Goal: Information Seeking & Learning: Learn about a topic

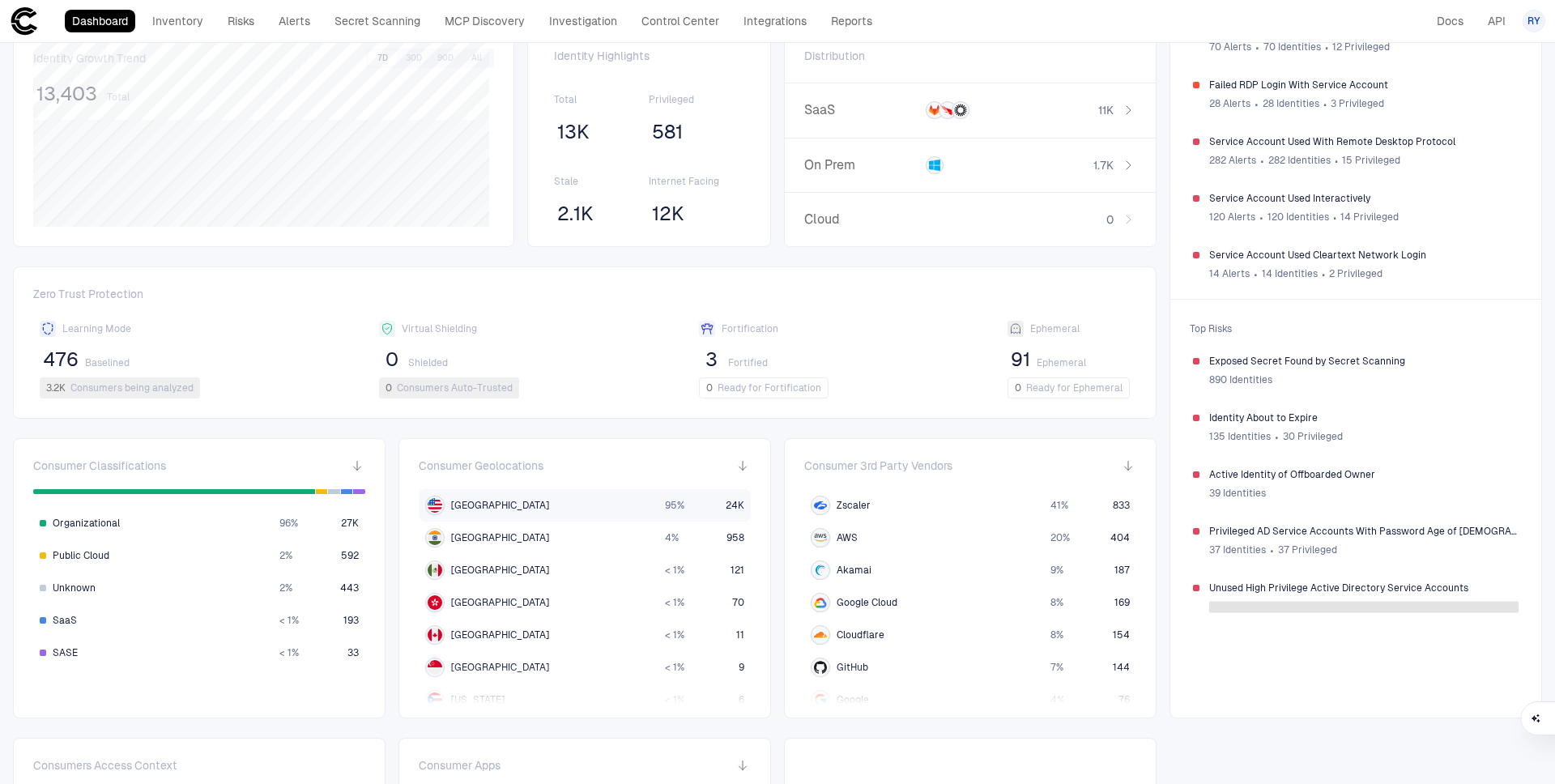
scroll to position [272, 0]
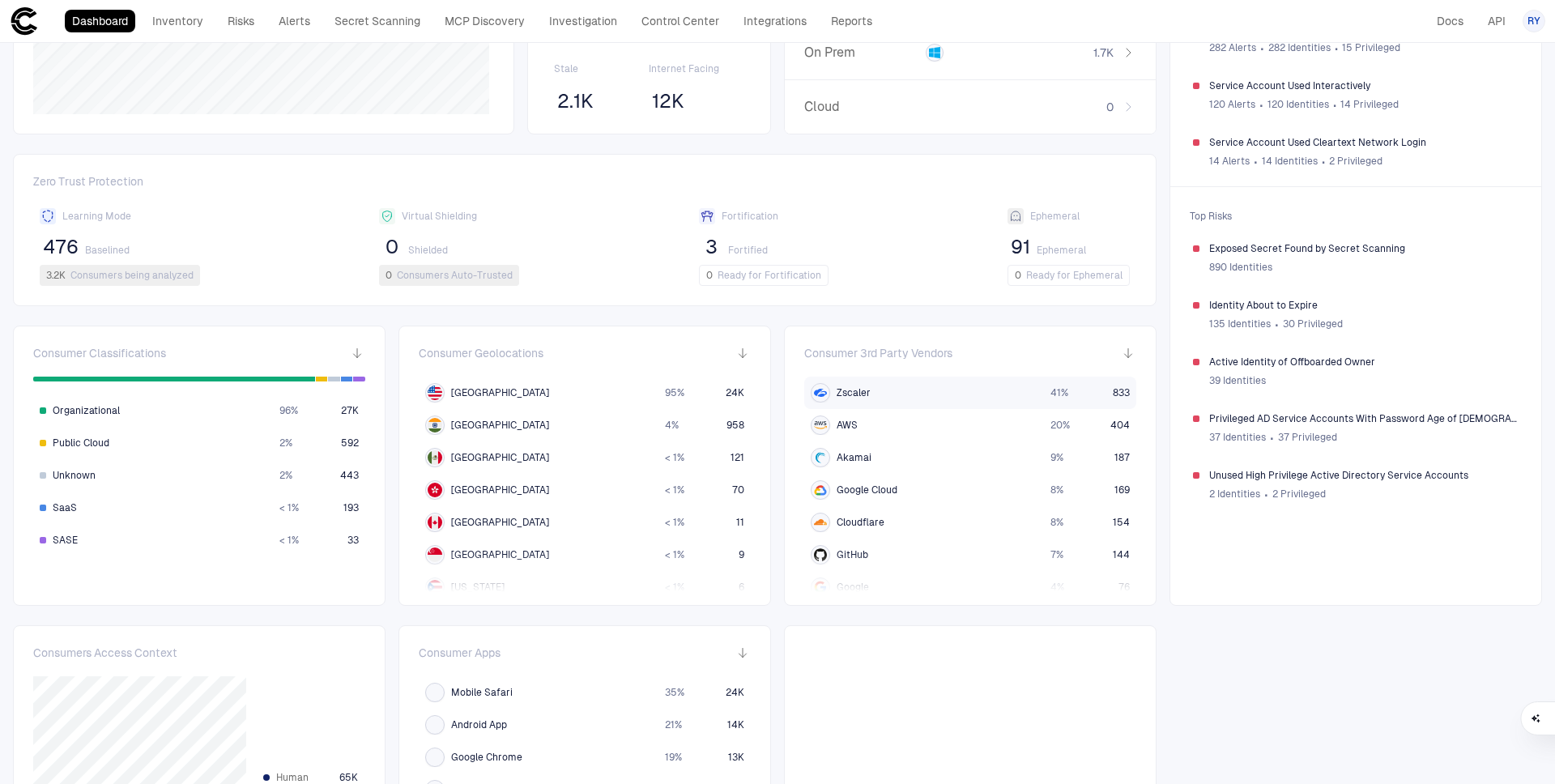
click at [1016, 393] on div "Zscaler" at bounding box center [924, 393] width 227 height 19
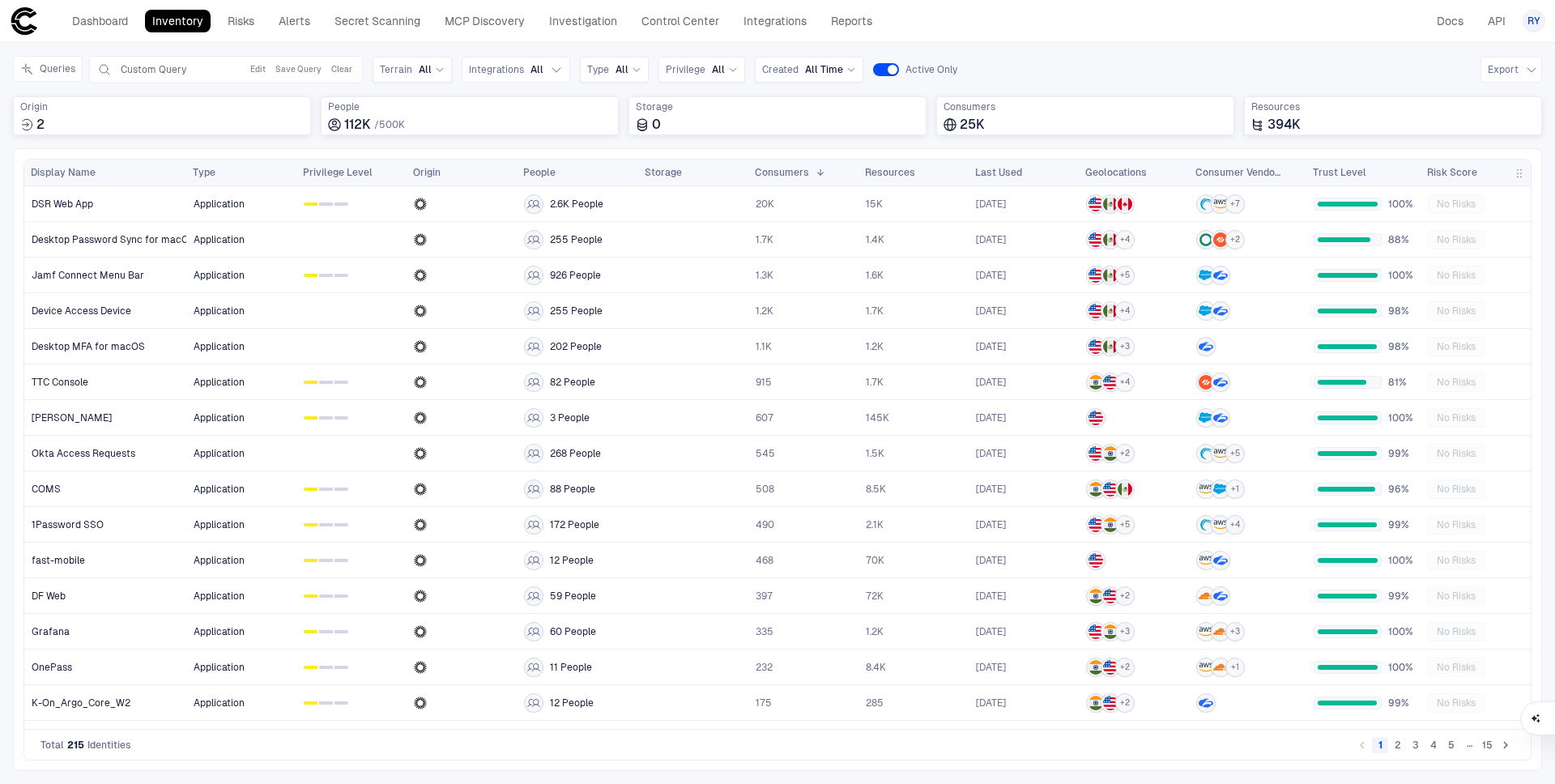
click at [1457, 173] on span "Risk Score" at bounding box center [1452, 173] width 50 height 13
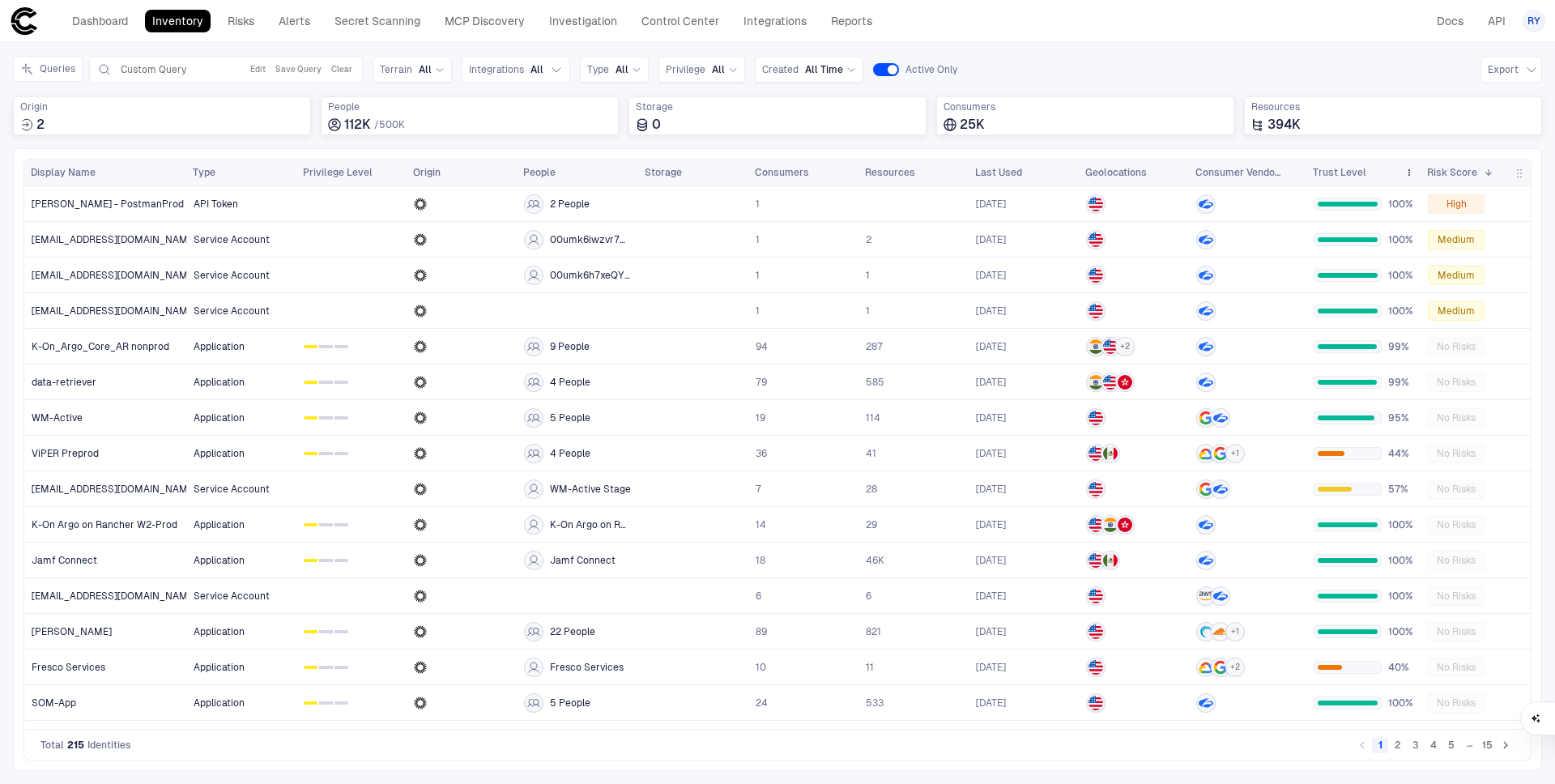
click at [1371, 170] on div "Trust Level" at bounding box center [1356, 173] width 85 height 18
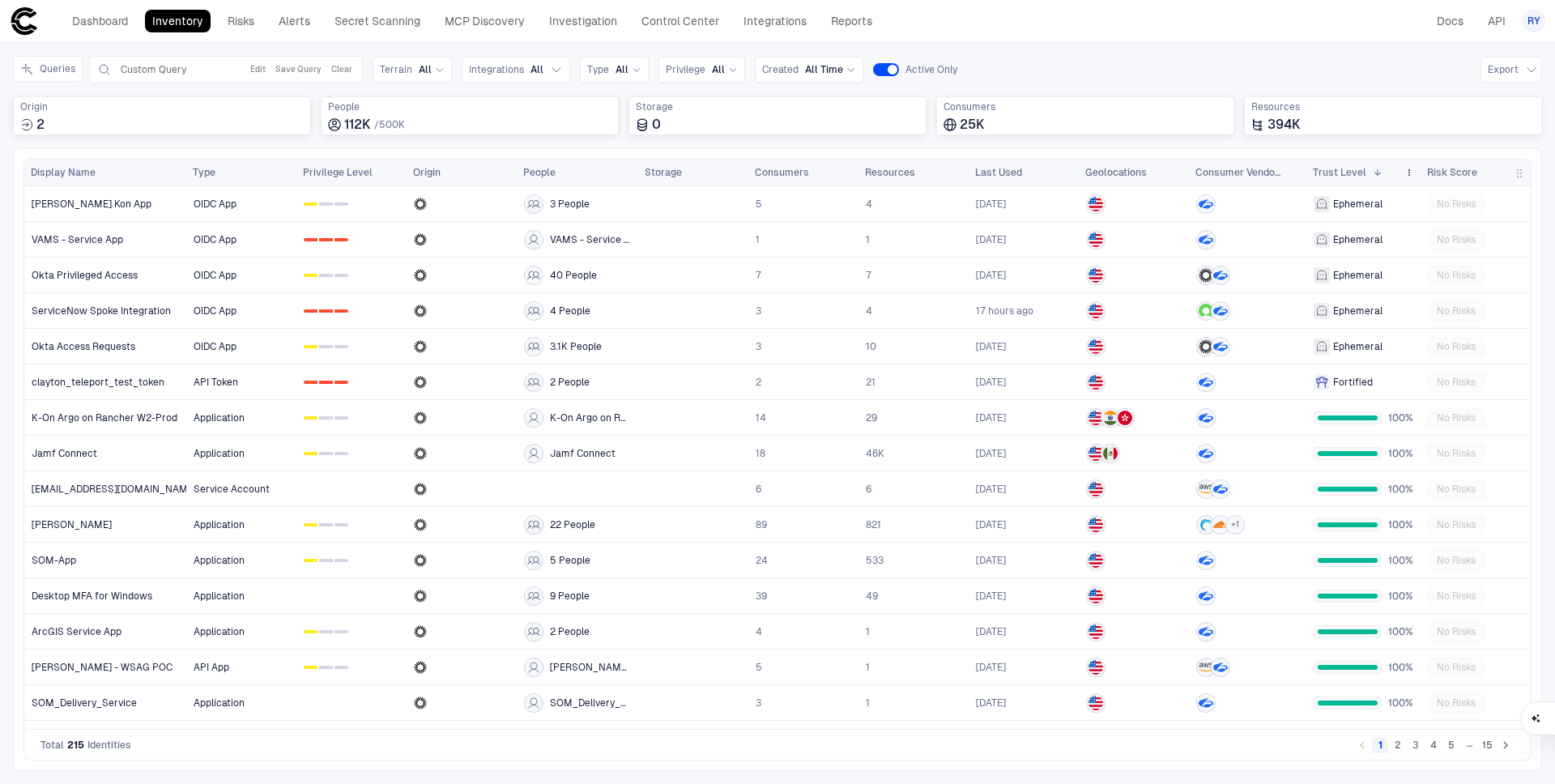
click at [1373, 174] on span at bounding box center [1377, 172] width 10 height 10
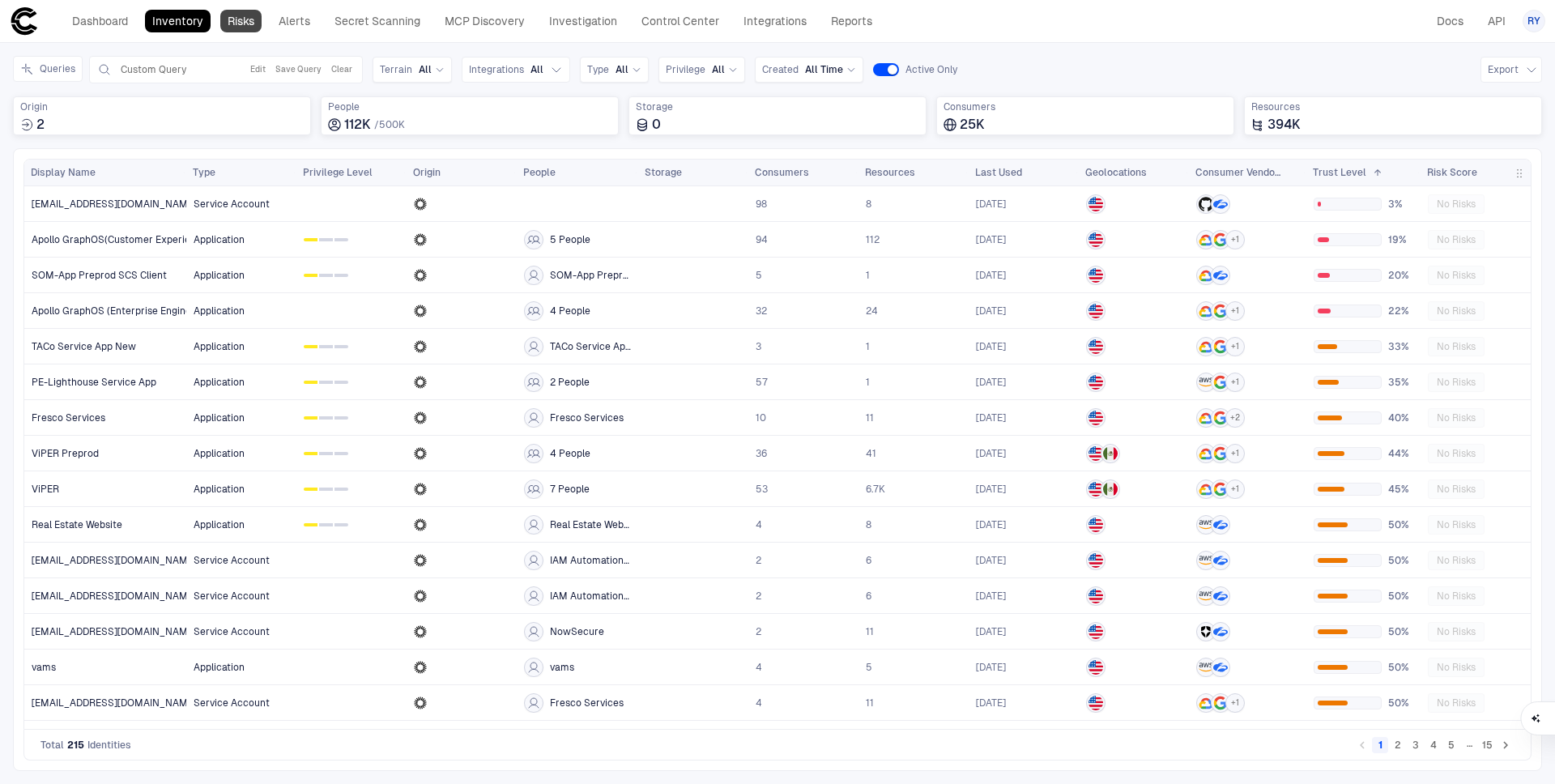
click at [253, 11] on link "Risks" at bounding box center [241, 21] width 42 height 23
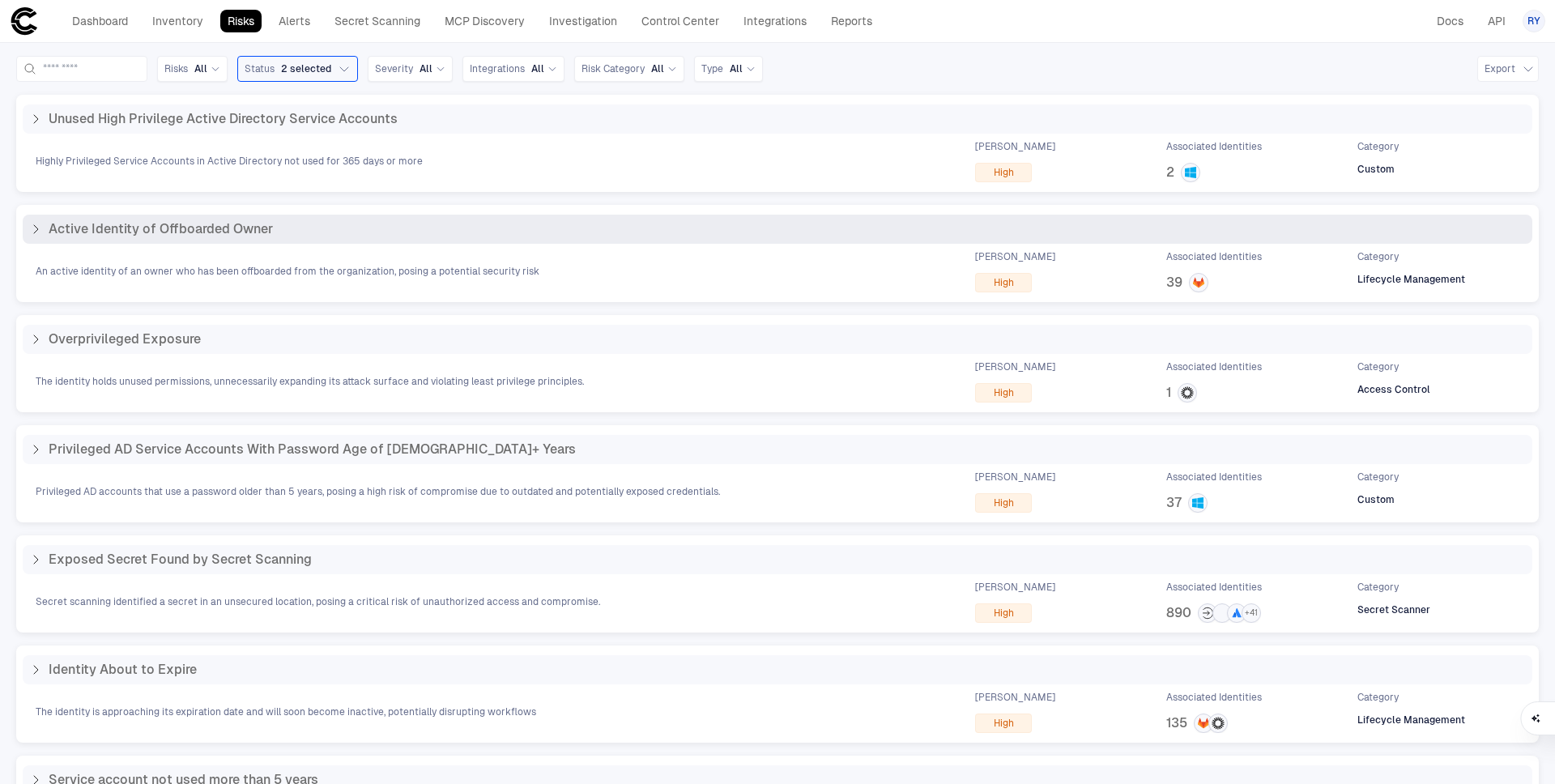
click at [32, 230] on icon at bounding box center [35, 229] width 13 height 13
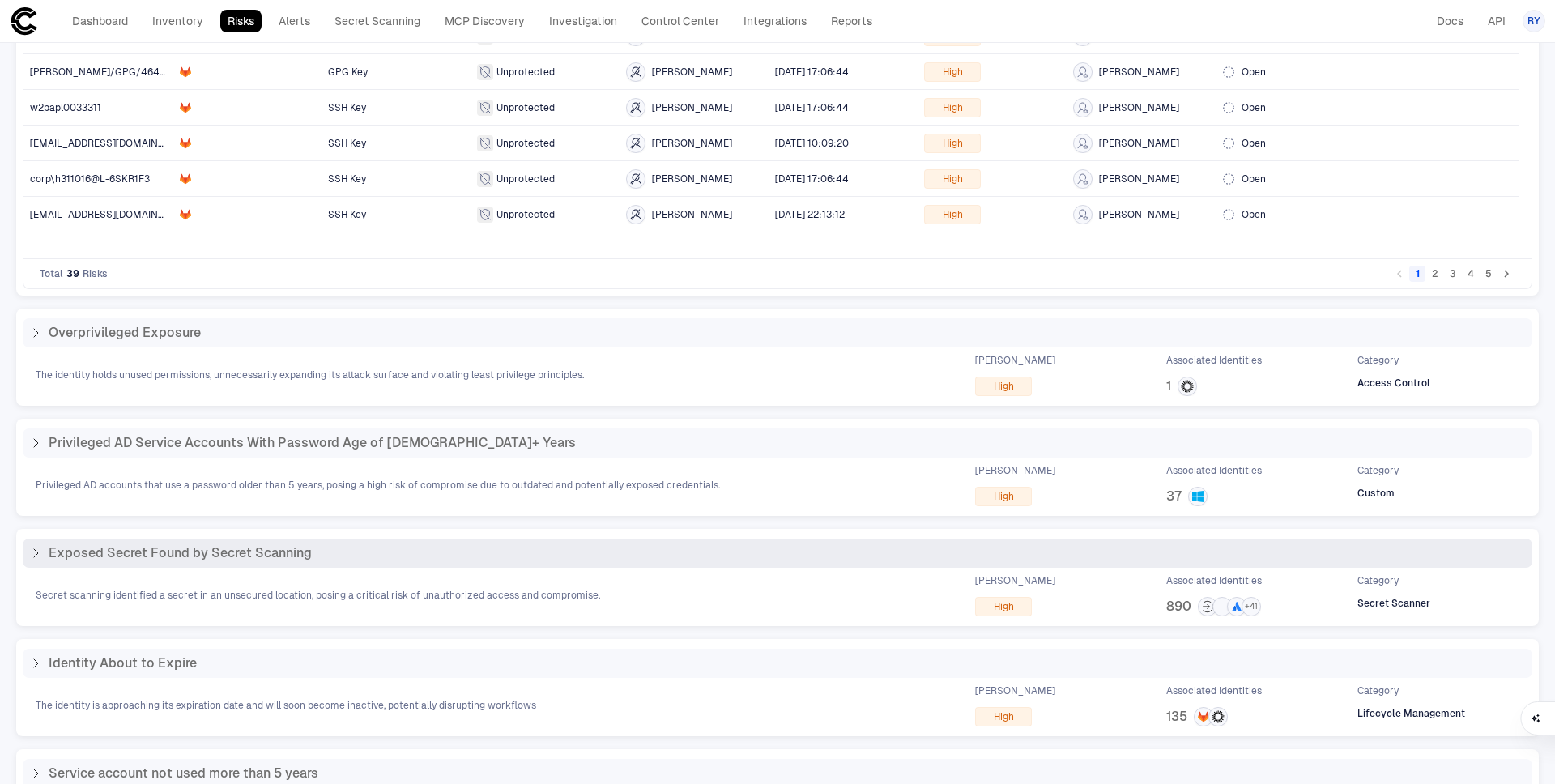
scroll to position [423, 0]
click at [31, 554] on icon at bounding box center [35, 551] width 13 height 13
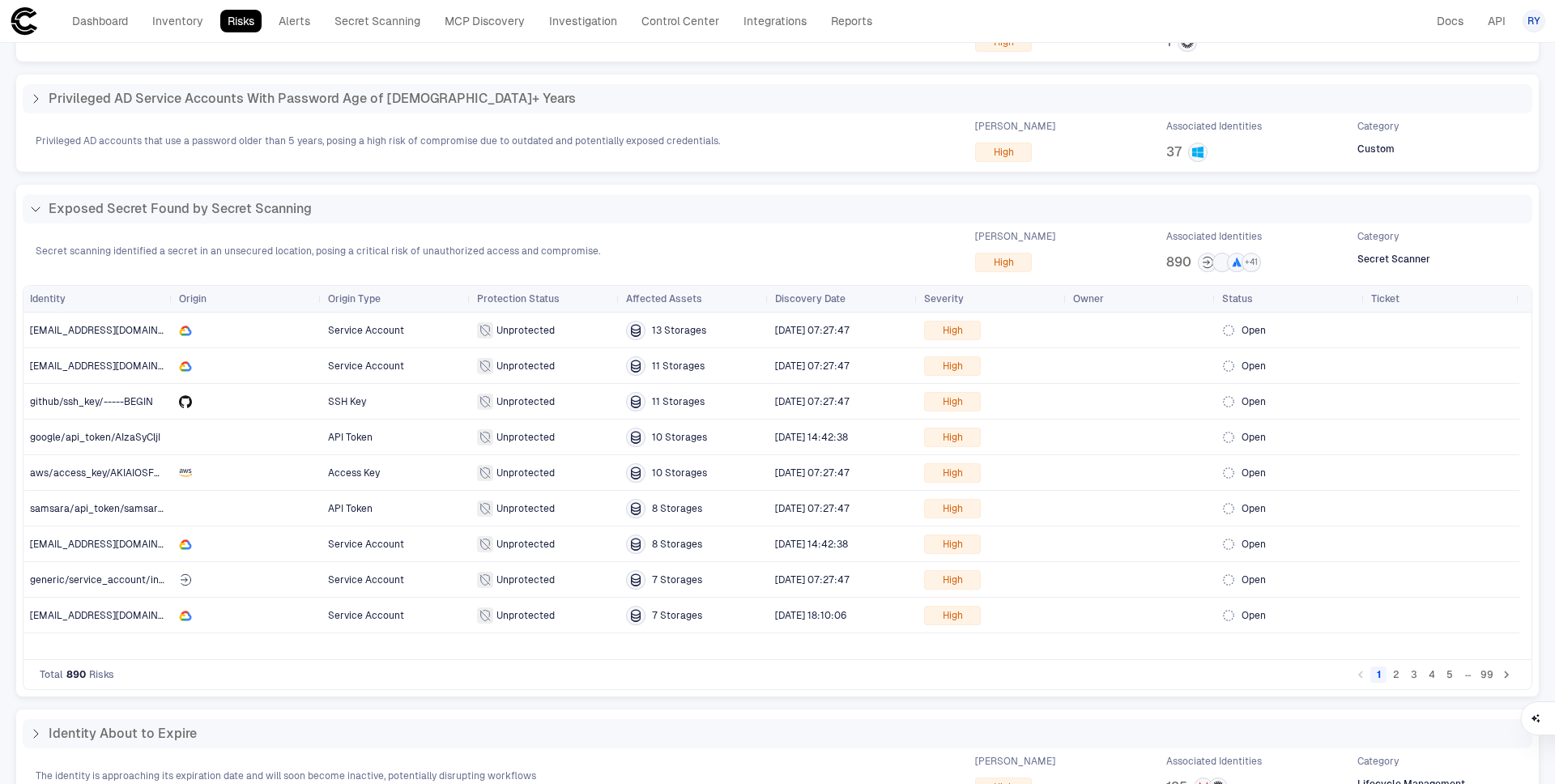
scroll to position [0, 0]
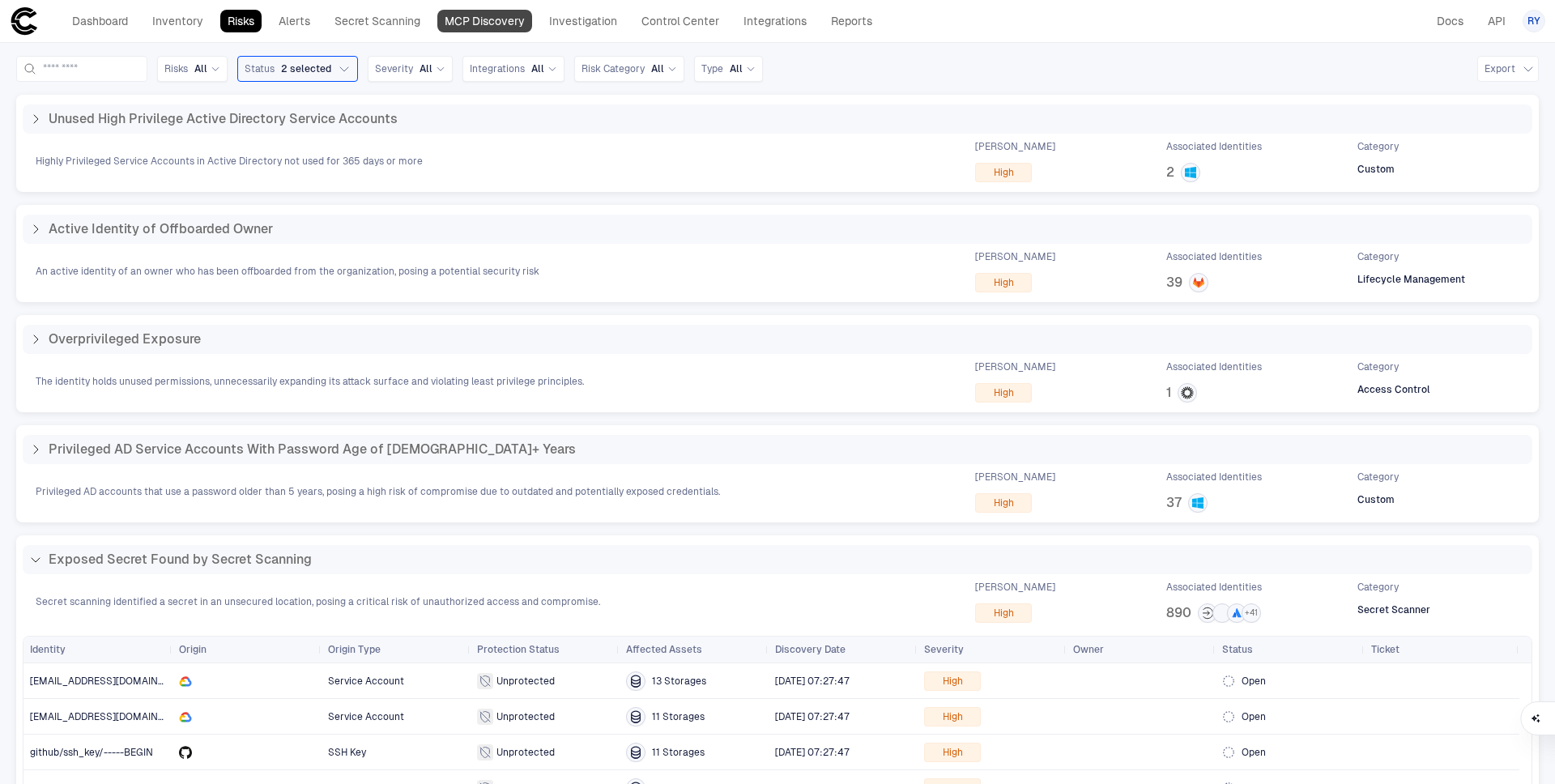
click at [449, 21] on link "MCP Discovery" at bounding box center [484, 21] width 95 height 23
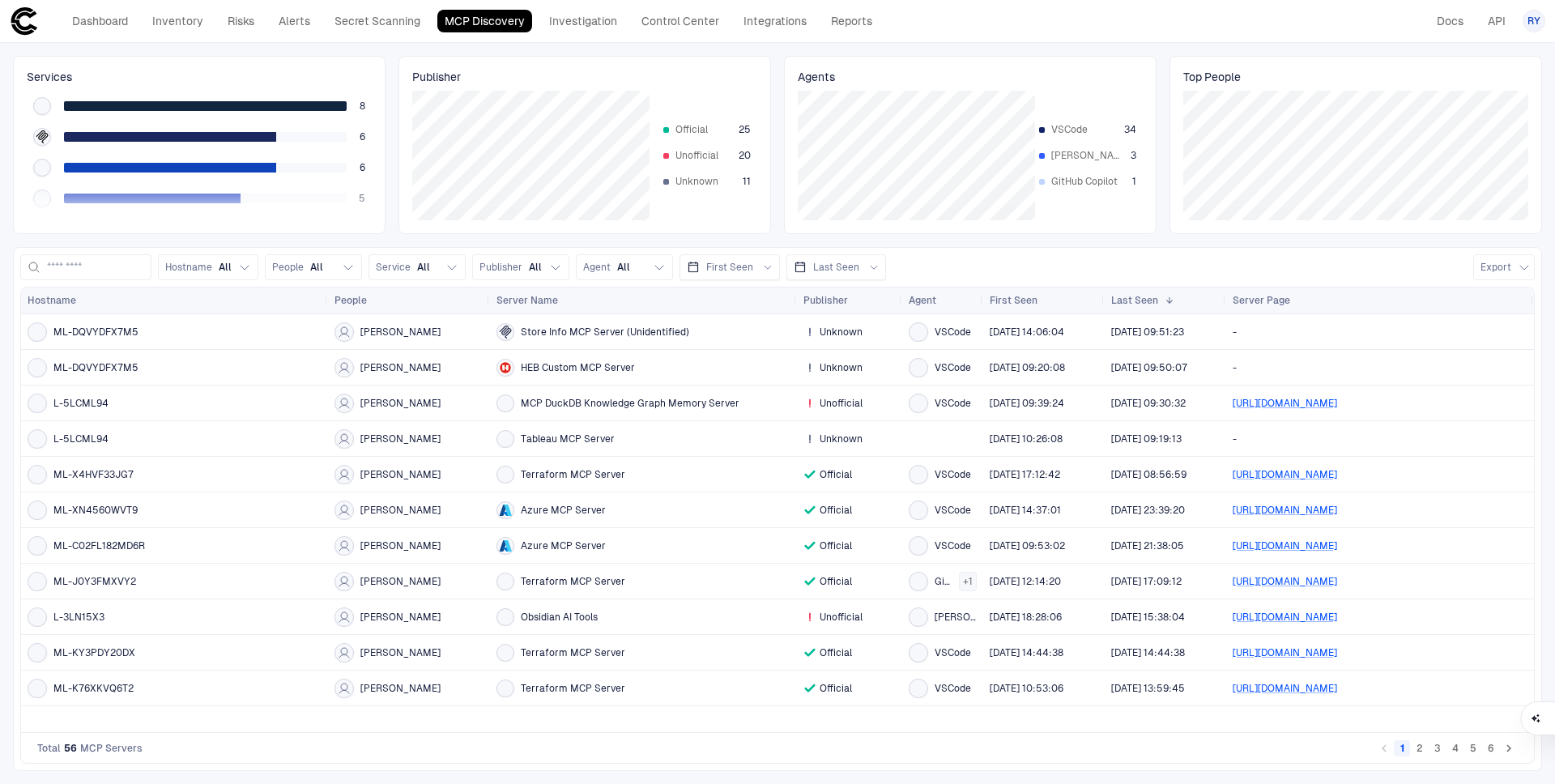
click at [1421, 749] on button "2" at bounding box center [1420, 748] width 16 height 16
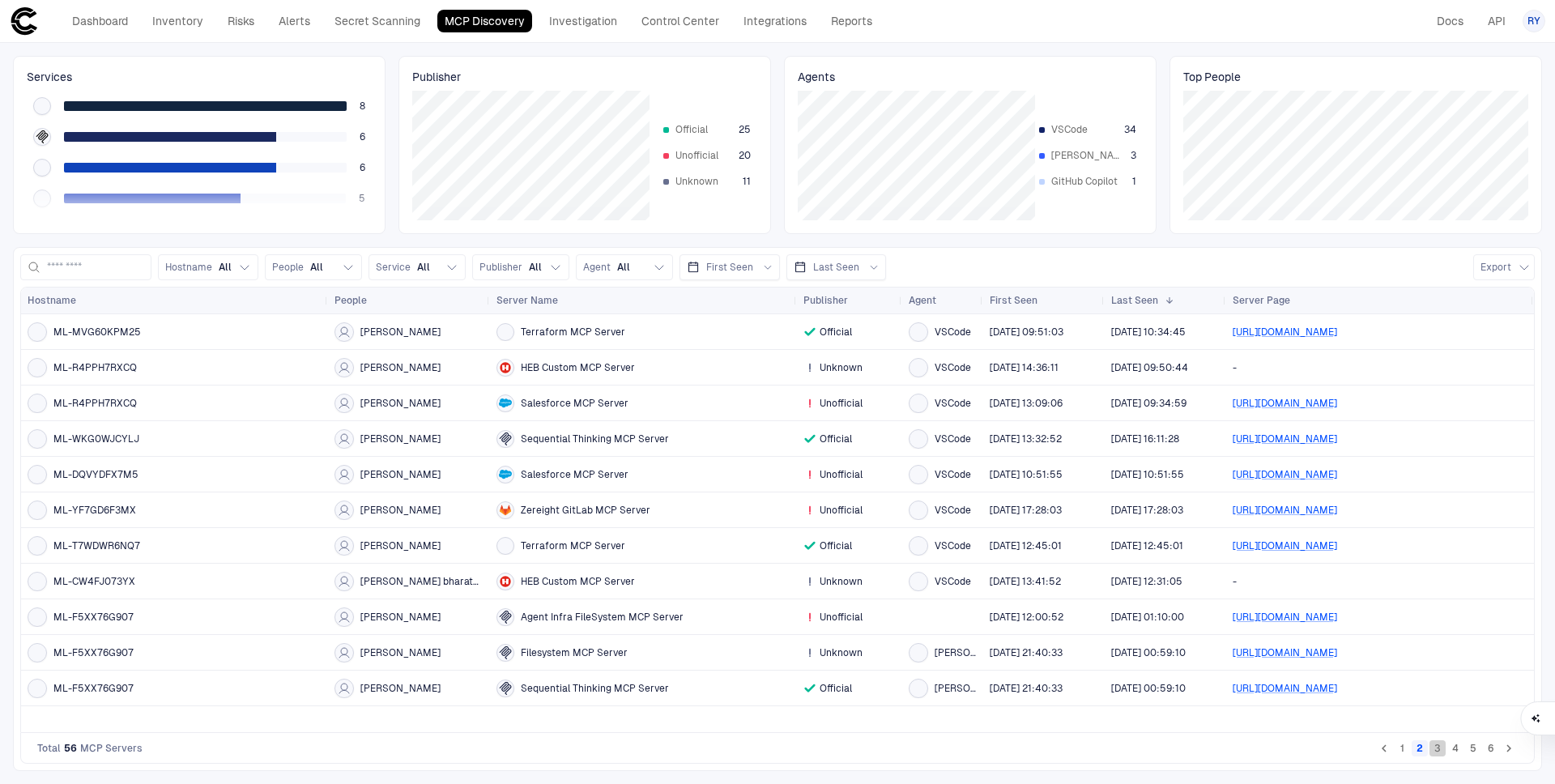
click at [1443, 756] on button "3" at bounding box center [1437, 748] width 16 height 16
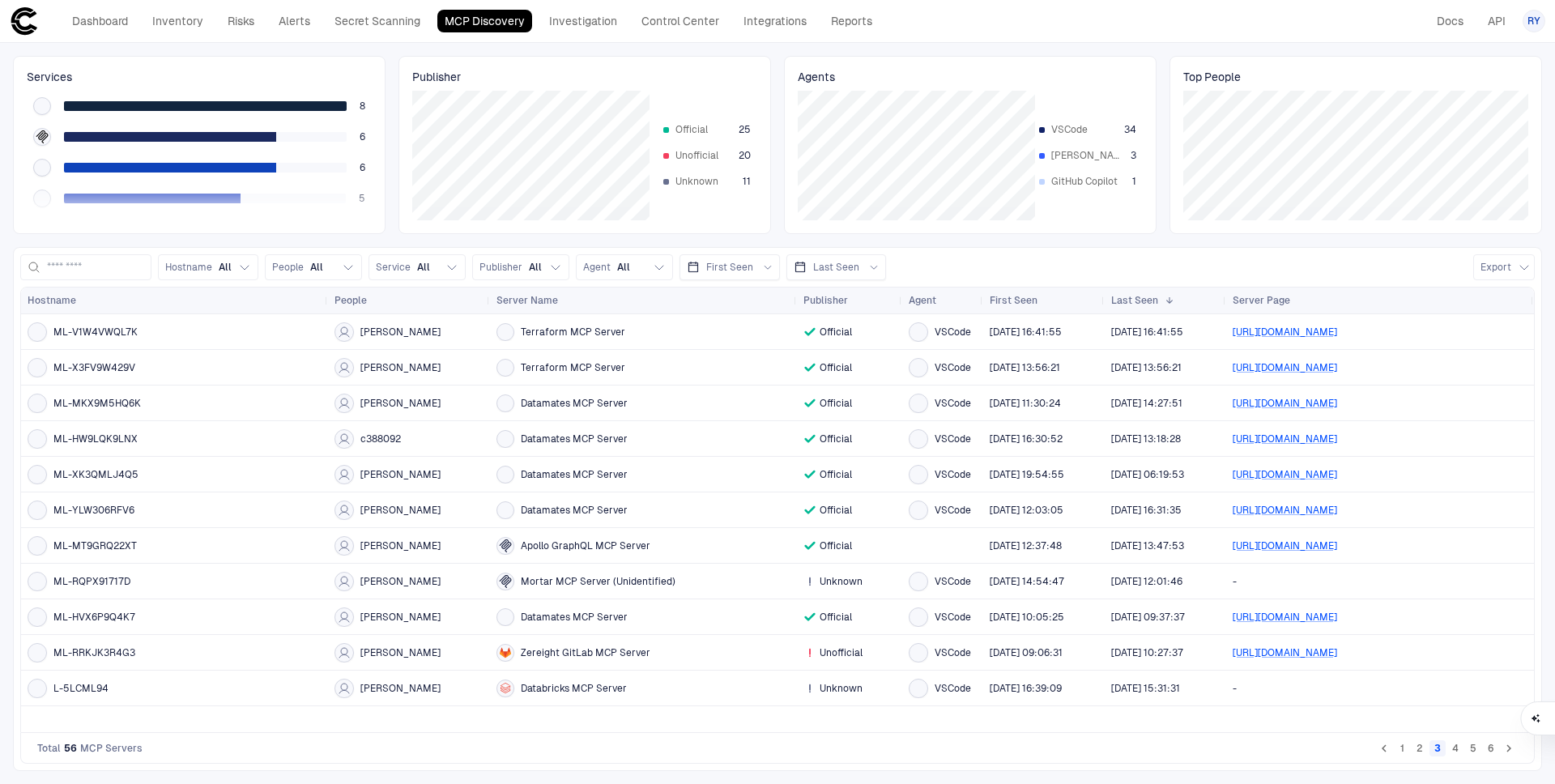
click at [1461, 755] on button "4" at bounding box center [1455, 748] width 16 height 16
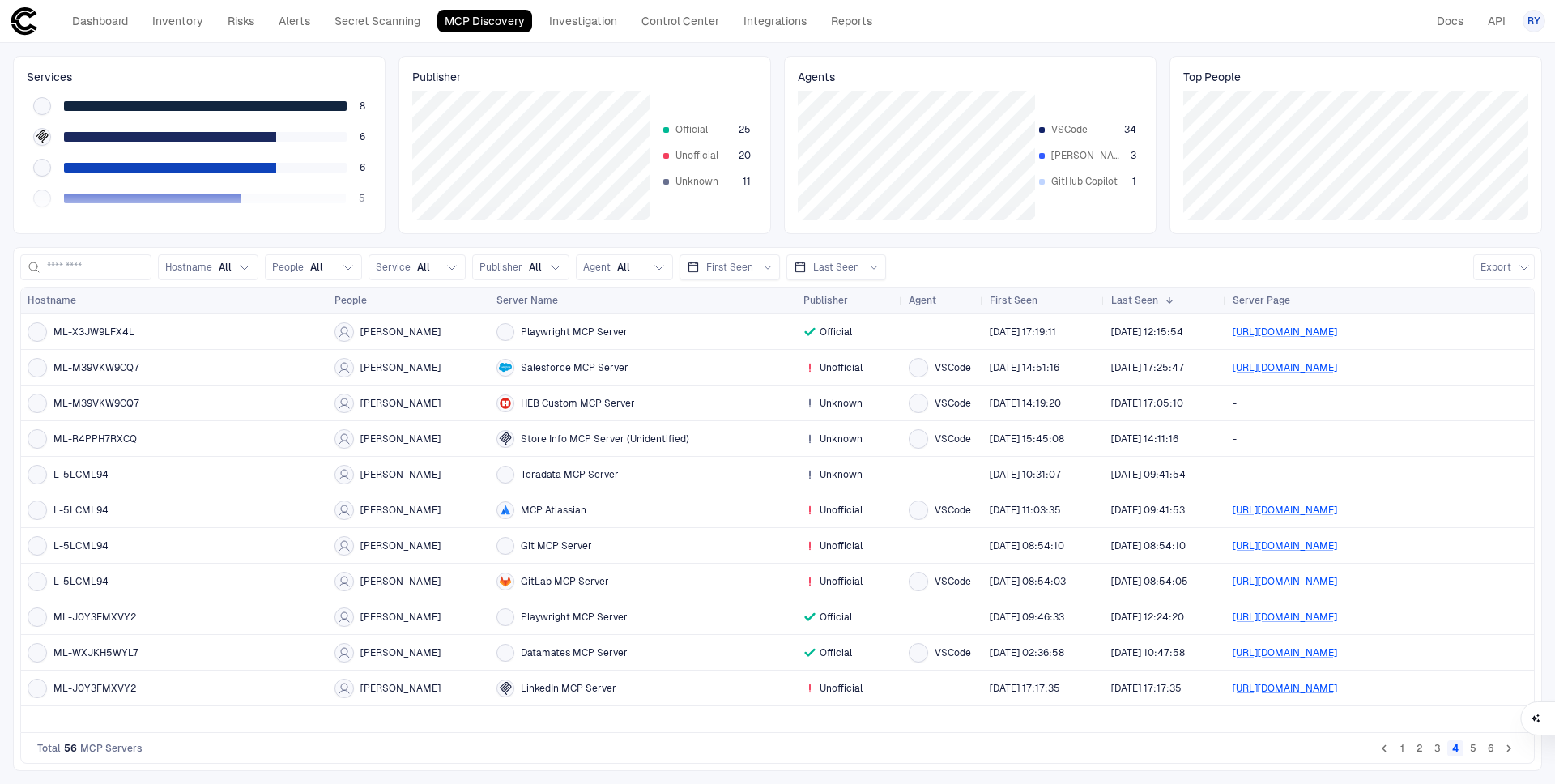
click at [1472, 753] on button "5" at bounding box center [1474, 748] width 16 height 16
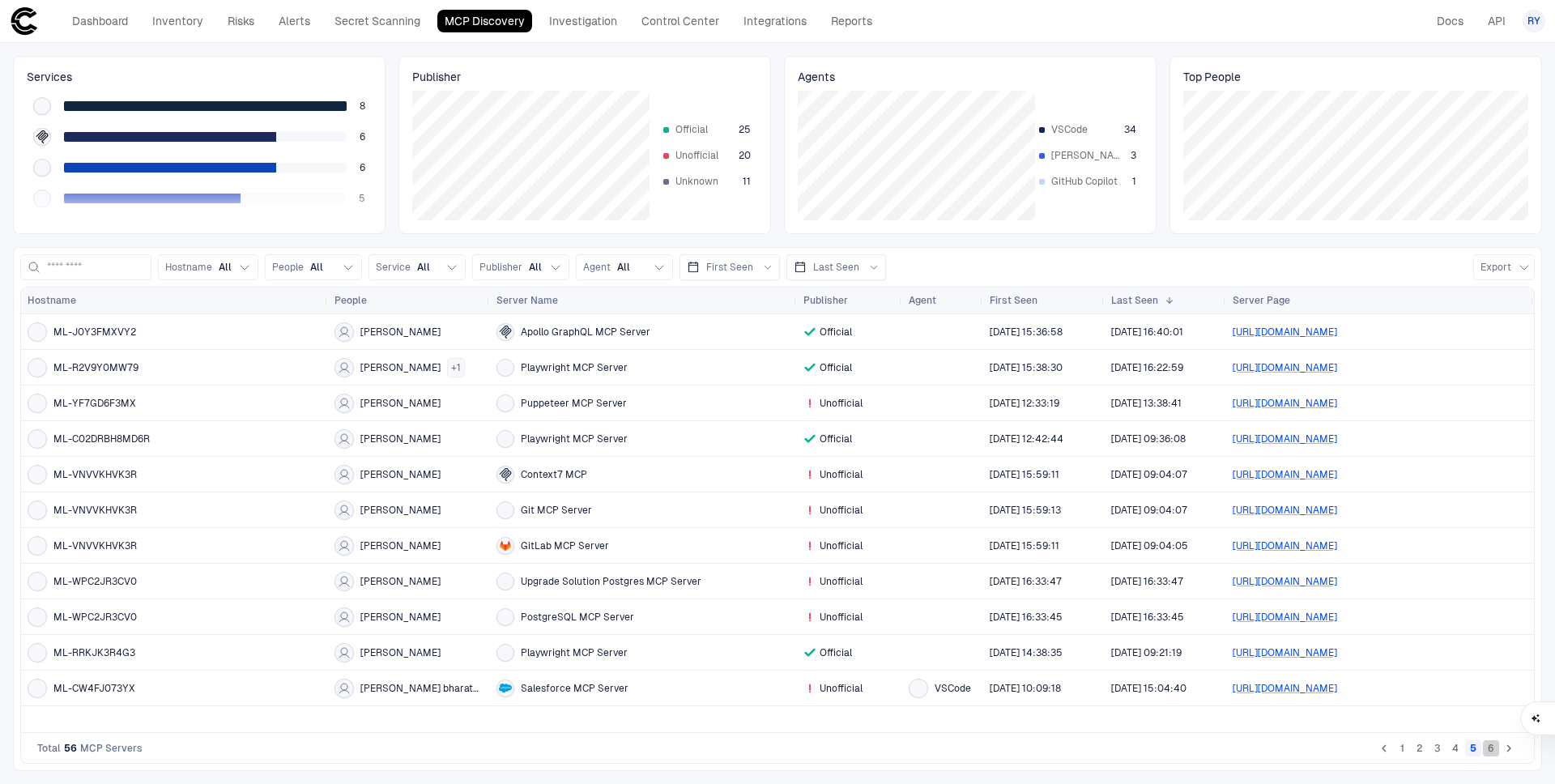
click at [1492, 756] on button "6" at bounding box center [1491, 748] width 16 height 16
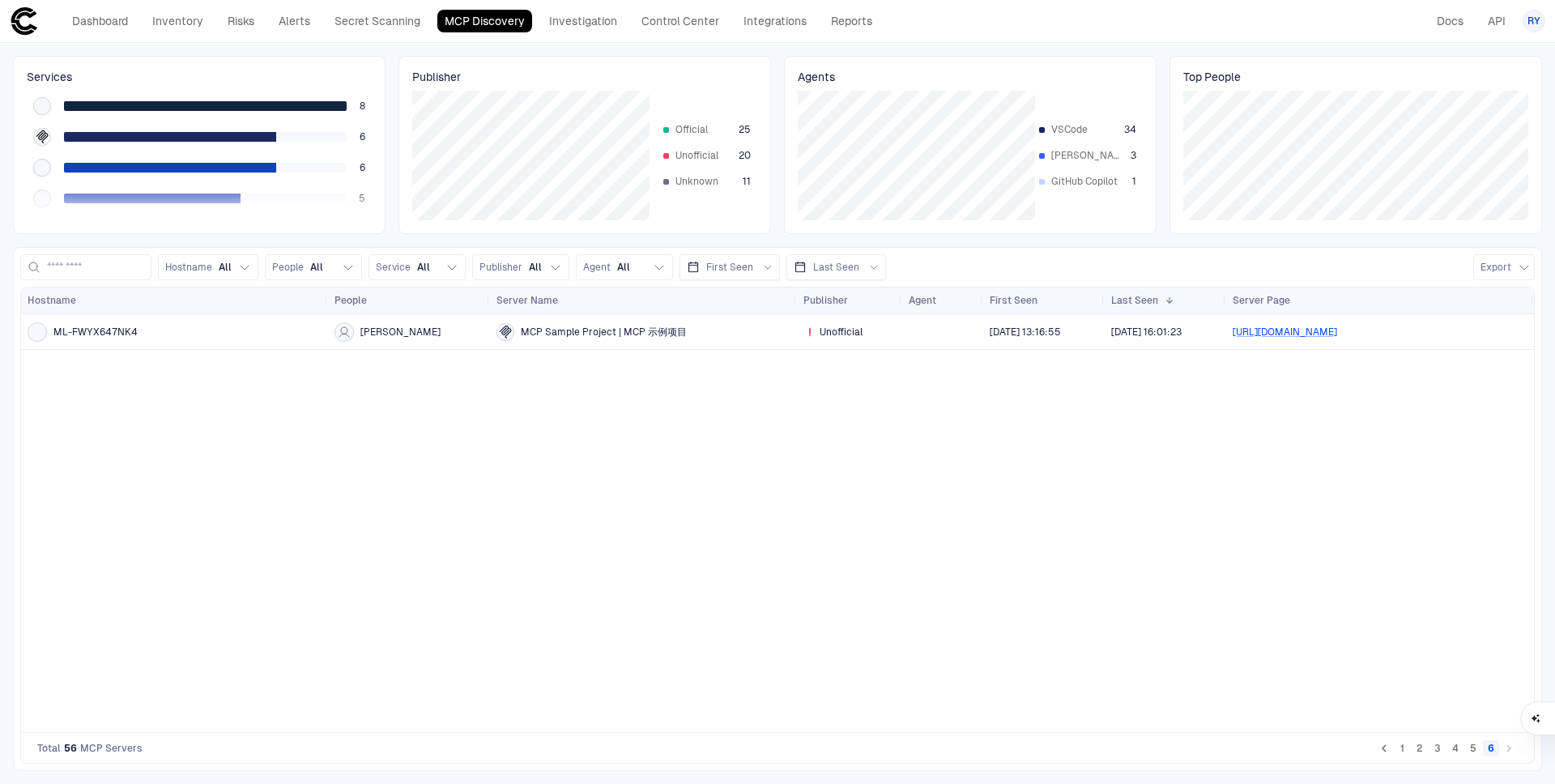
click at [1389, 749] on icon "Go to previous page" at bounding box center [1384, 748] width 14 height 14
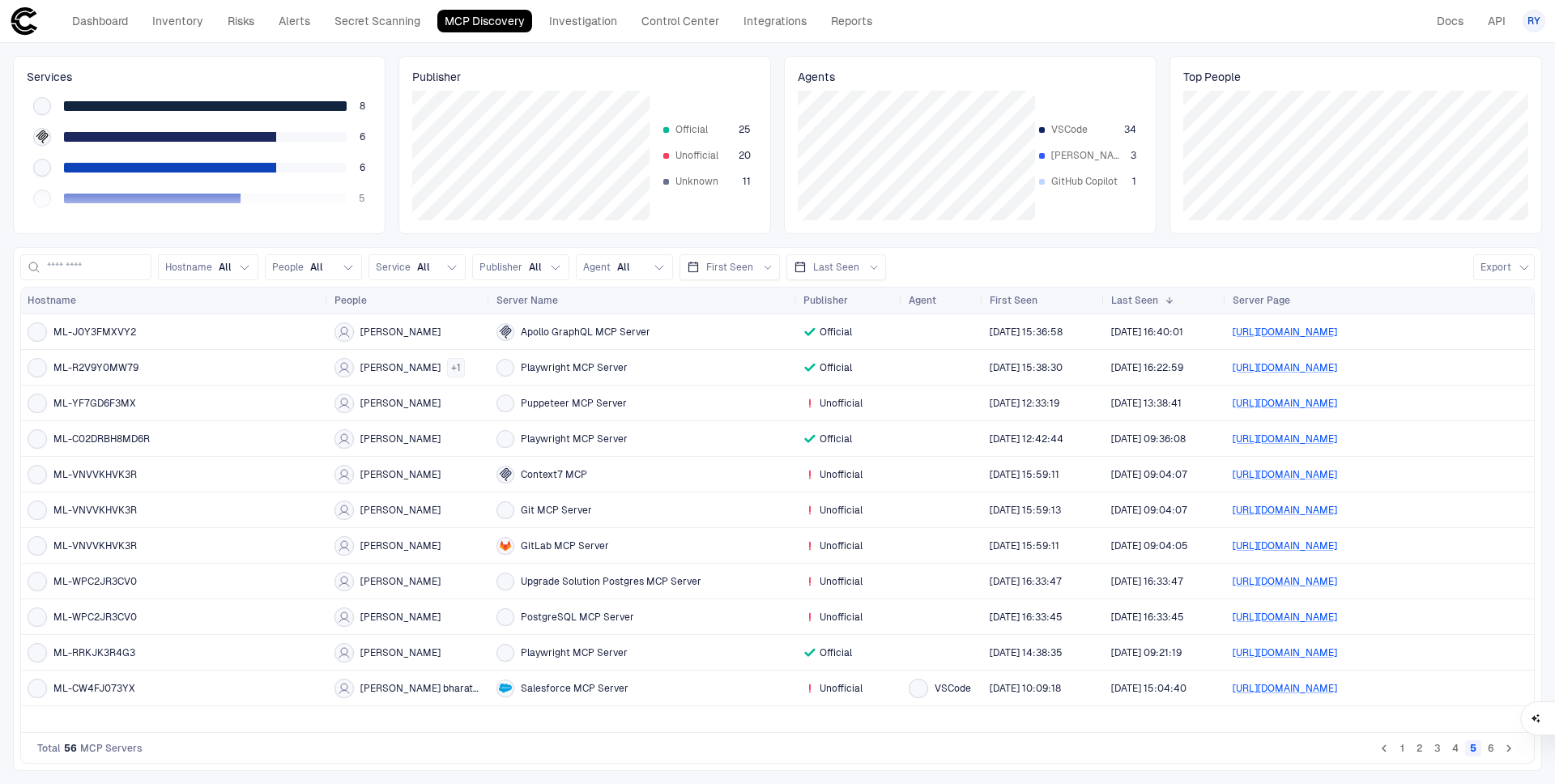
click at [1409, 751] on button "1" at bounding box center [1402, 748] width 16 height 16
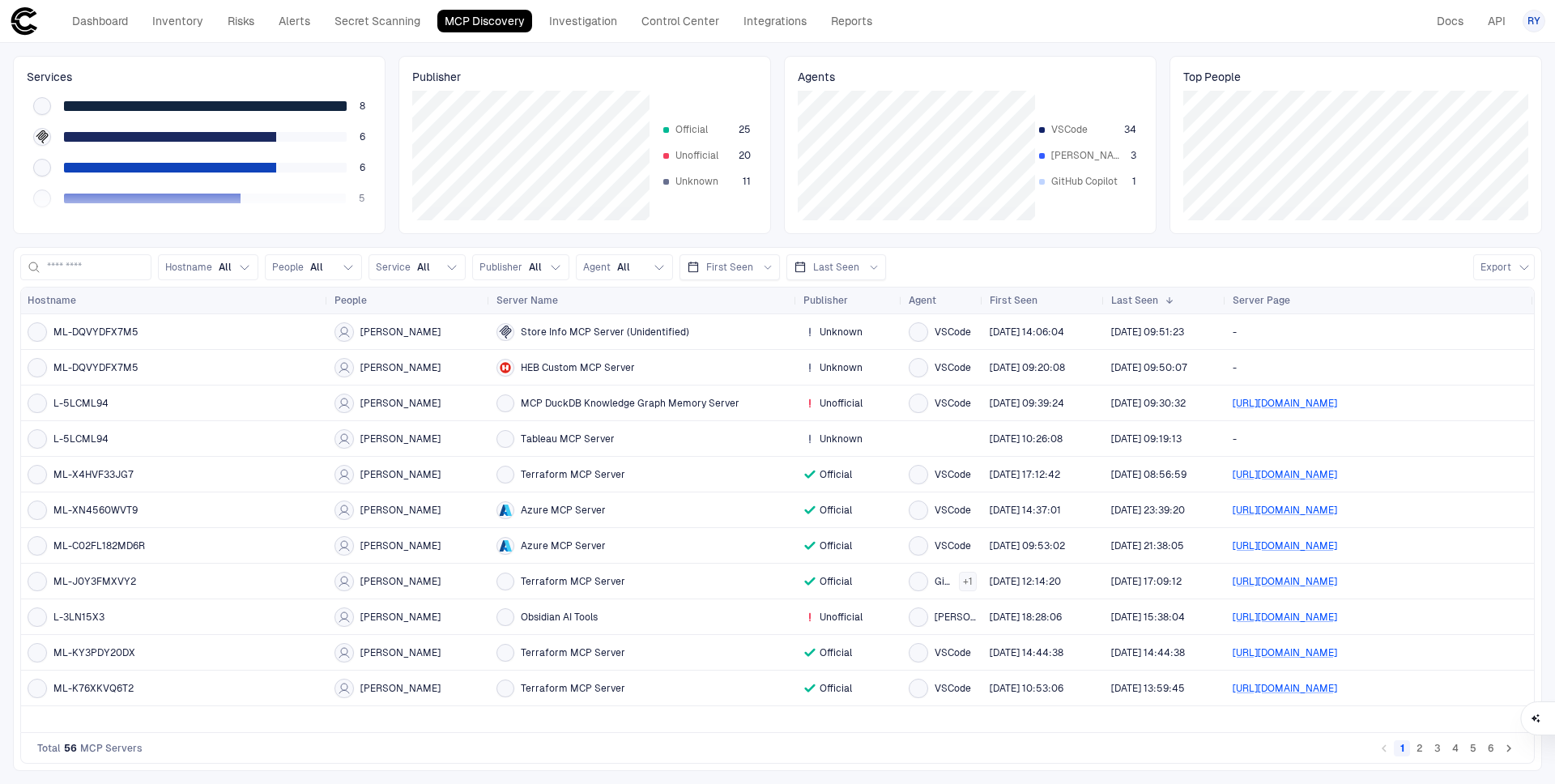
click at [1422, 748] on button "2" at bounding box center [1420, 748] width 16 height 16
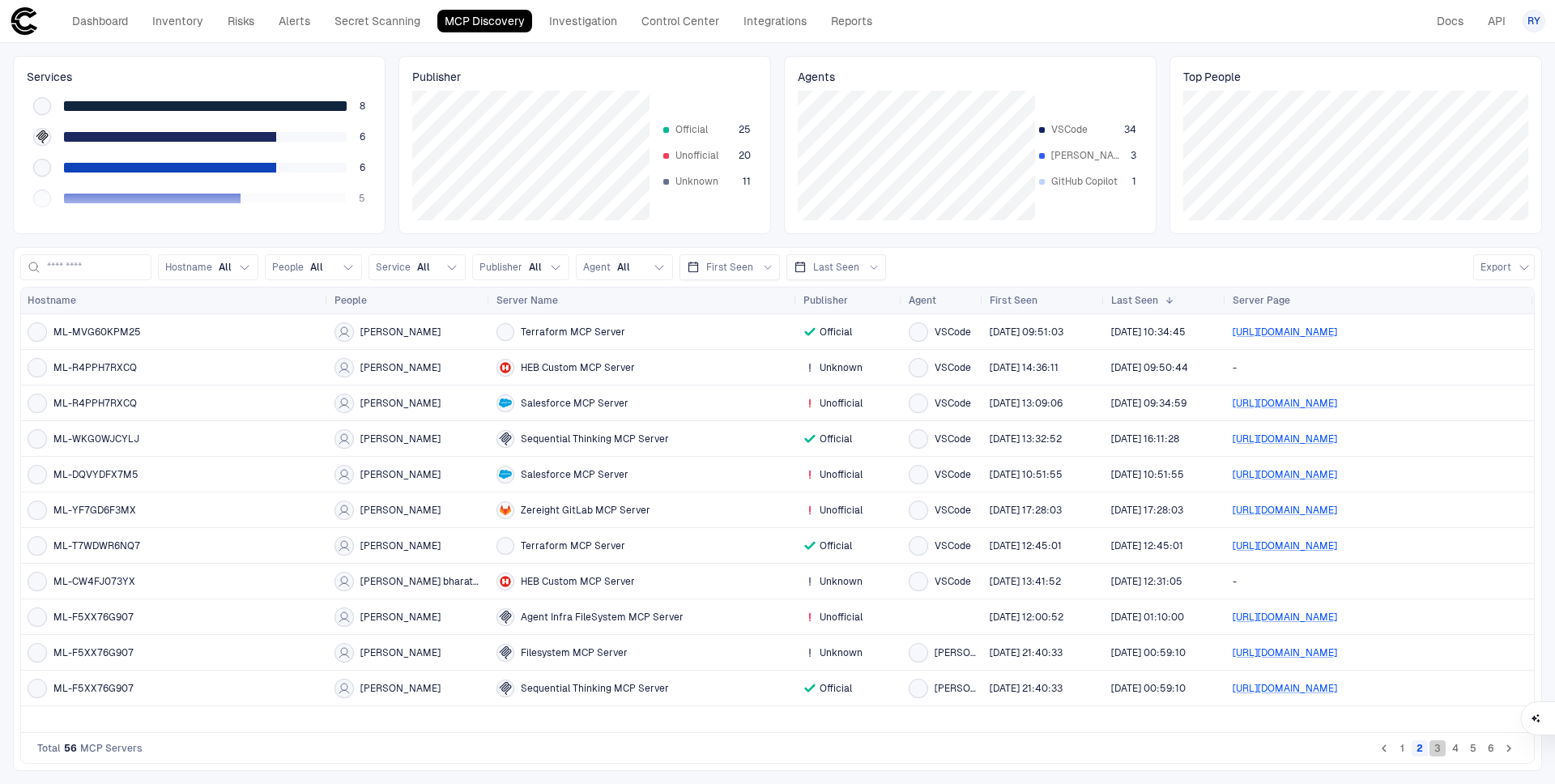
click at [1439, 750] on button "3" at bounding box center [1437, 748] width 16 height 16
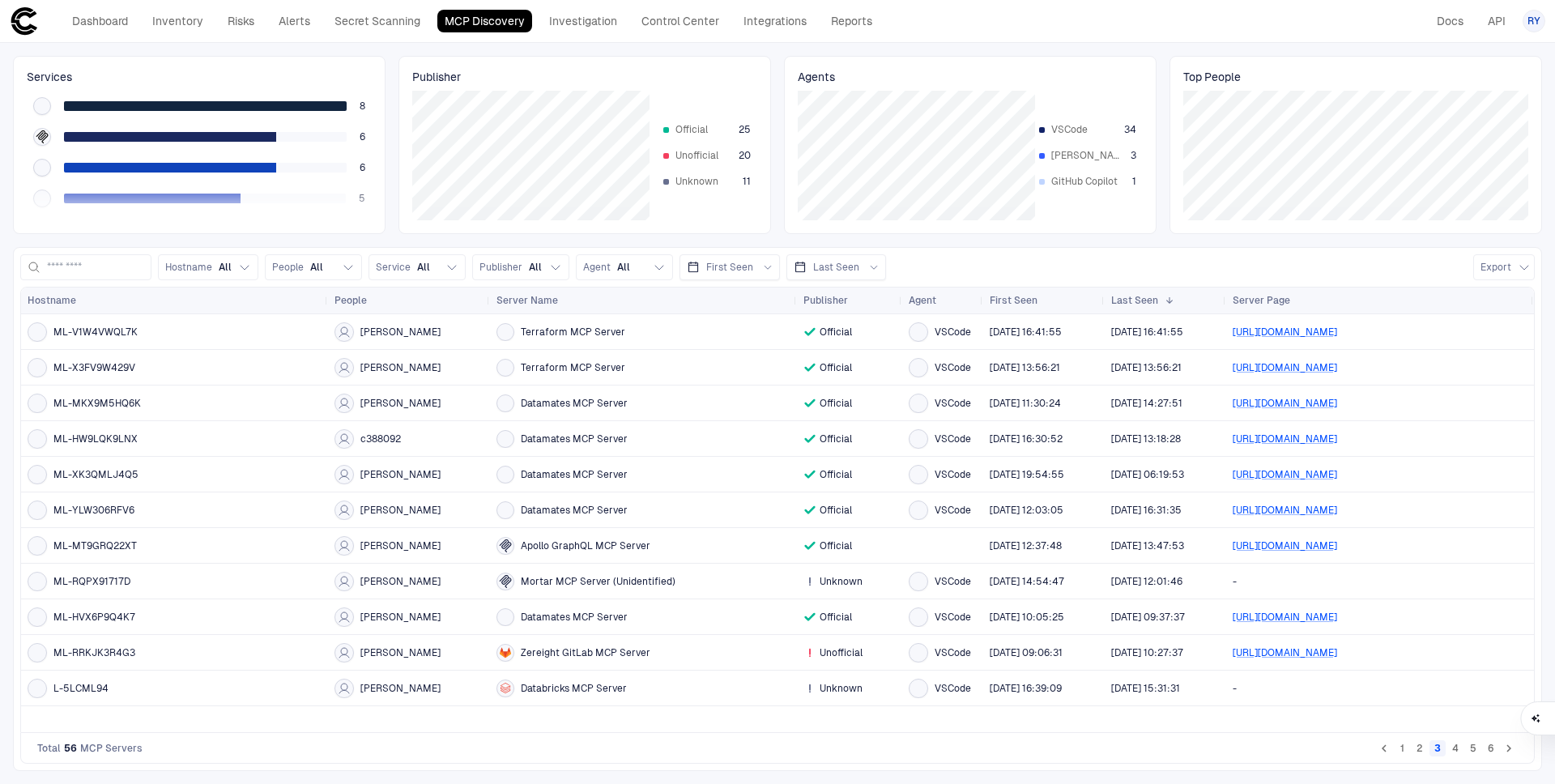
click at [1454, 748] on button "4" at bounding box center [1455, 748] width 16 height 16
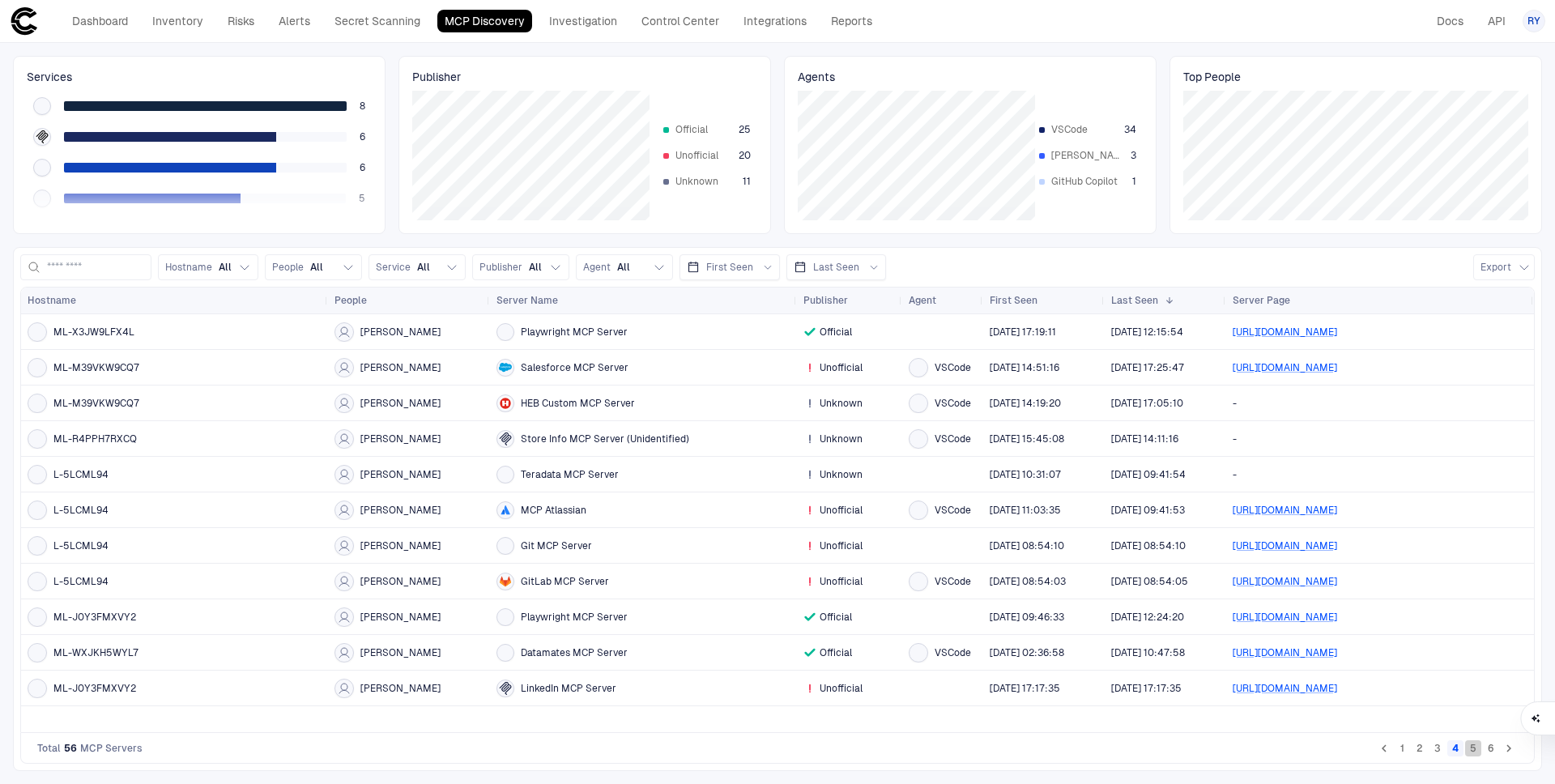
click at [1466, 746] on button "5" at bounding box center [1474, 748] width 16 height 16
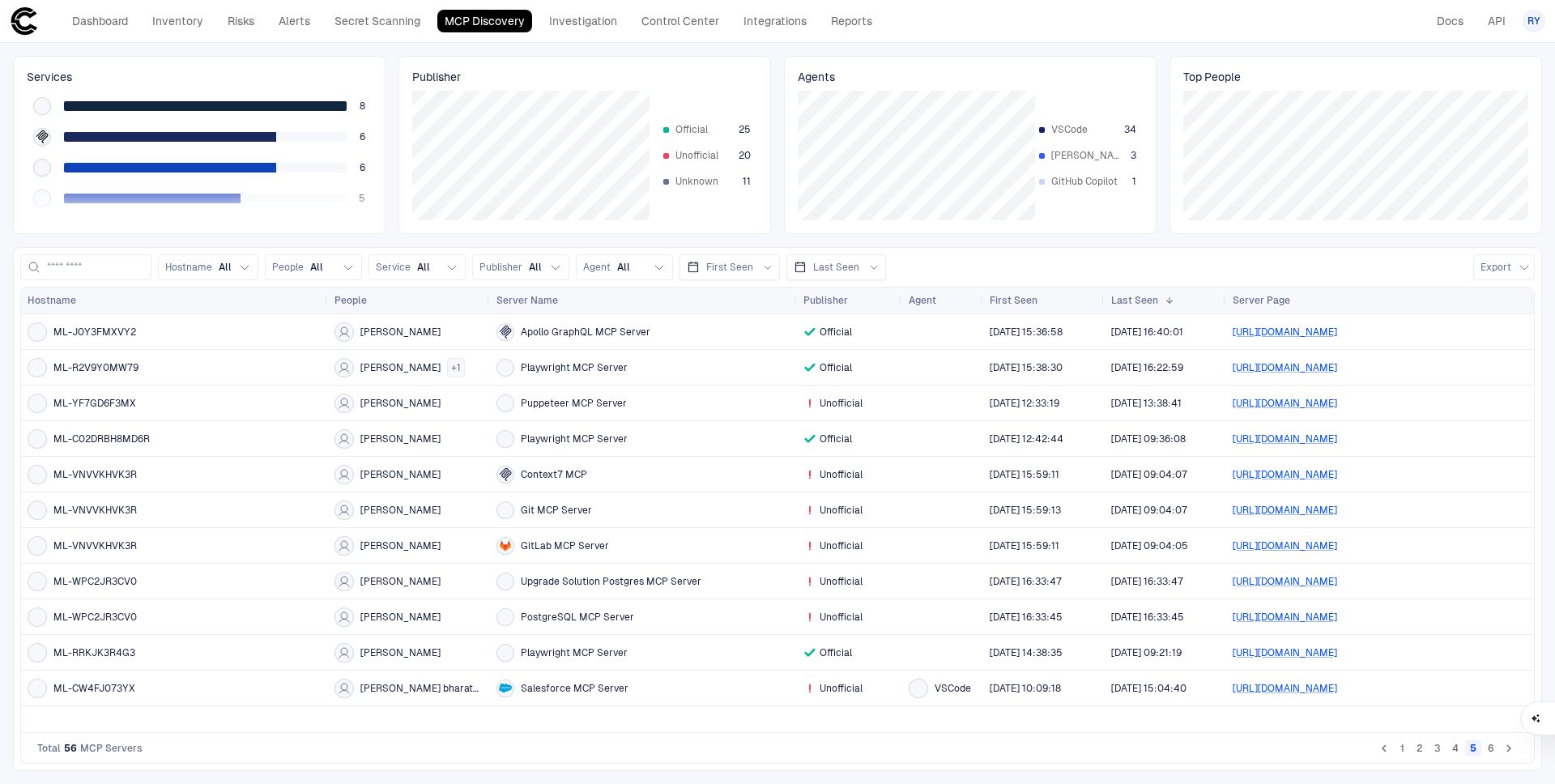
click at [1463, 749] on ul "1 2 3 4 5 6" at bounding box center [1446, 749] width 142 height 19
click at [1488, 751] on button "6" at bounding box center [1491, 748] width 16 height 16
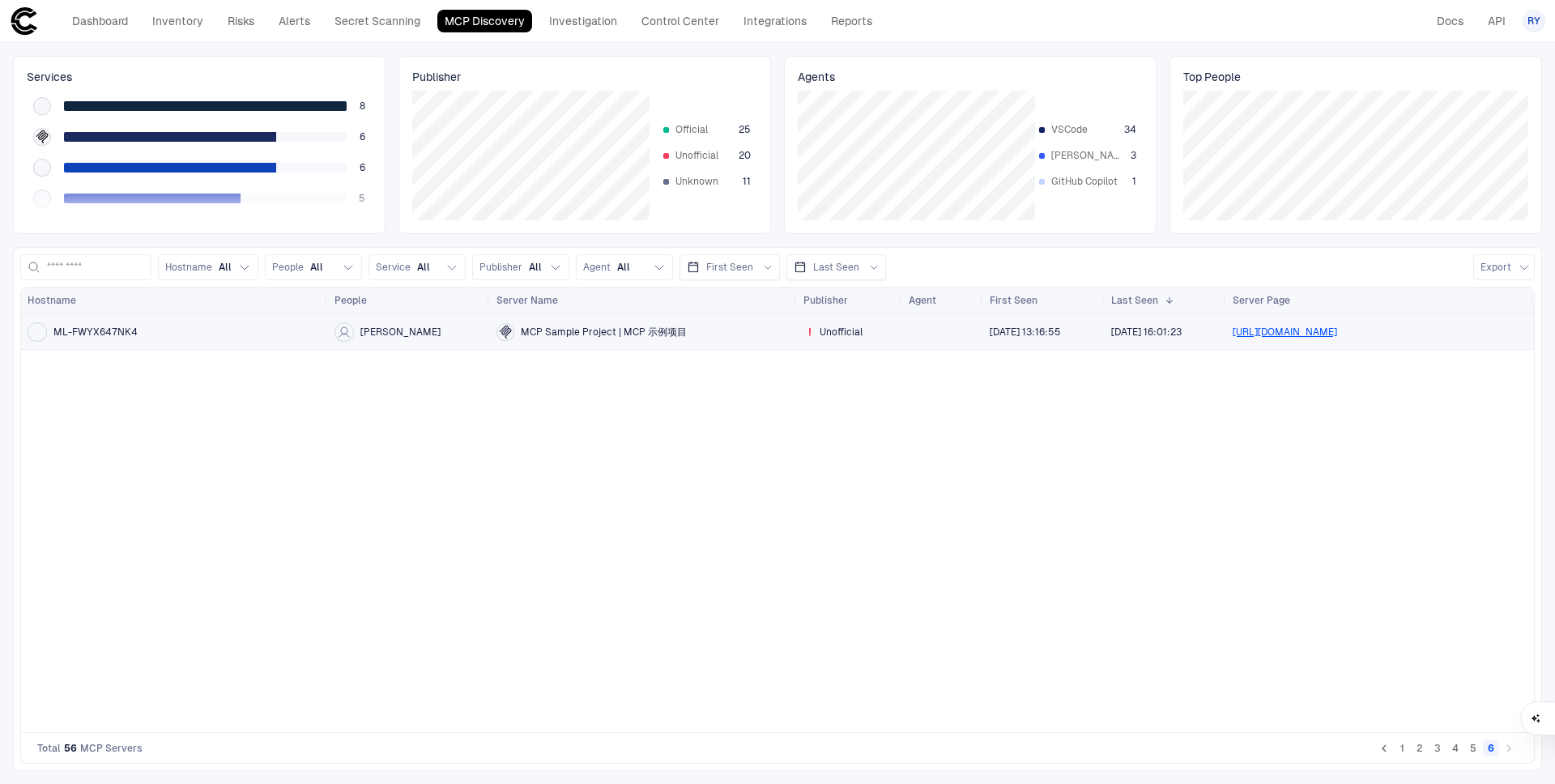
click at [1337, 334] on link "https://github.com/78/mcp-calculator" at bounding box center [1285, 332] width 104 height 12
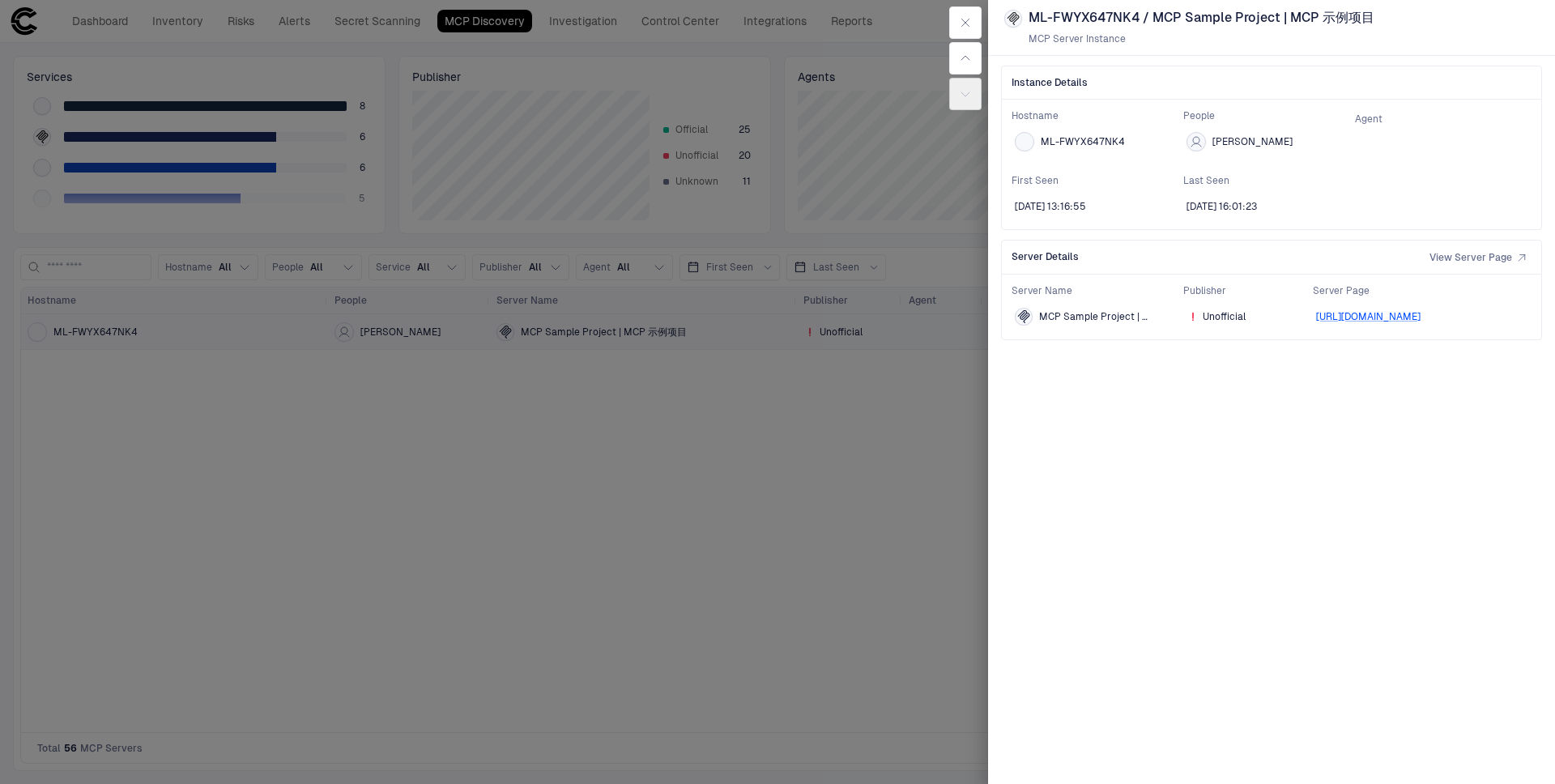
click at [728, 442] on div at bounding box center [777, 392] width 1555 height 784
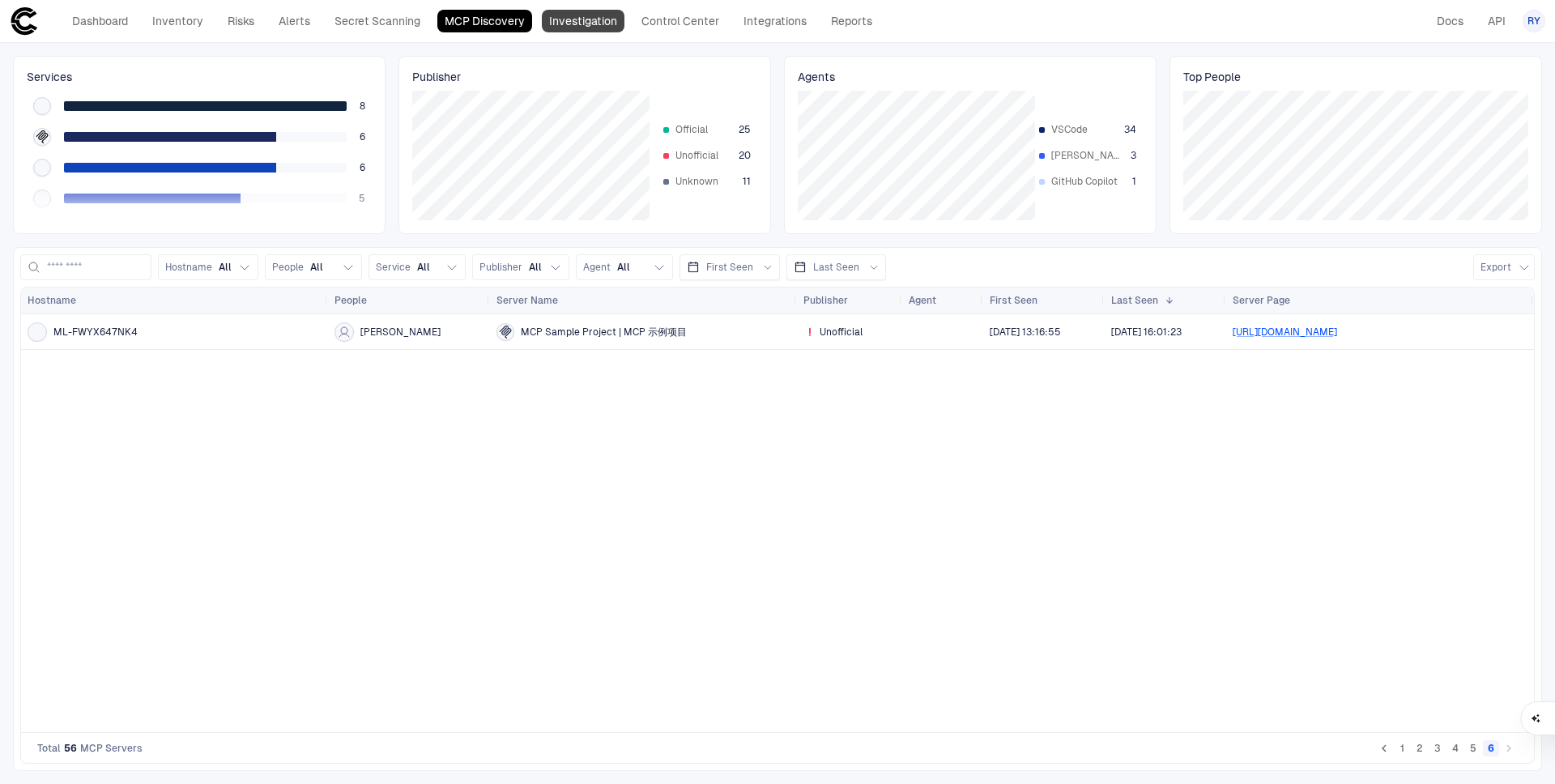
click at [587, 16] on link "Investigation" at bounding box center [582, 21] width 82 height 23
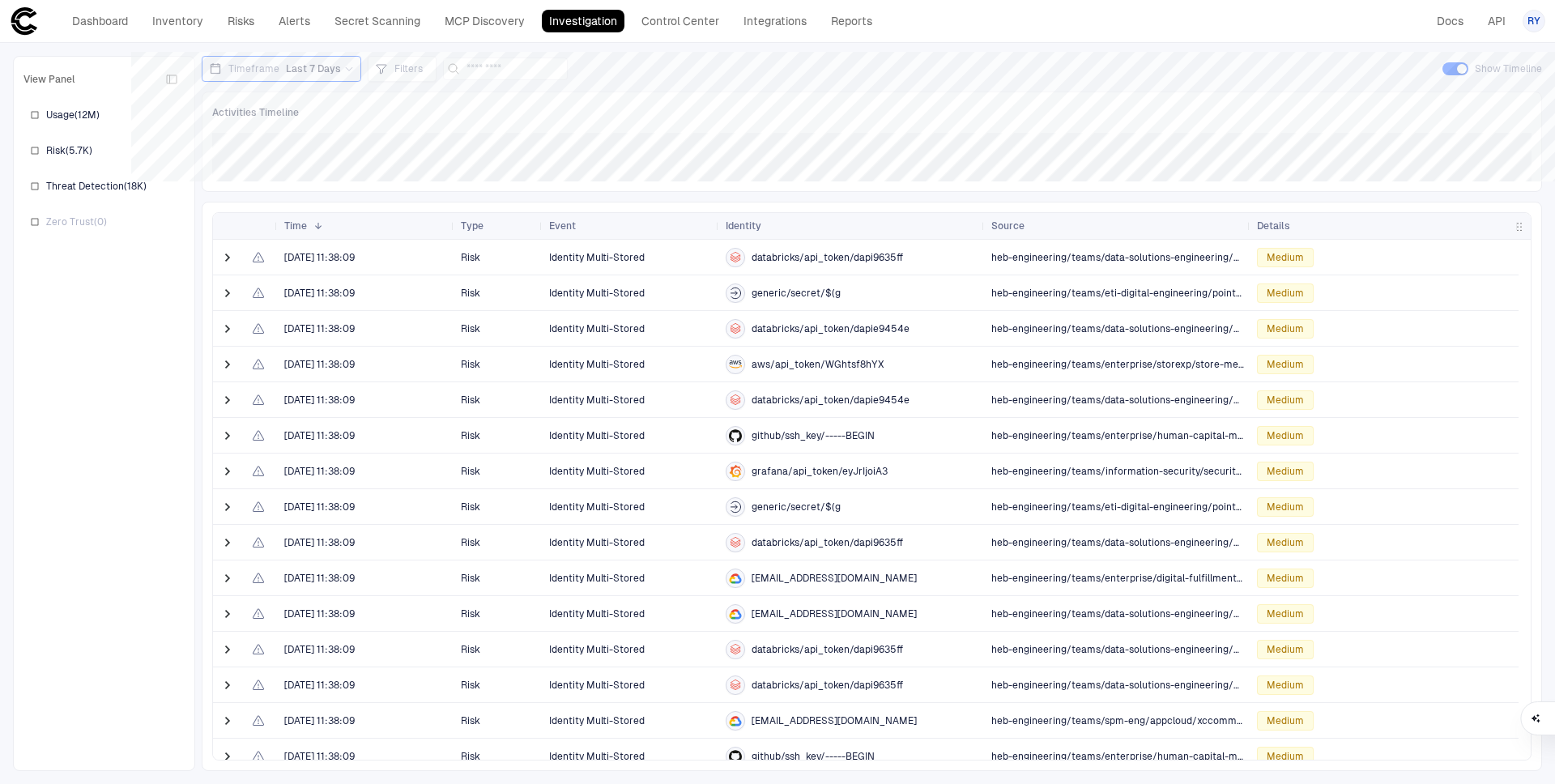
click at [1292, 226] on div "Details" at bounding box center [1384, 226] width 255 height 18
click at [225, 260] on span at bounding box center [227, 257] width 16 height 16
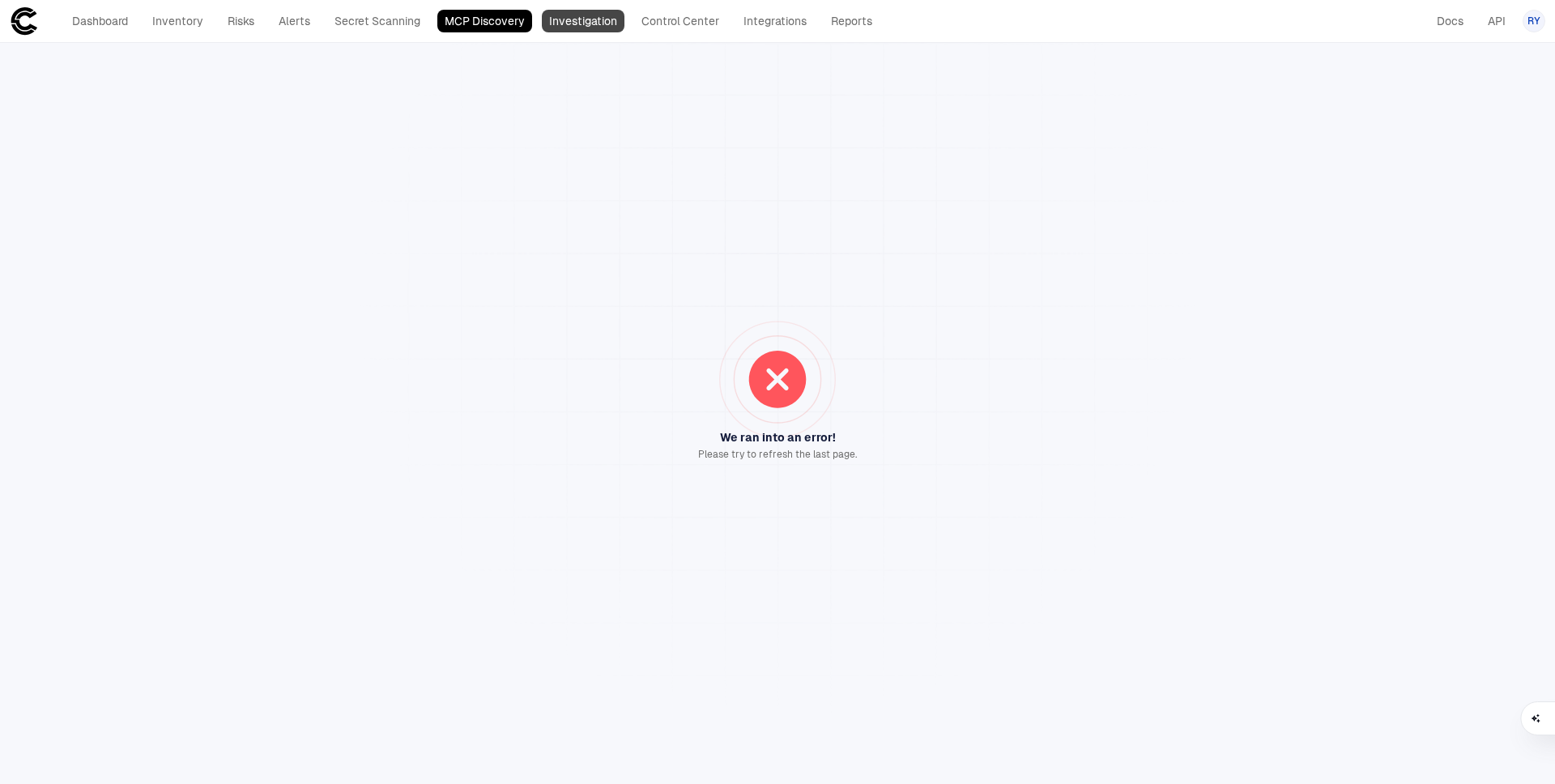
click at [602, 24] on link "Investigation" at bounding box center [582, 21] width 82 height 23
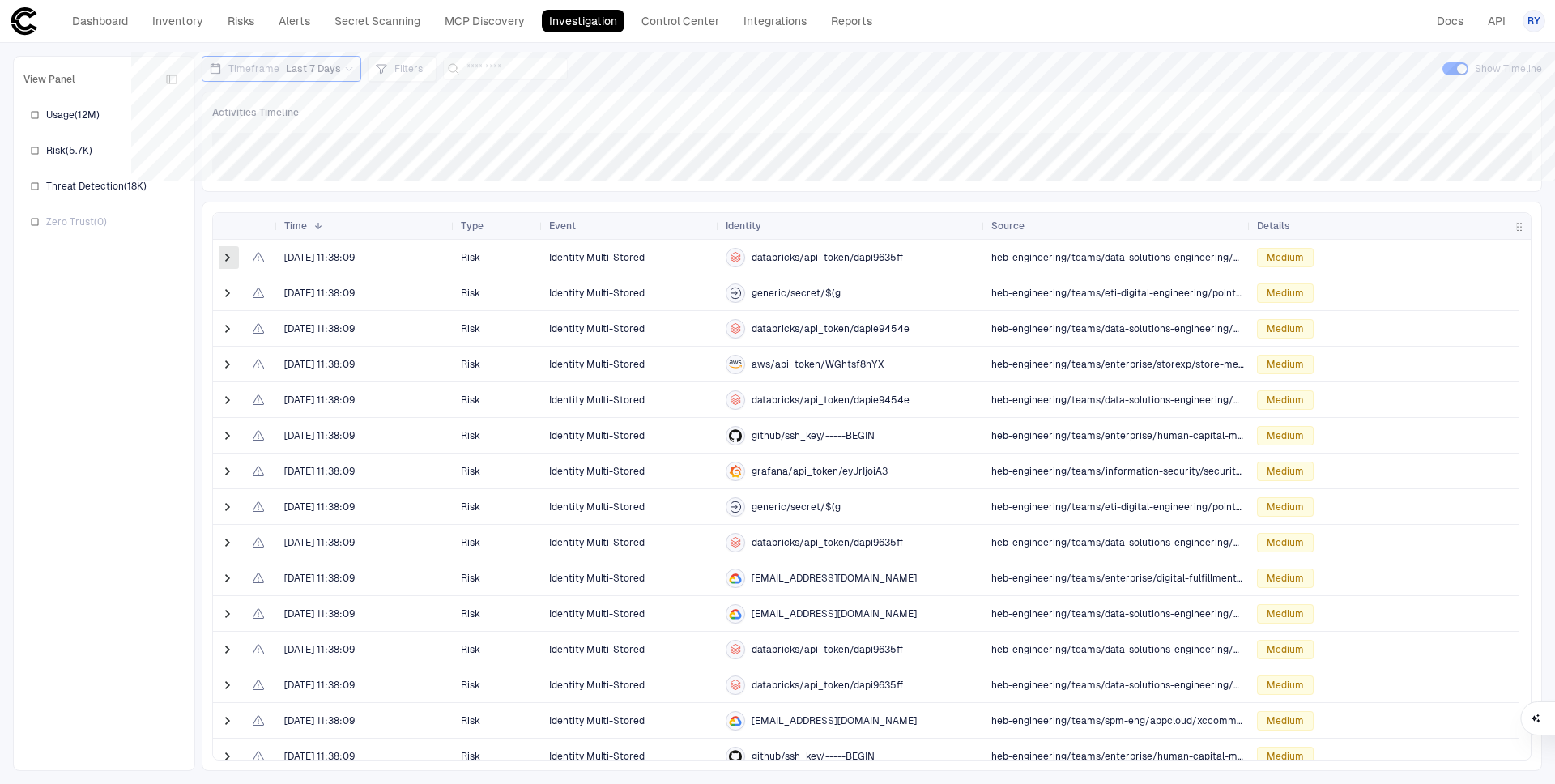
click at [227, 255] on span at bounding box center [227, 257] width 16 height 16
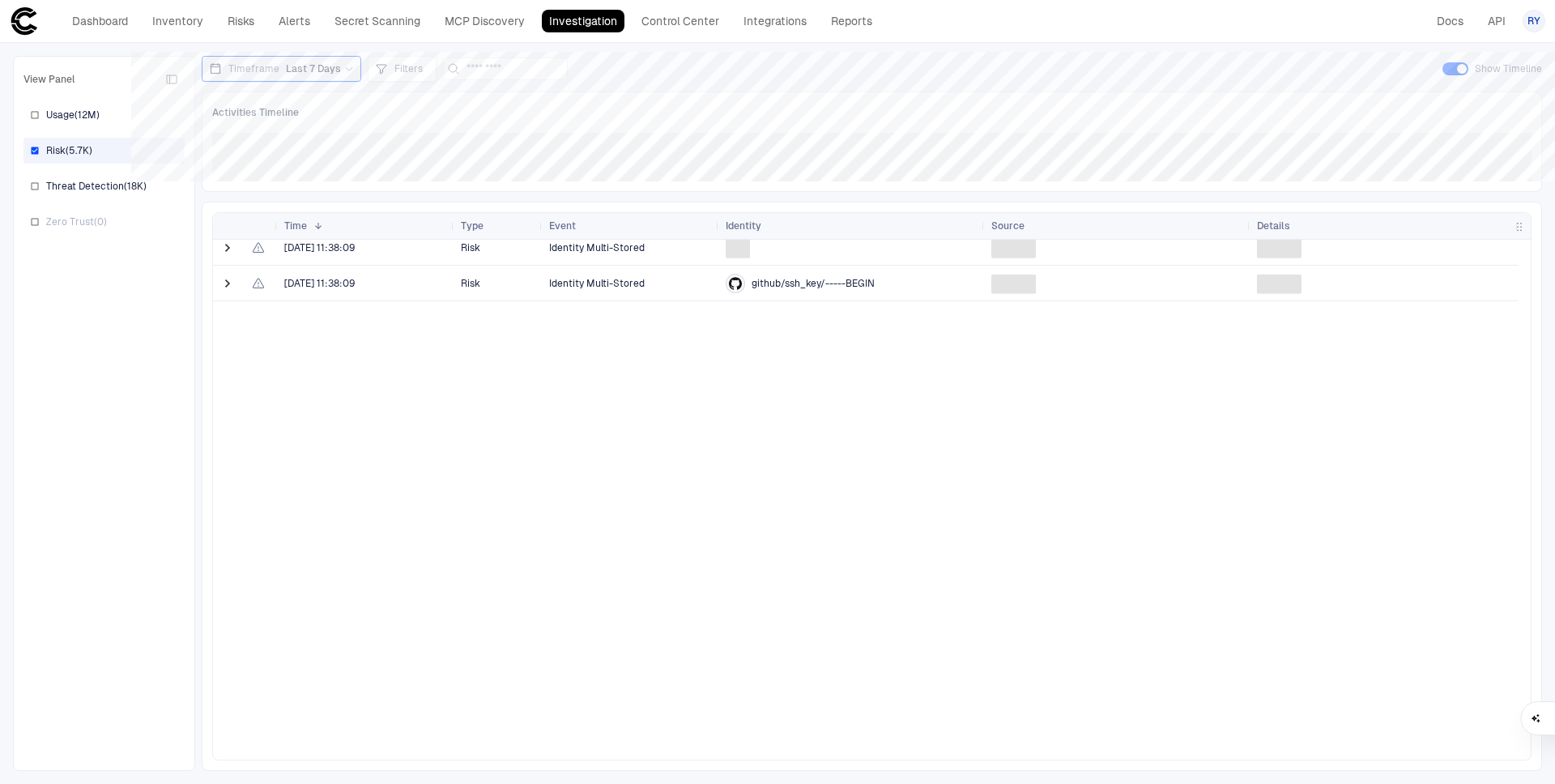
scroll to position [711, 0]
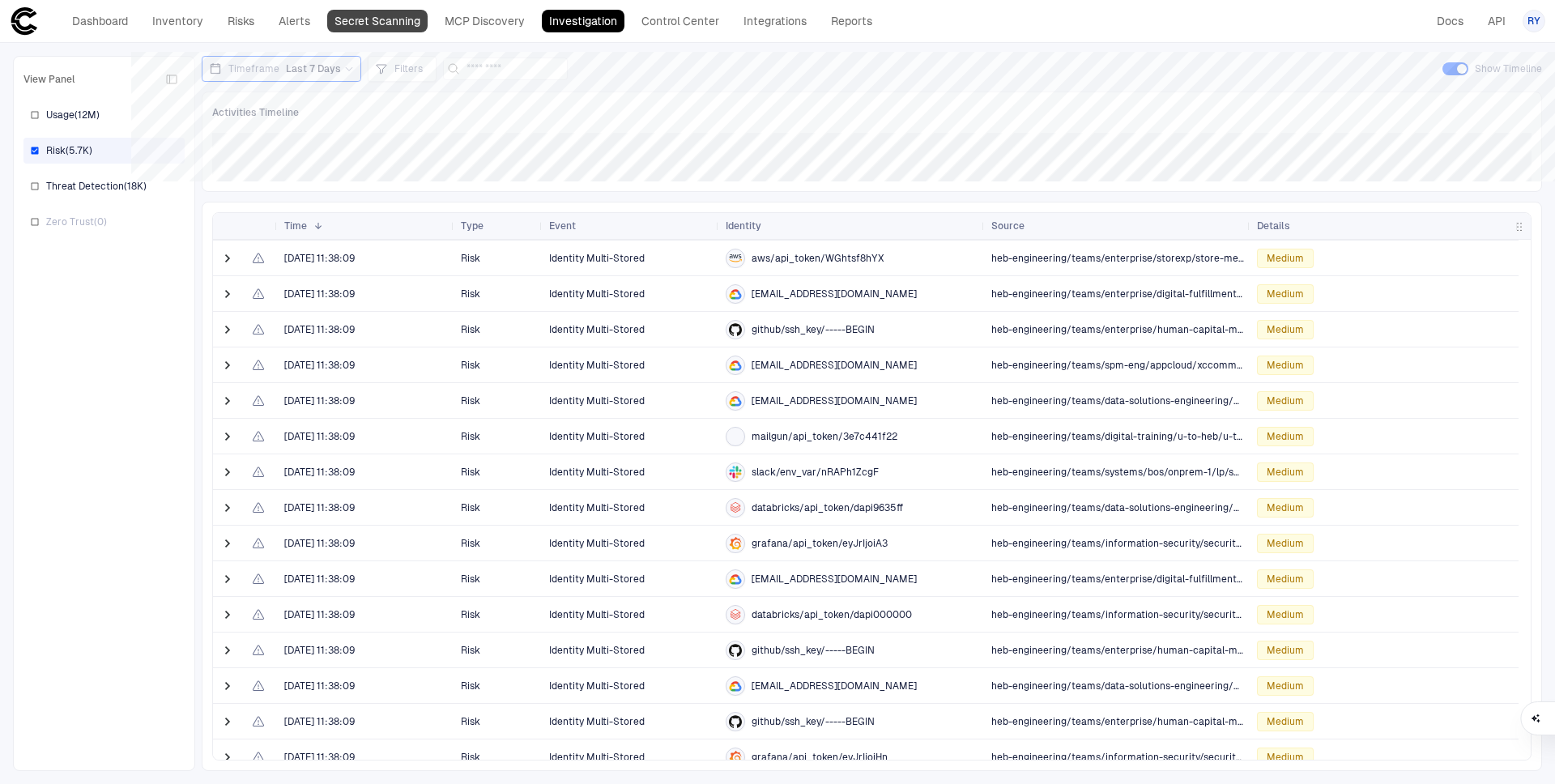
click at [355, 16] on link "Secret Scanning" at bounding box center [377, 21] width 100 height 23
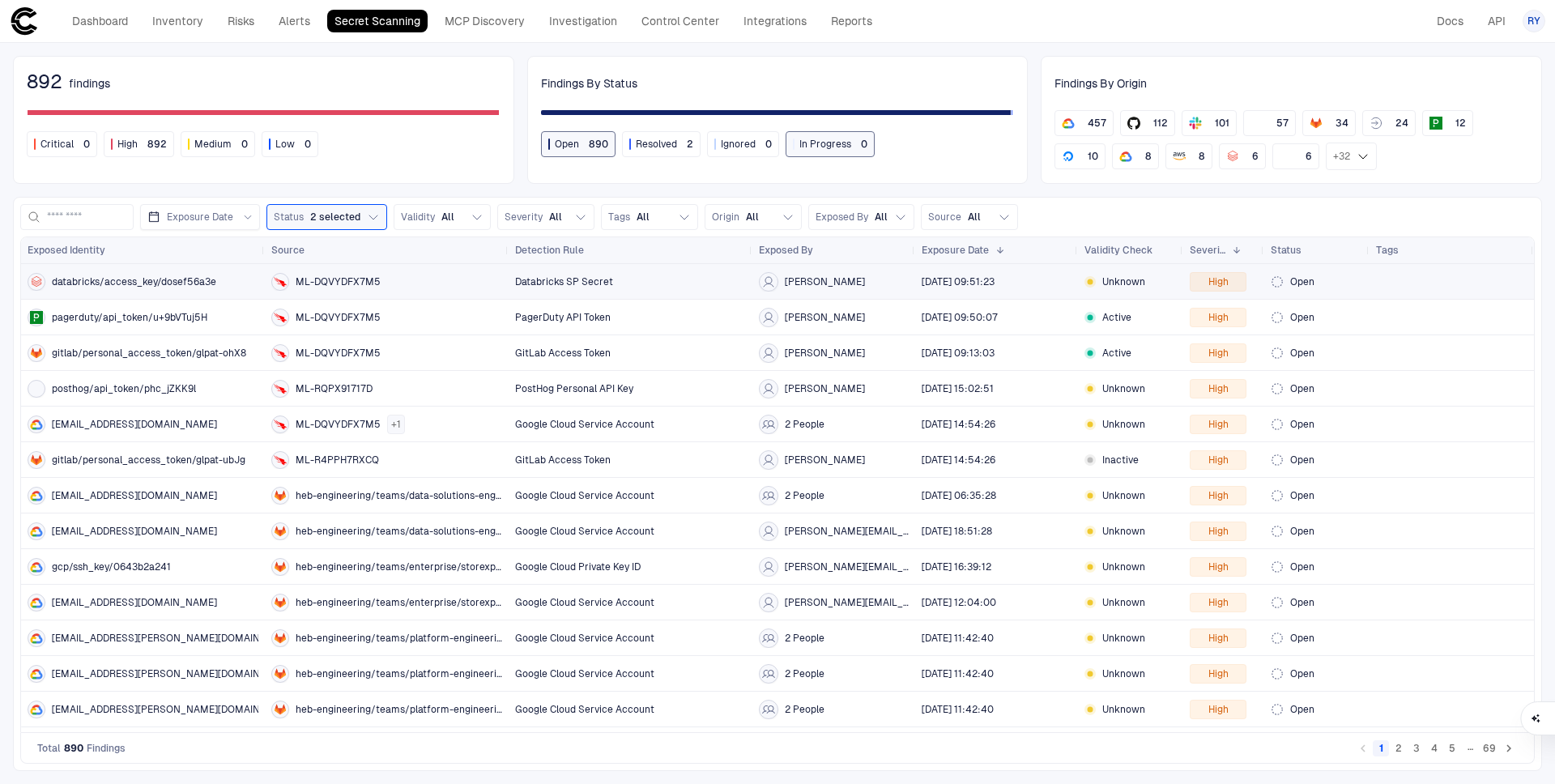
click at [186, 280] on span "databricks/access_key/dosef56a3e" at bounding box center [135, 281] width 165 height 13
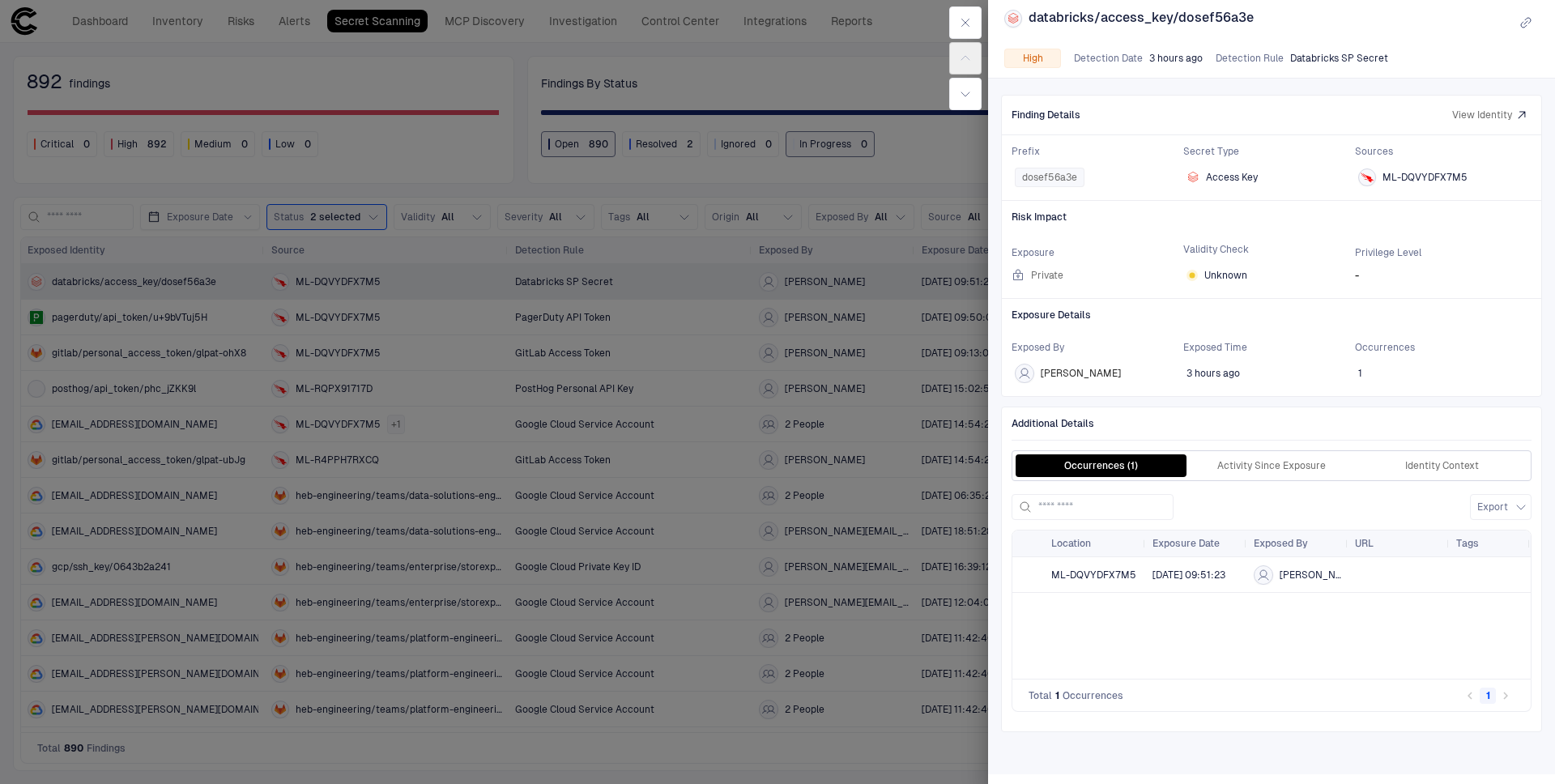
click at [664, 312] on div at bounding box center [777, 392] width 1555 height 784
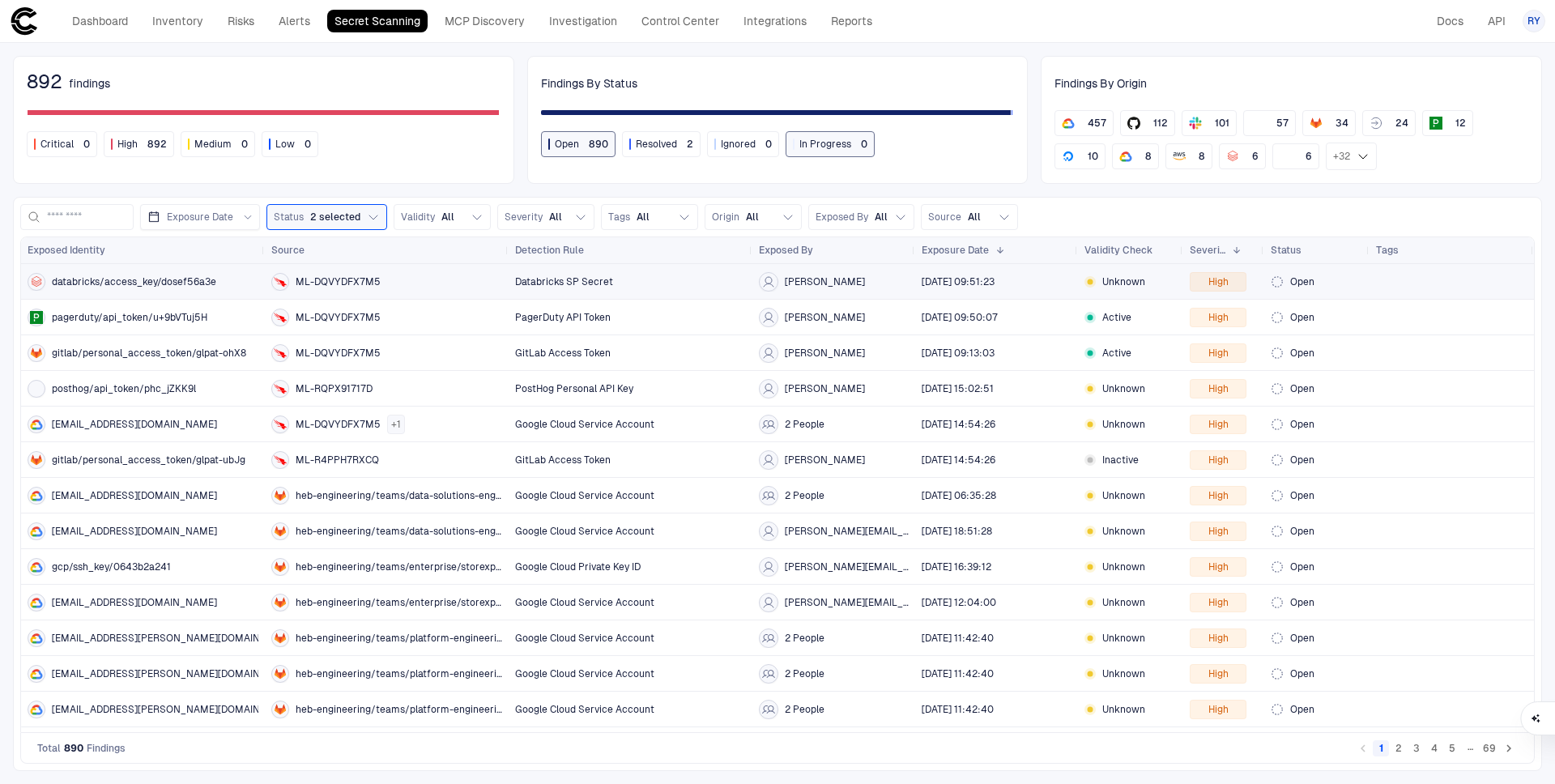
click at [170, 281] on span "databricks/access_key/dosef56a3e" at bounding box center [135, 281] width 165 height 13
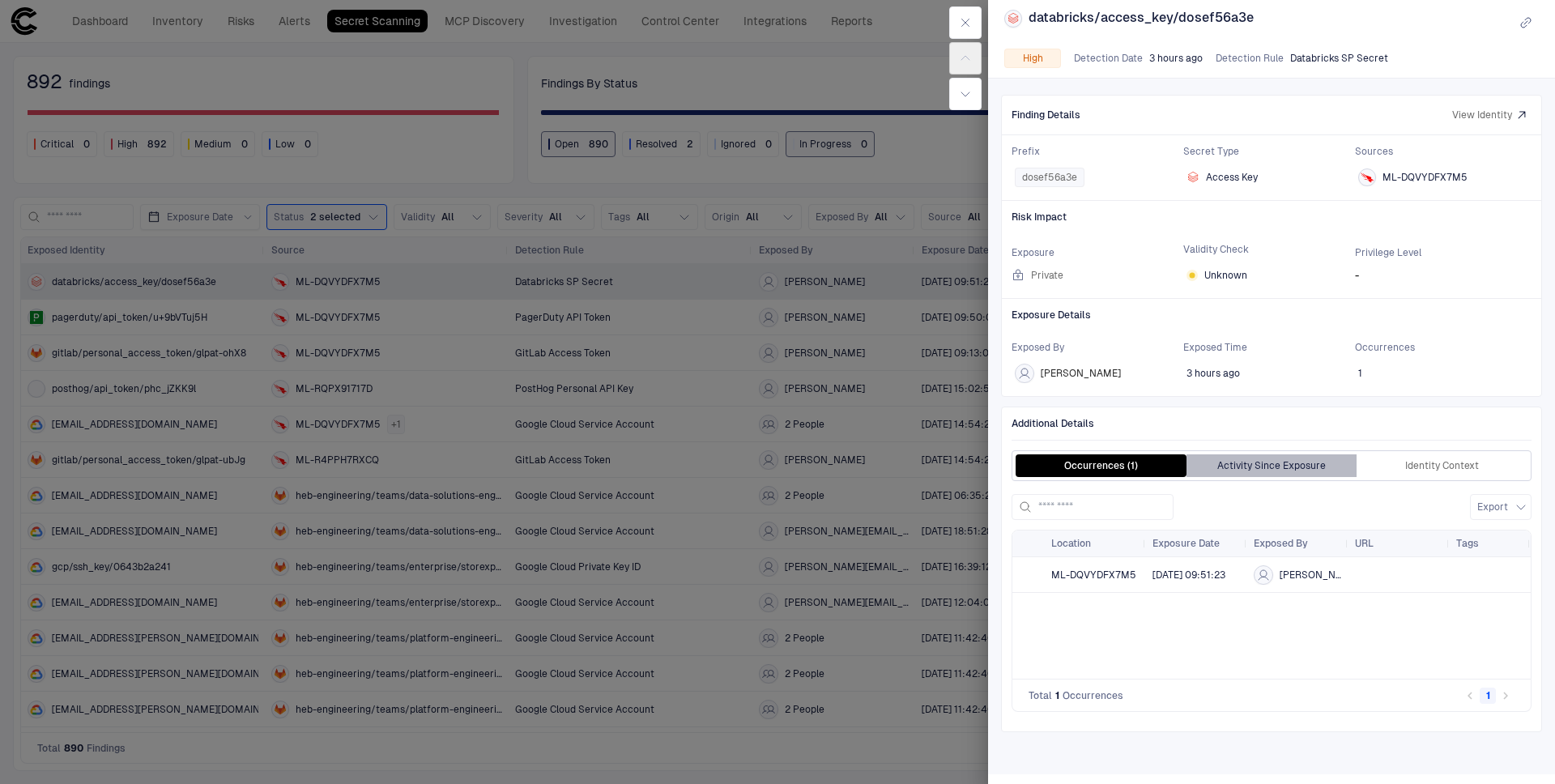
click at [1306, 466] on button "Activity Since Exposure" at bounding box center [1272, 465] width 171 height 23
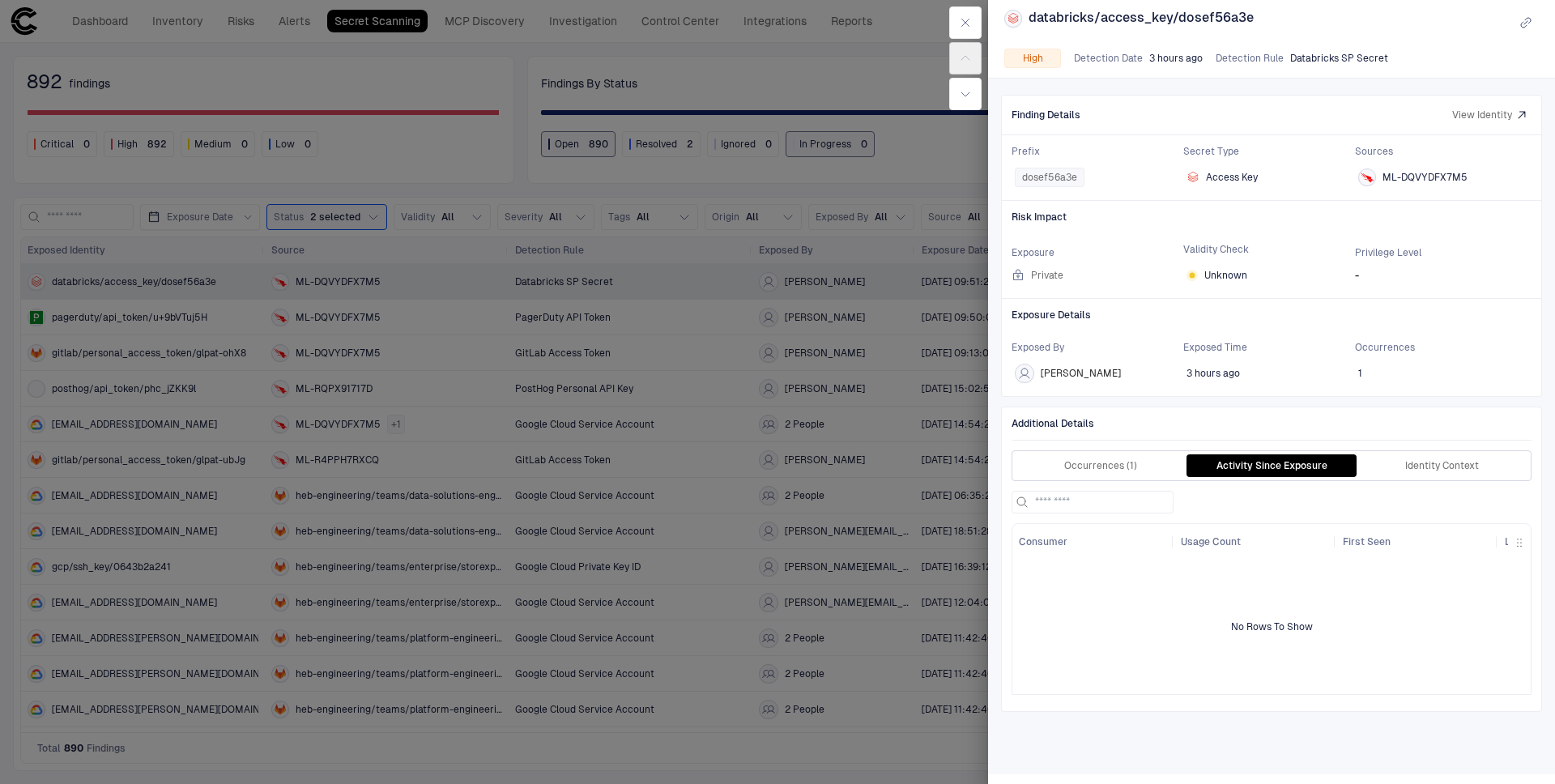
click at [1082, 453] on div "Occurrences (1) Activity Since Exposure Identity Context" at bounding box center [1272, 465] width 520 height 31
click at [1089, 459] on button "Occurrences (1)" at bounding box center [1101, 465] width 171 height 23
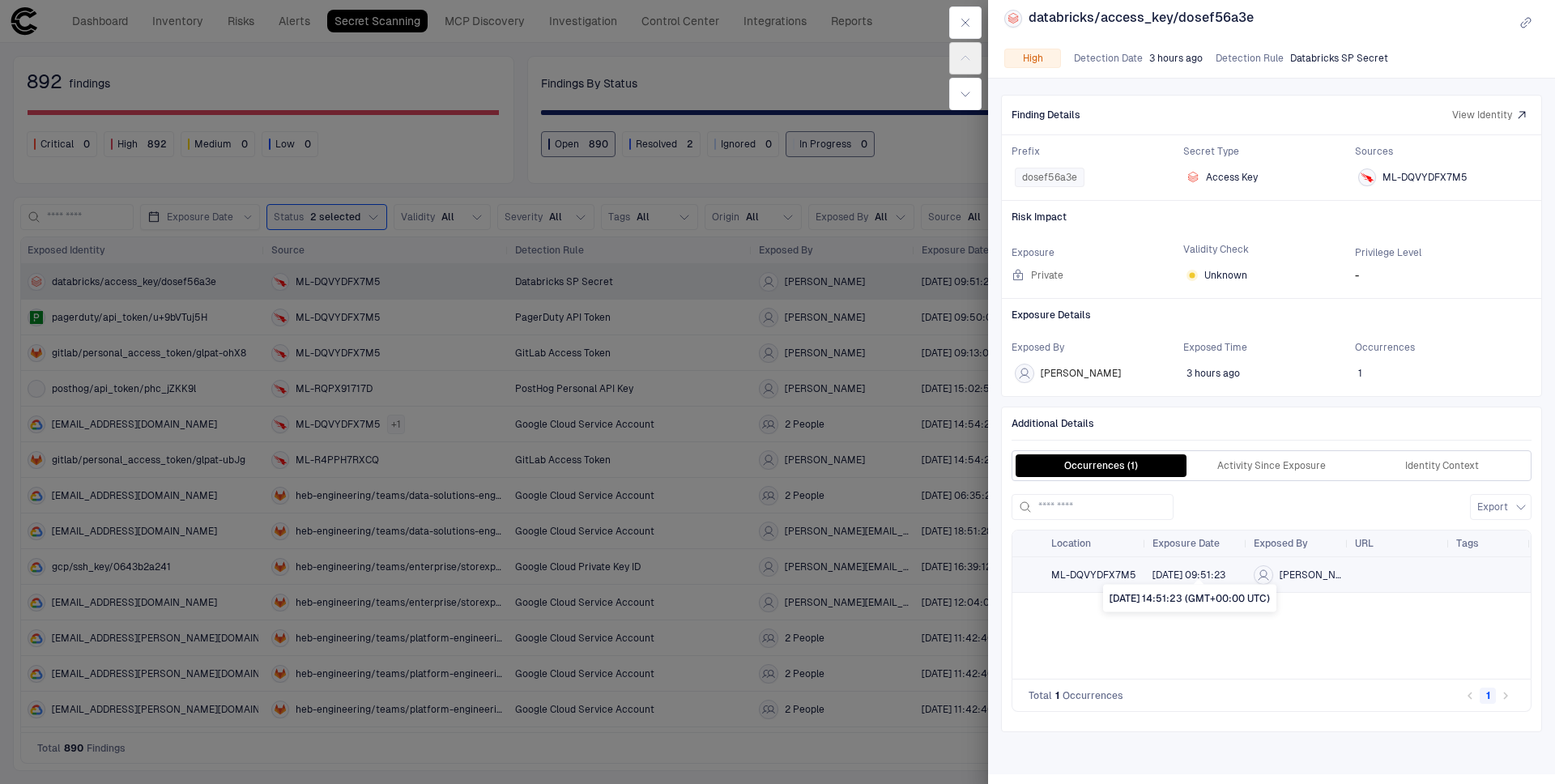
click at [1189, 578] on span "9/12/2025 09:51:23" at bounding box center [1189, 574] width 73 height 13
click at [1482, 110] on span "View Identity" at bounding box center [1482, 115] width 60 height 13
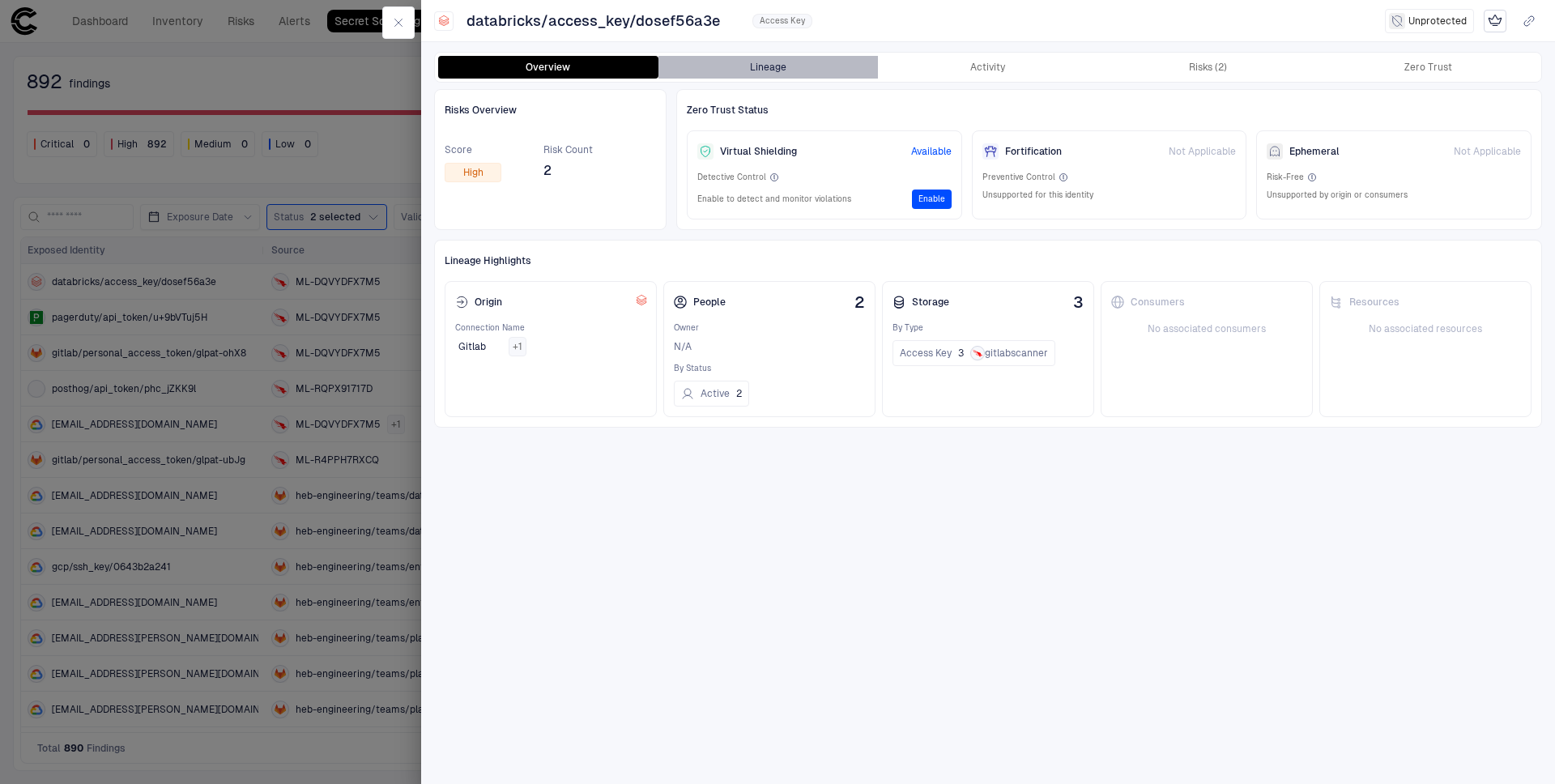
click at [836, 68] on button "Lineage" at bounding box center [768, 67] width 220 height 23
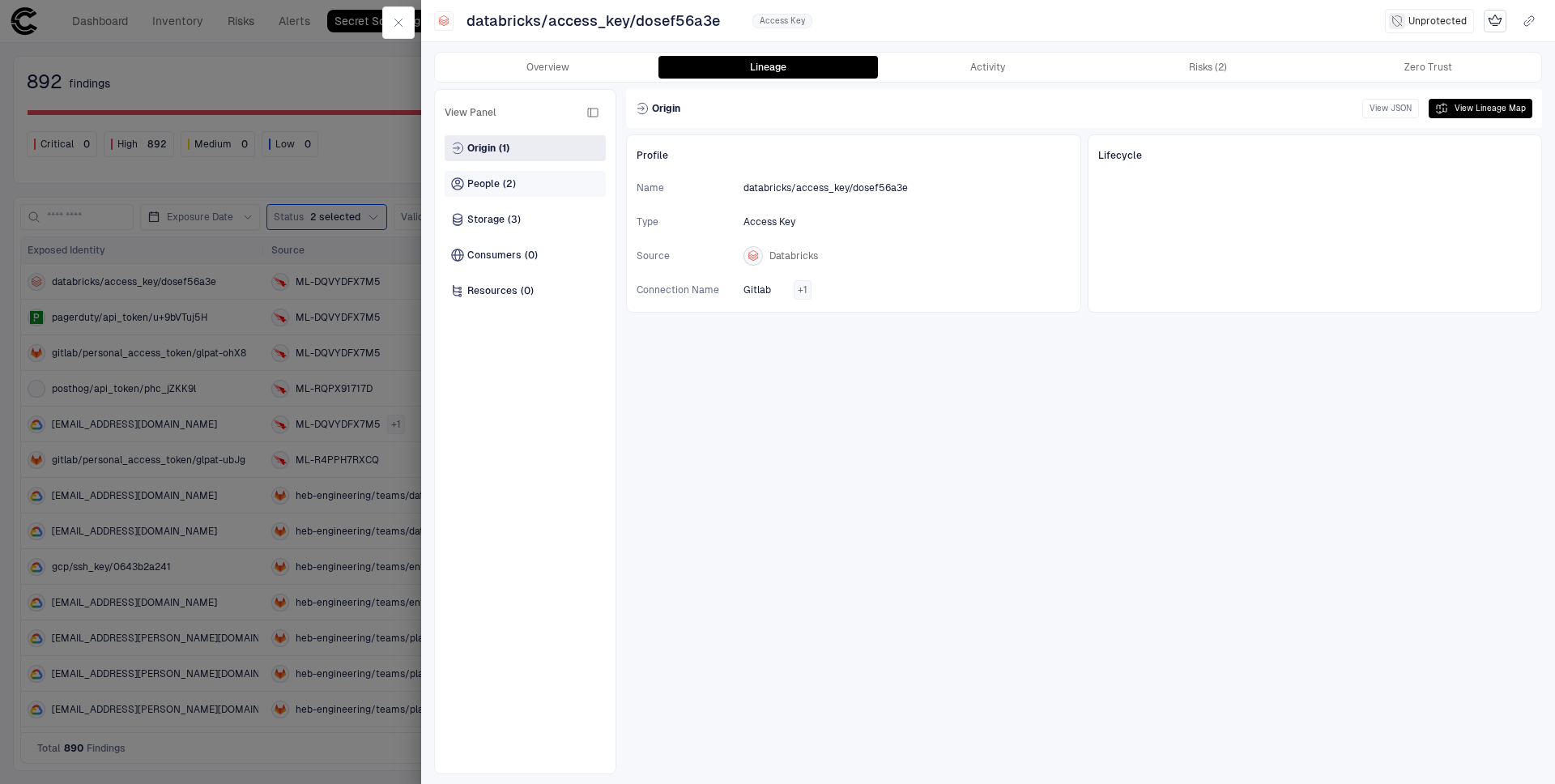
click at [481, 184] on span "People" at bounding box center [483, 183] width 33 height 13
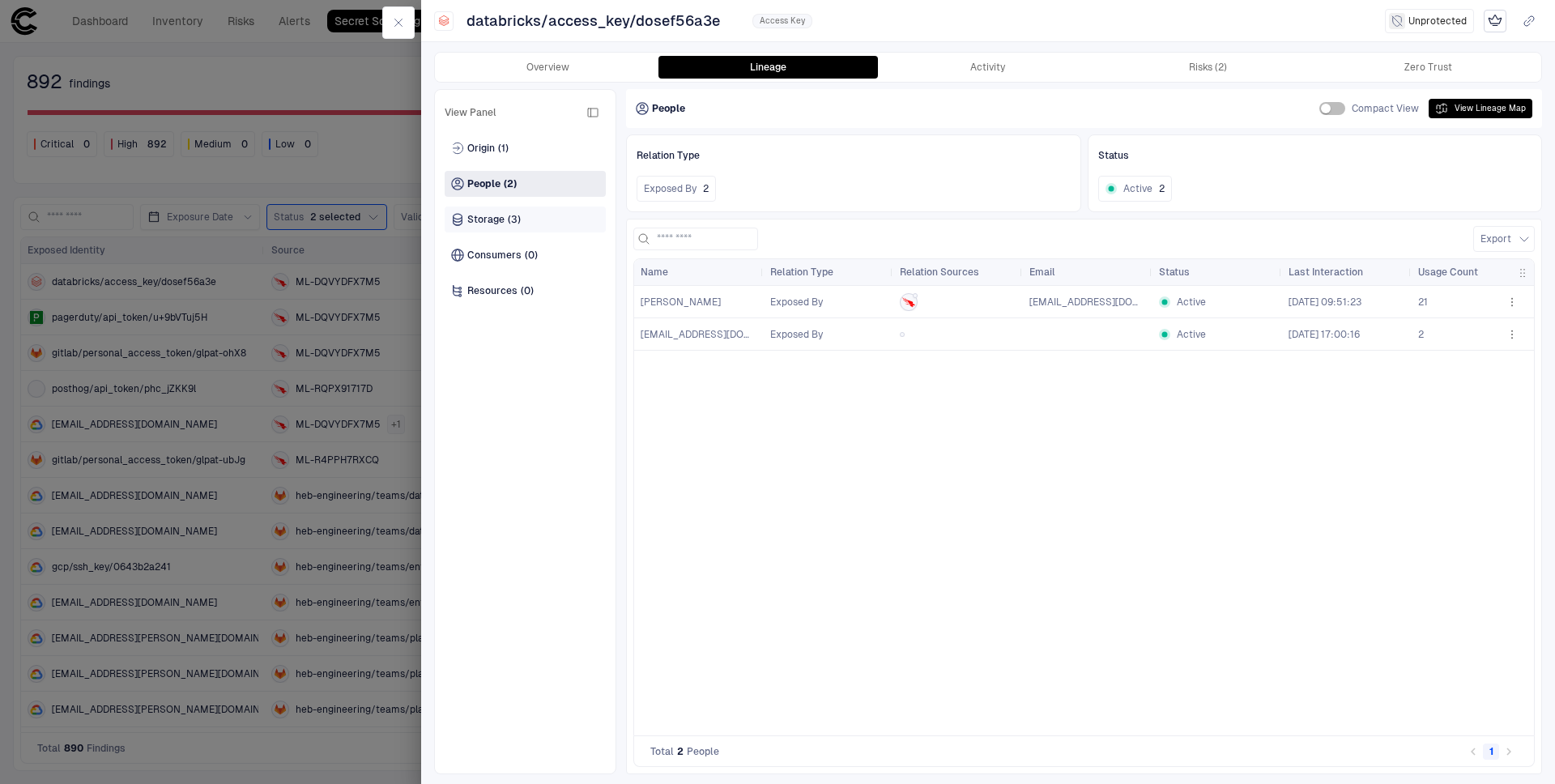
click at [511, 215] on span "(3)" at bounding box center [514, 219] width 13 height 13
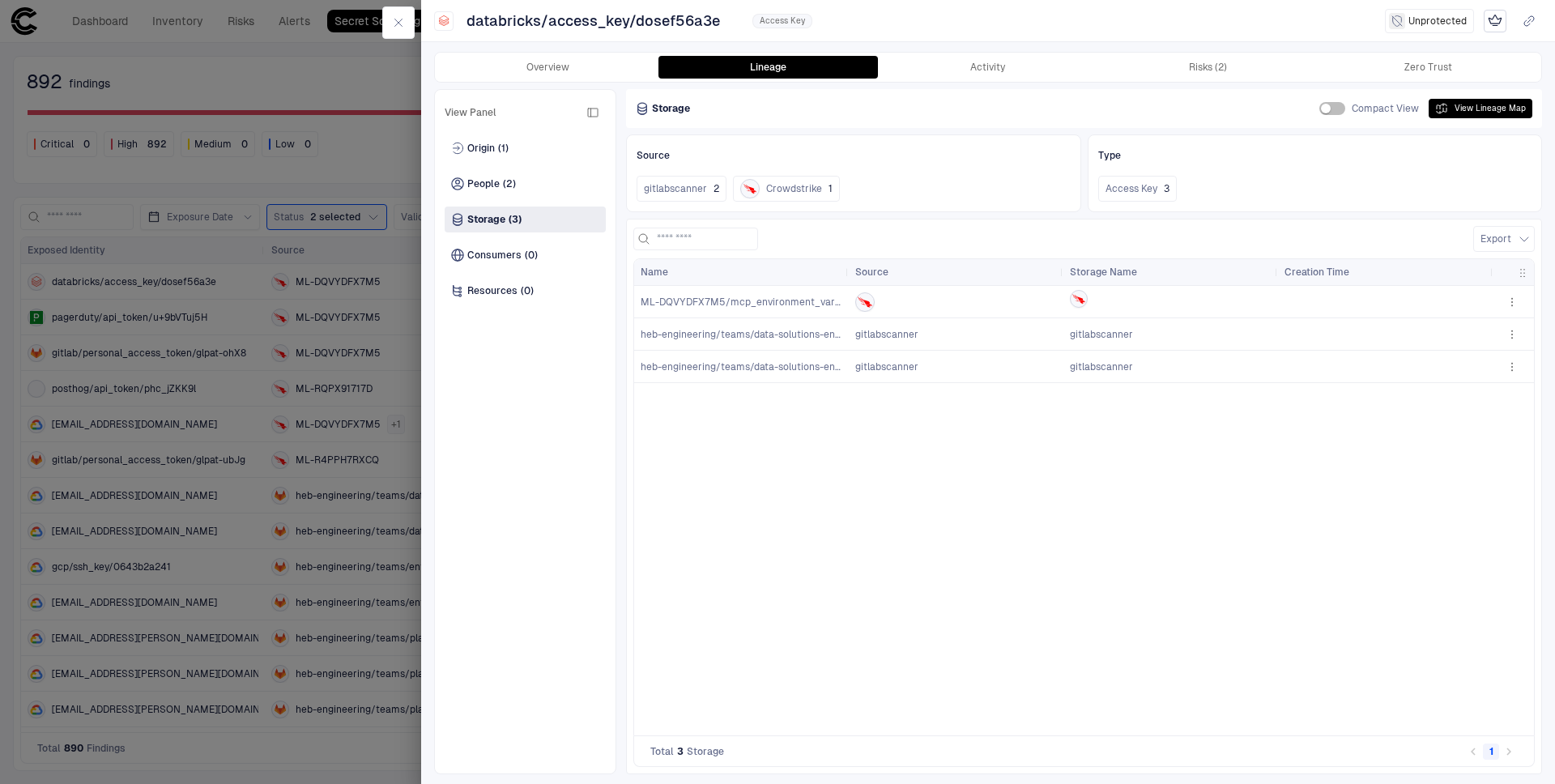
click at [1513, 334] on icon "button" at bounding box center [1512, 334] width 13 height 13
click at [1486, 376] on div "Open Lineage Map" at bounding box center [1470, 371] width 105 height 13
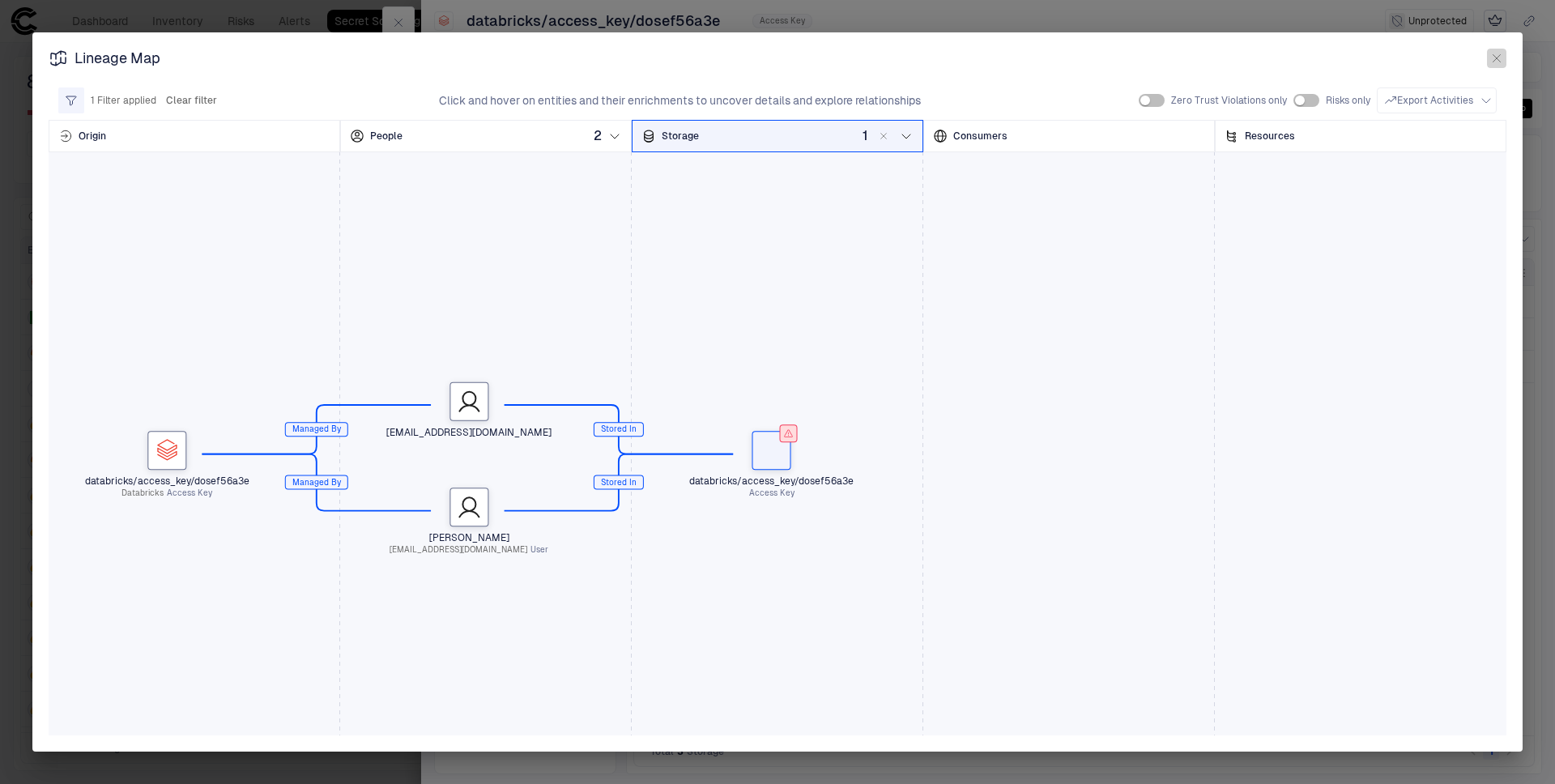
click at [1493, 59] on icon "button" at bounding box center [1497, 58] width 13 height 13
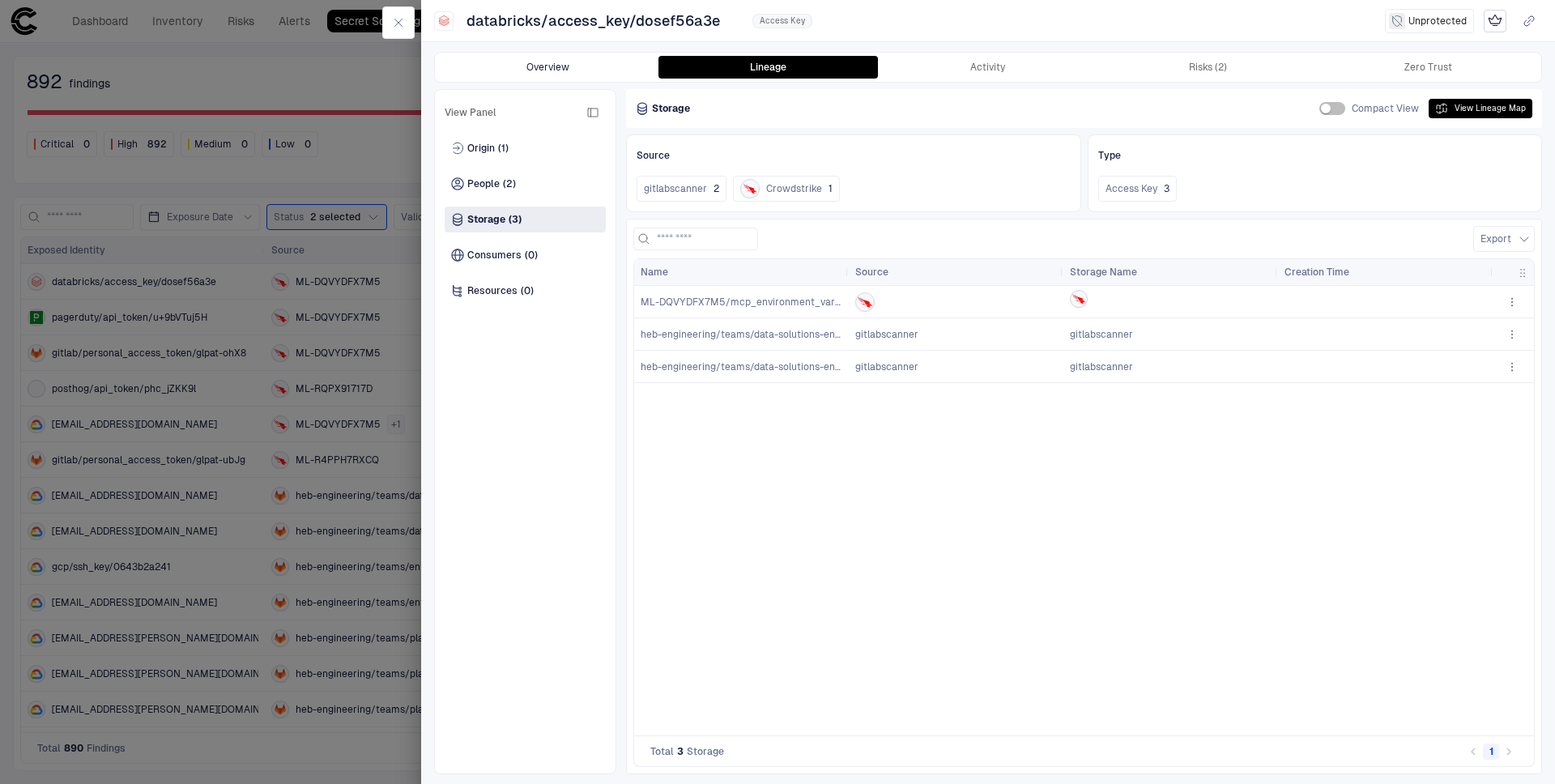
click at [520, 65] on button "Overview" at bounding box center [548, 67] width 220 height 23
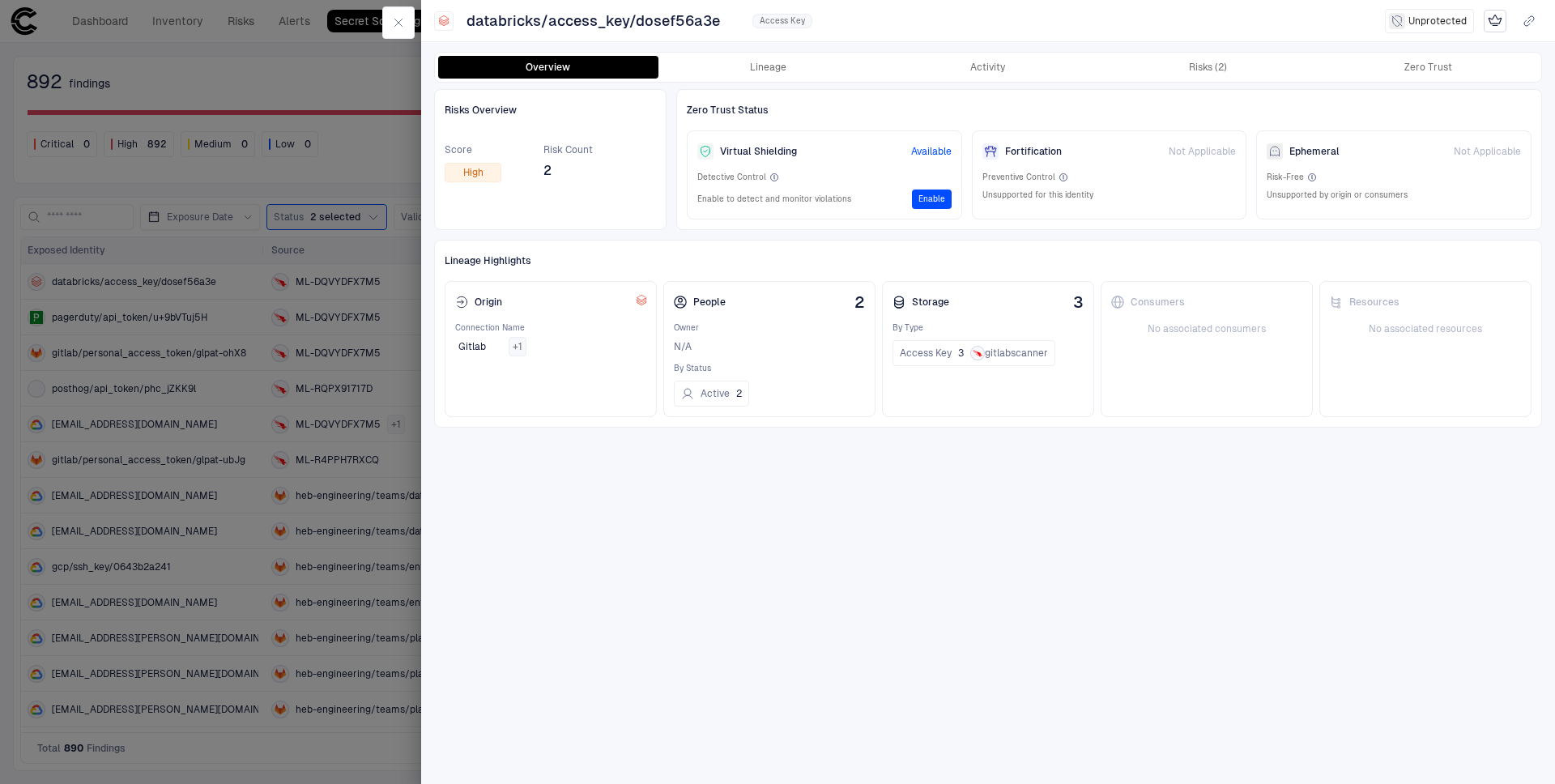
click at [300, 235] on div at bounding box center [777, 392] width 1555 height 784
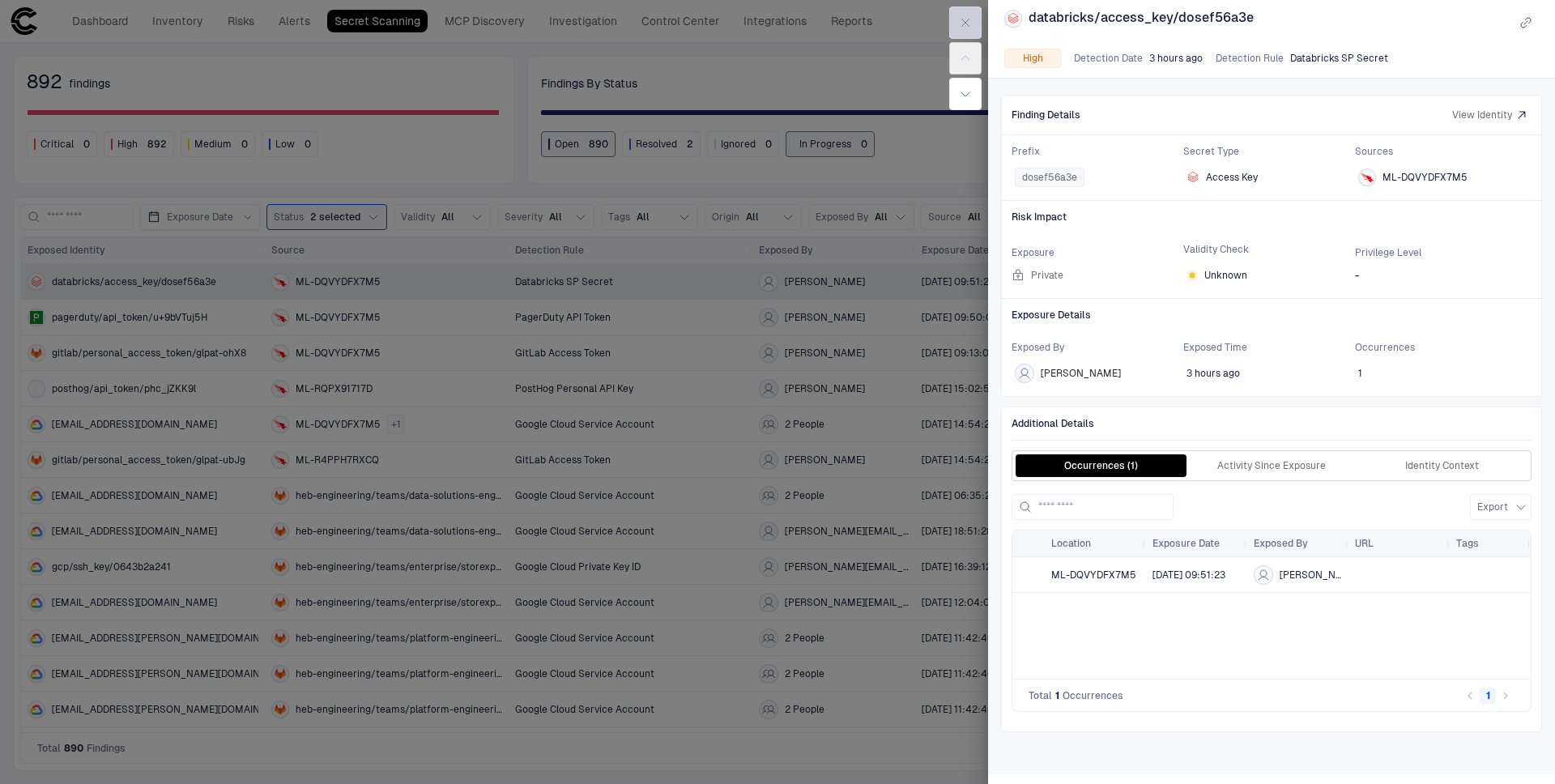
click at [969, 16] on icon "button" at bounding box center [966, 22] width 13 height 13
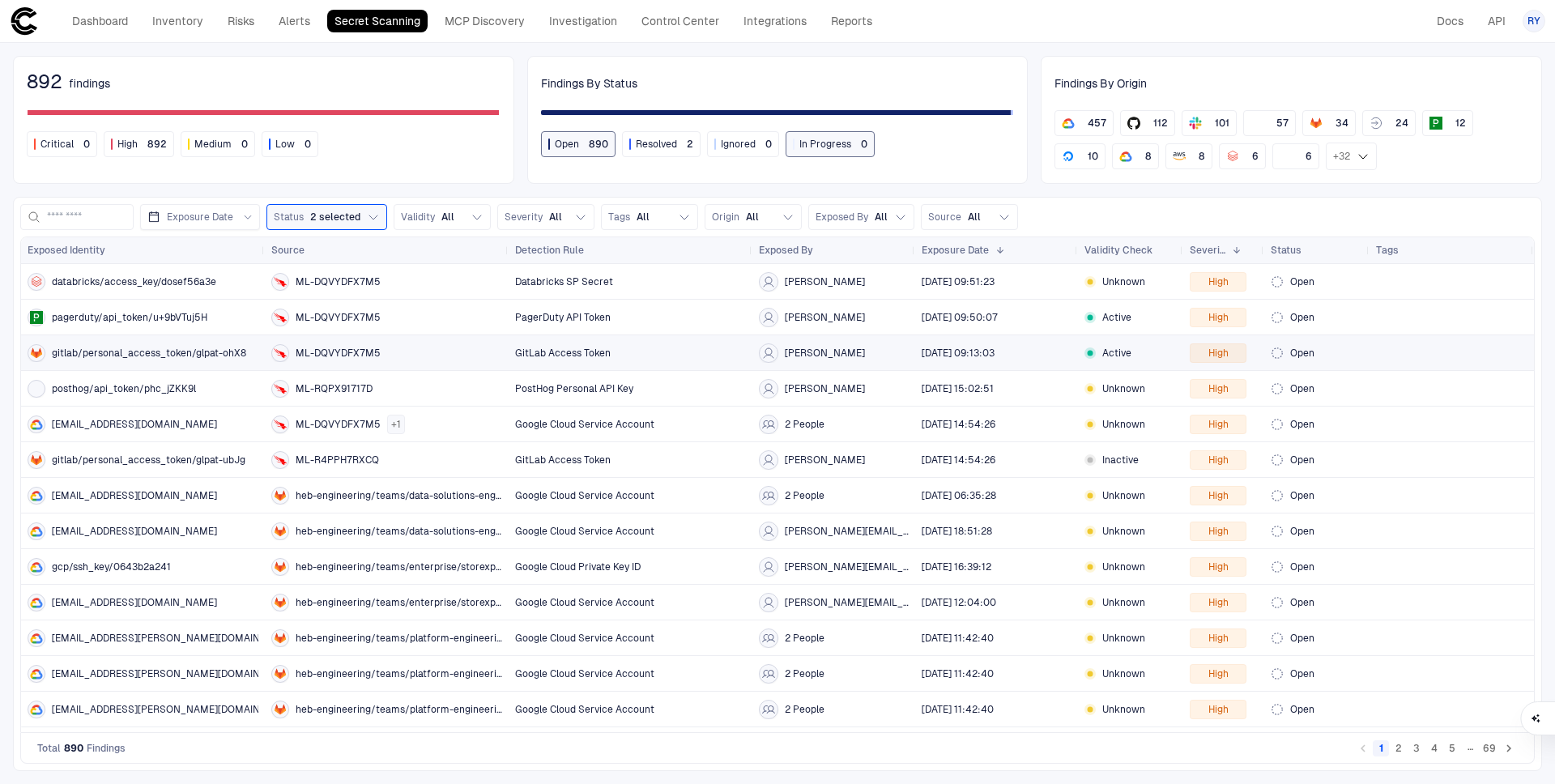
click at [111, 355] on span "gitlab/personal_access_token/glpat-ohX8" at bounding box center [150, 353] width 195 height 13
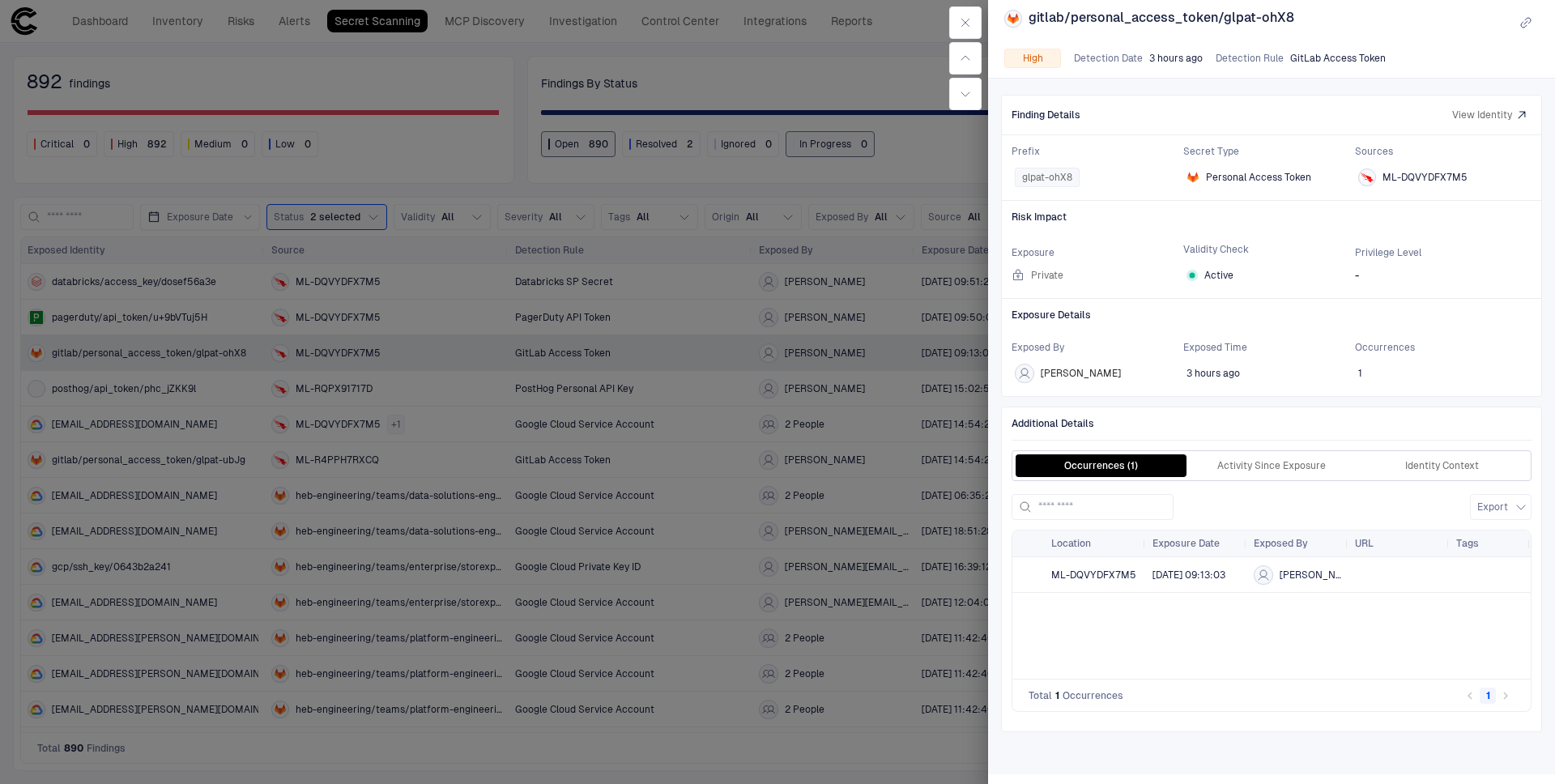
click at [398, 173] on div at bounding box center [777, 392] width 1555 height 784
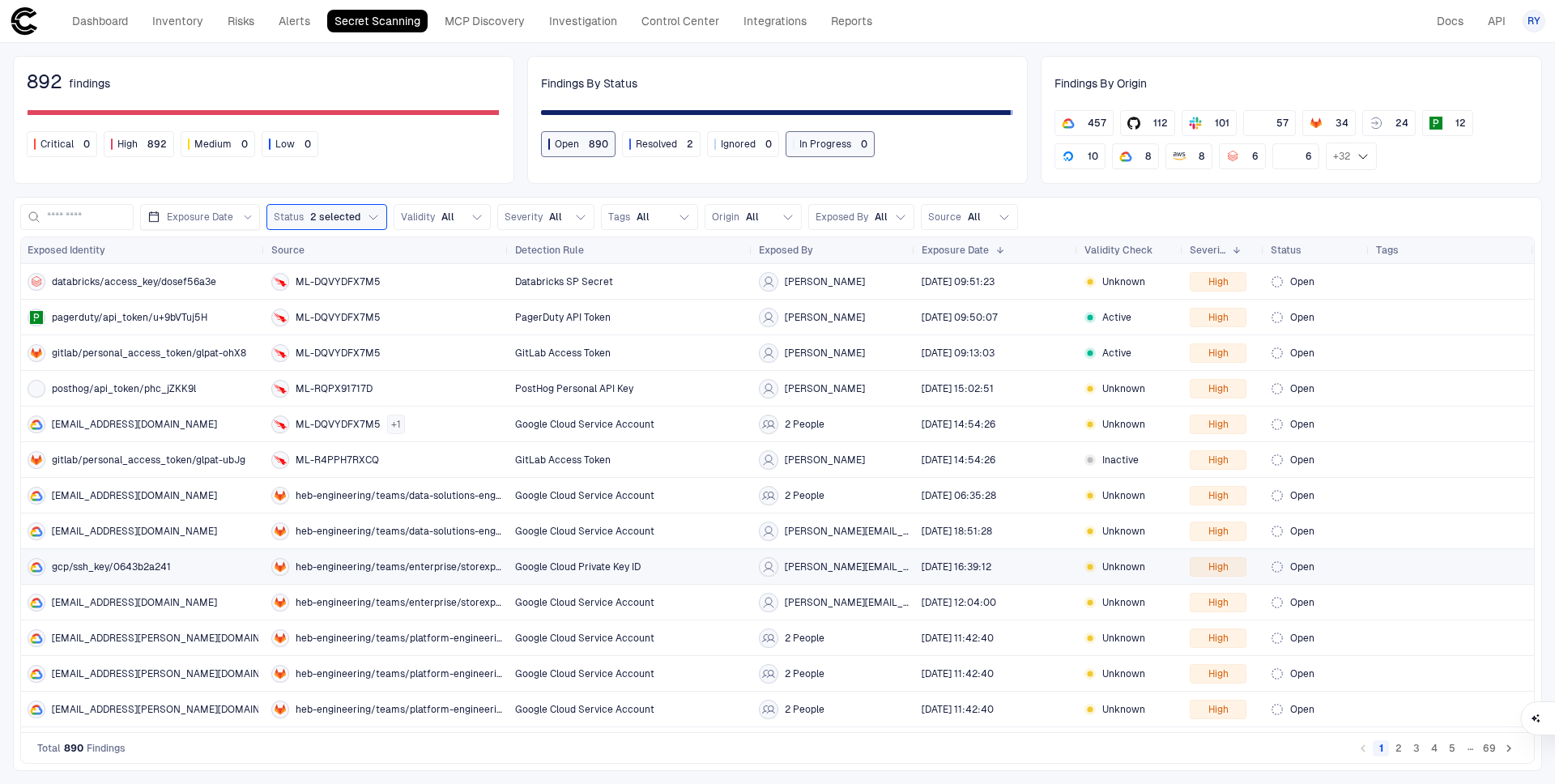
click at [186, 564] on div "gcp/ssh_key/0643b2a241" at bounding box center [142, 567] width 231 height 18
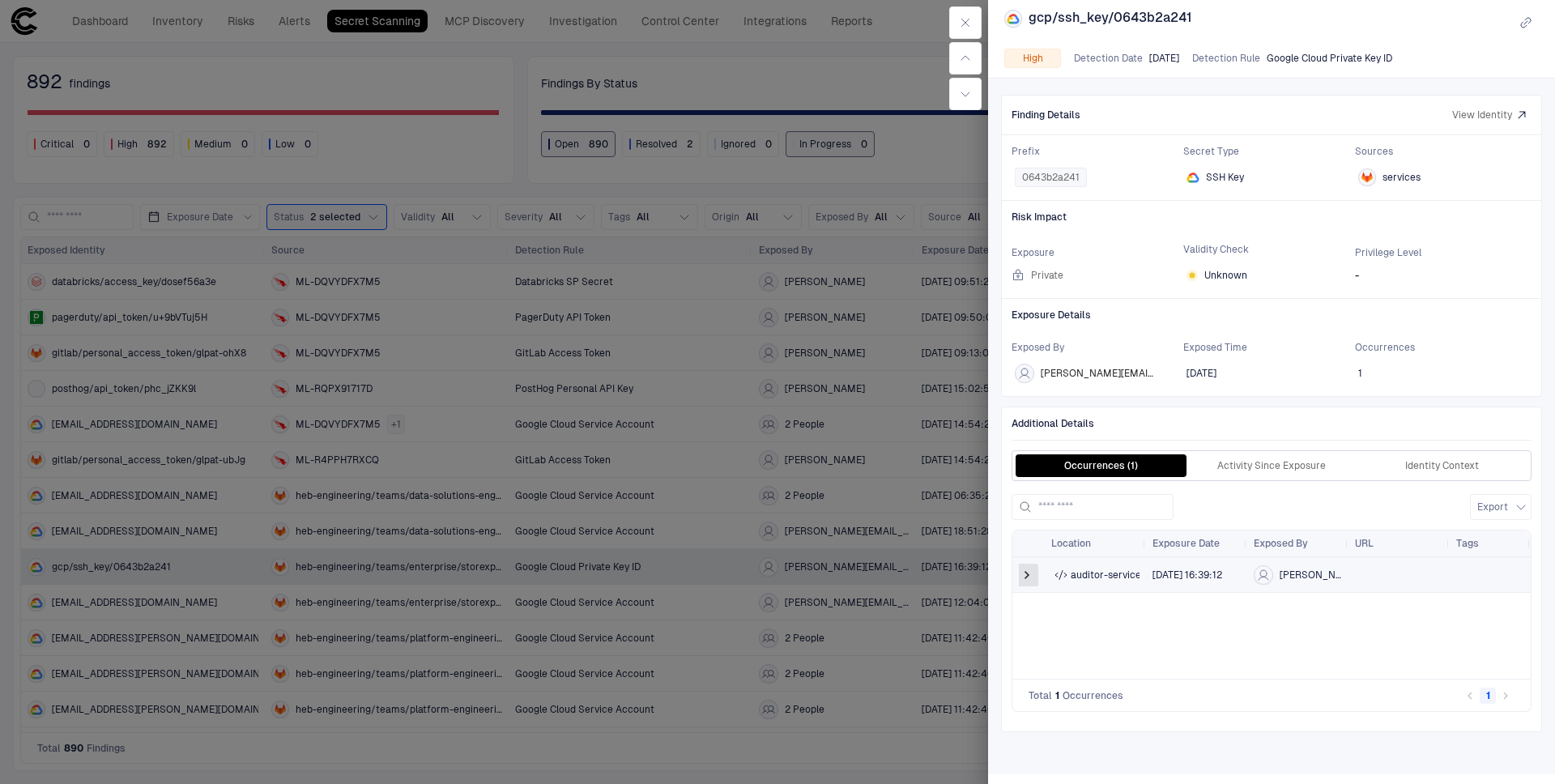
click at [1026, 576] on span at bounding box center [1027, 575] width 16 height 16
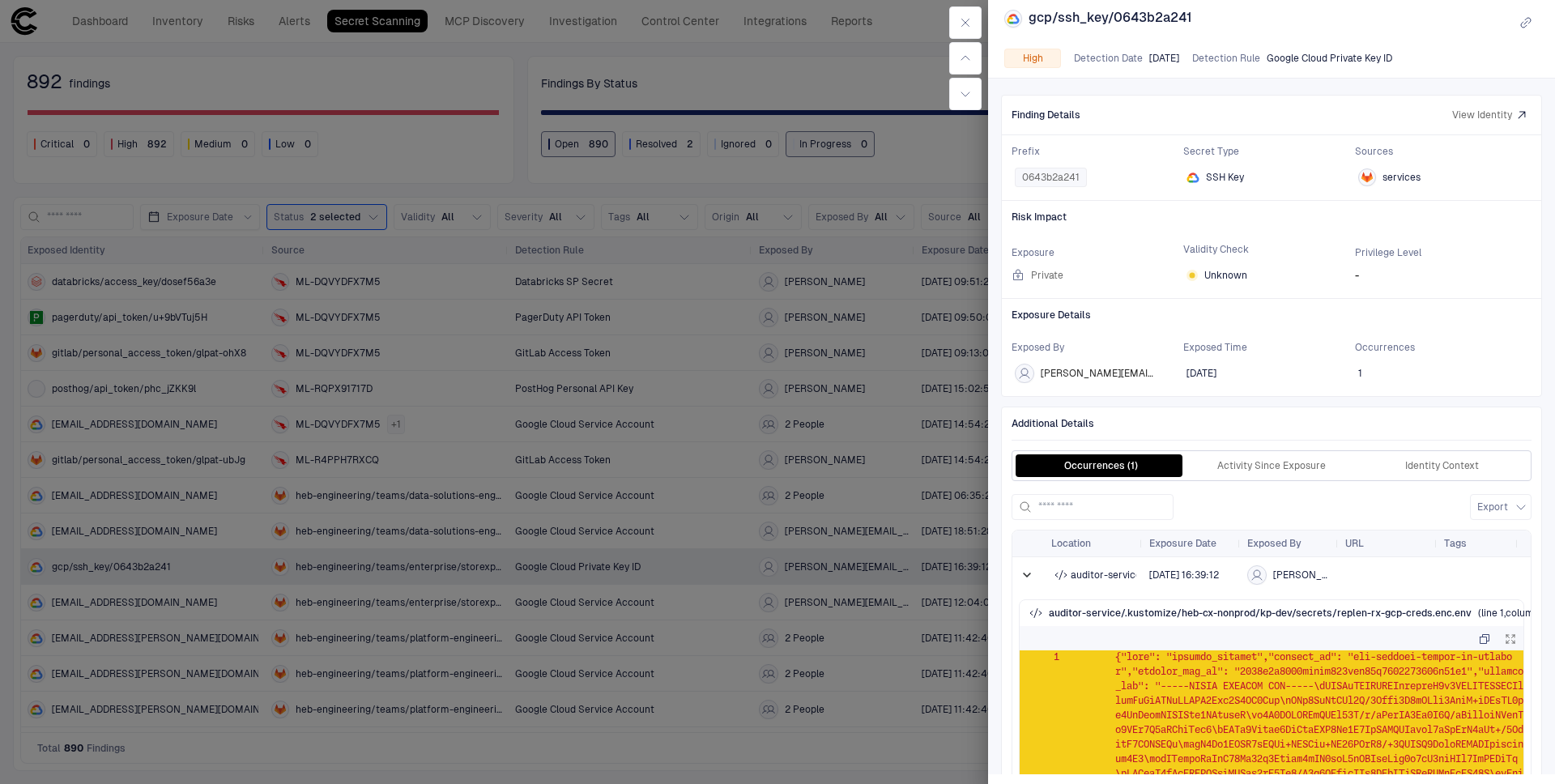
click at [1482, 119] on span "View Identity" at bounding box center [1482, 115] width 60 height 13
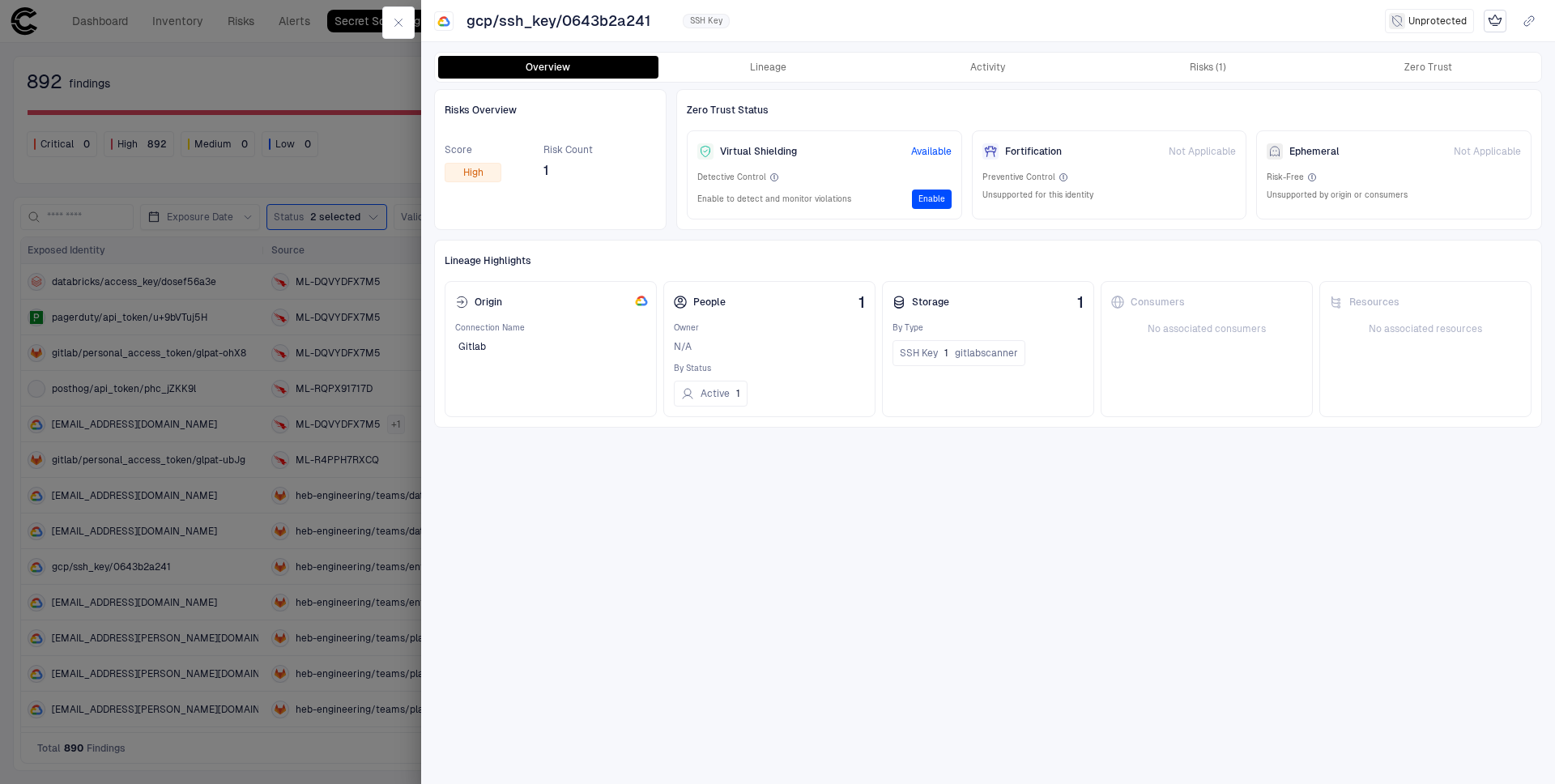
click at [208, 88] on div at bounding box center [777, 392] width 1555 height 784
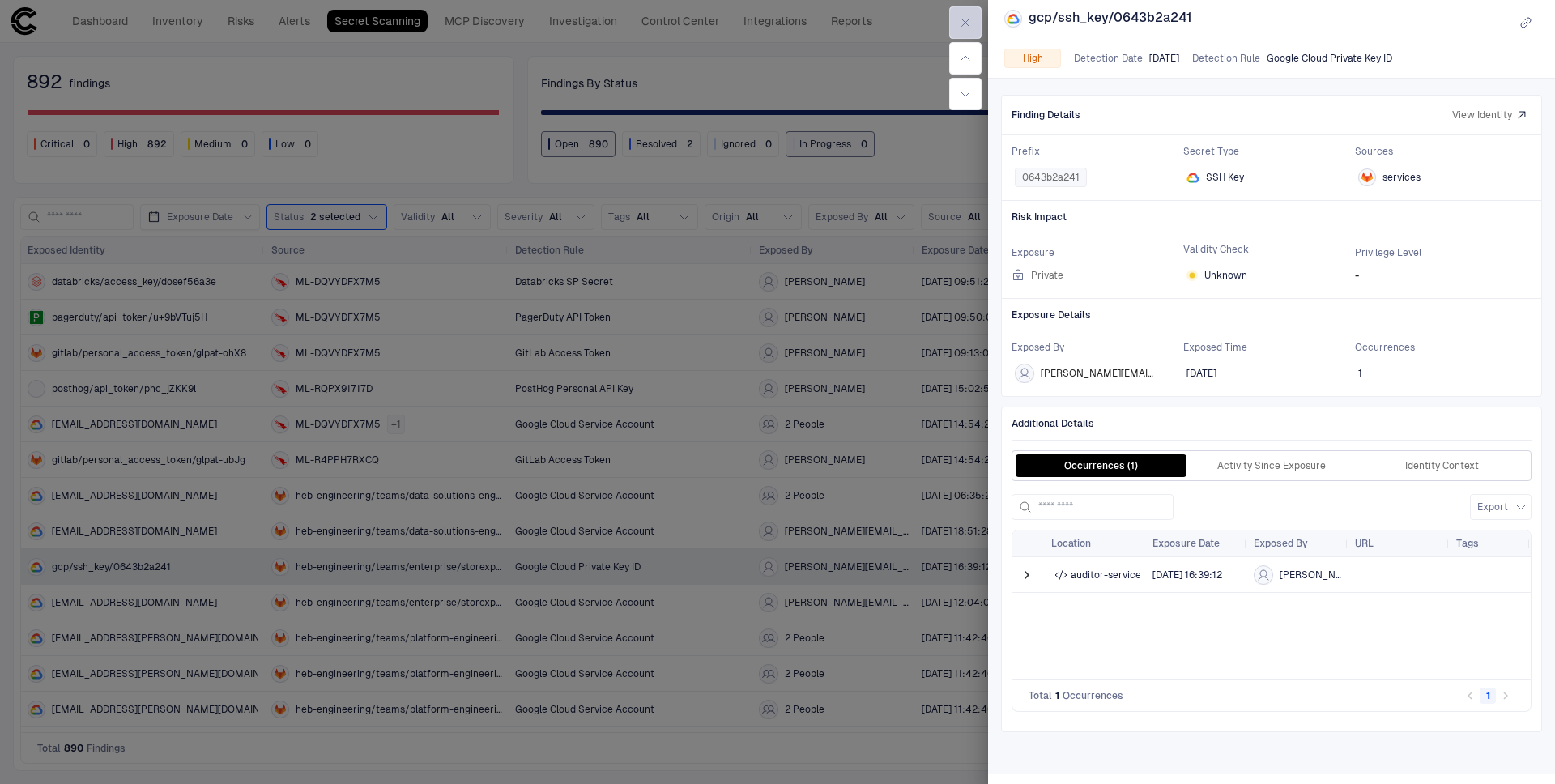
click at [955, 21] on button "button" at bounding box center [966, 22] width 33 height 33
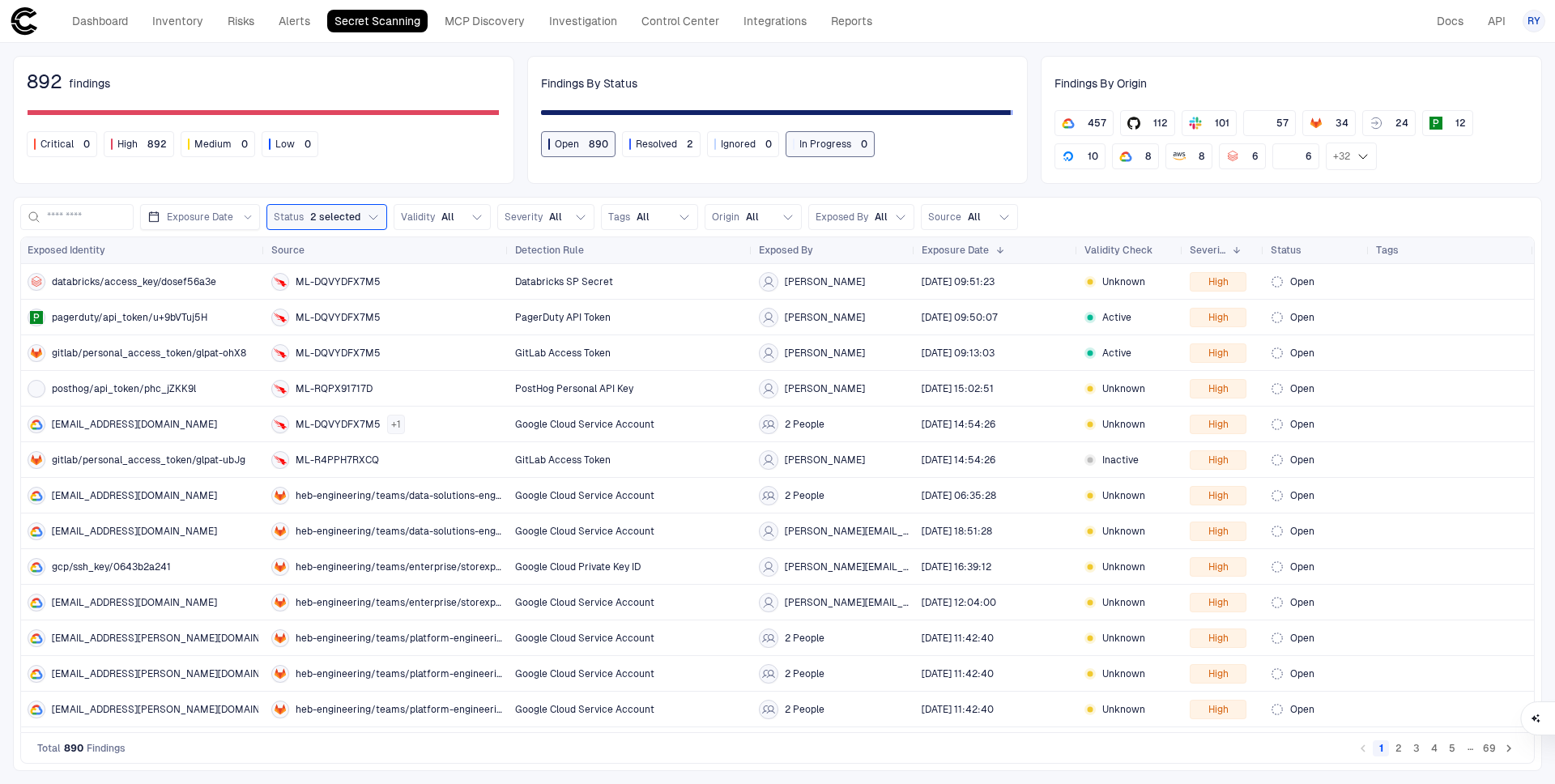
click at [1392, 754] on button "2" at bounding box center [1398, 748] width 16 height 16
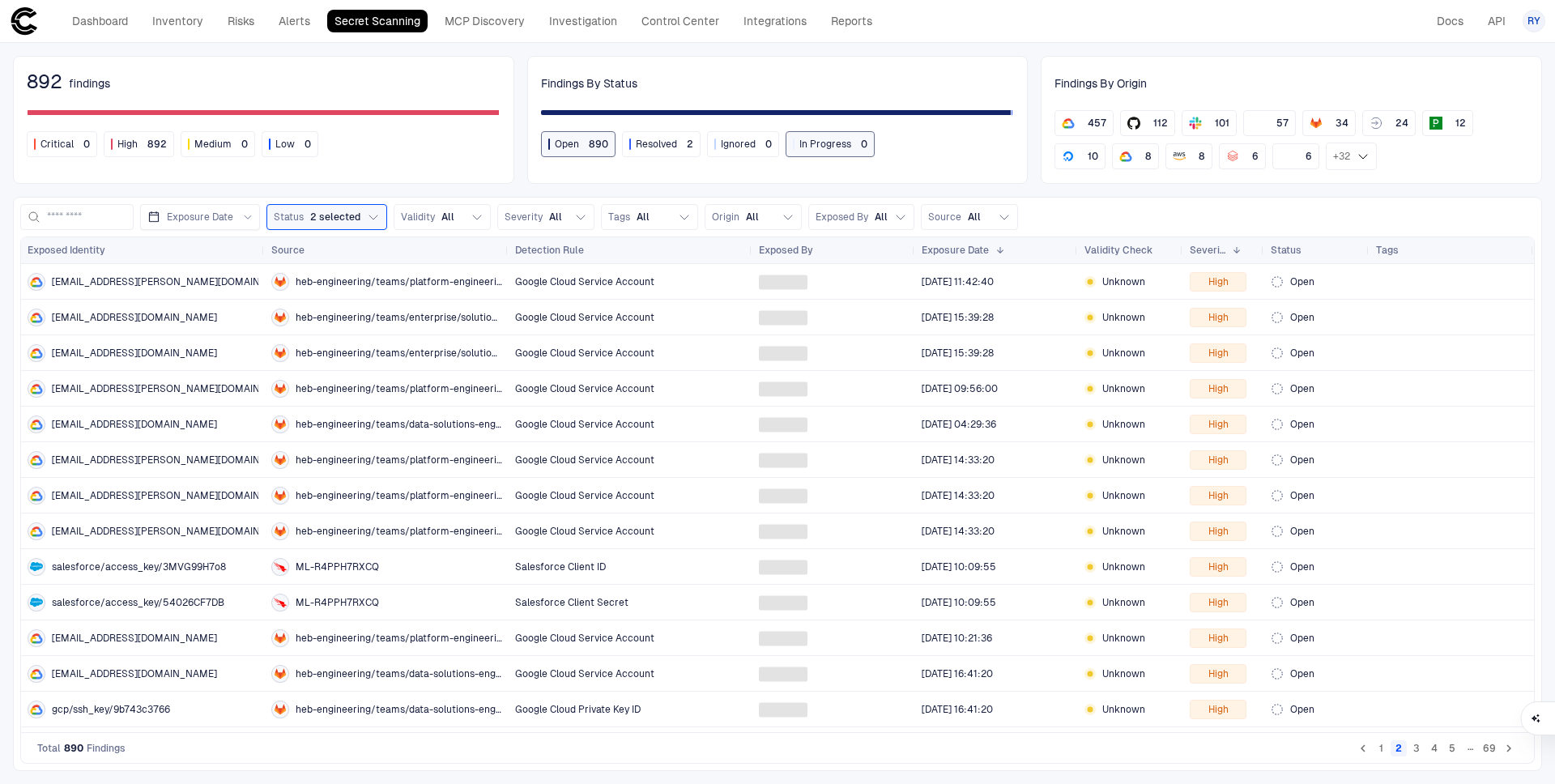
click at [1414, 750] on button "3" at bounding box center [1417, 748] width 16 height 16
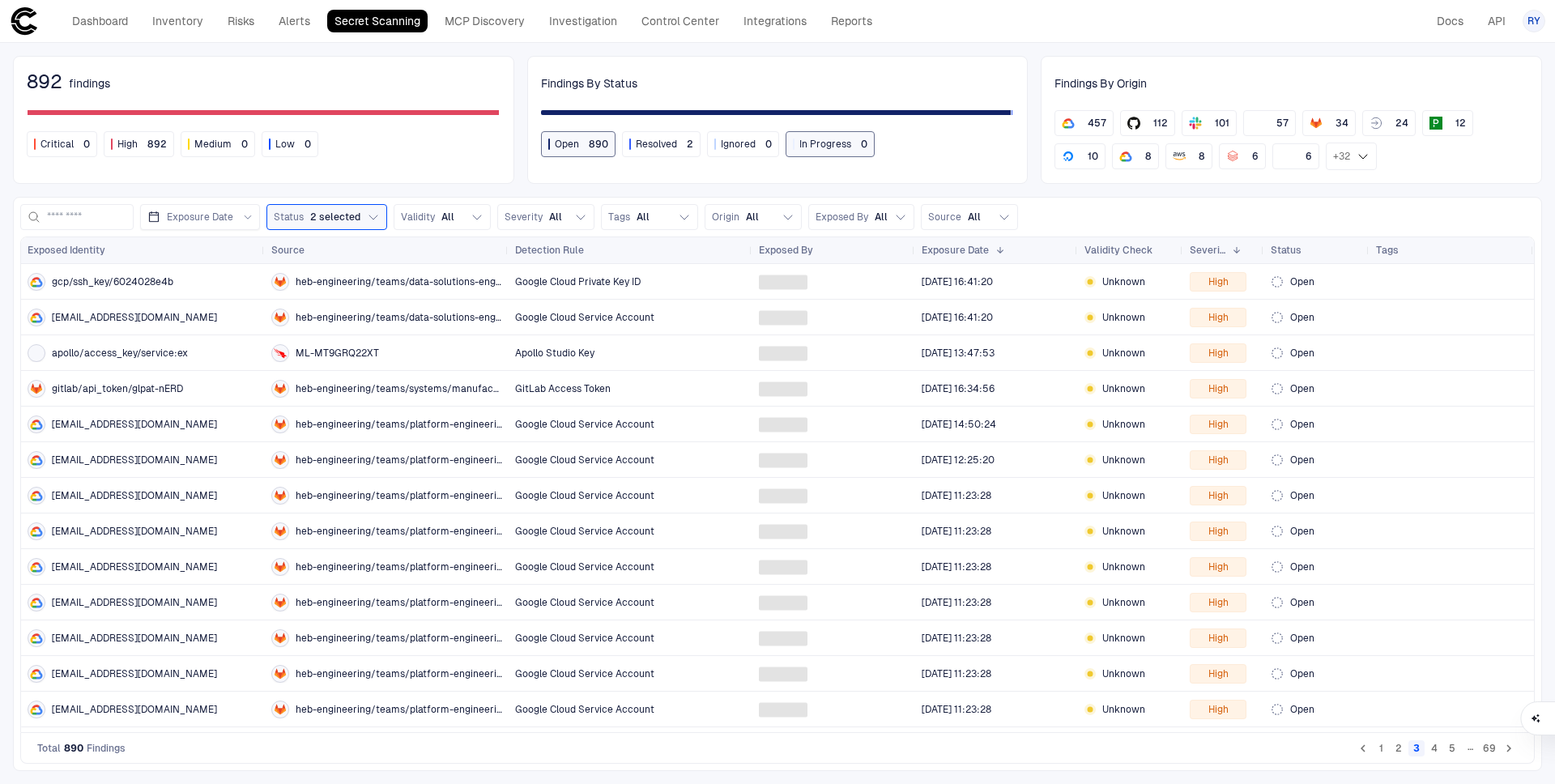
click at [1436, 749] on button "4" at bounding box center [1435, 748] width 16 height 16
click at [1457, 749] on button "5" at bounding box center [1452, 748] width 16 height 16
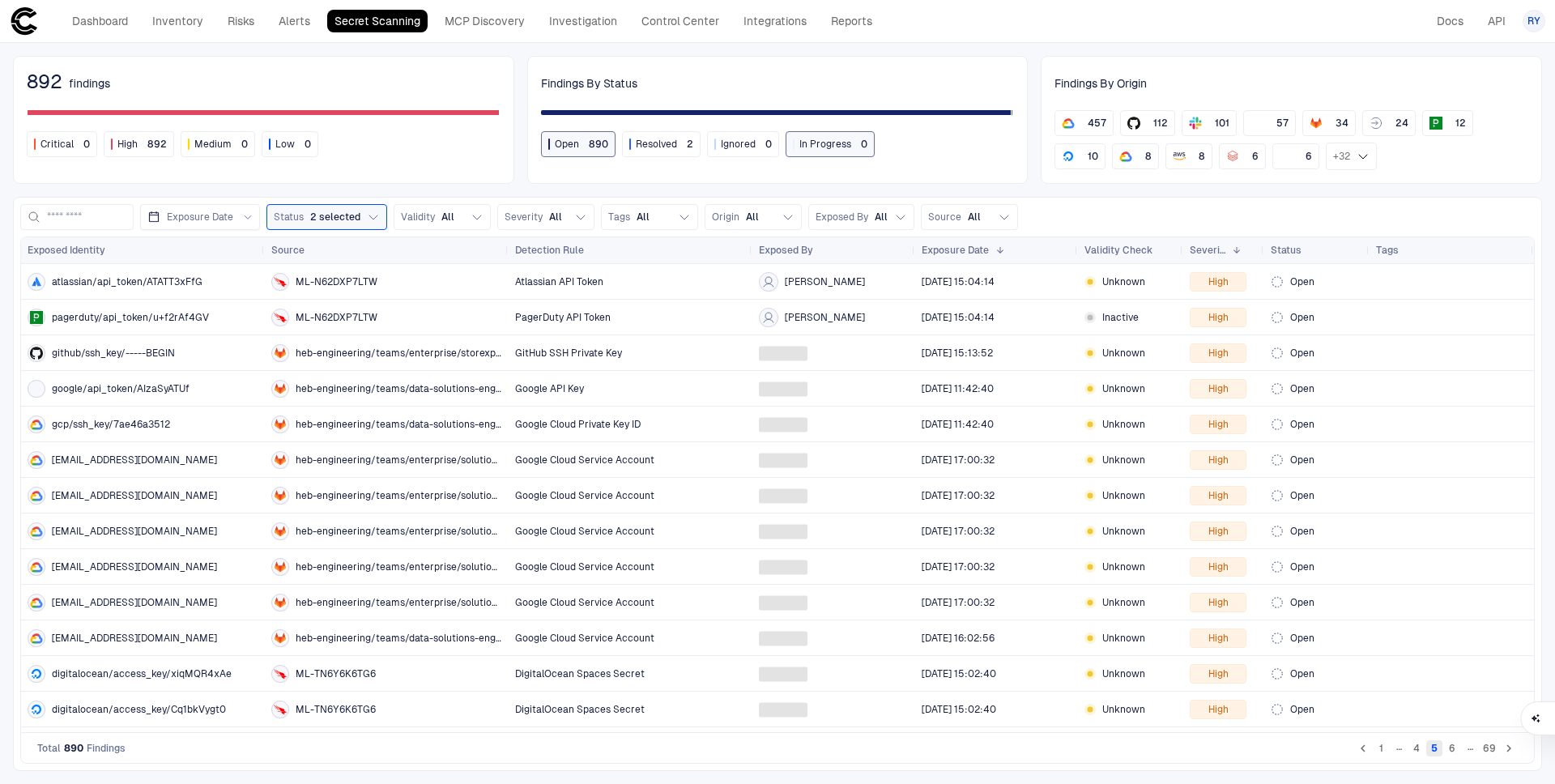
click at [1437, 748] on button "5" at bounding box center [1435, 748] width 16 height 16
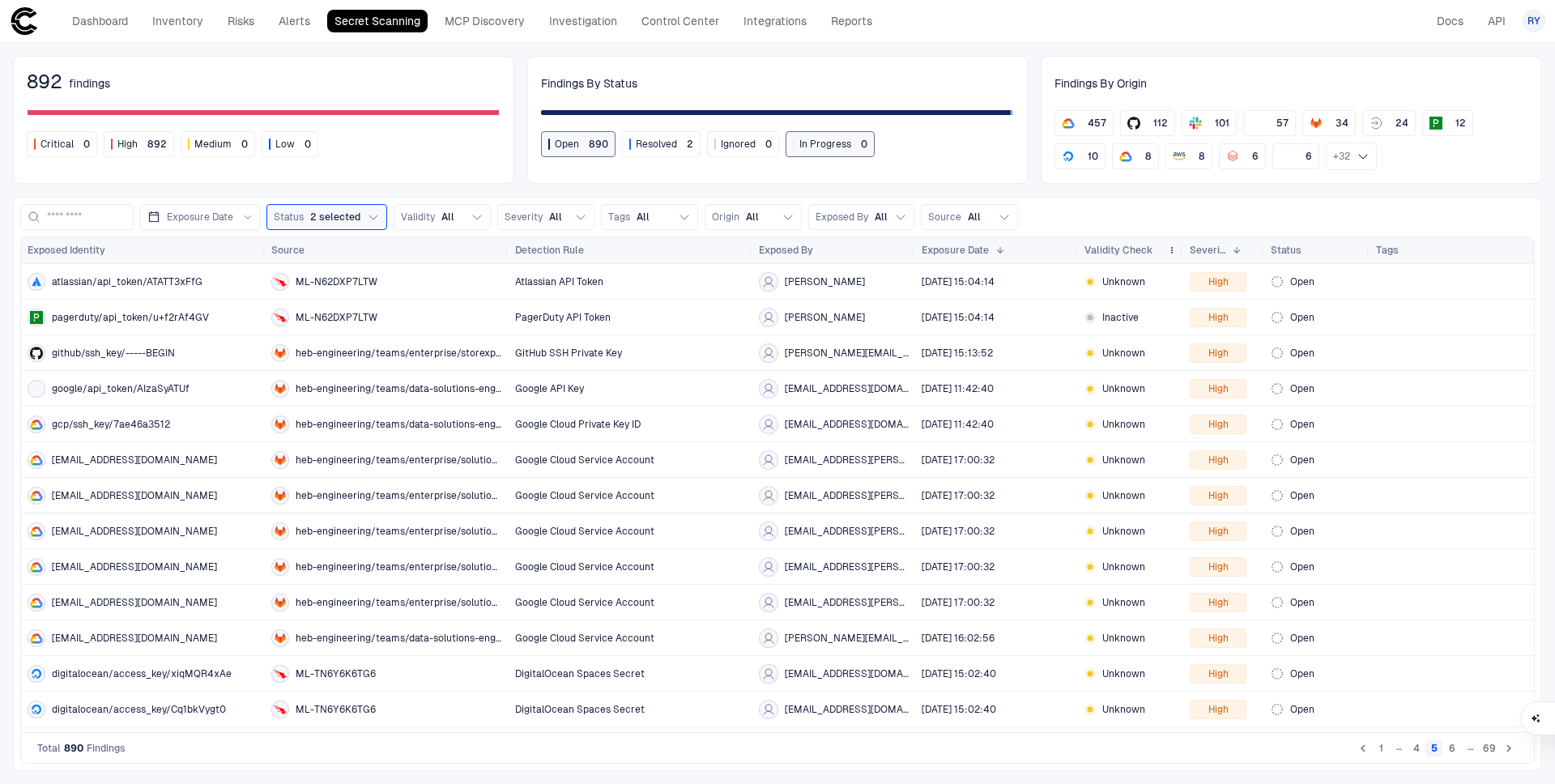
click at [1144, 244] on span "Validity Check" at bounding box center [1118, 250] width 68 height 13
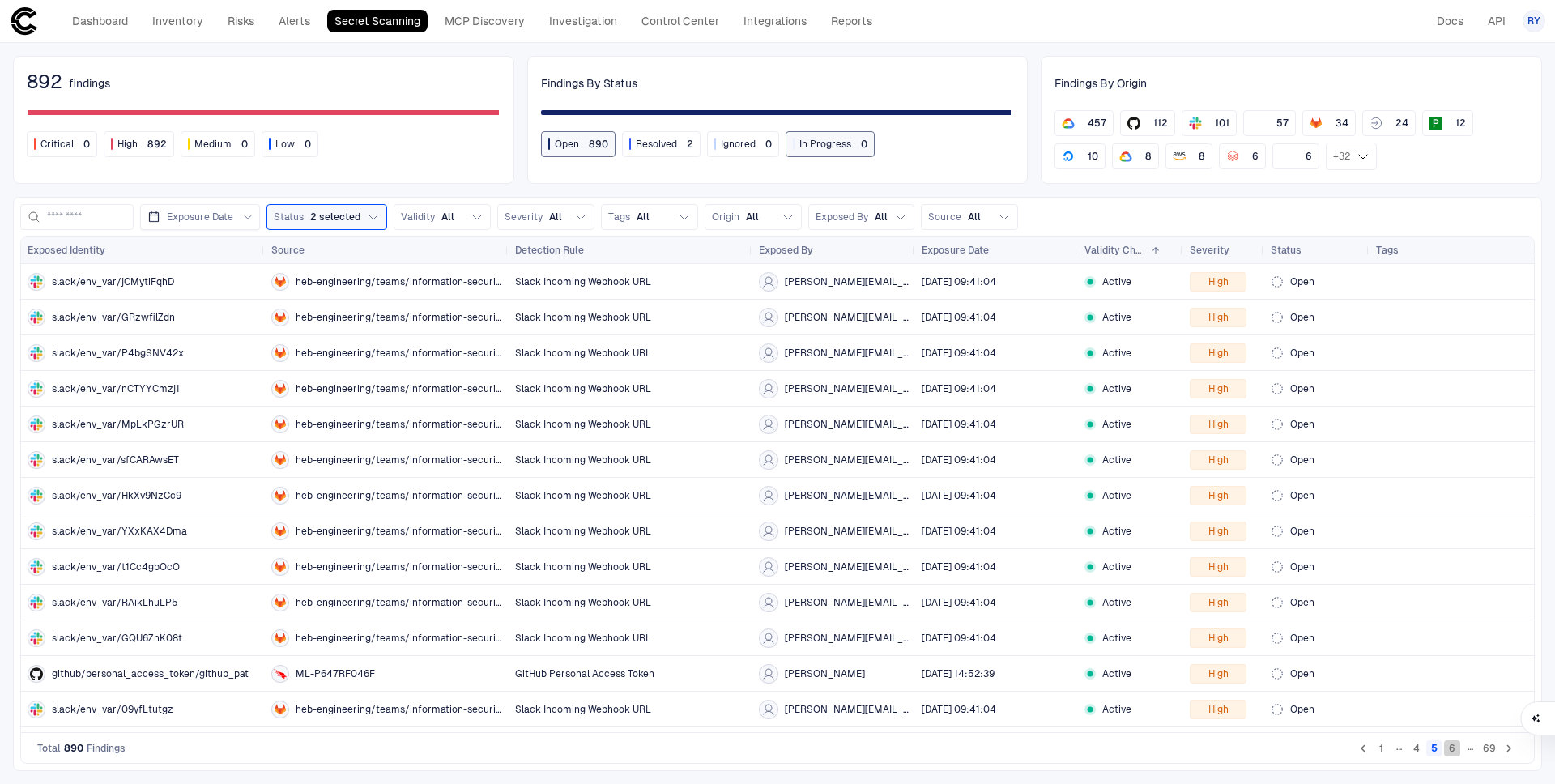
click at [1450, 752] on button "6" at bounding box center [1452, 748] width 16 height 16
click at [1459, 749] on button "7" at bounding box center [1452, 748] width 16 height 16
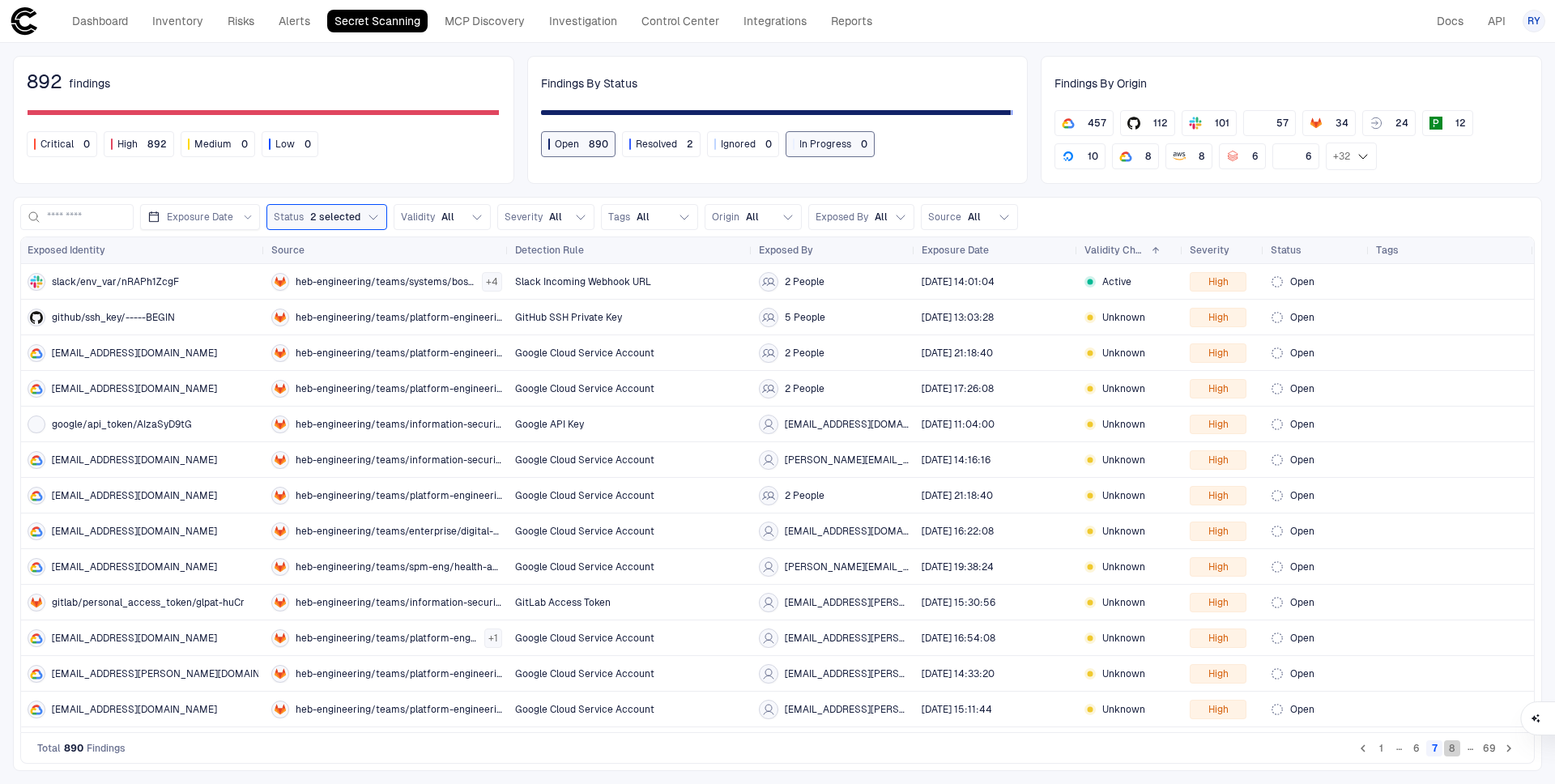
click at [1458, 749] on button "8" at bounding box center [1452, 748] width 16 height 16
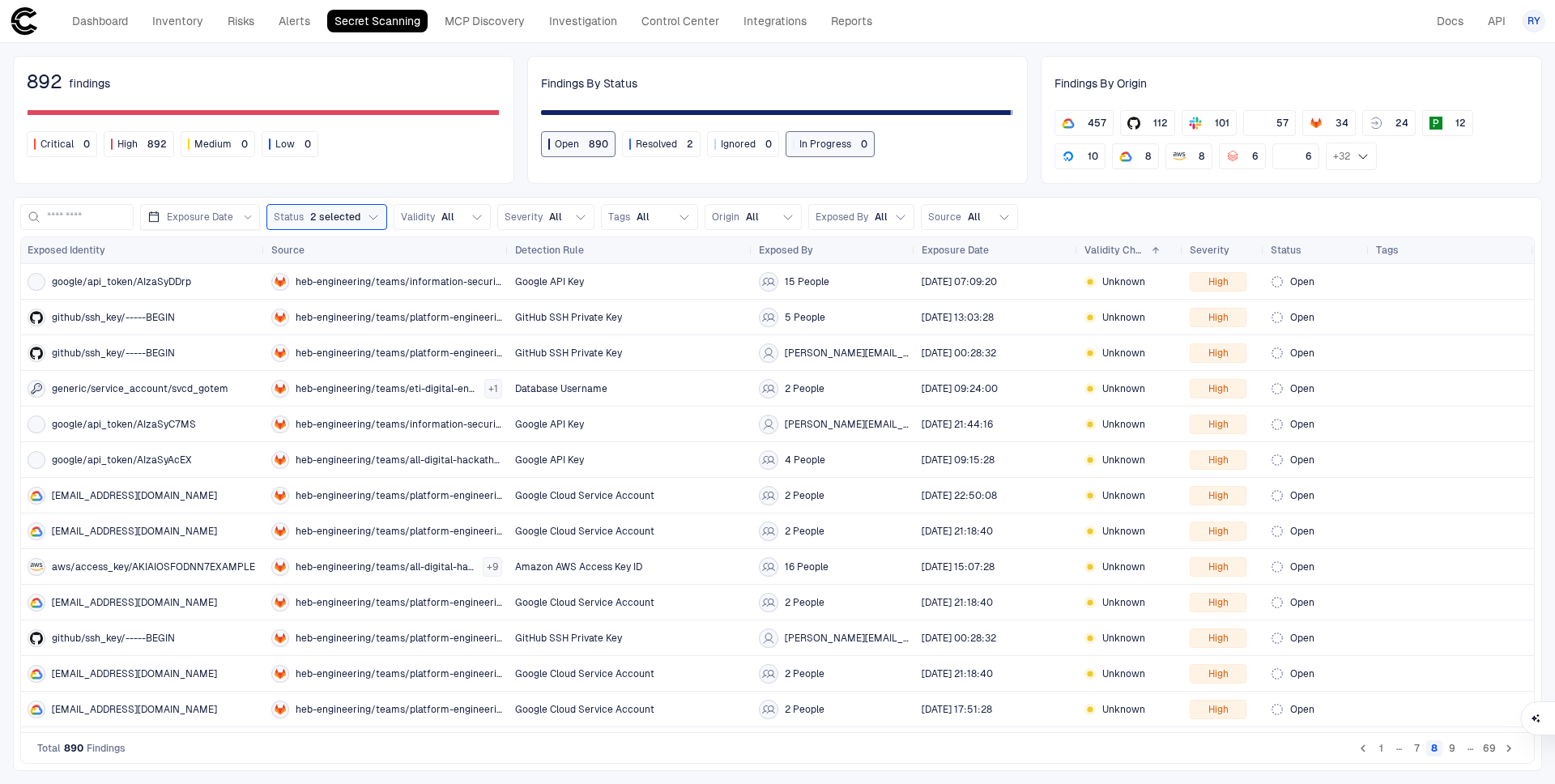
click at [1459, 749] on button "9" at bounding box center [1452, 748] width 16 height 16
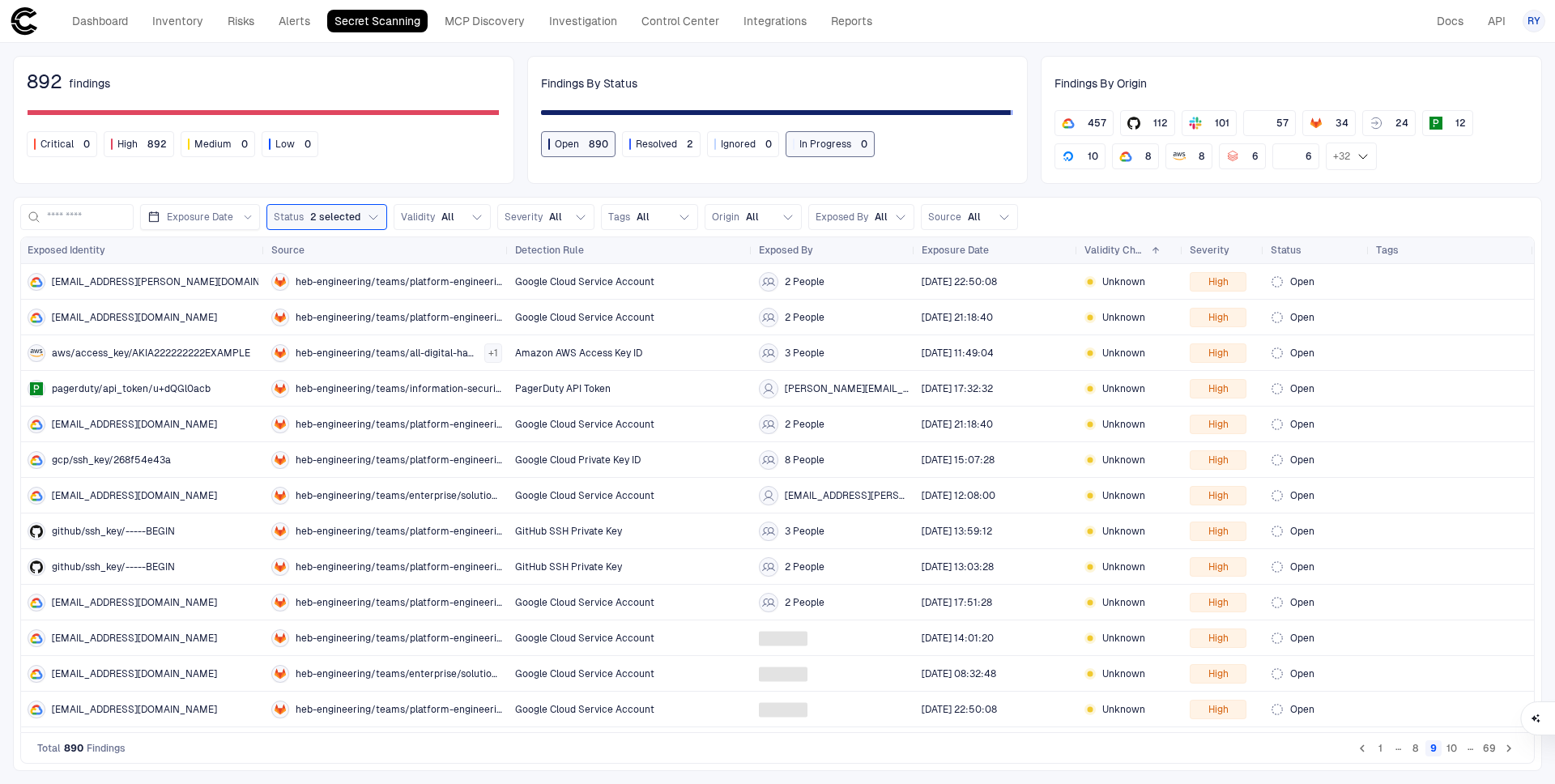
click at [1459, 749] on button "10" at bounding box center [1451, 748] width 17 height 16
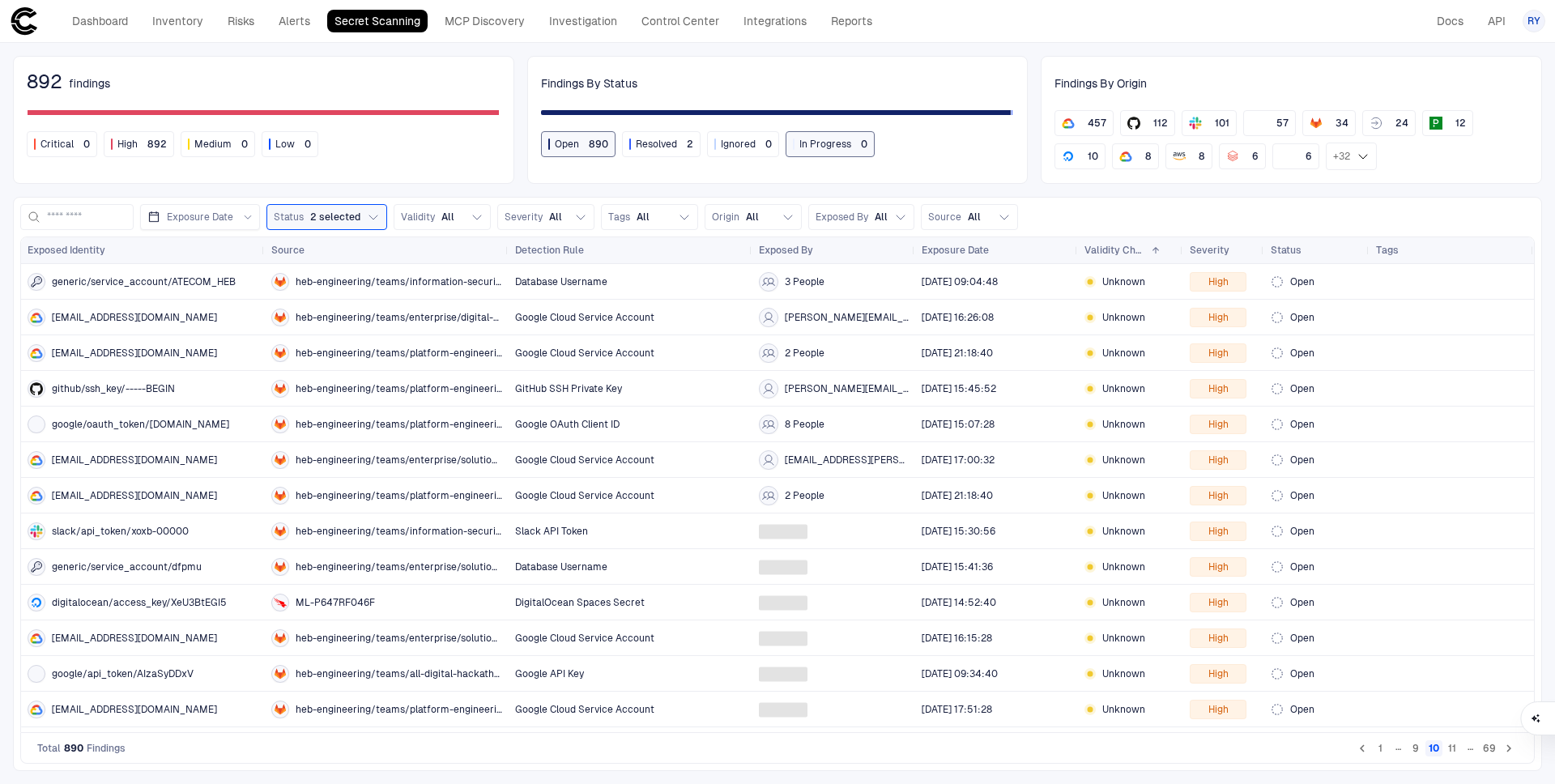
click at [1459, 749] on button "11" at bounding box center [1452, 748] width 16 height 16
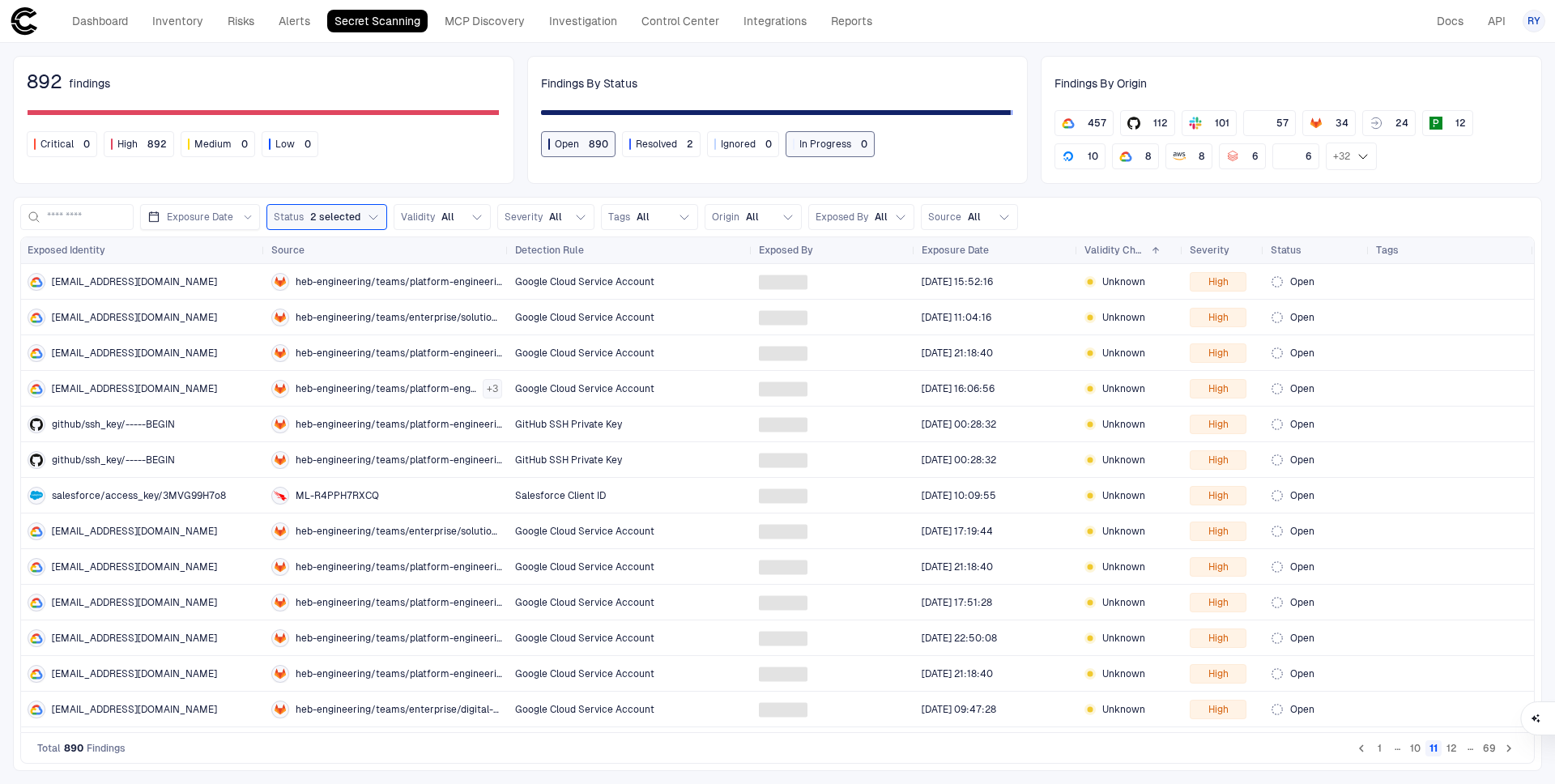
click at [1459, 749] on button "12" at bounding box center [1451, 748] width 17 height 16
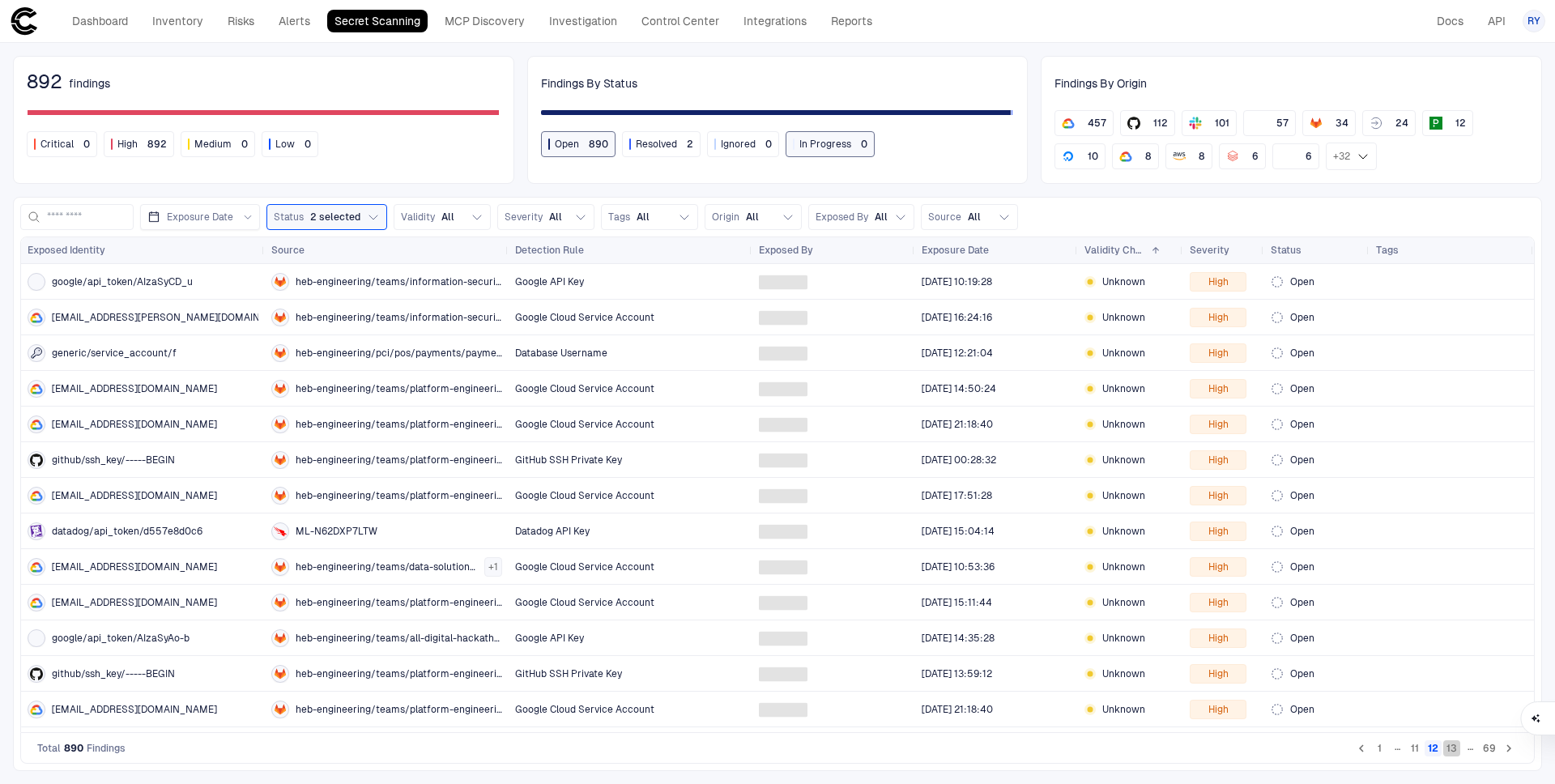
click at [1459, 749] on button "13" at bounding box center [1451, 748] width 17 height 16
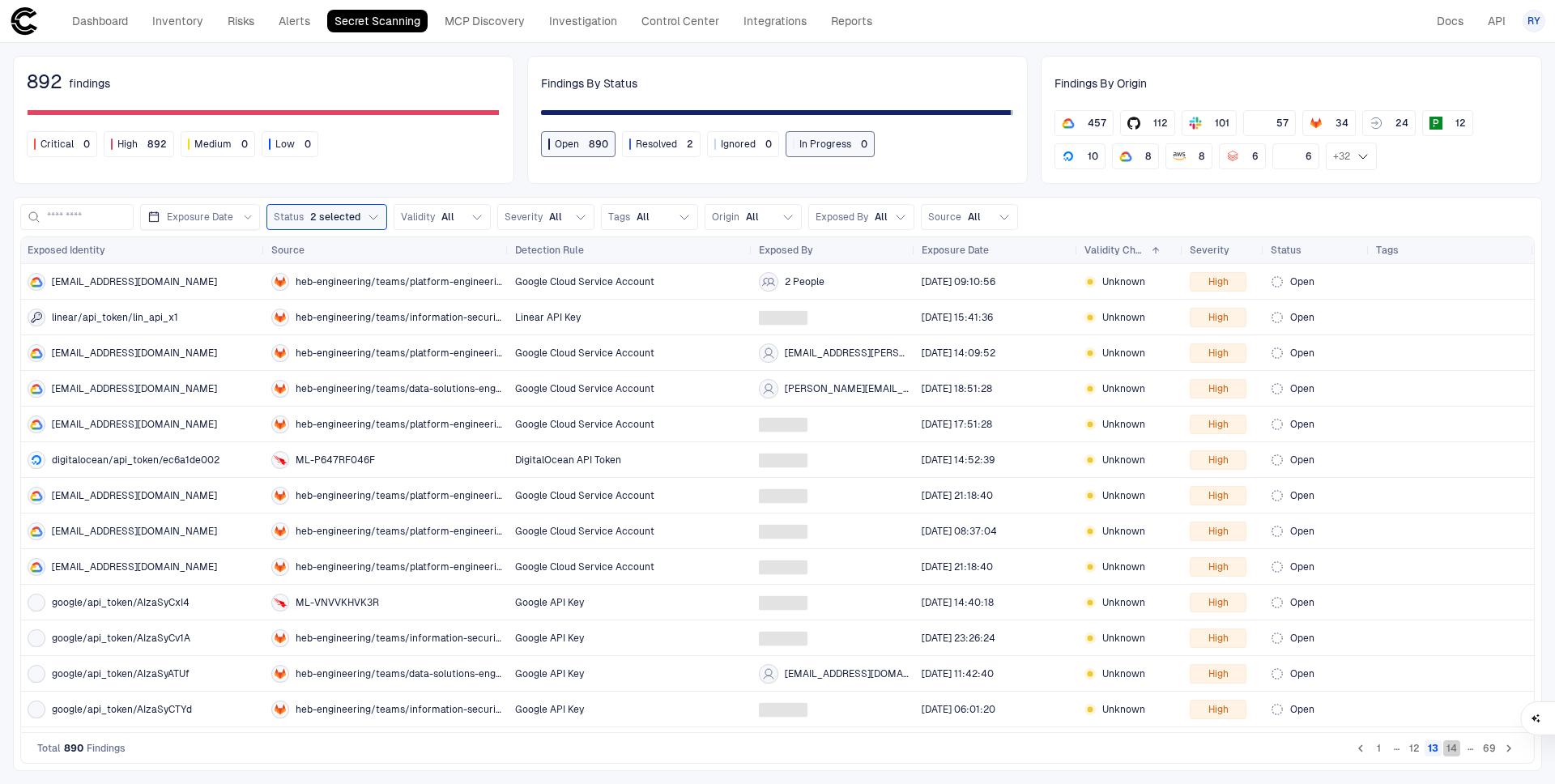
click at [1459, 749] on button "14" at bounding box center [1451, 748] width 17 height 16
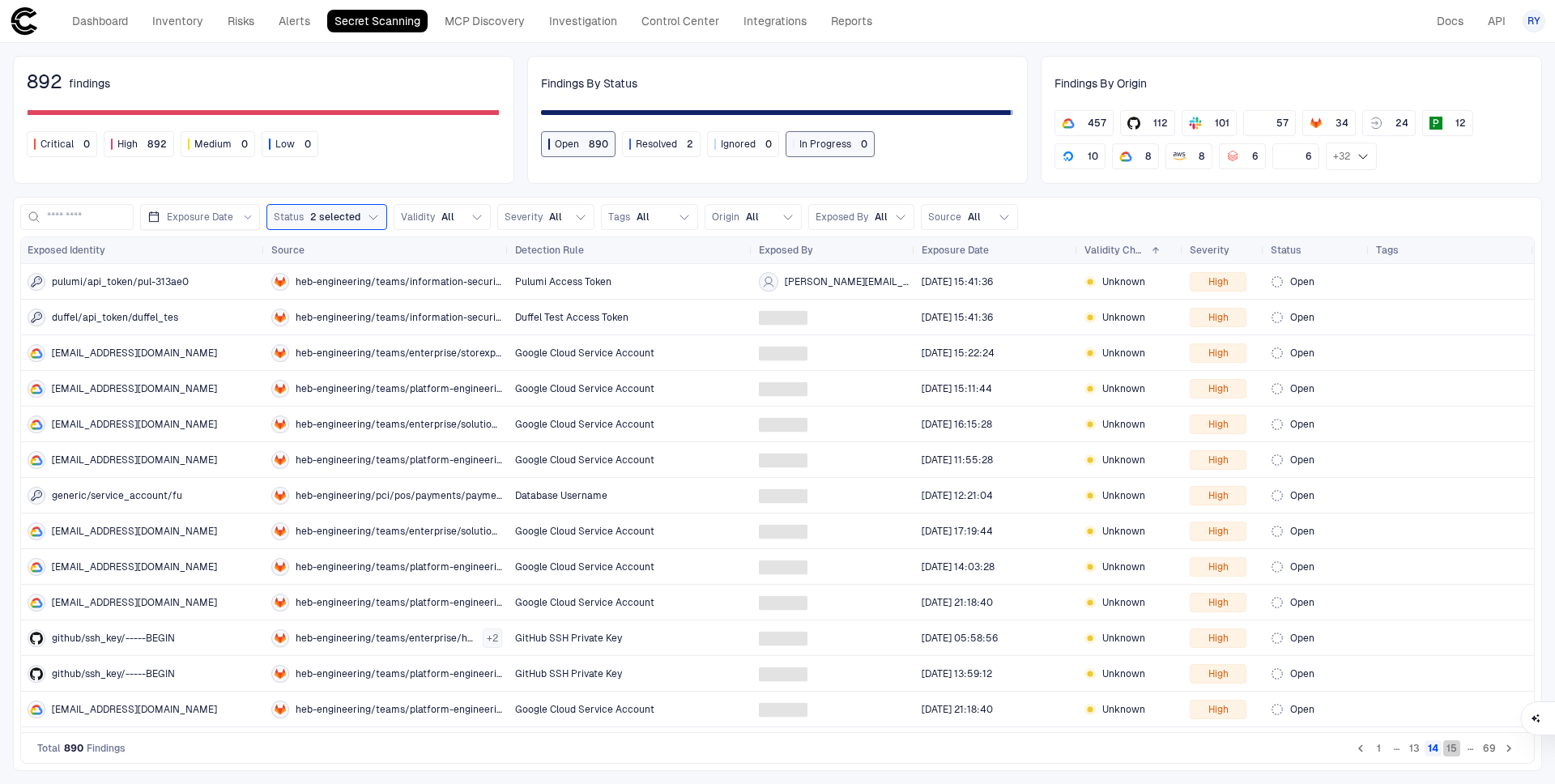
click at [1459, 749] on button "15" at bounding box center [1451, 748] width 17 height 16
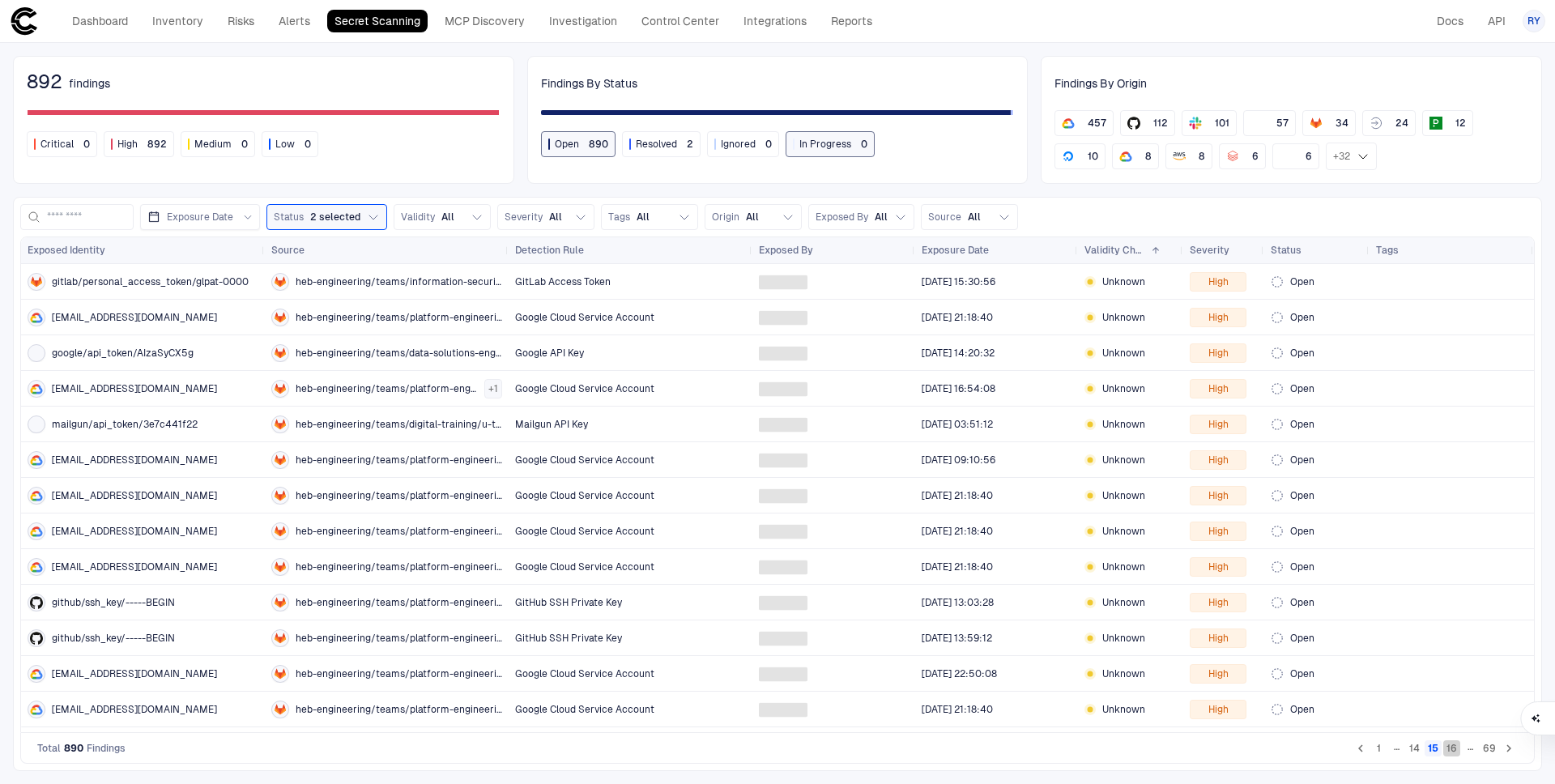
click at [1459, 749] on button "16" at bounding box center [1451, 748] width 17 height 16
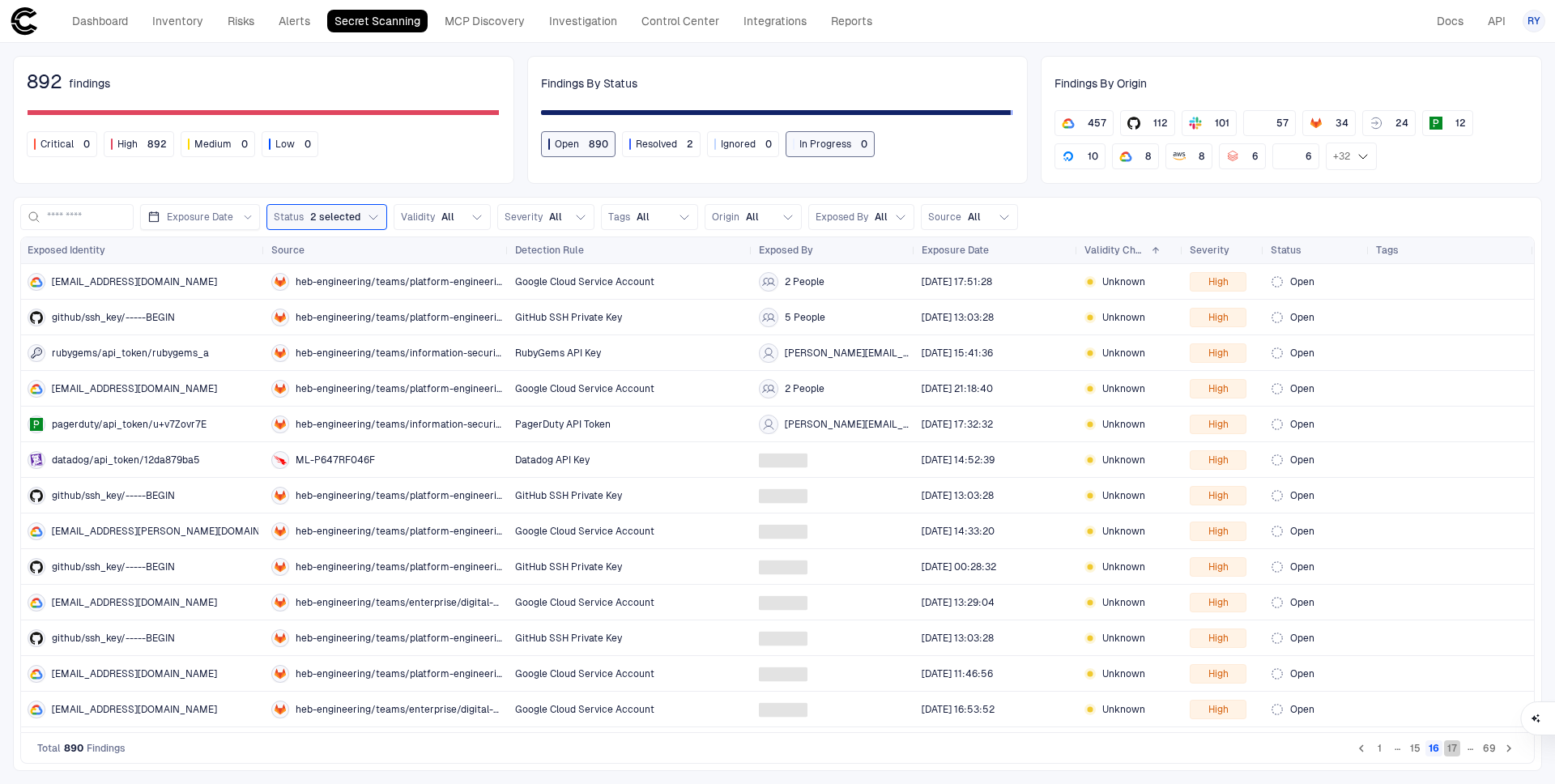
click at [1459, 749] on button "17" at bounding box center [1452, 748] width 16 height 16
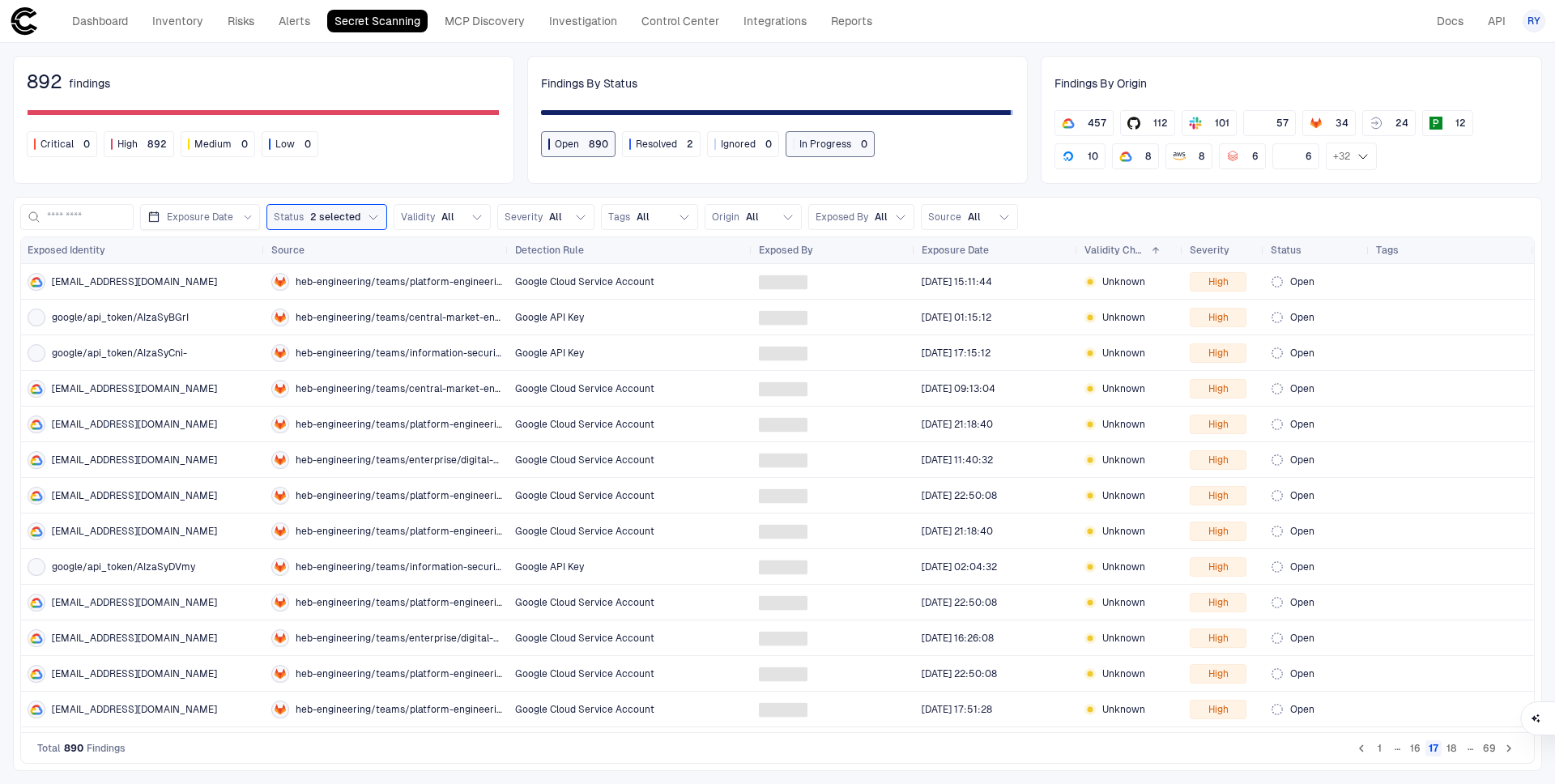
click at [1459, 749] on button "18" at bounding box center [1451, 748] width 17 height 16
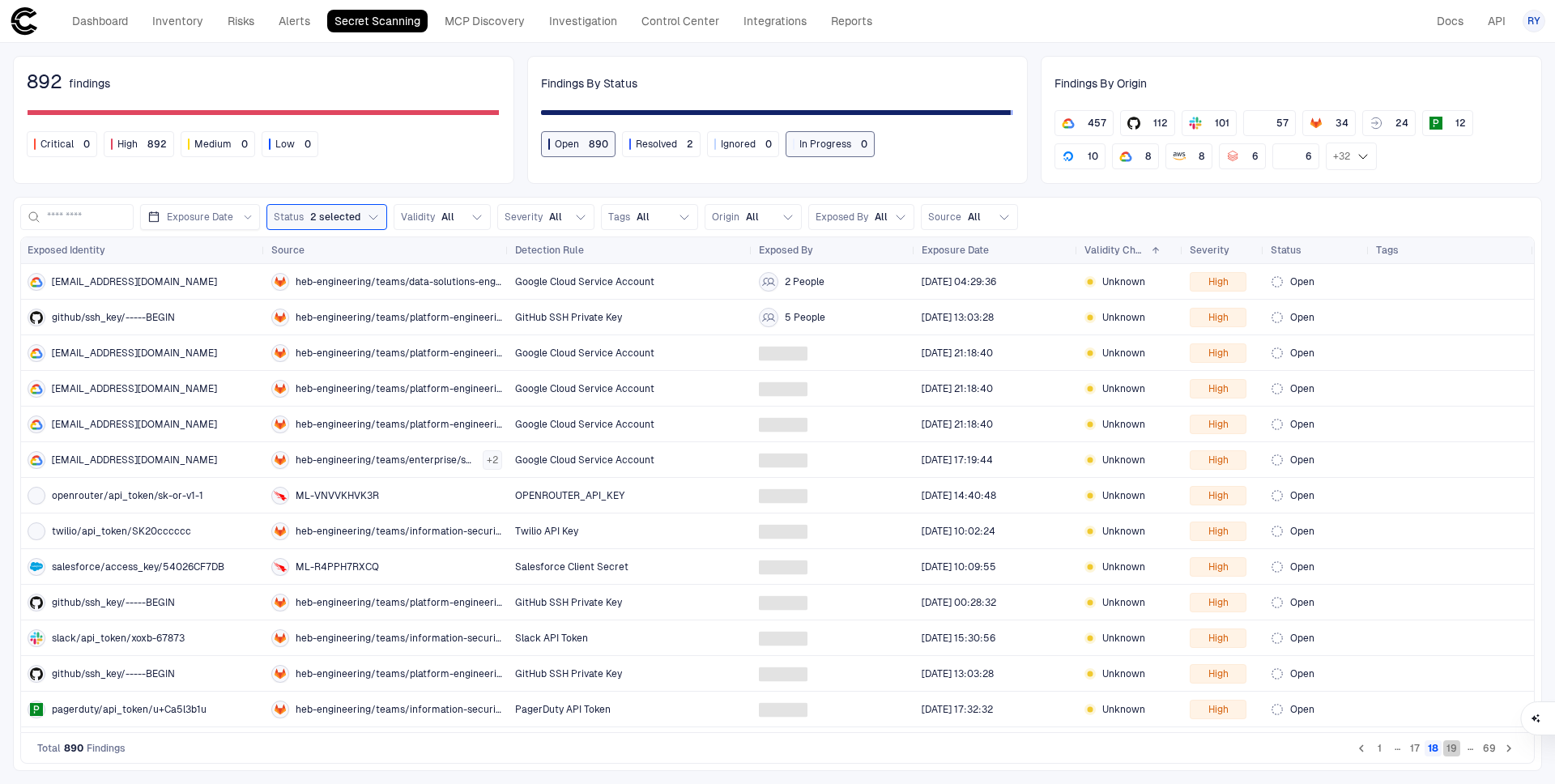
click at [1459, 749] on button "19" at bounding box center [1451, 748] width 17 height 16
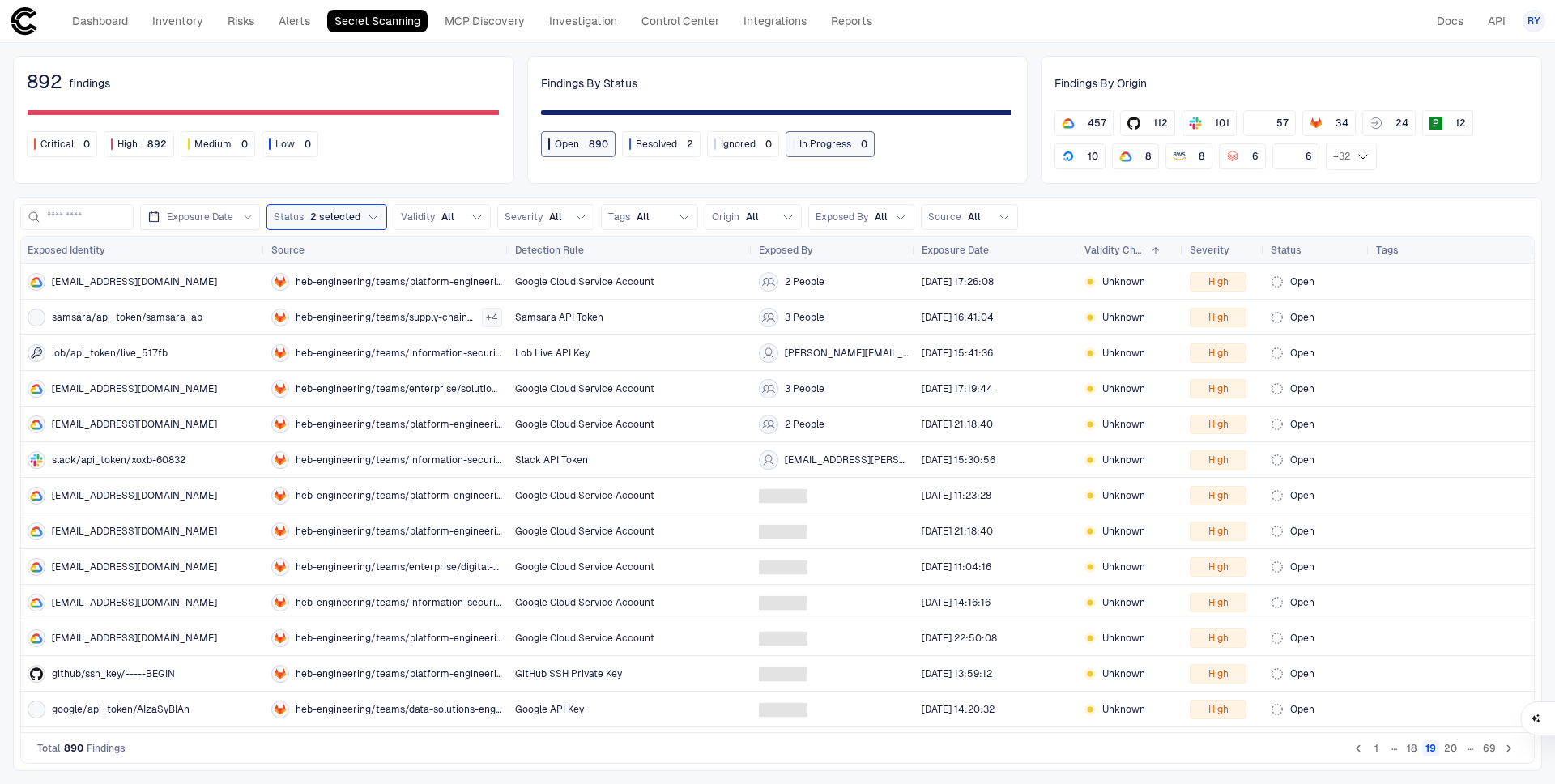
click at [1459, 749] on button "20" at bounding box center [1451, 748] width 19 height 16
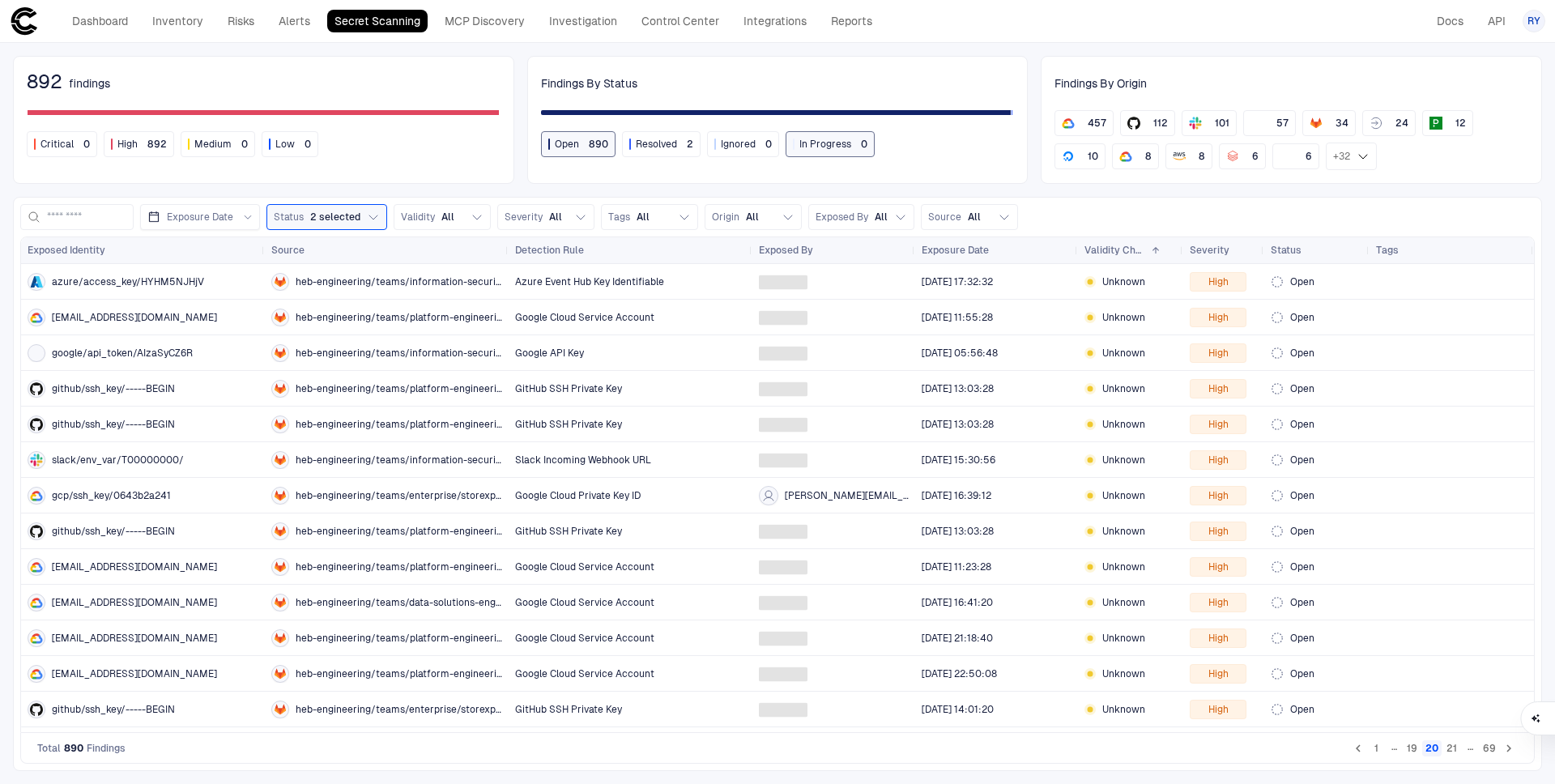
click at [1461, 749] on li "…" at bounding box center [1470, 748] width 18 height 16
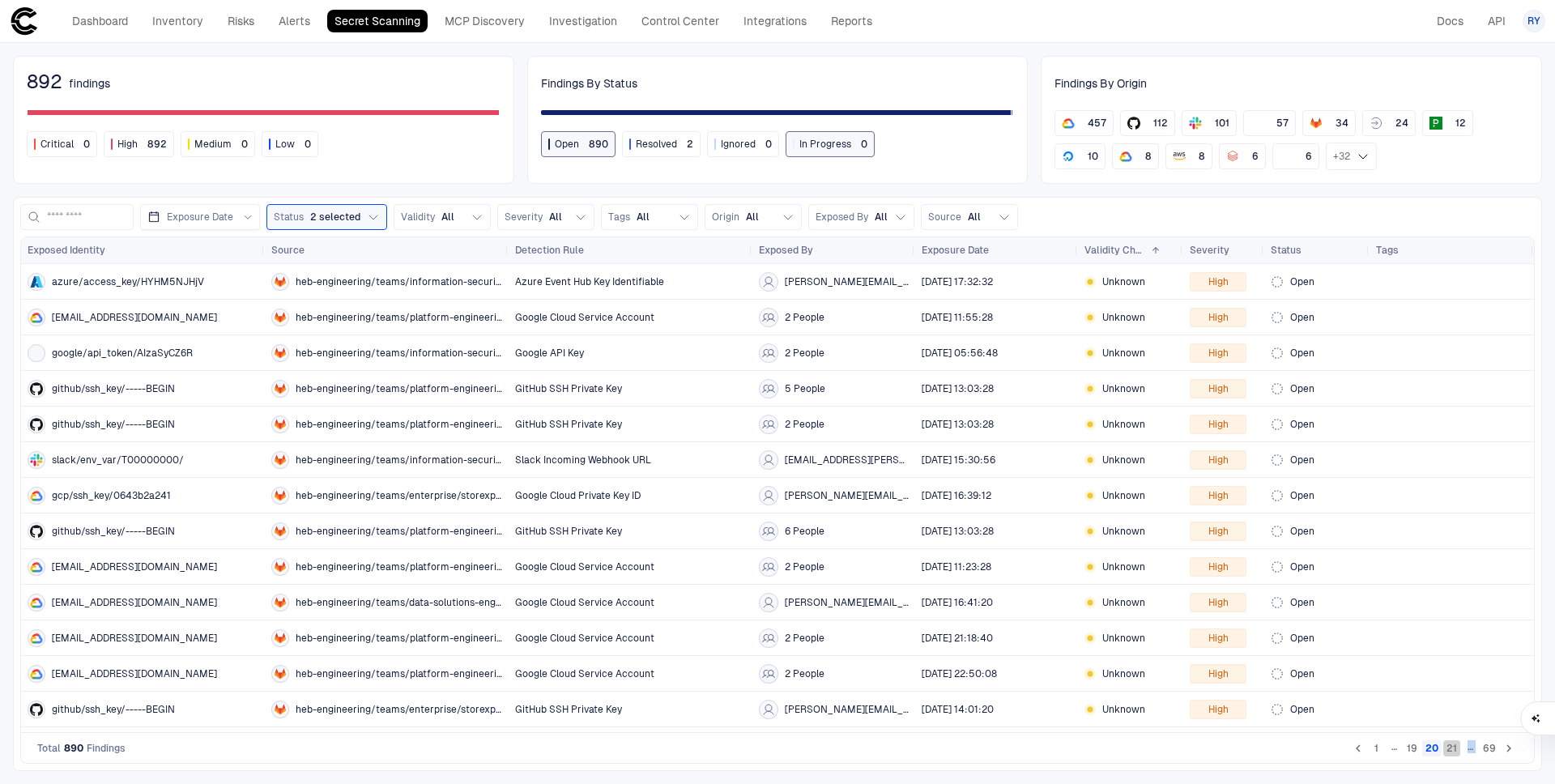
click at [1456, 749] on button "21" at bounding box center [1451, 748] width 17 height 16
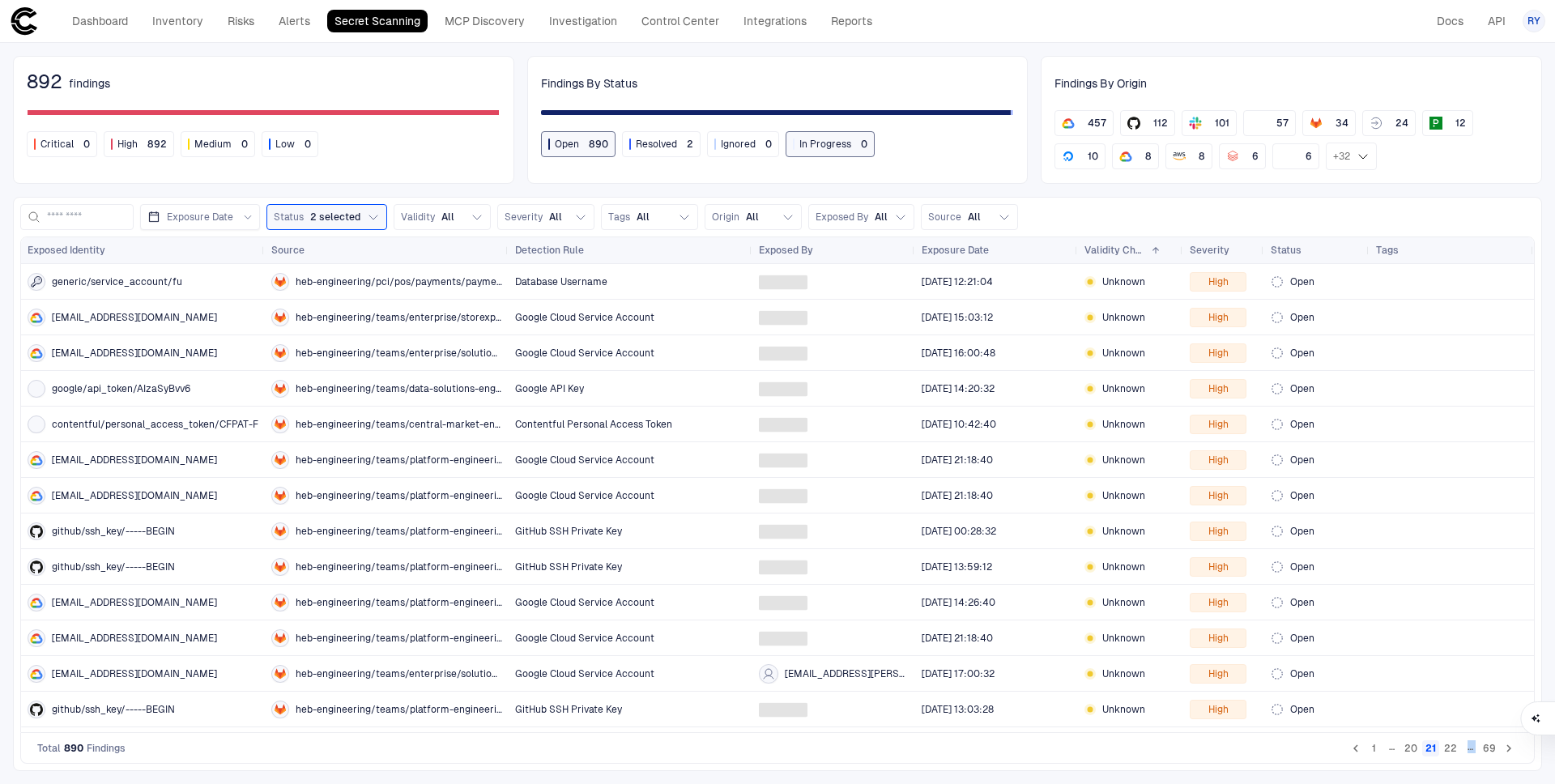
click at [1456, 749] on button "22" at bounding box center [1451, 748] width 19 height 16
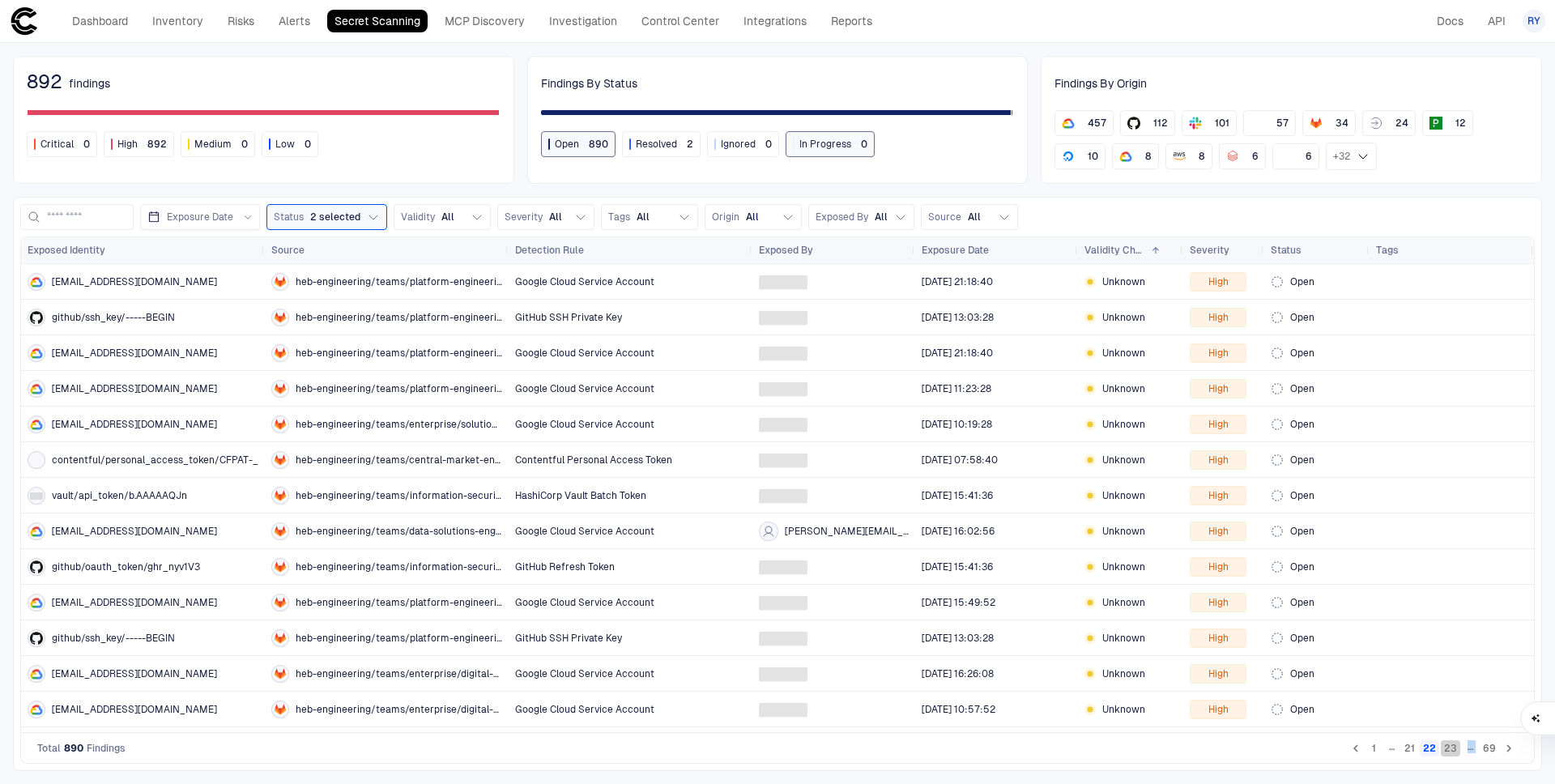
click at [1456, 749] on button "23" at bounding box center [1451, 748] width 19 height 16
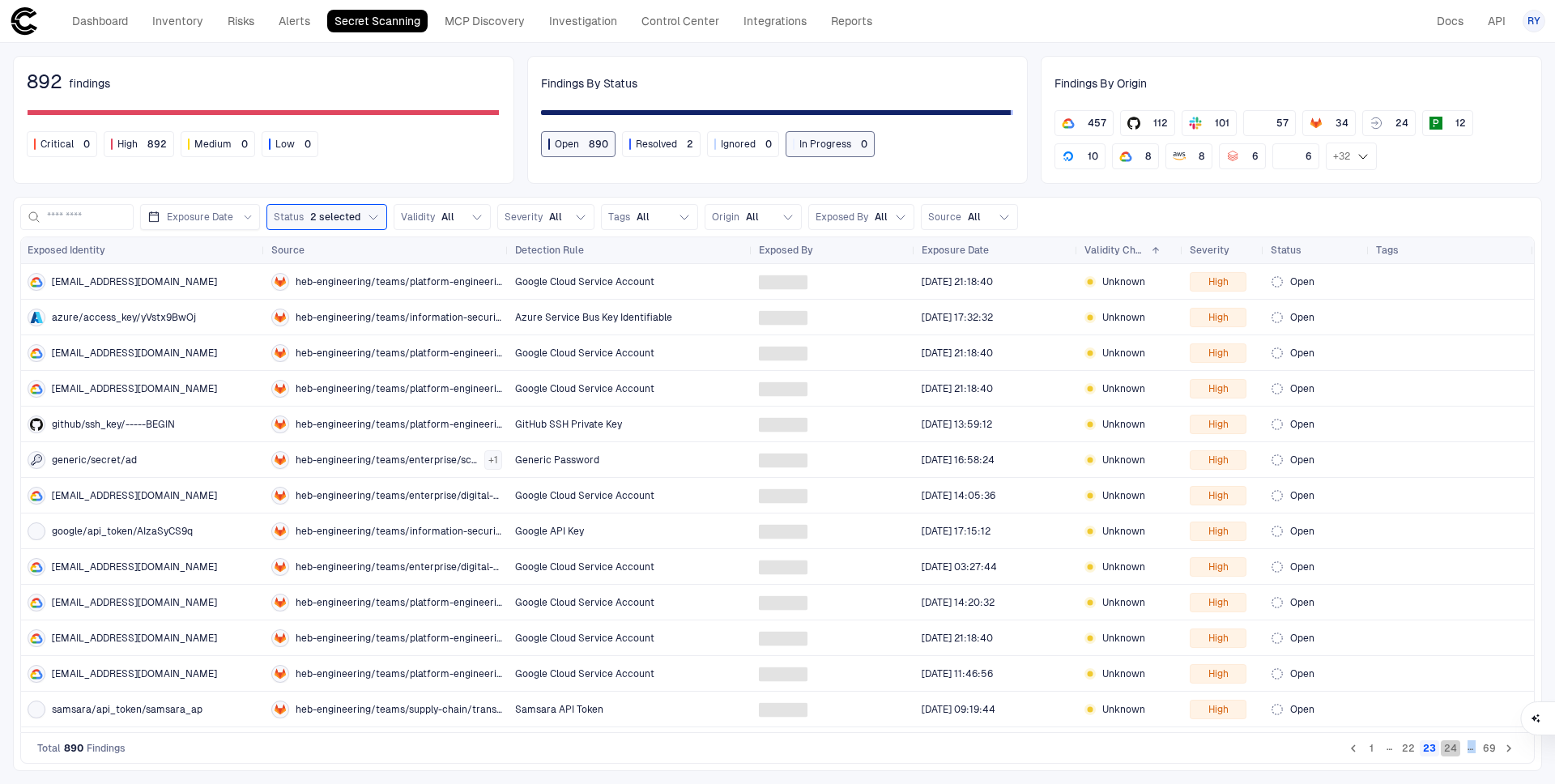
click at [1456, 749] on button "24" at bounding box center [1451, 748] width 19 height 16
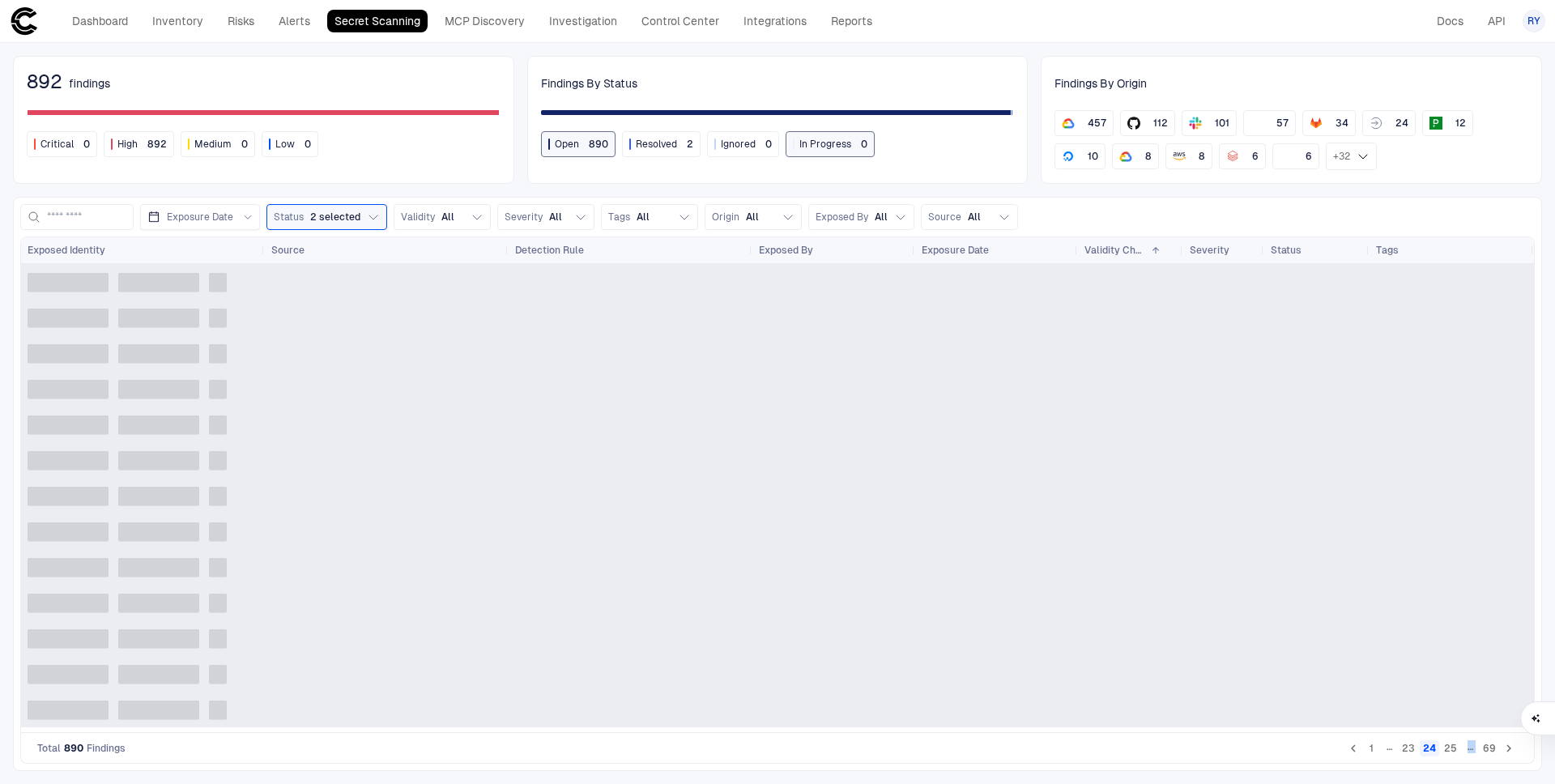
click at [1456, 749] on button "25" at bounding box center [1451, 748] width 19 height 16
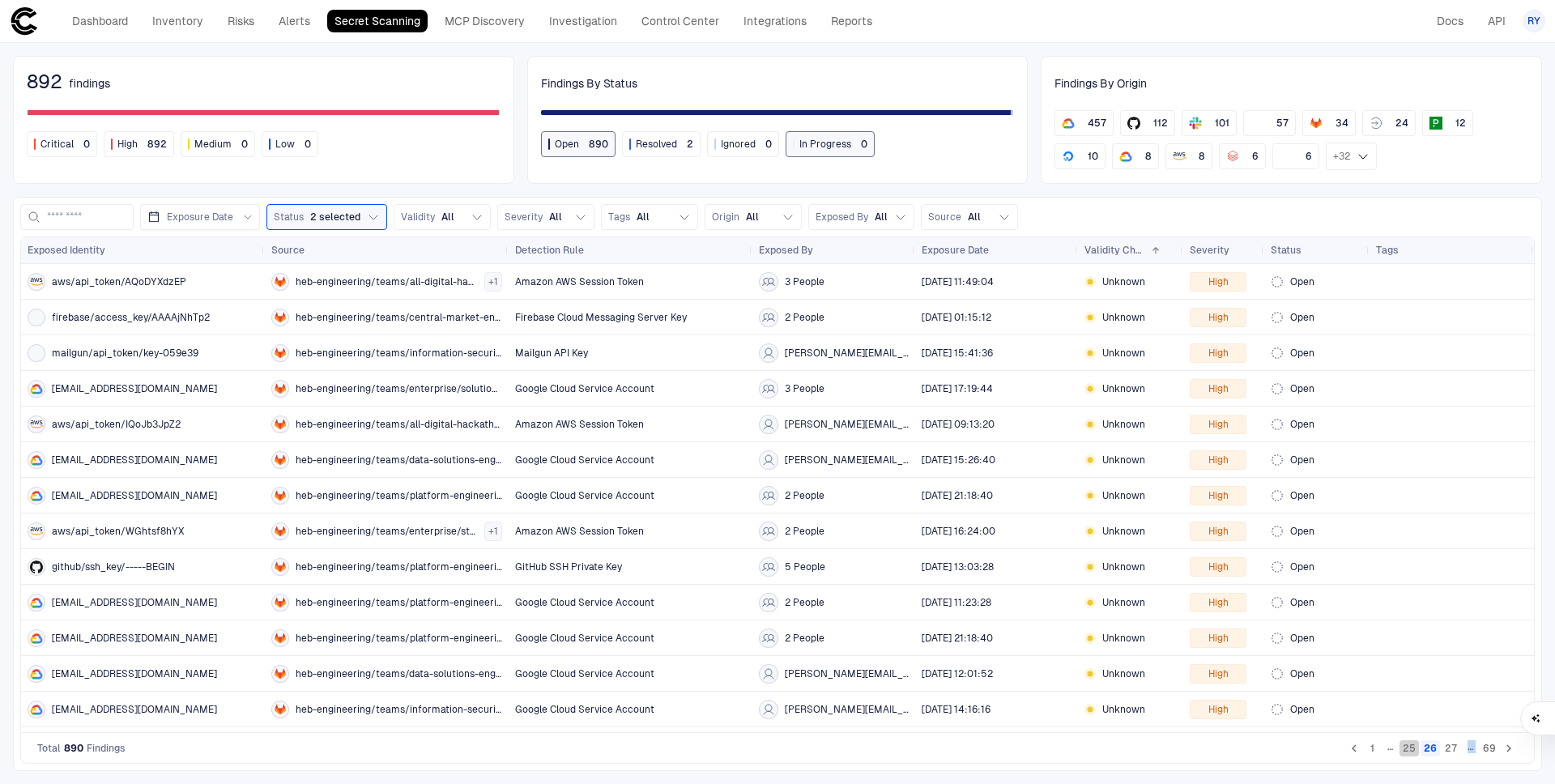
click at [1407, 749] on button "25" at bounding box center [1409, 748] width 19 height 16
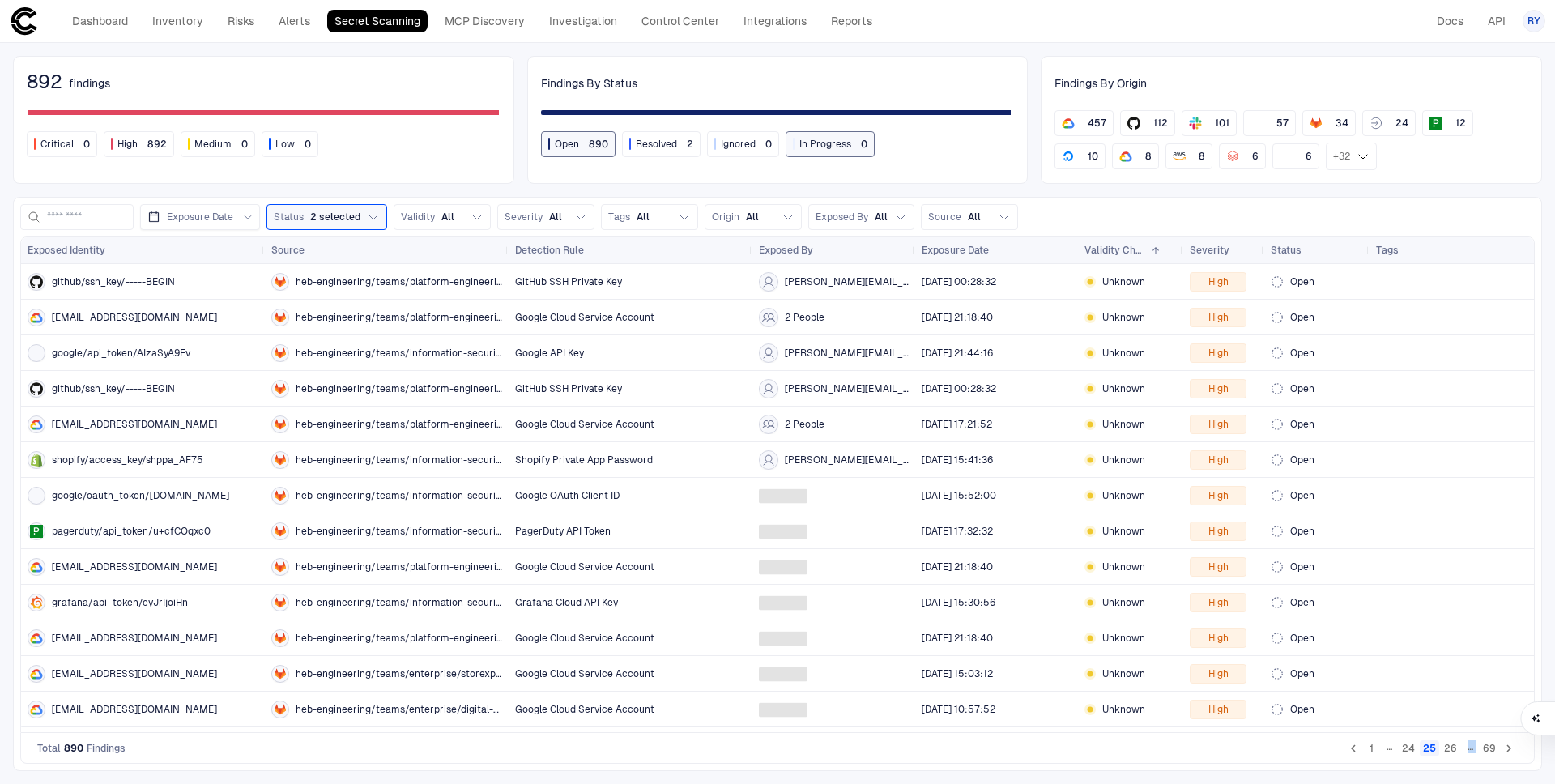
click at [1402, 749] on button "24" at bounding box center [1409, 748] width 19 height 16
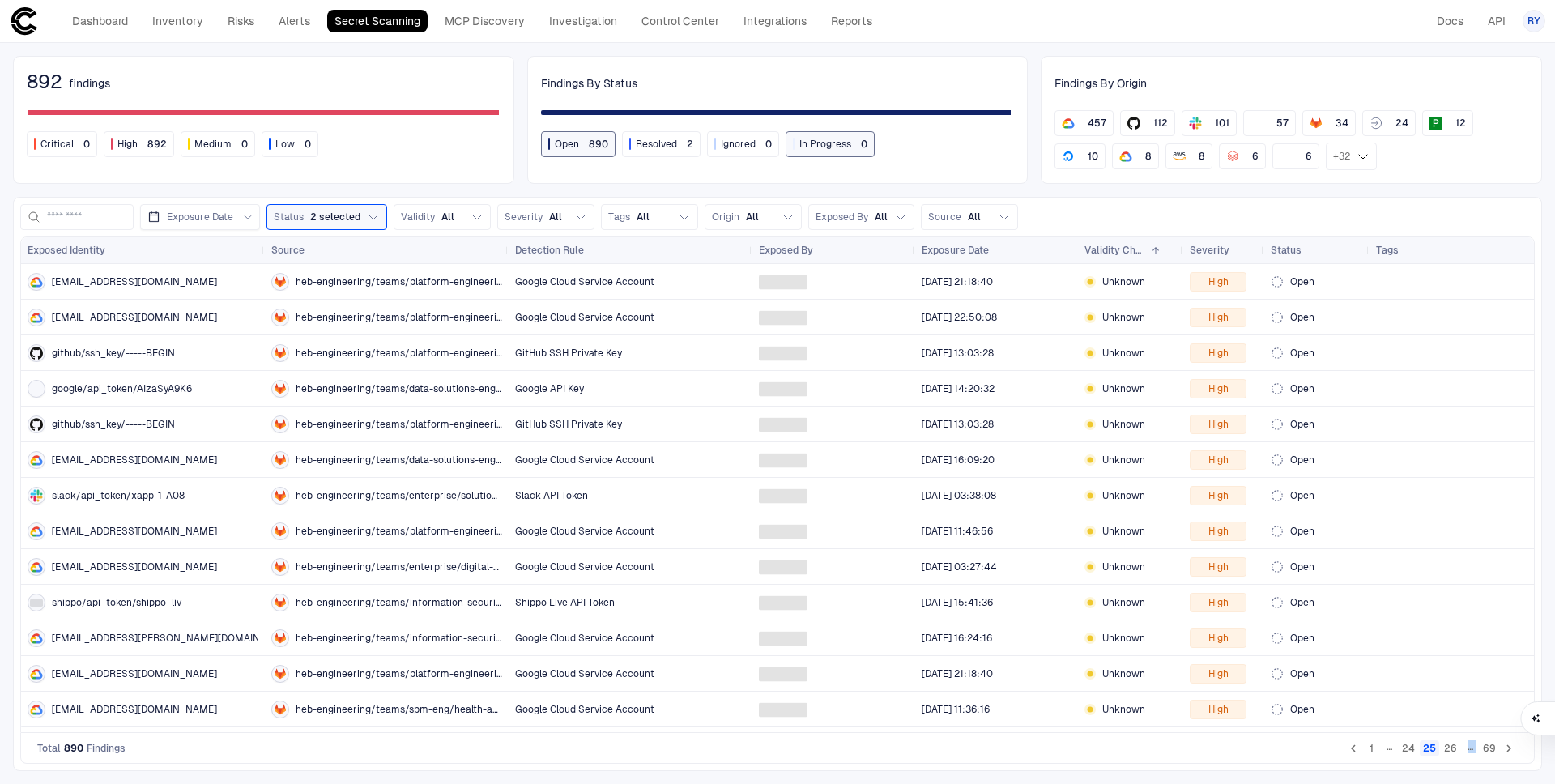
click at [1402, 749] on button "24" at bounding box center [1409, 748] width 19 height 16
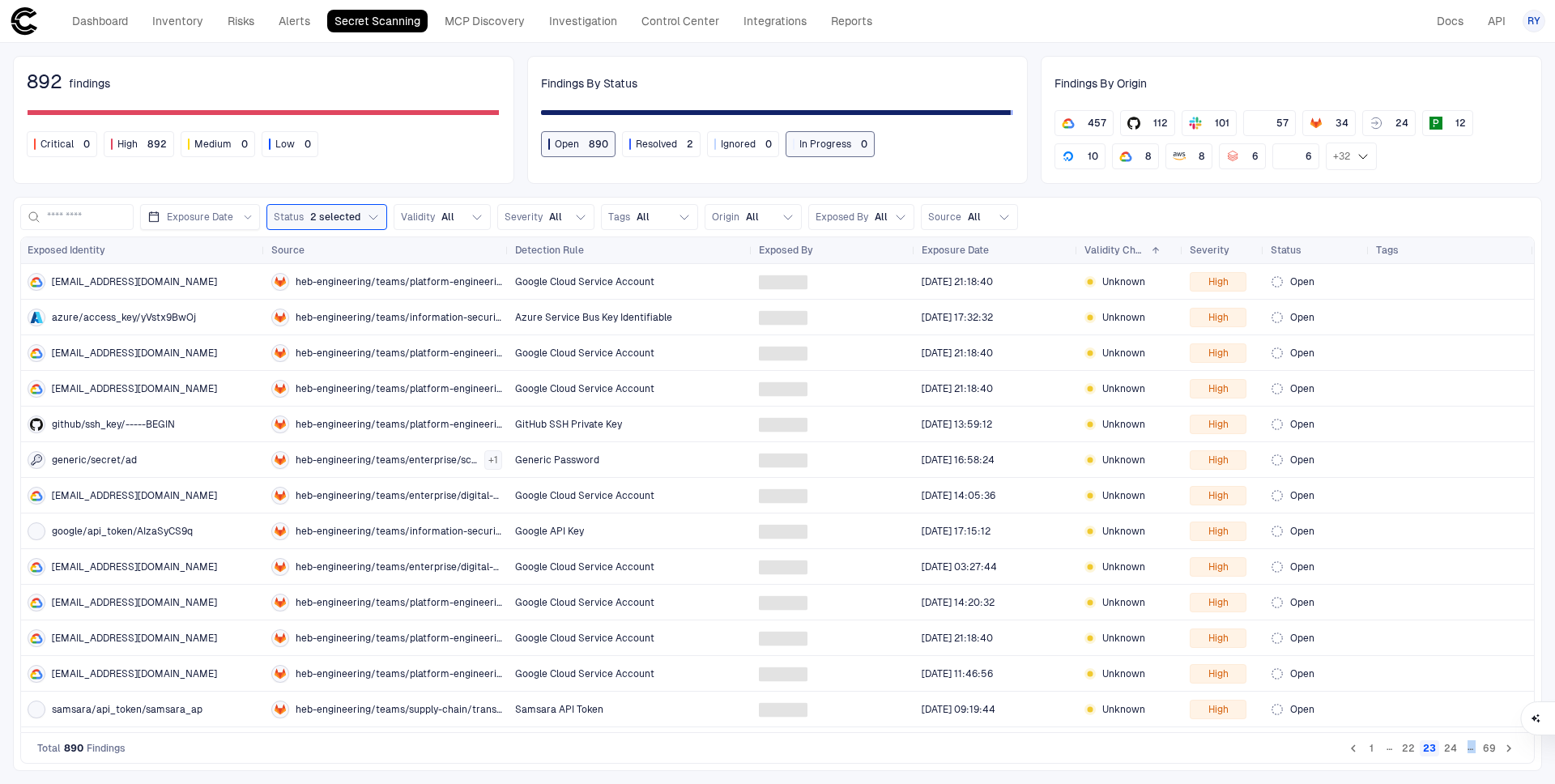
click at [1402, 749] on button "22" at bounding box center [1409, 748] width 19 height 16
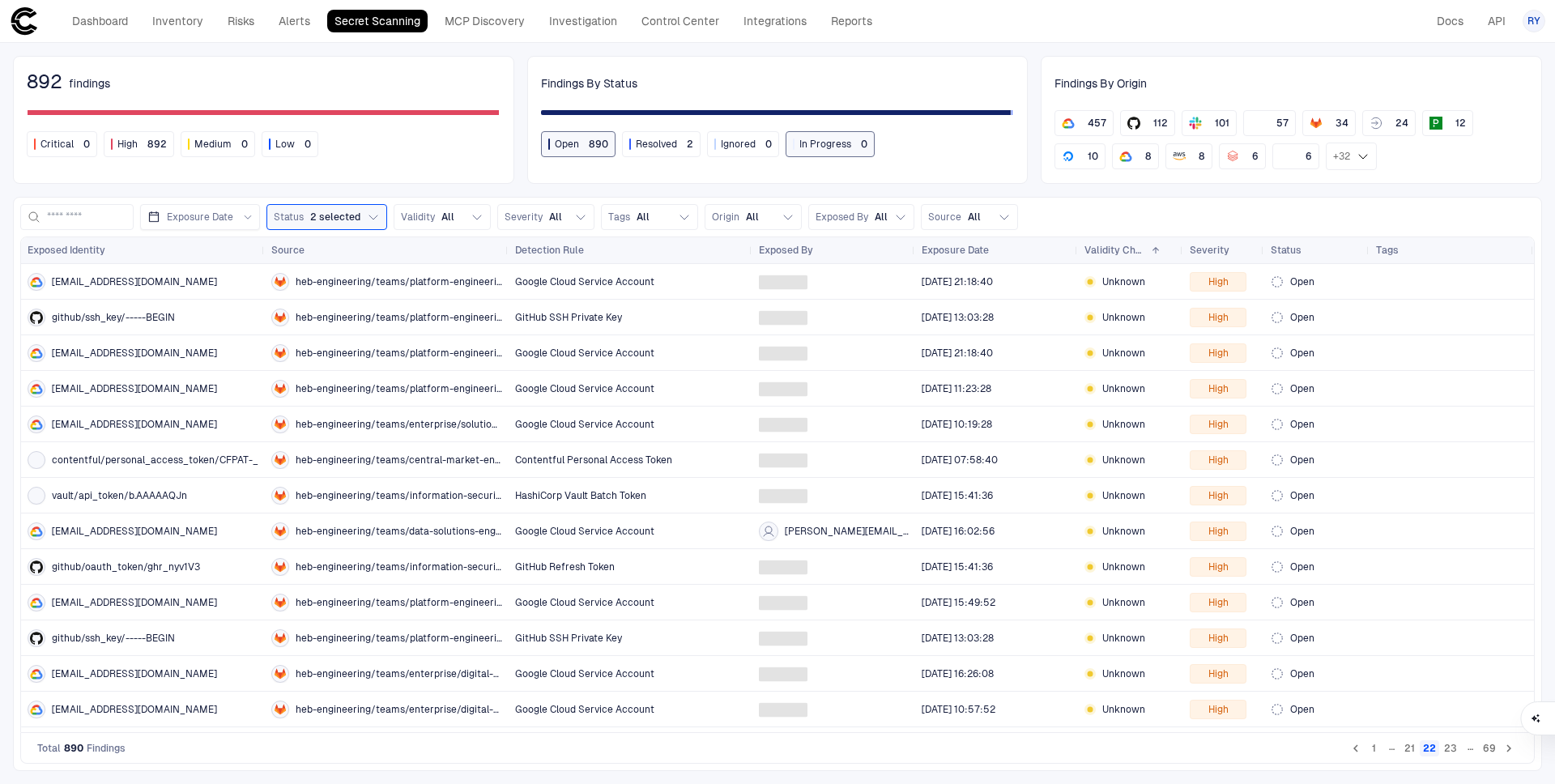
click at [1402, 749] on li "21" at bounding box center [1409, 749] width 19 height 19
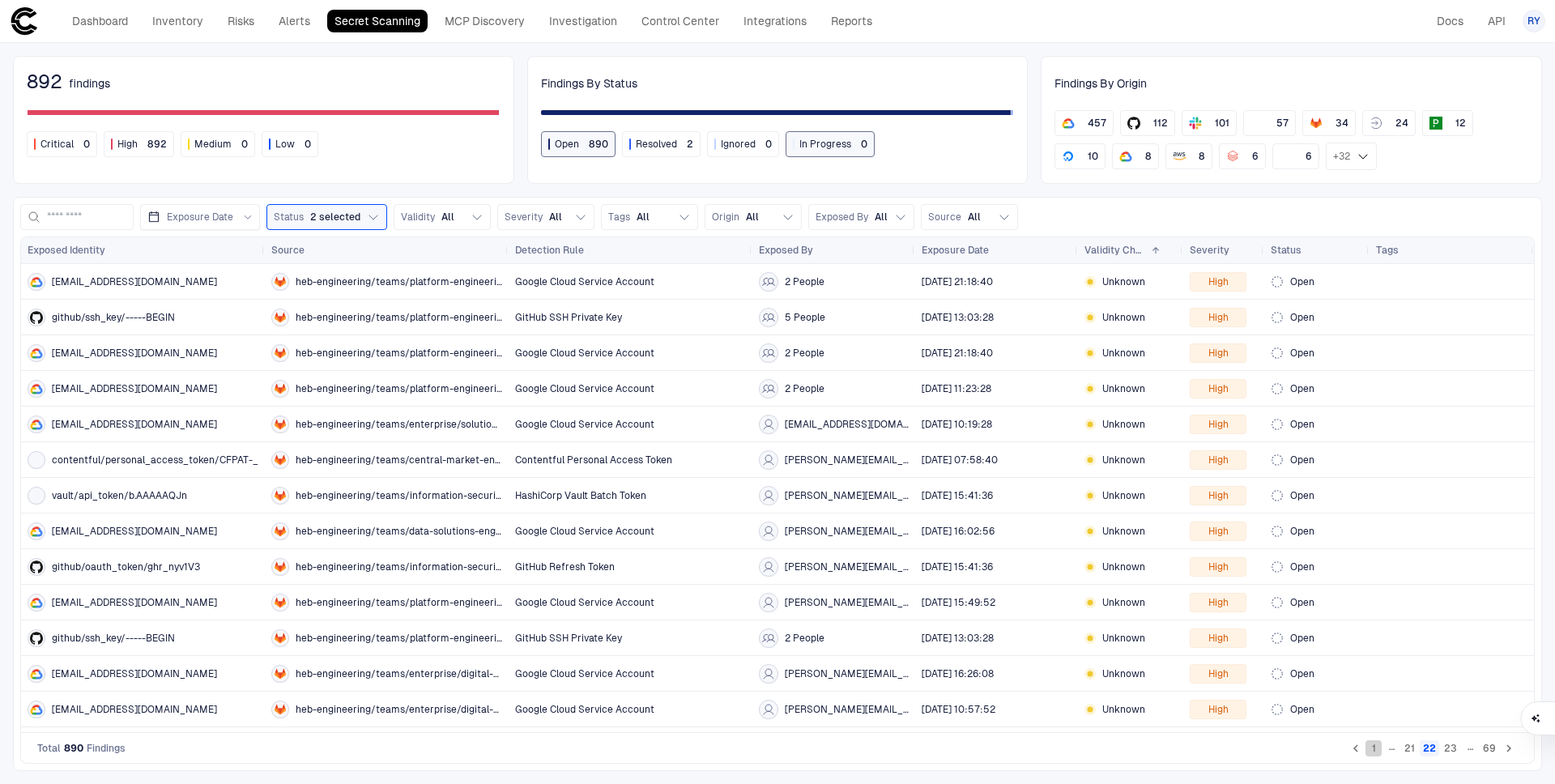
click at [1377, 749] on button "1" at bounding box center [1374, 748] width 16 height 16
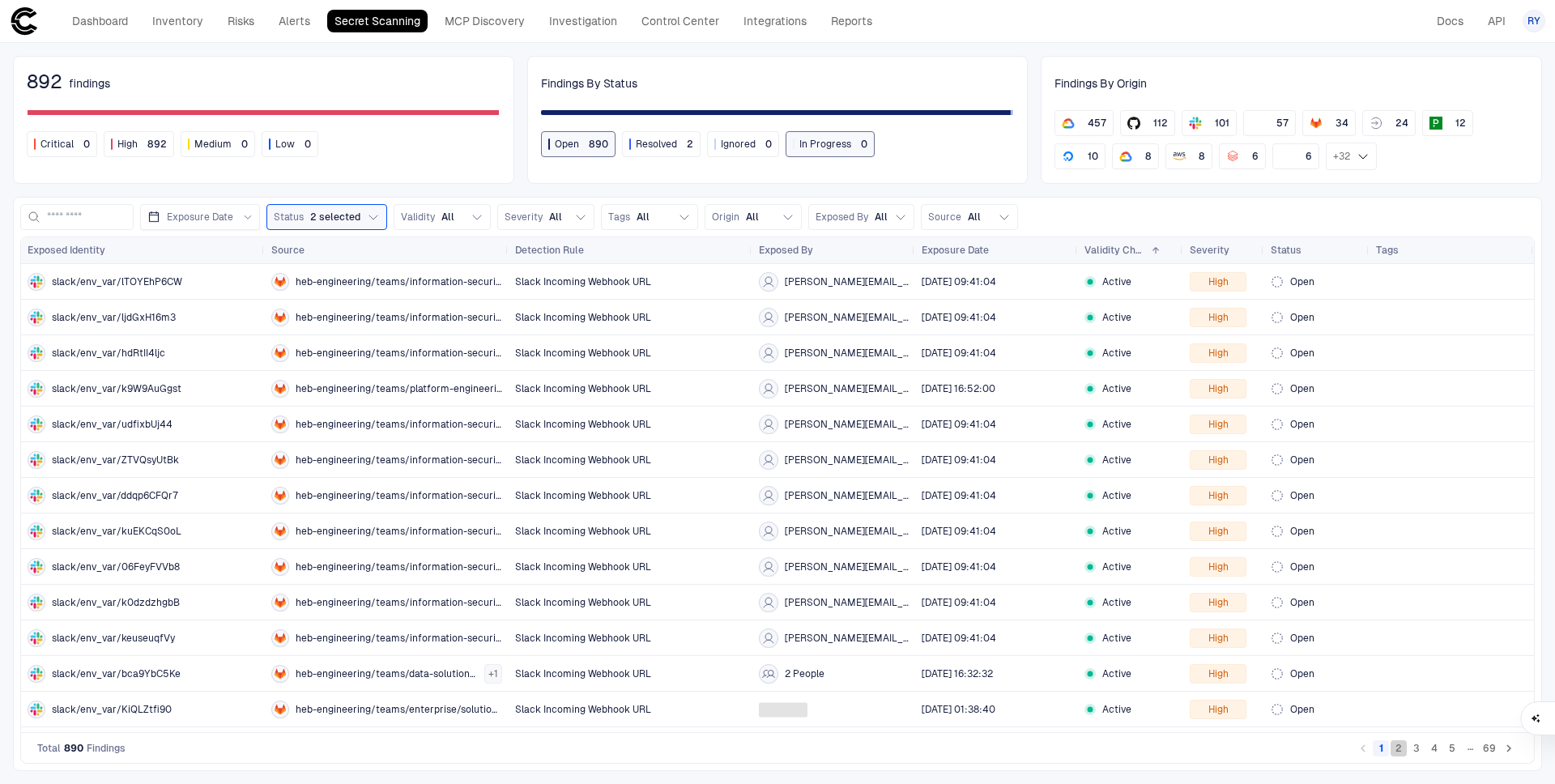
click at [1399, 747] on button "2" at bounding box center [1398, 748] width 16 height 16
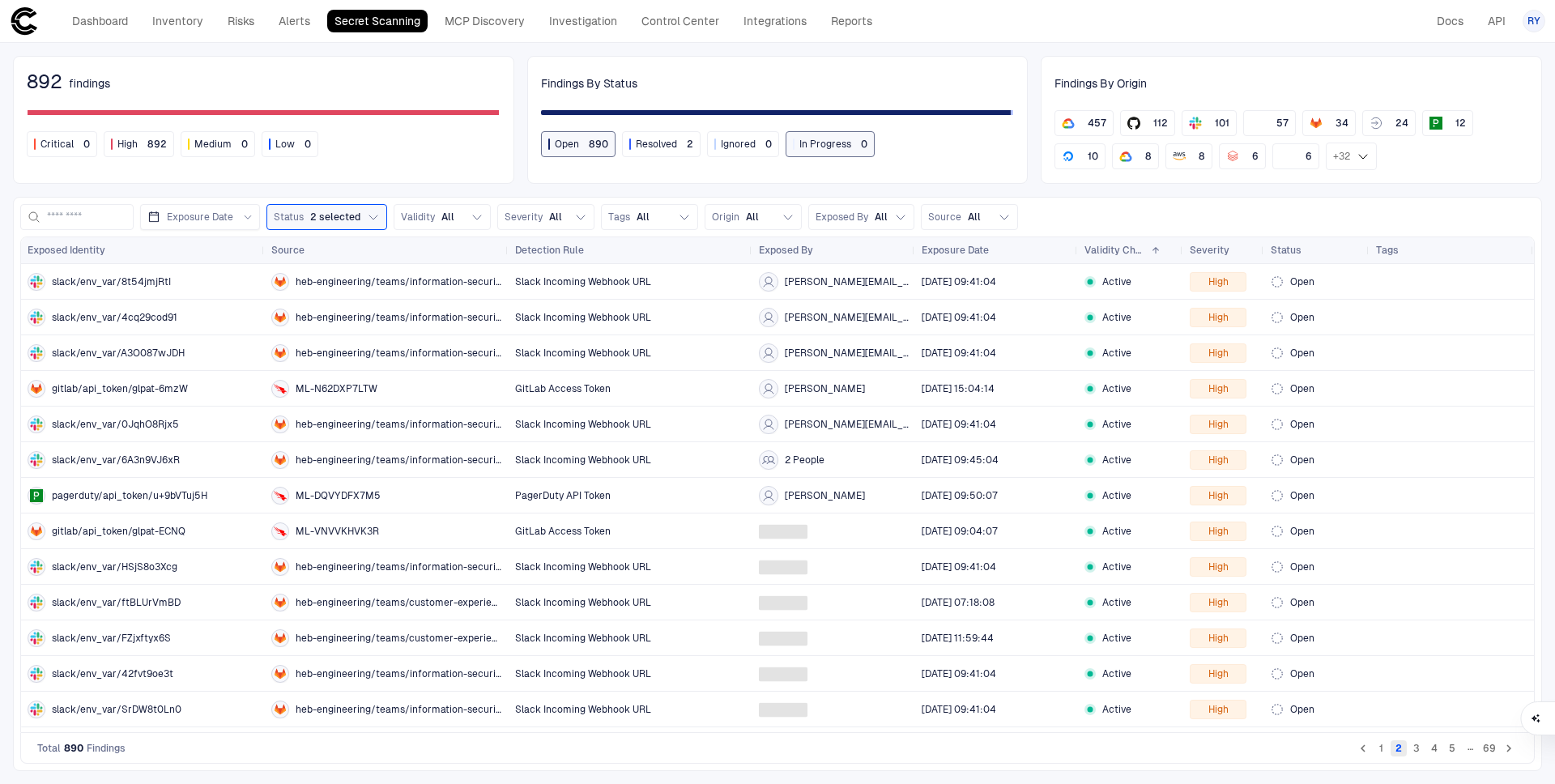
click at [1404, 748] on button "2" at bounding box center [1398, 748] width 16 height 16
click at [1413, 748] on button "3" at bounding box center [1417, 748] width 16 height 16
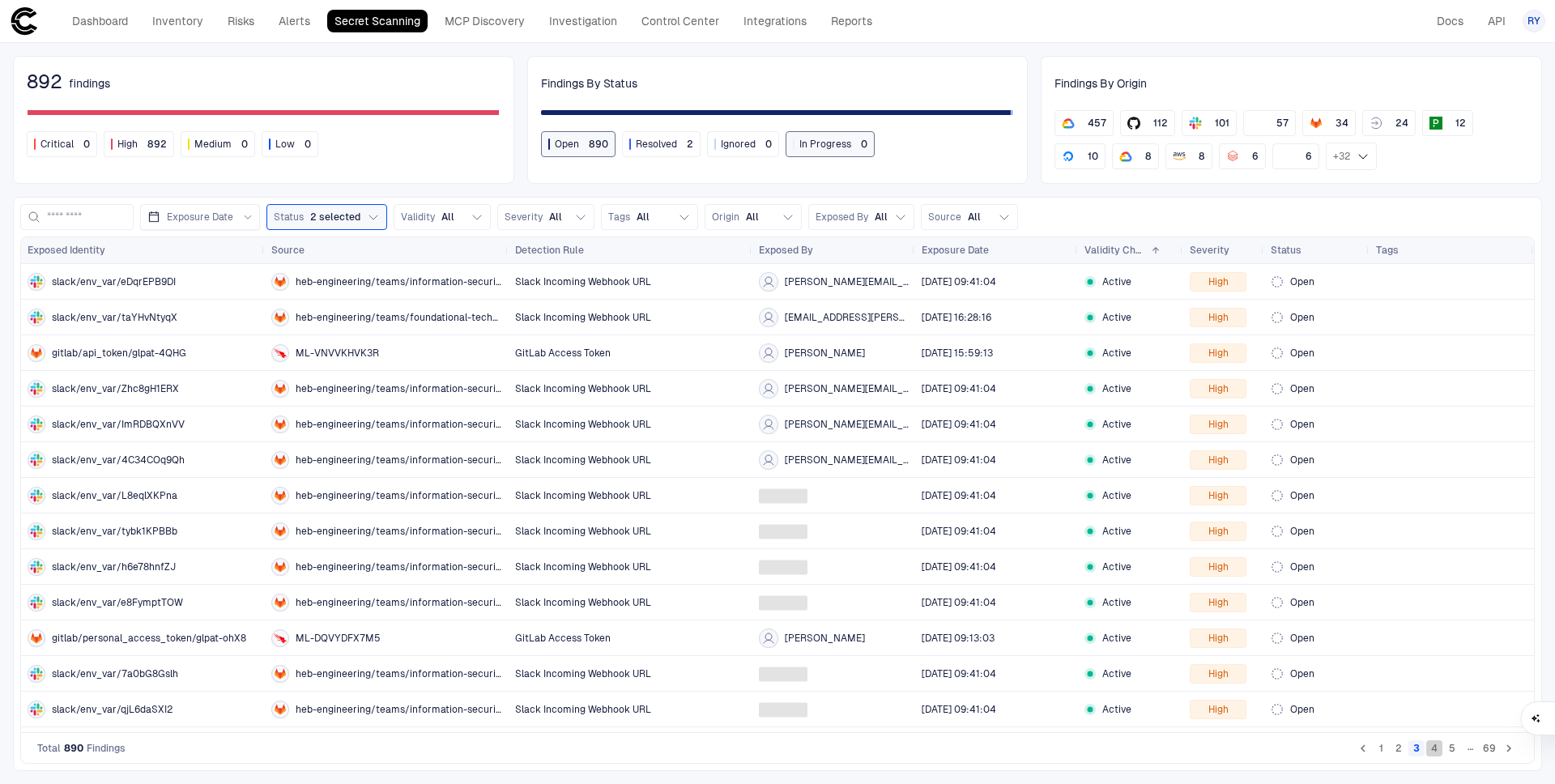
click at [1431, 749] on button "4" at bounding box center [1435, 748] width 16 height 16
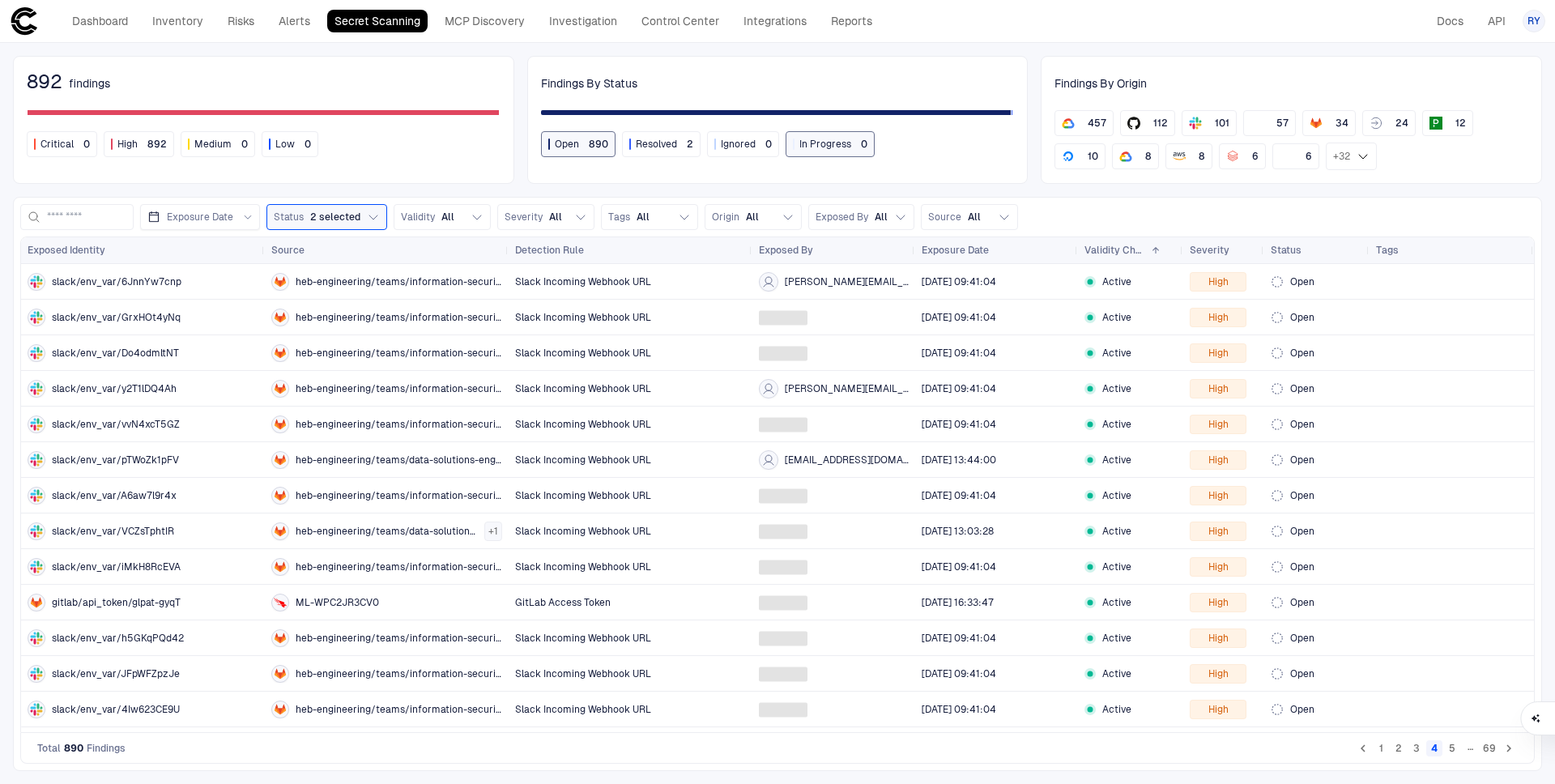
click at [1447, 749] on button "5" at bounding box center [1452, 748] width 16 height 16
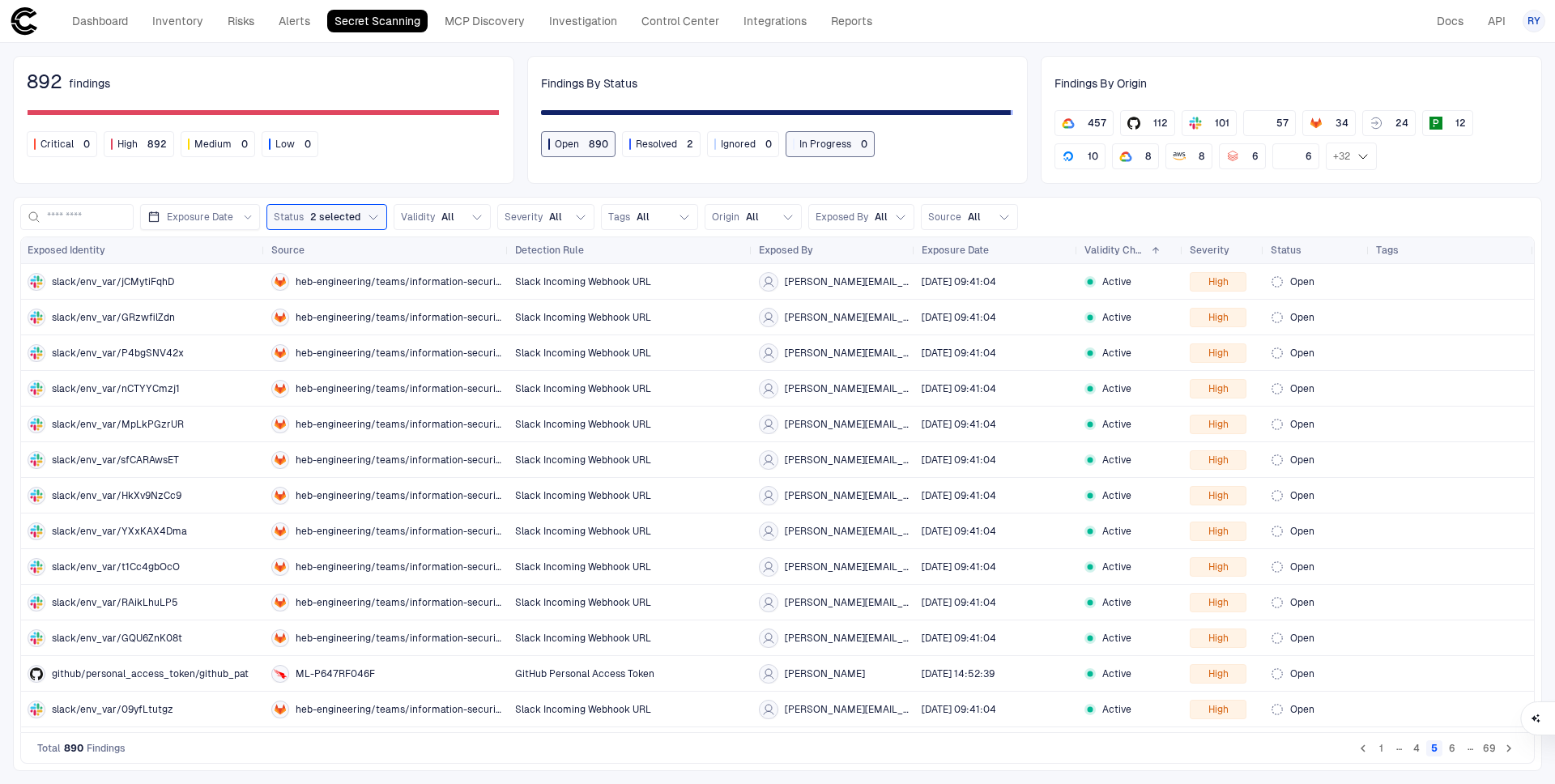
click at [1458, 747] on button "6" at bounding box center [1452, 748] width 16 height 16
click at [1467, 746] on div "…" at bounding box center [1470, 748] width 16 height 16
click at [1457, 749] on button "7" at bounding box center [1452, 748] width 16 height 16
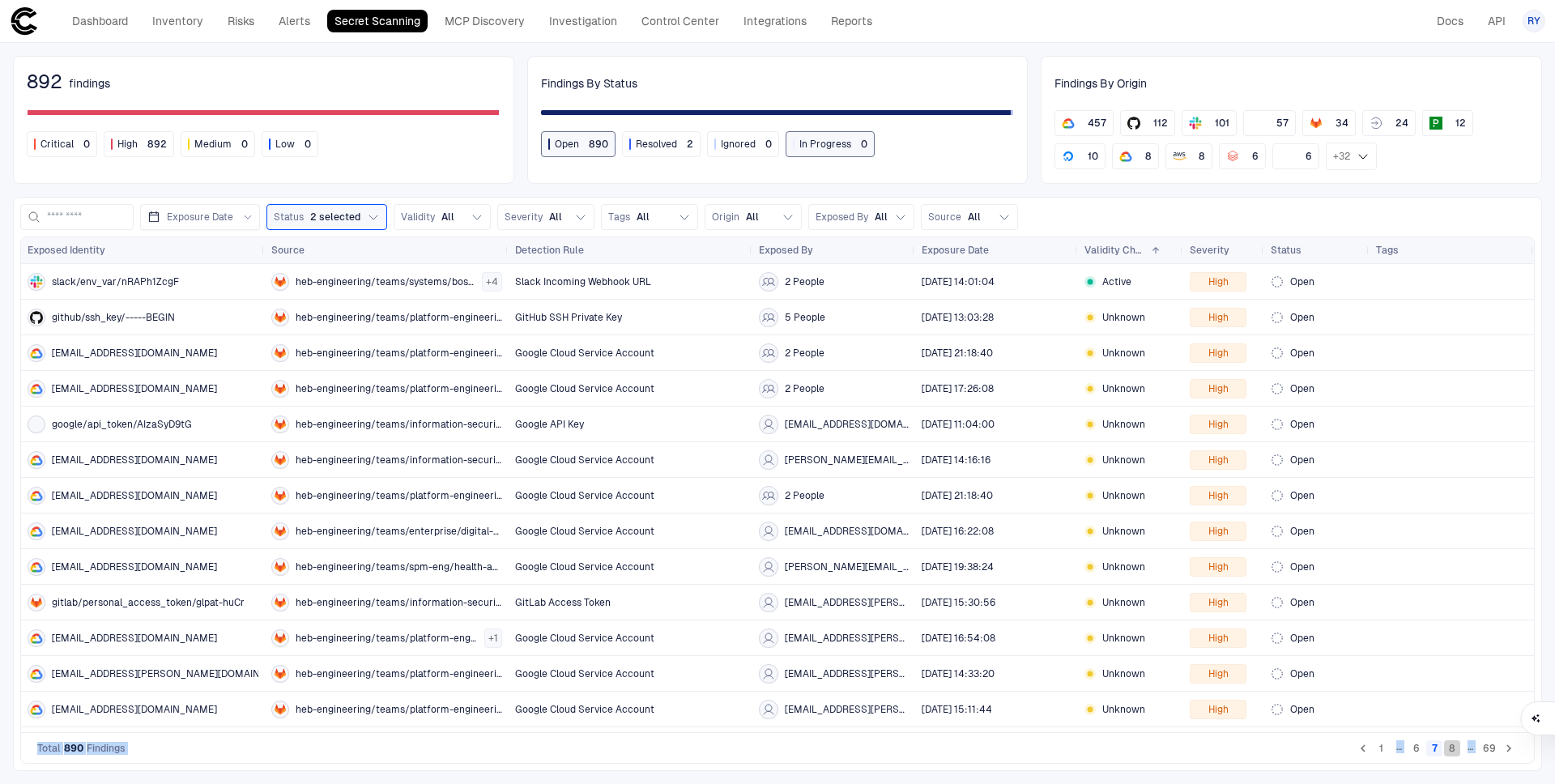
click at [1454, 749] on button "8" at bounding box center [1452, 748] width 16 height 16
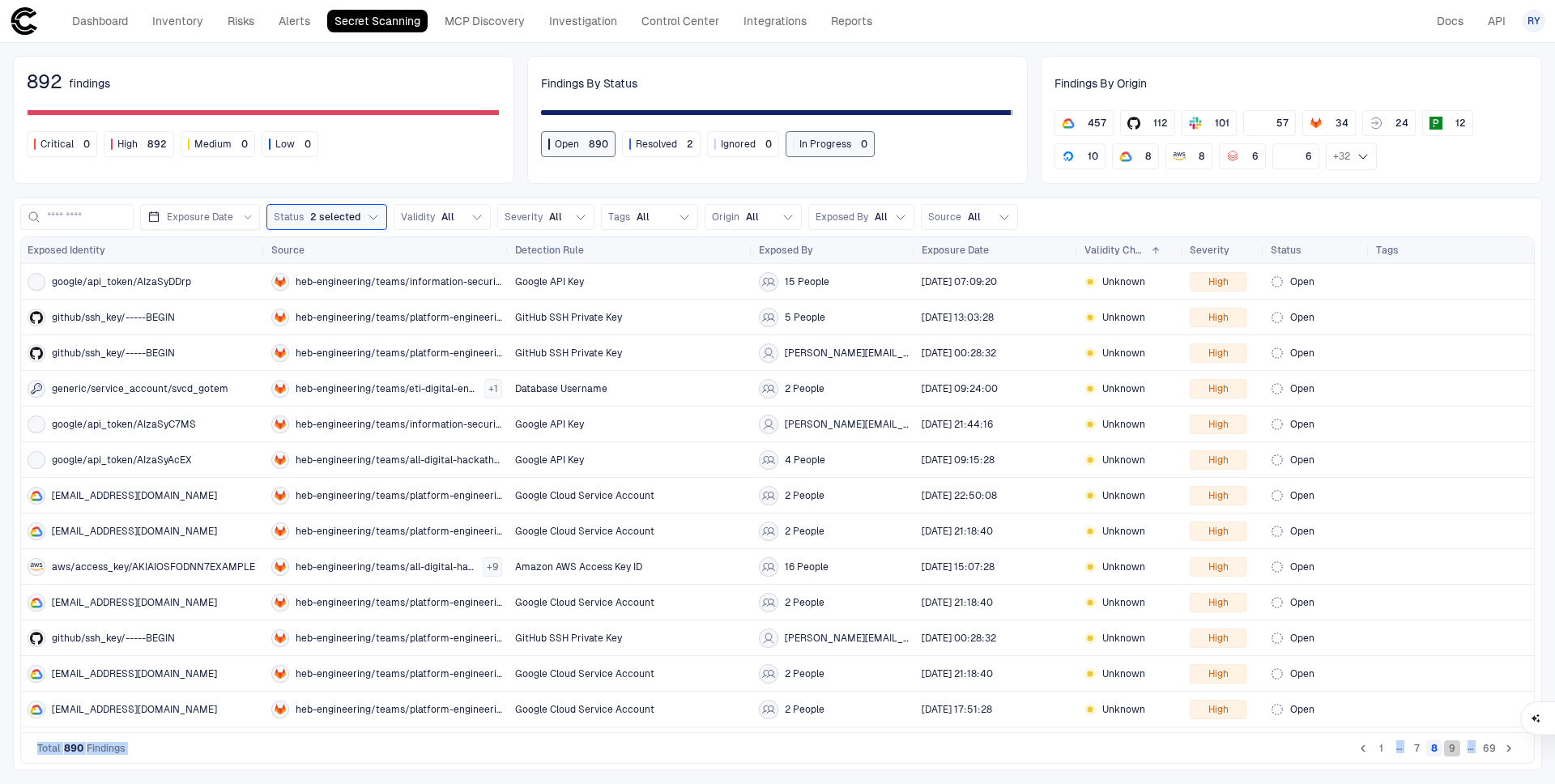
click at [1456, 748] on button "9" at bounding box center [1452, 748] width 16 height 16
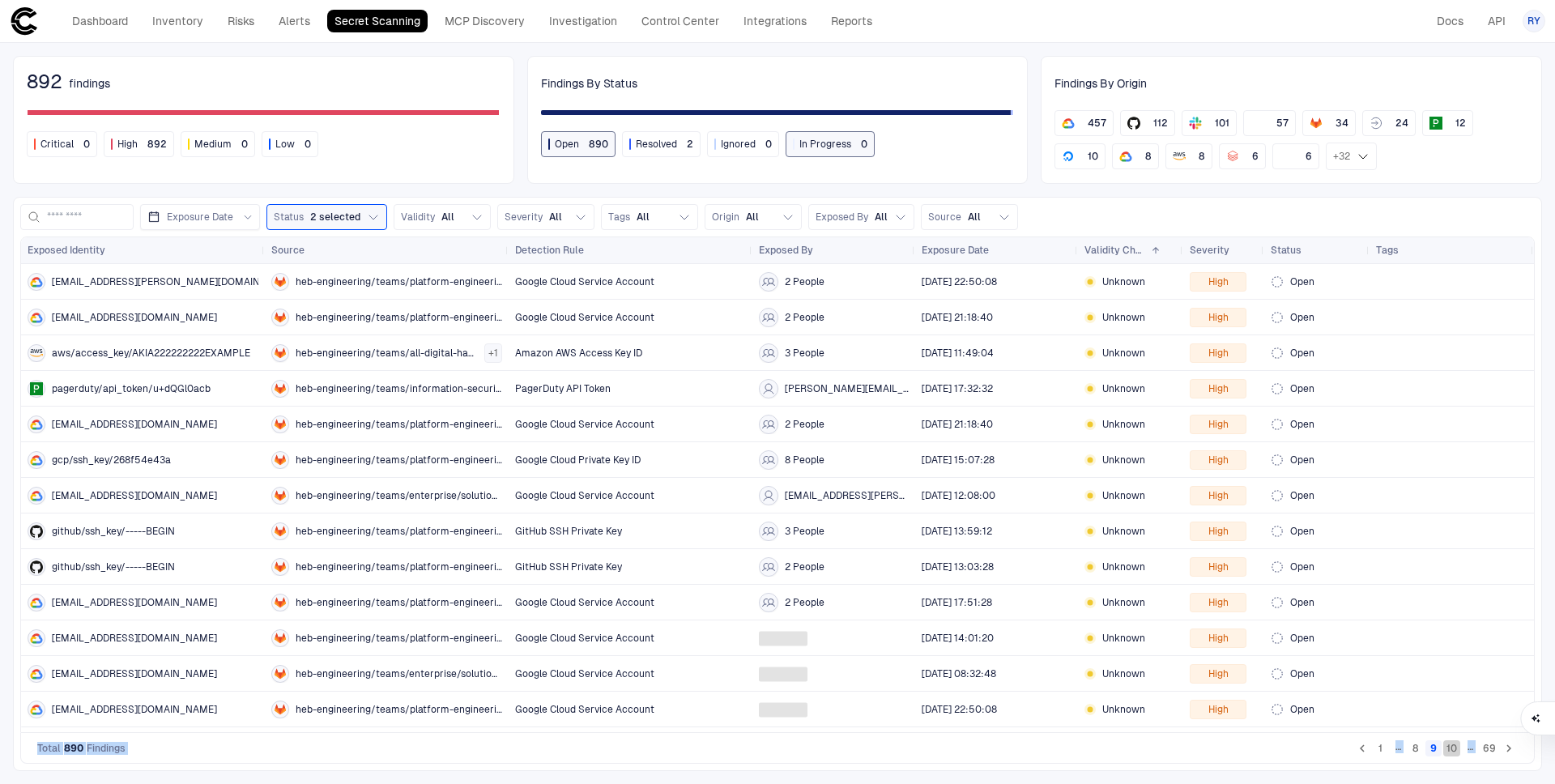
click at [1456, 748] on button "10" at bounding box center [1451, 748] width 17 height 16
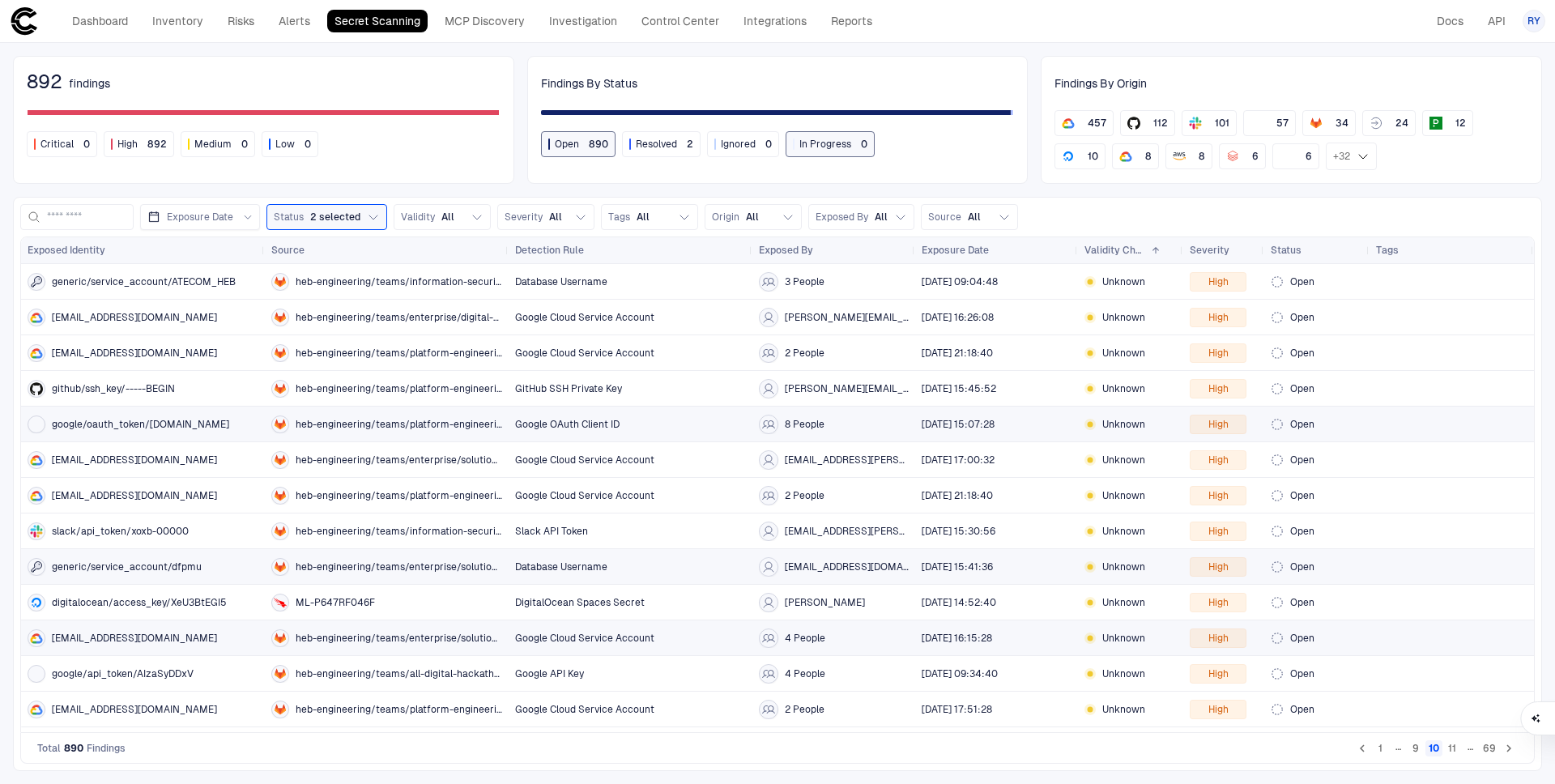
click at [135, 431] on div "google/oauth_token/079432350659-nvog0vmn9s6pqr3kr4v2avbc7nkhoa11.apps.googleuse…" at bounding box center [142, 424] width 231 height 18
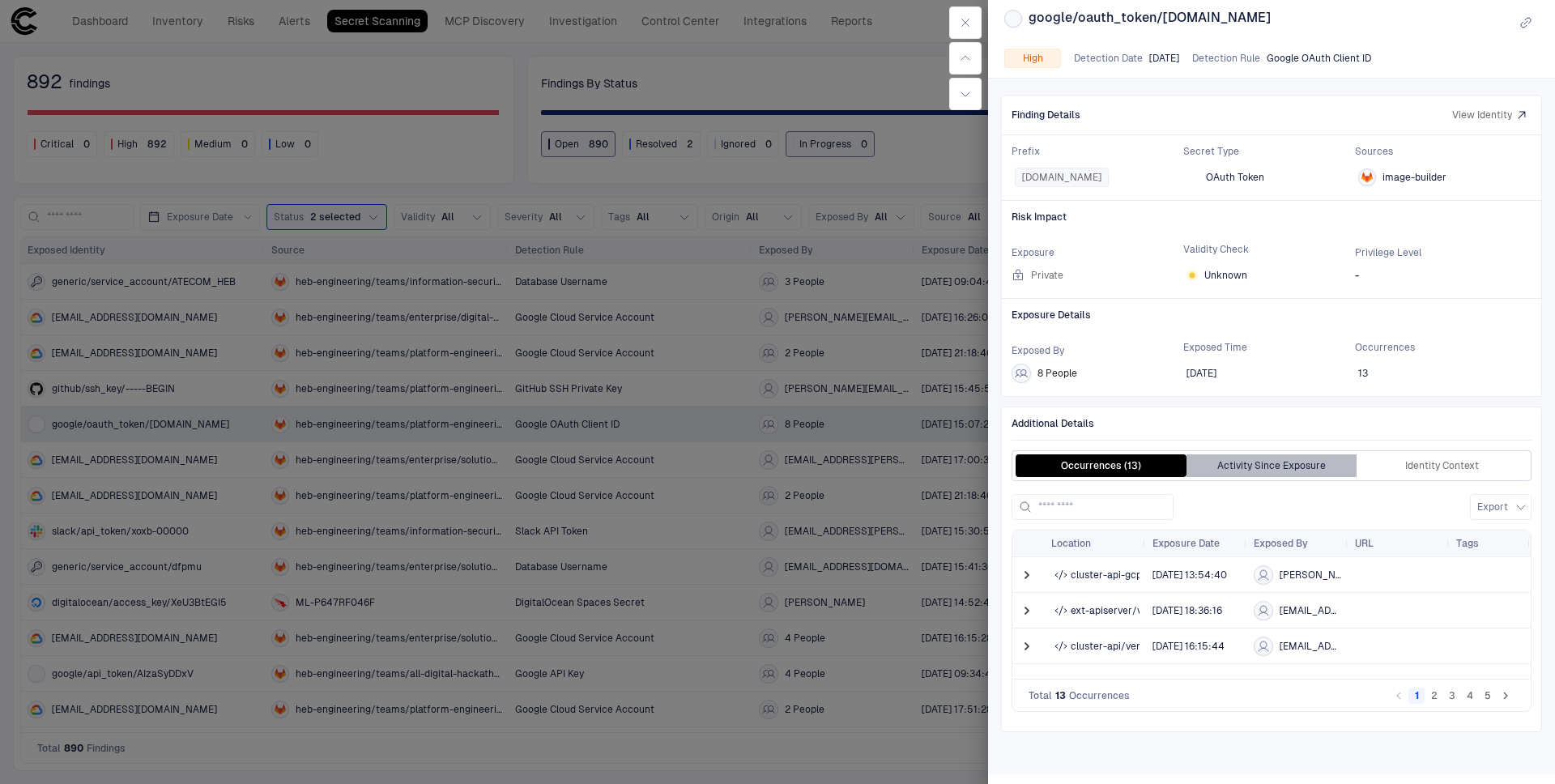
click at [1253, 473] on button "Activity Since Exposure" at bounding box center [1272, 465] width 171 height 23
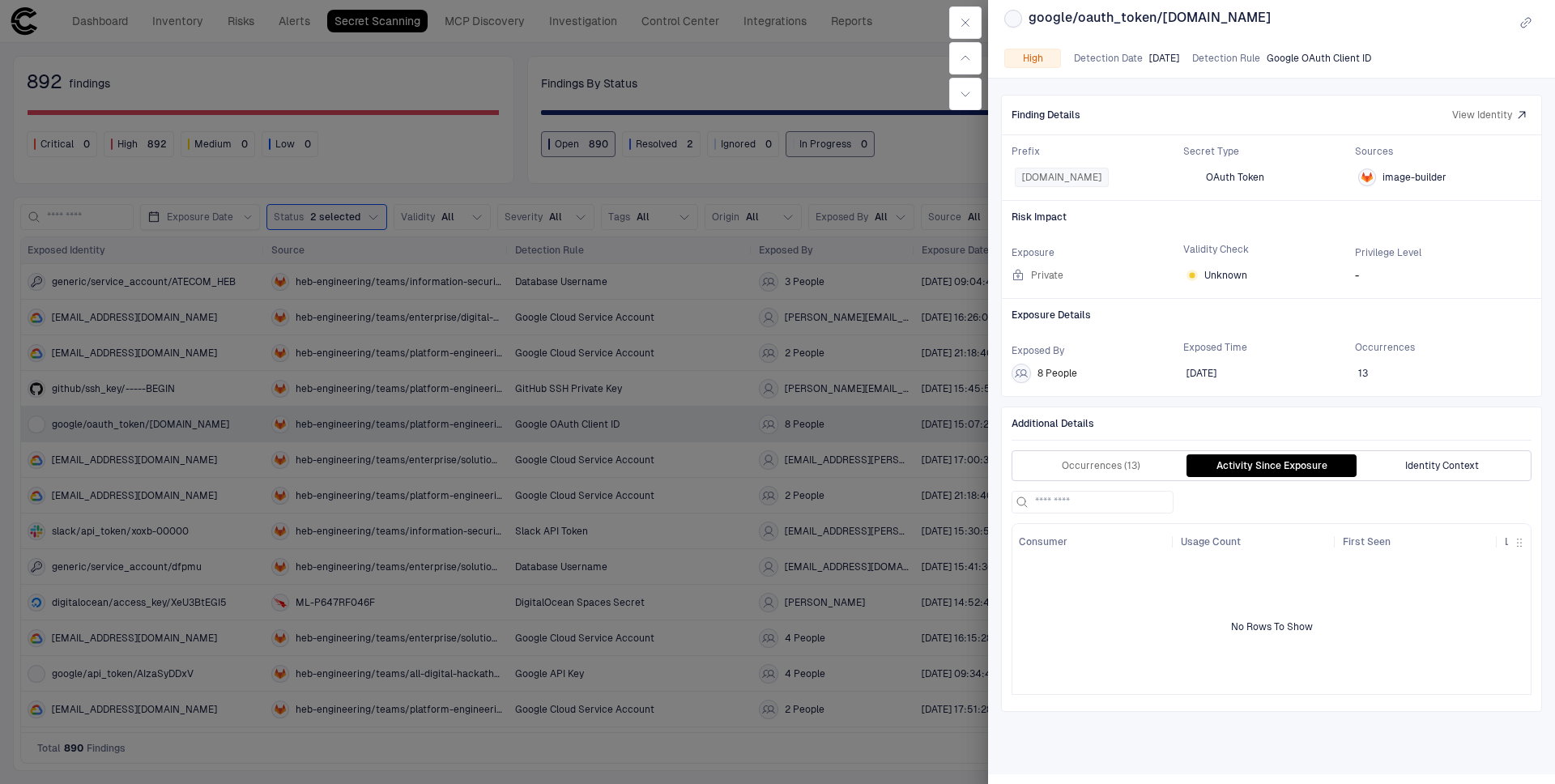
click at [1435, 469] on button "Identity Context" at bounding box center [1442, 465] width 171 height 23
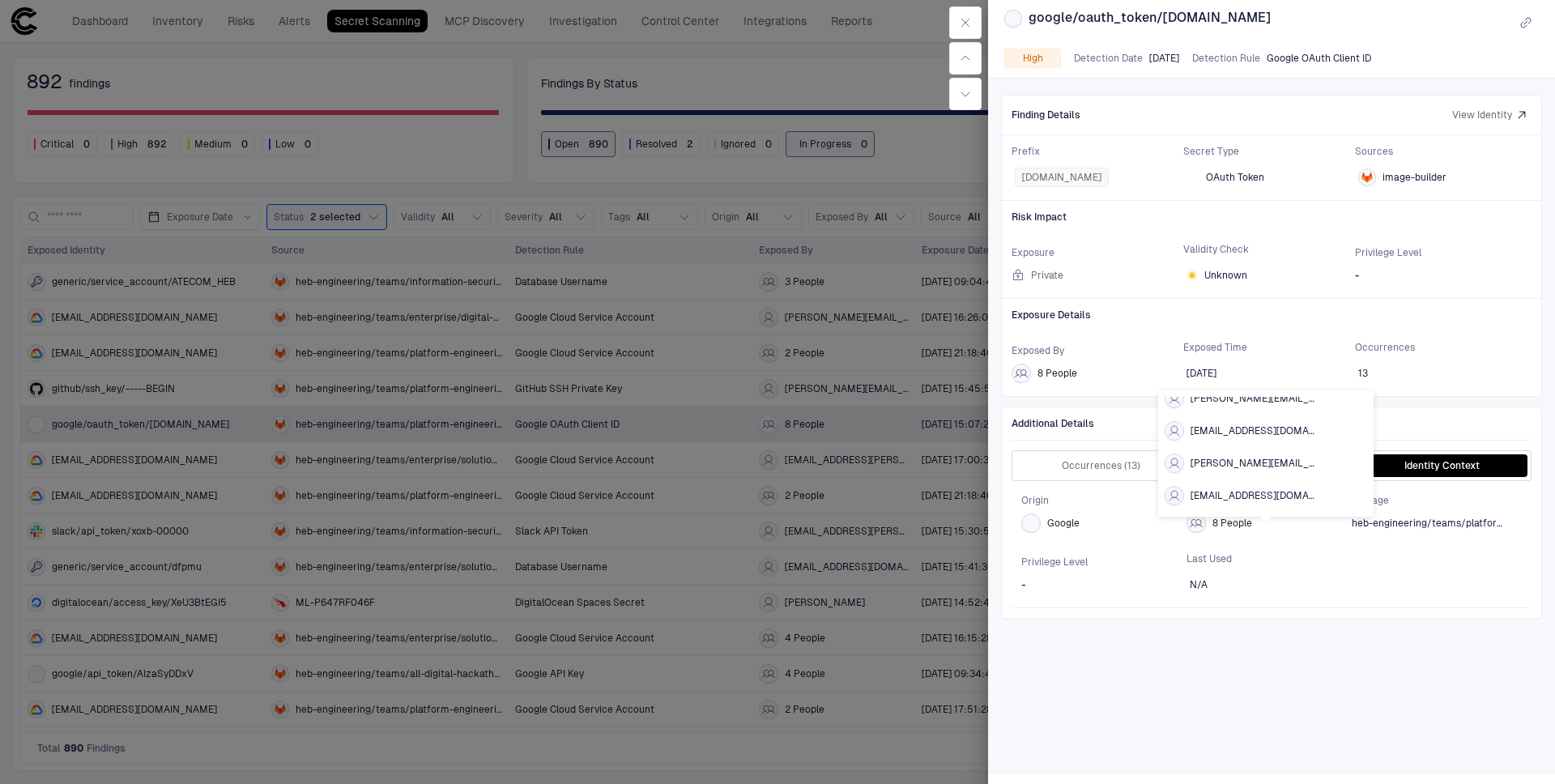
scroll to position [146, 0]
click at [1374, 563] on div "Privilege Level - Last Used N/A" at bounding box center [1272, 574] width 520 height 65
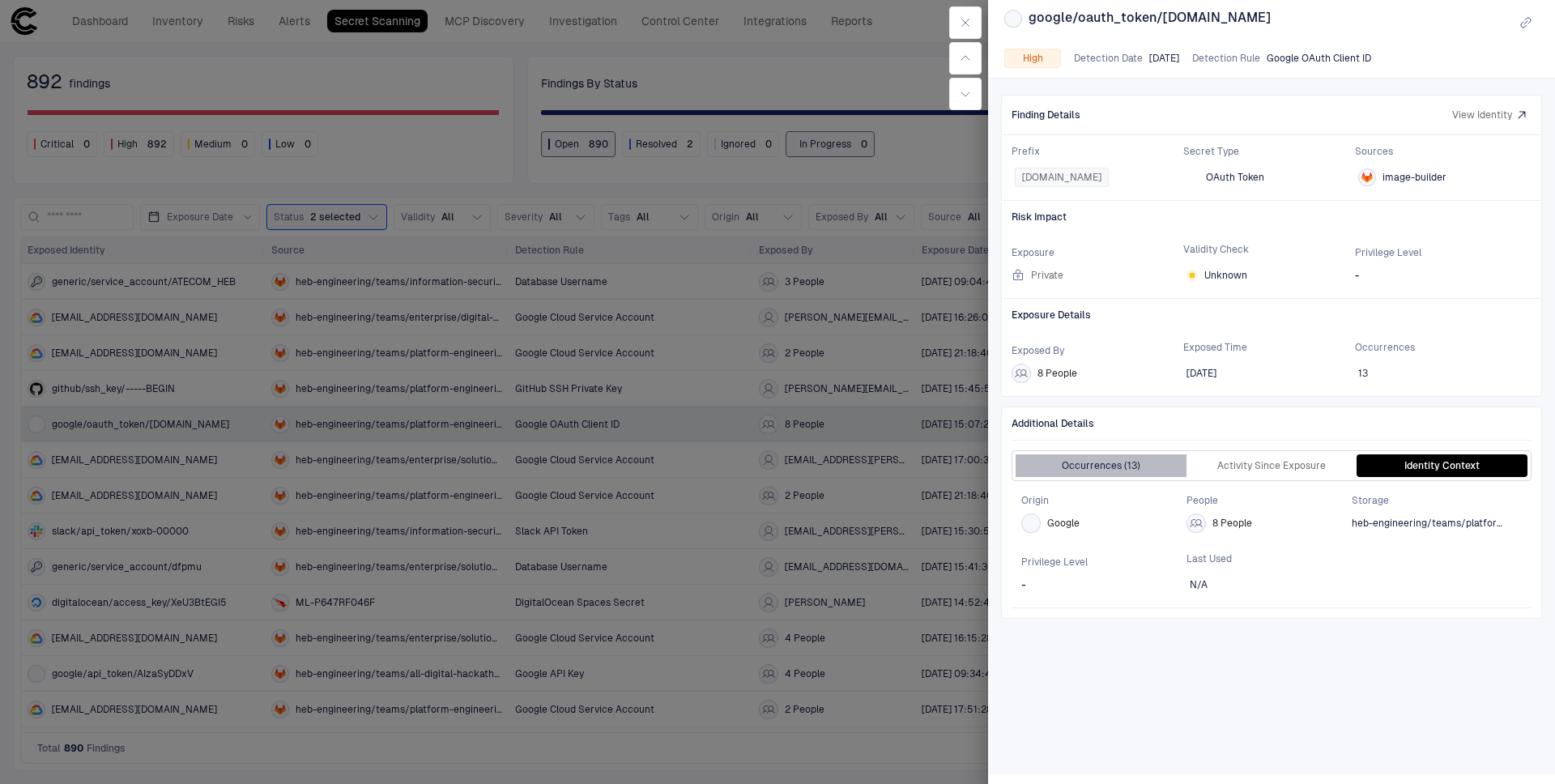
click at [1125, 471] on button "Occurrences (13)" at bounding box center [1101, 465] width 171 height 23
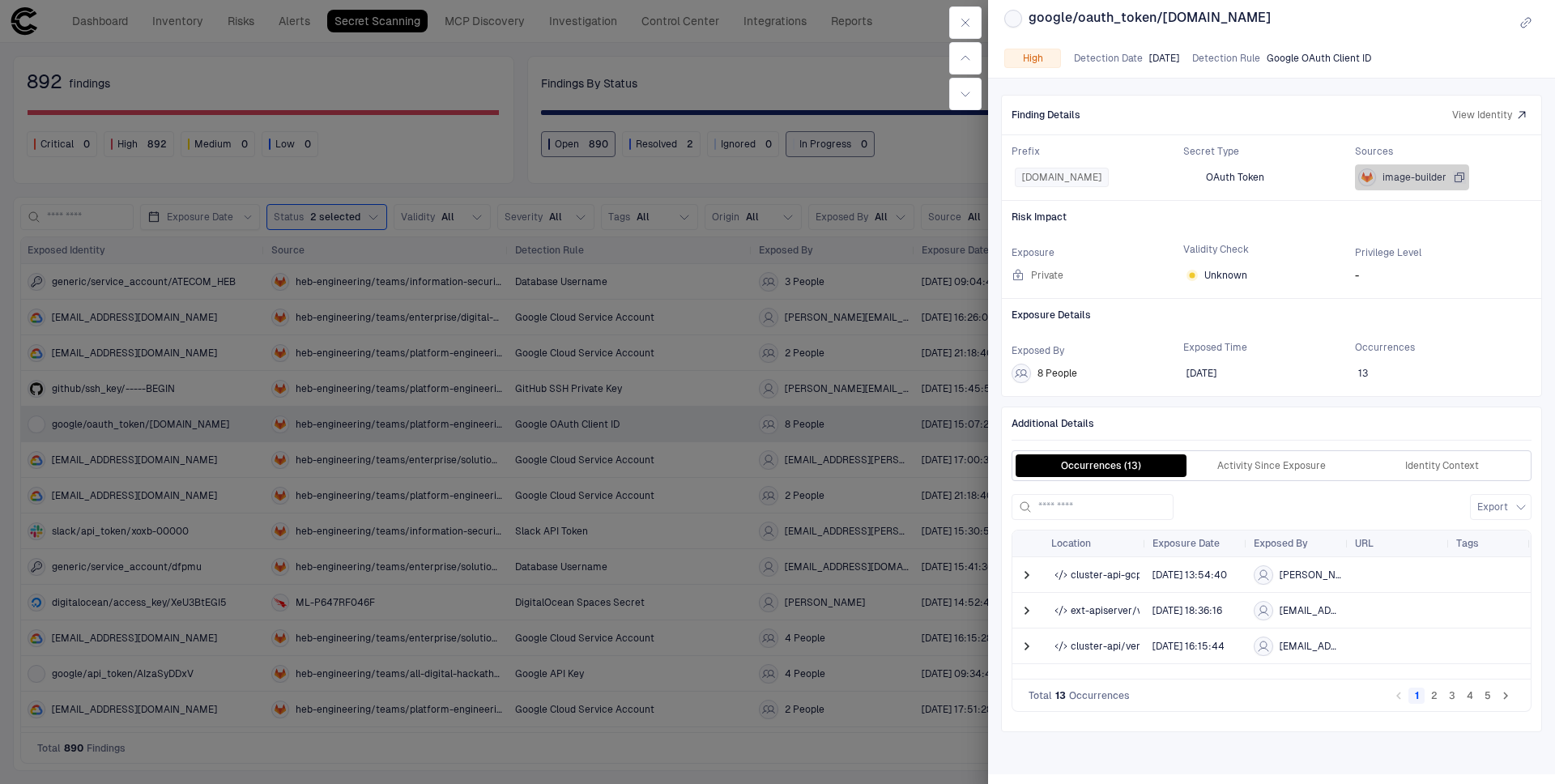
click at [1418, 183] on span "image-builder" at bounding box center [1414, 177] width 64 height 12
click at [1416, 181] on span "image-builder" at bounding box center [1414, 177] width 64 height 12
click at [1526, 124] on icon "button" at bounding box center [1522, 115] width 19 height 19
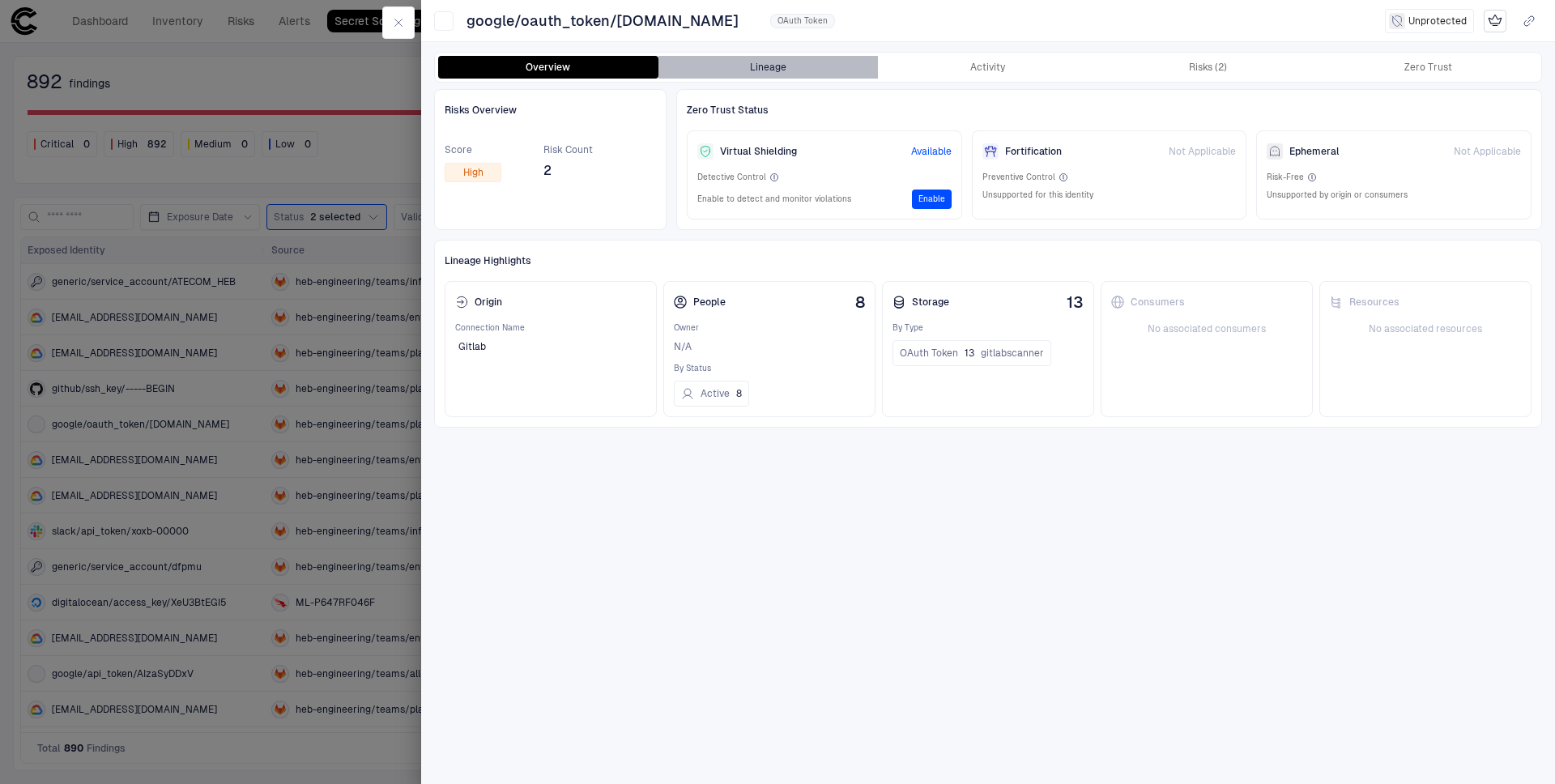
click at [721, 72] on button "Lineage" at bounding box center [768, 67] width 220 height 23
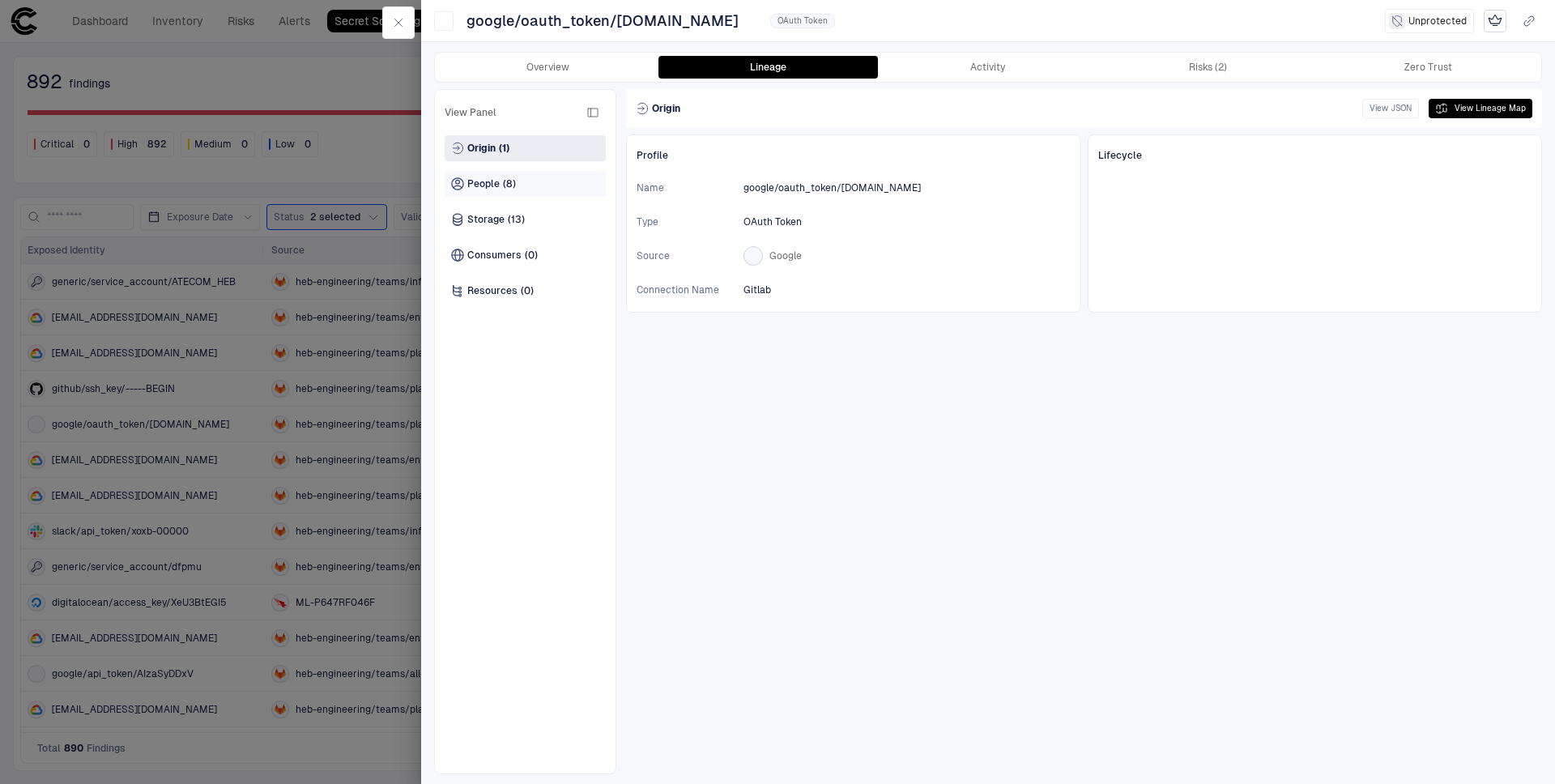
click at [535, 186] on div "People (8)" at bounding box center [525, 183] width 161 height 26
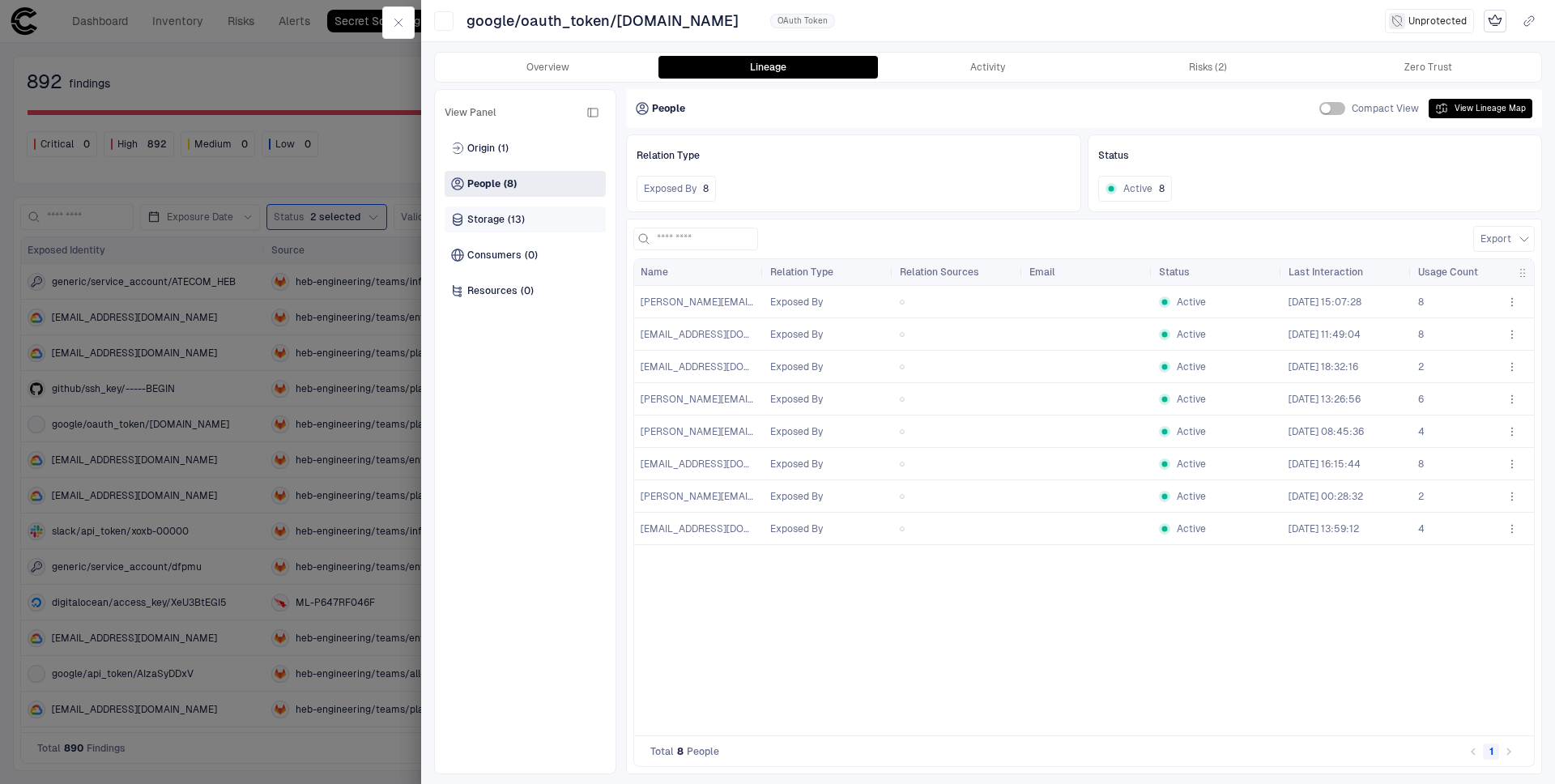
click at [513, 225] on span "(13)" at bounding box center [516, 219] width 17 height 13
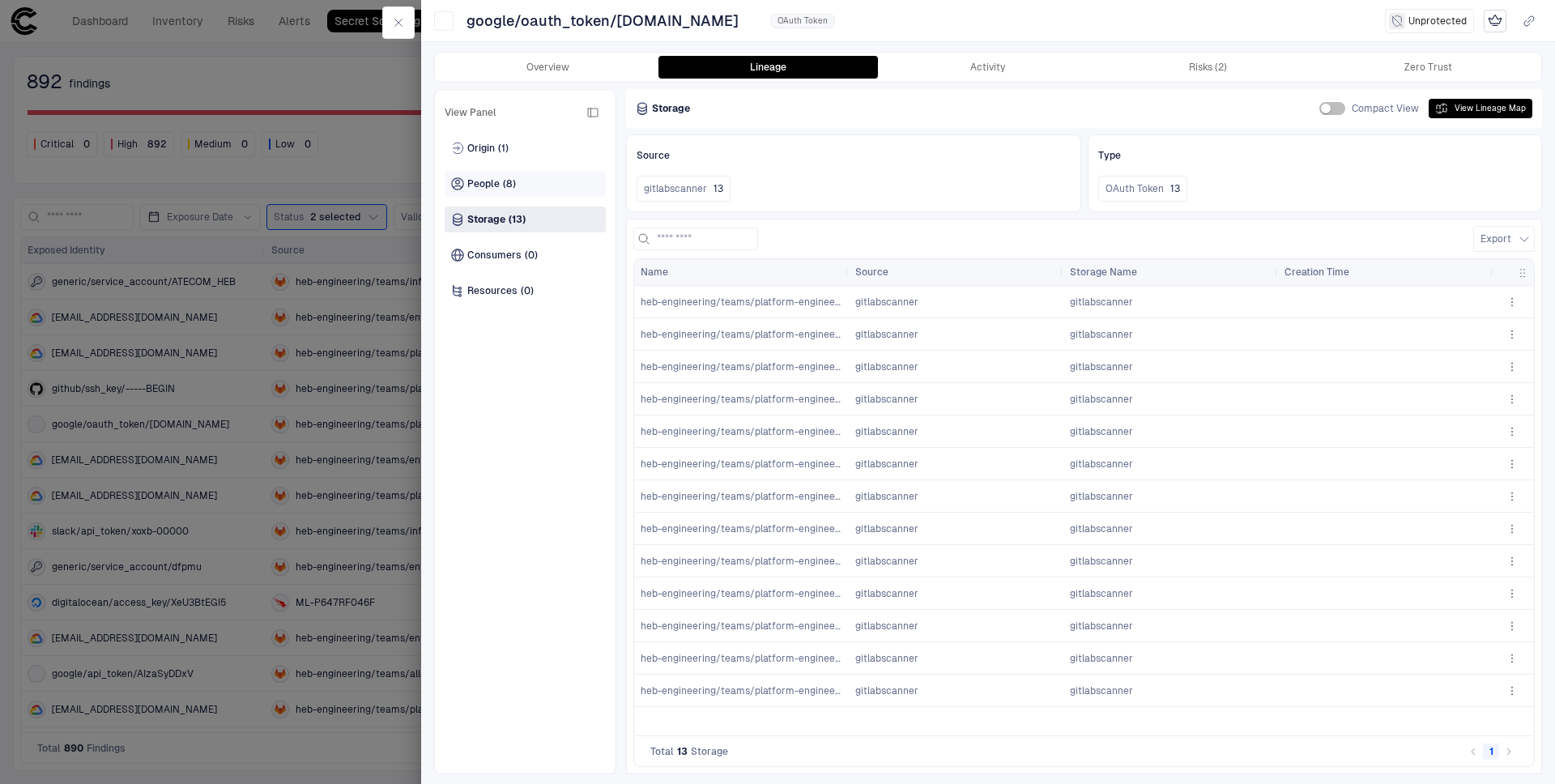
click at [494, 184] on span "People" at bounding box center [483, 183] width 33 height 13
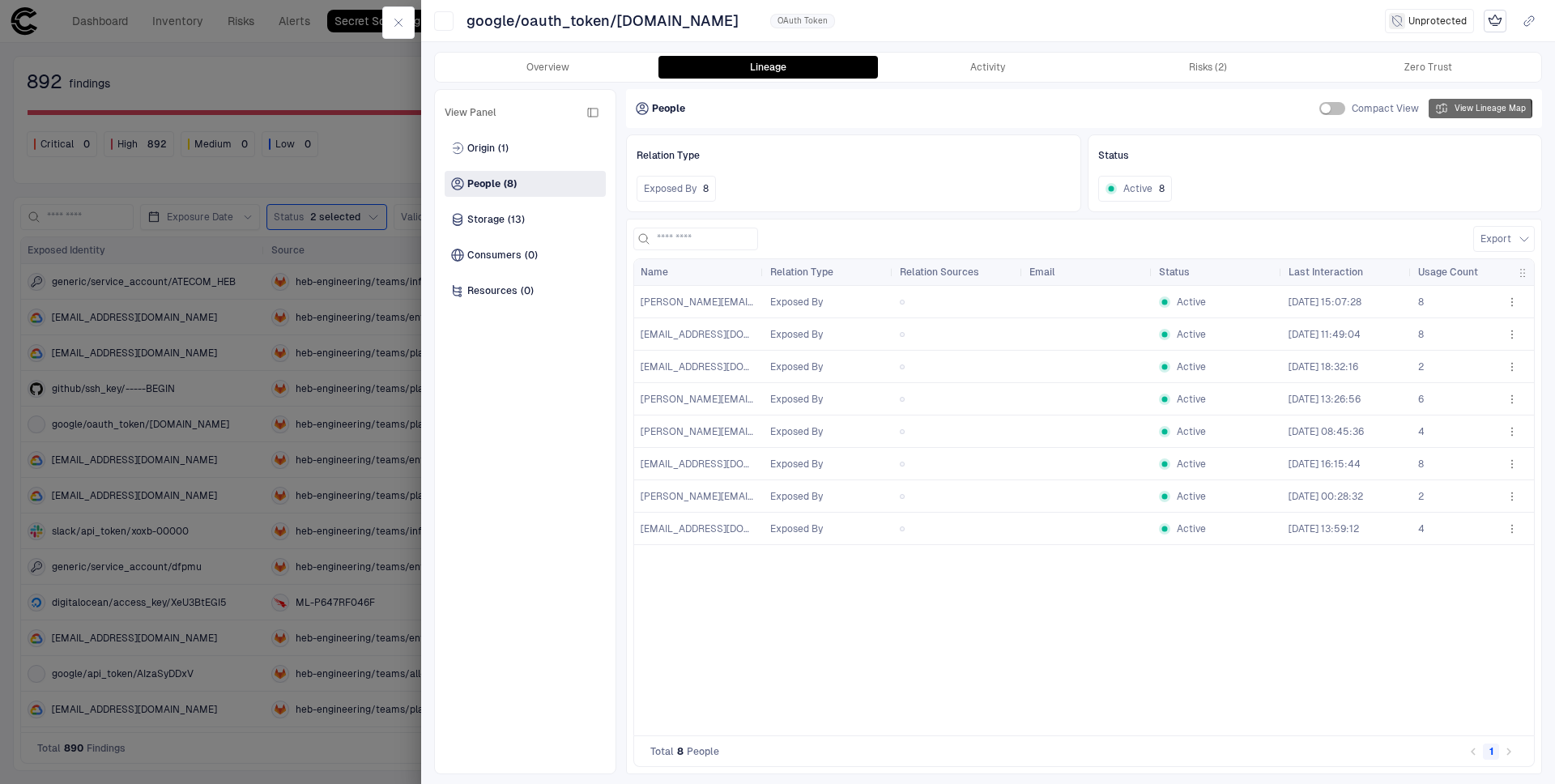
click at [1463, 111] on button "View Lineage Map" at bounding box center [1480, 109] width 104 height 19
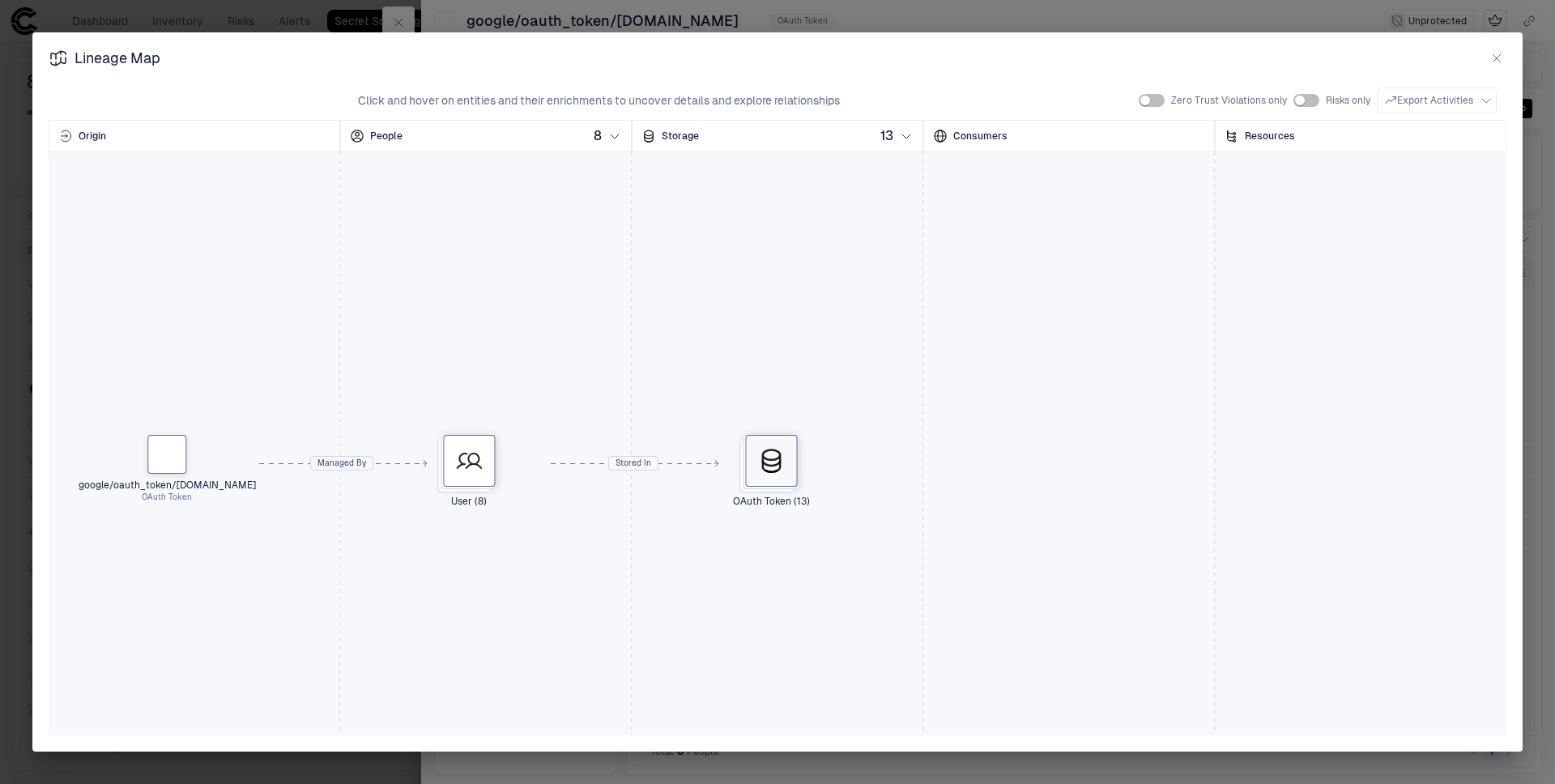
click at [770, 473] on icon at bounding box center [771, 461] width 17 height 22
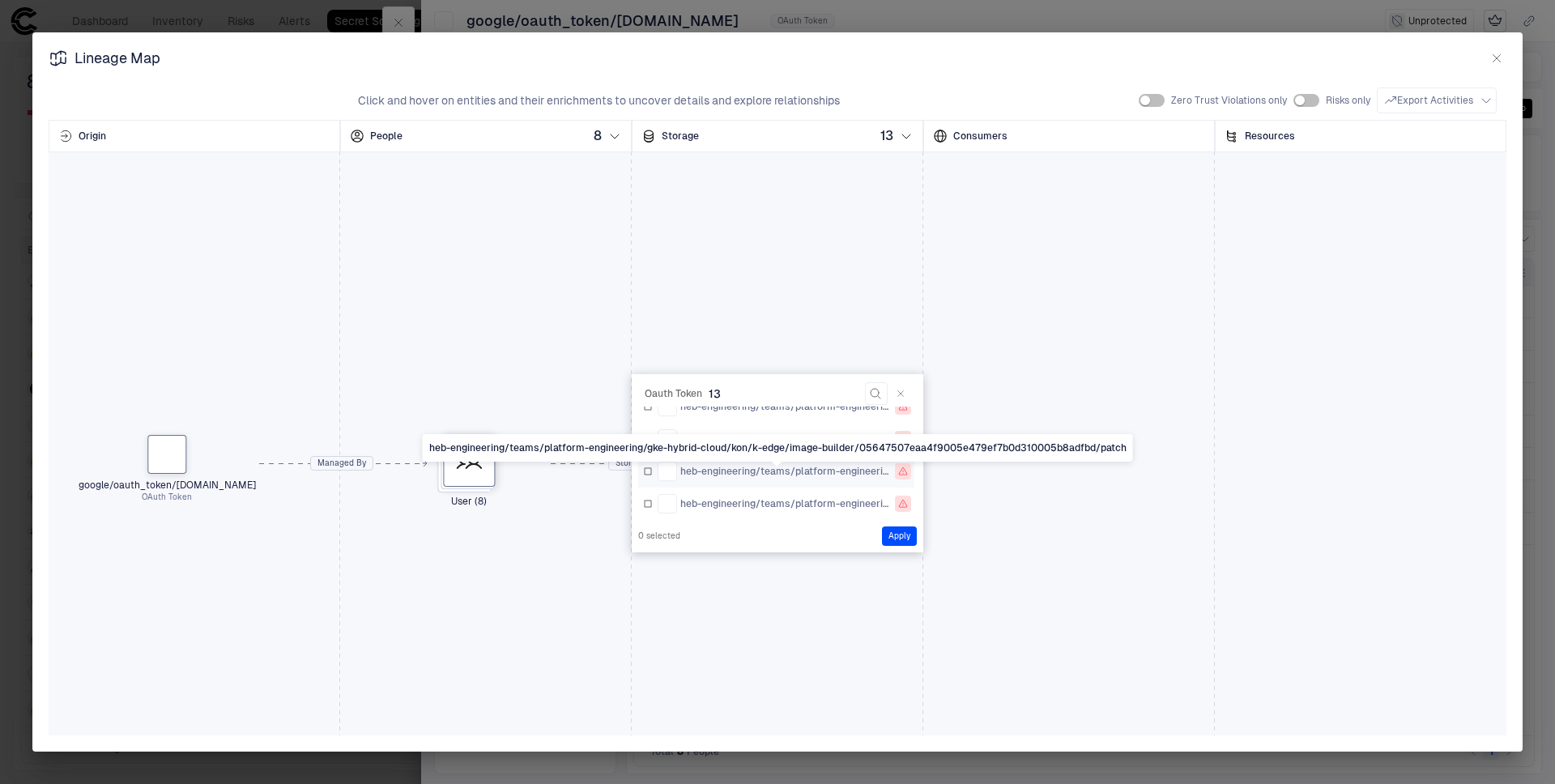
click at [778, 473] on span "heb-engineering/teams/platform-engineering/gke-hybrid-cloud/kon/k-edge/image-bu…" at bounding box center [784, 471] width 208 height 13
click at [1494, 55] on icon "button" at bounding box center [1497, 58] width 7 height 7
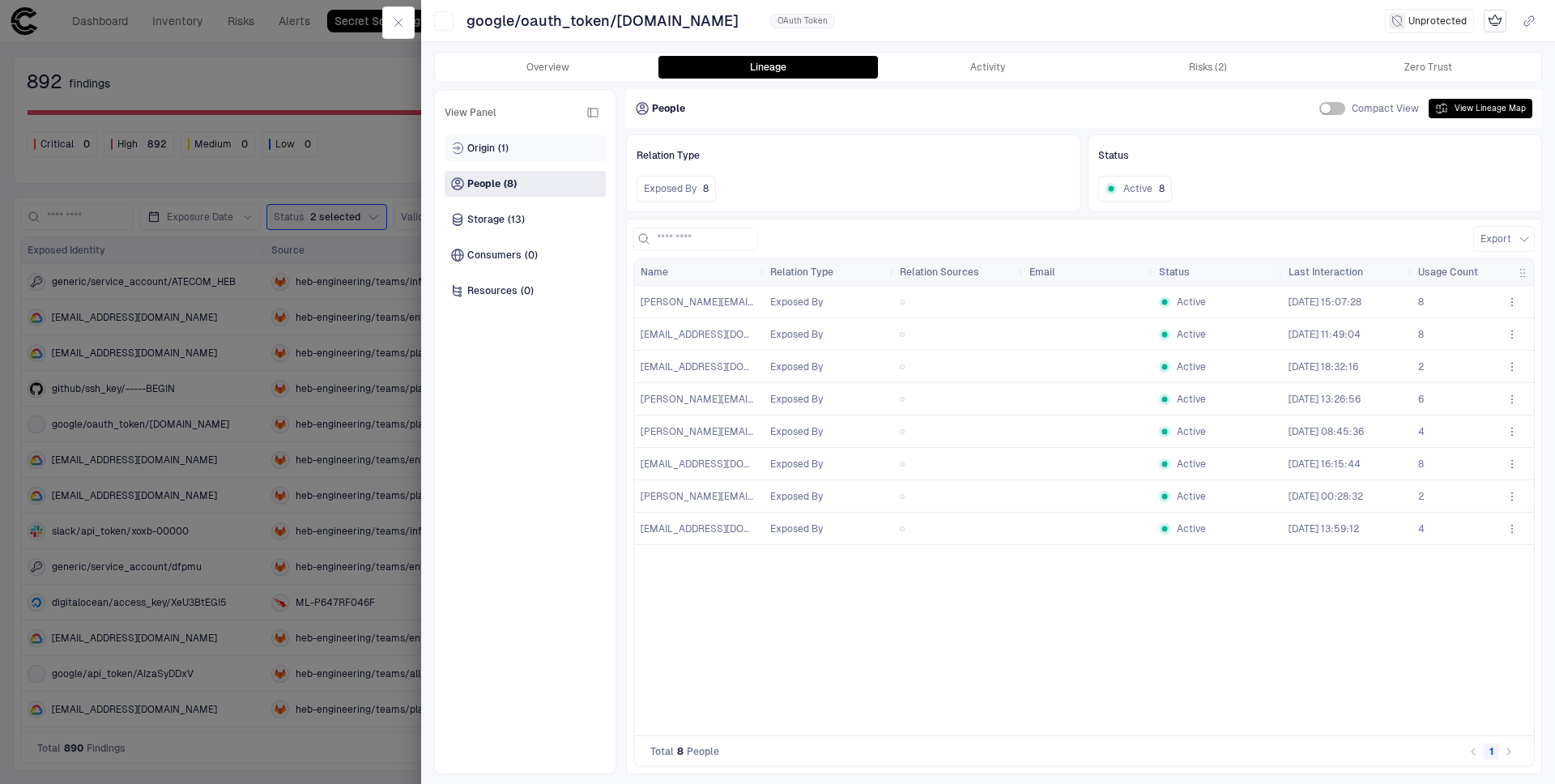
click at [485, 147] on span "Origin" at bounding box center [481, 148] width 27 height 13
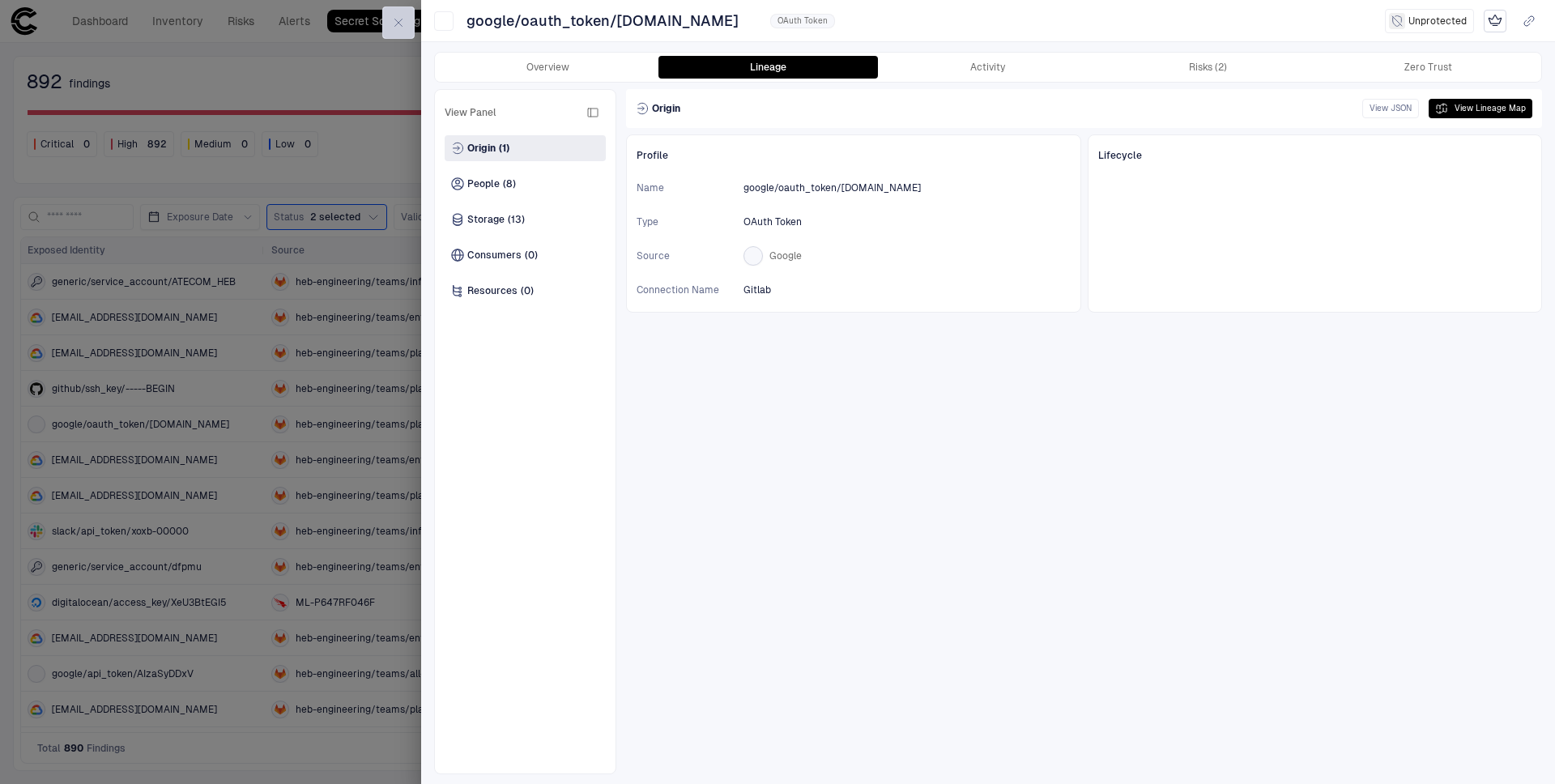
click at [404, 19] on icon "button" at bounding box center [398, 22] width 13 height 13
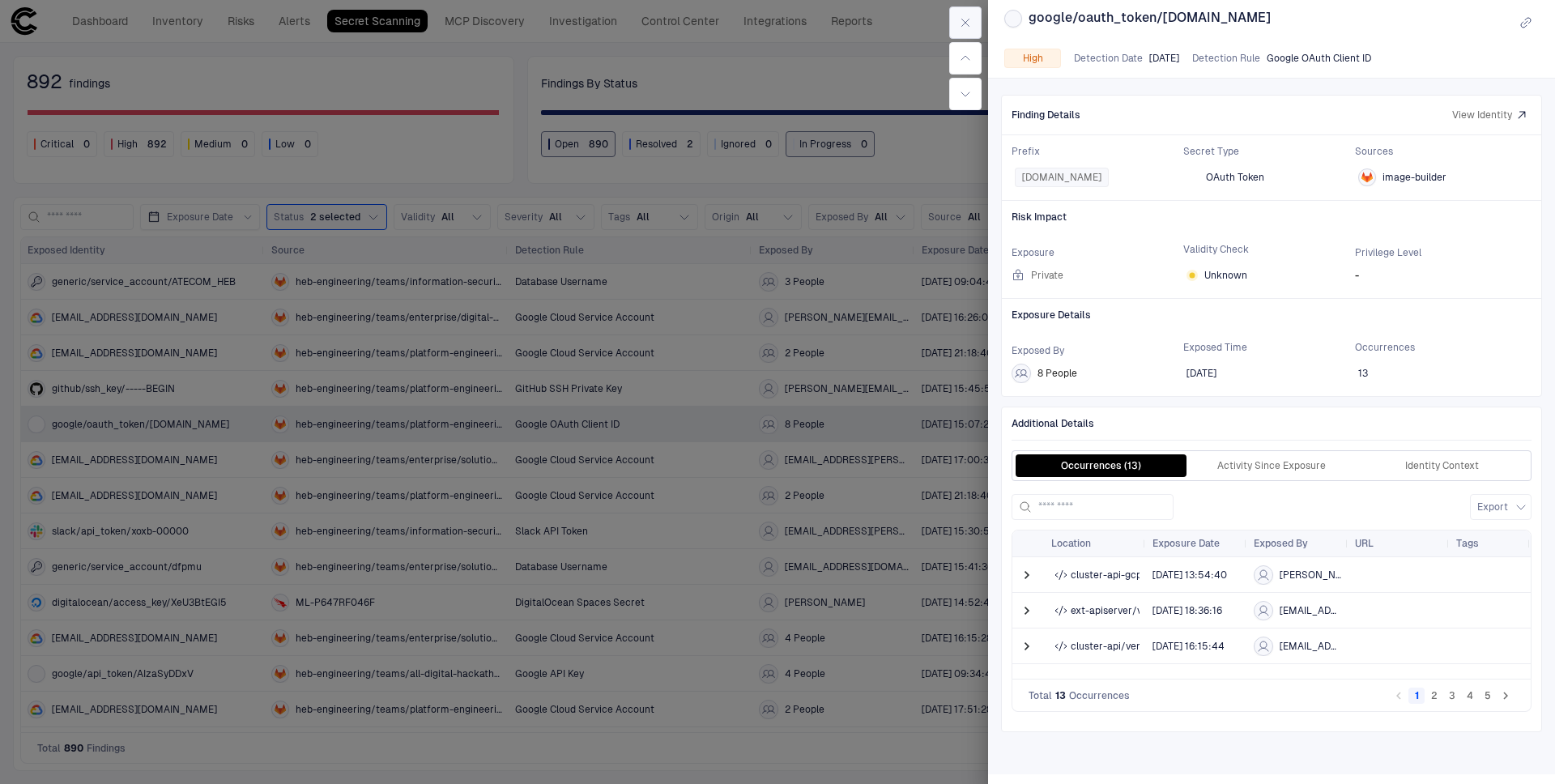
click at [962, 19] on icon "button" at bounding box center [966, 23] width 7 height 7
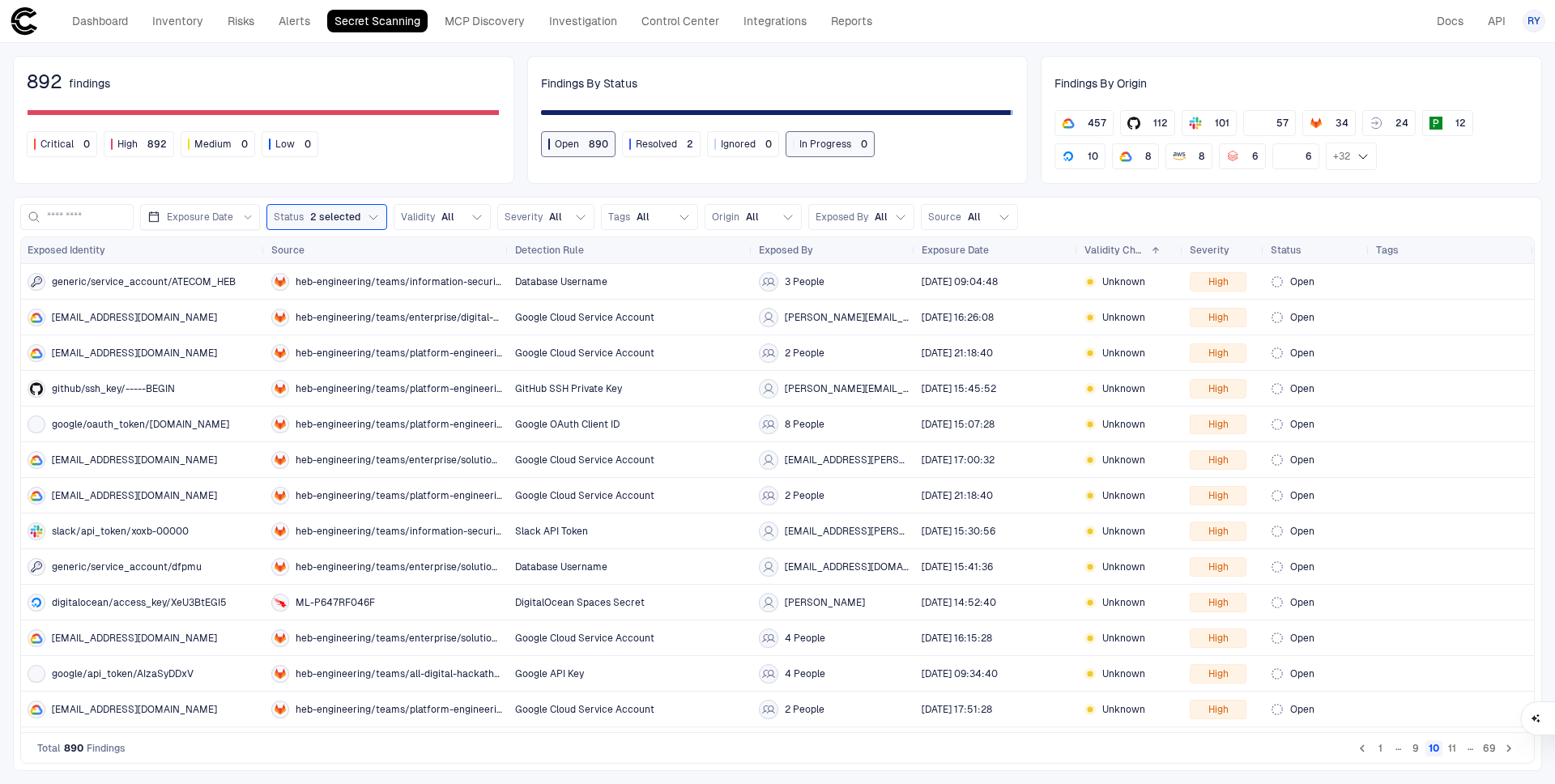
click at [866, 247] on div "Exposed By" at bounding box center [834, 250] width 150 height 18
click at [1374, 751] on button "1" at bounding box center [1380, 748] width 16 height 16
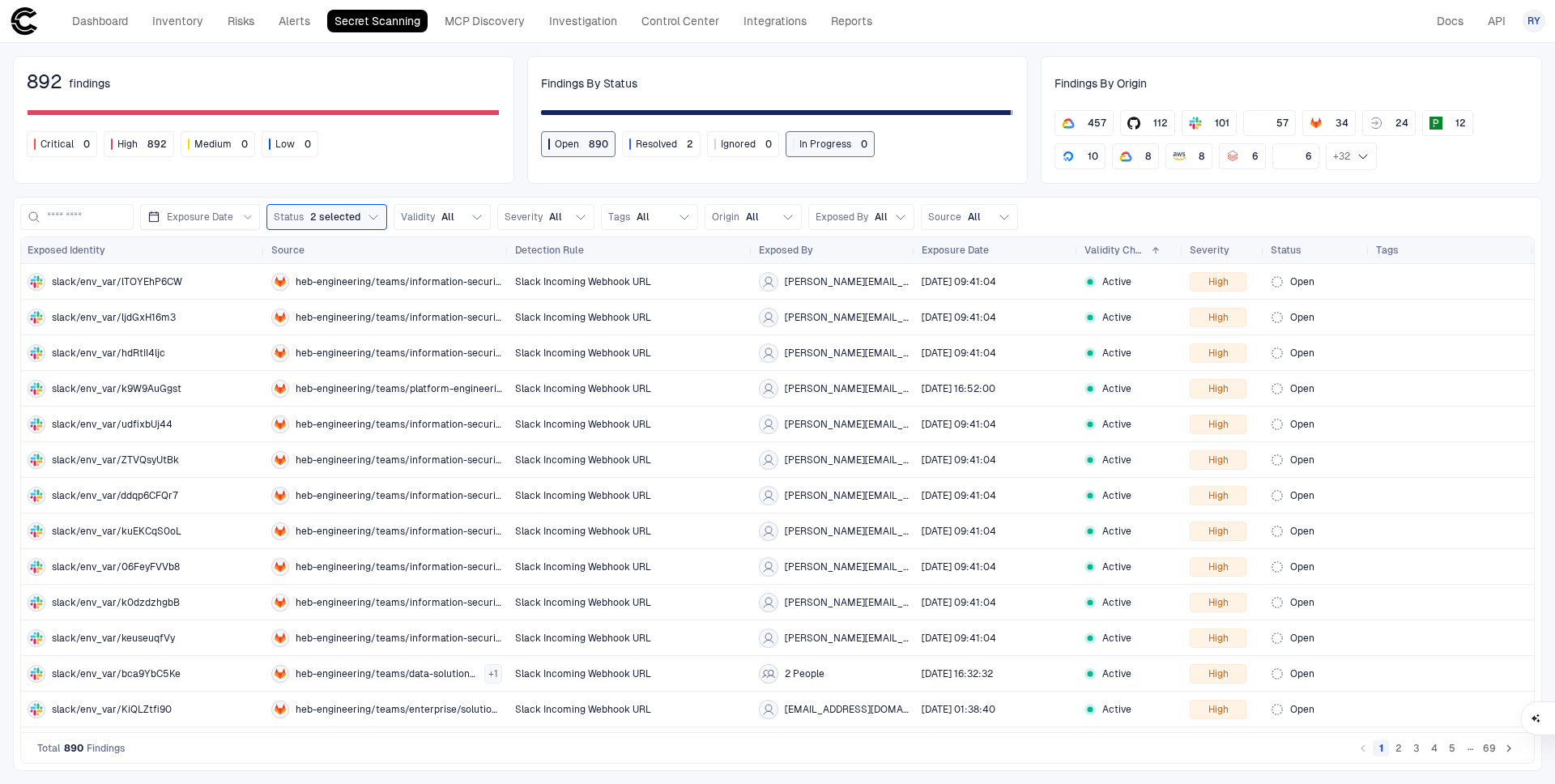
click at [797, 250] on span "Exposed By" at bounding box center [786, 250] width 54 height 13
click at [888, 211] on button "Exposed By All" at bounding box center [861, 217] width 106 height 26
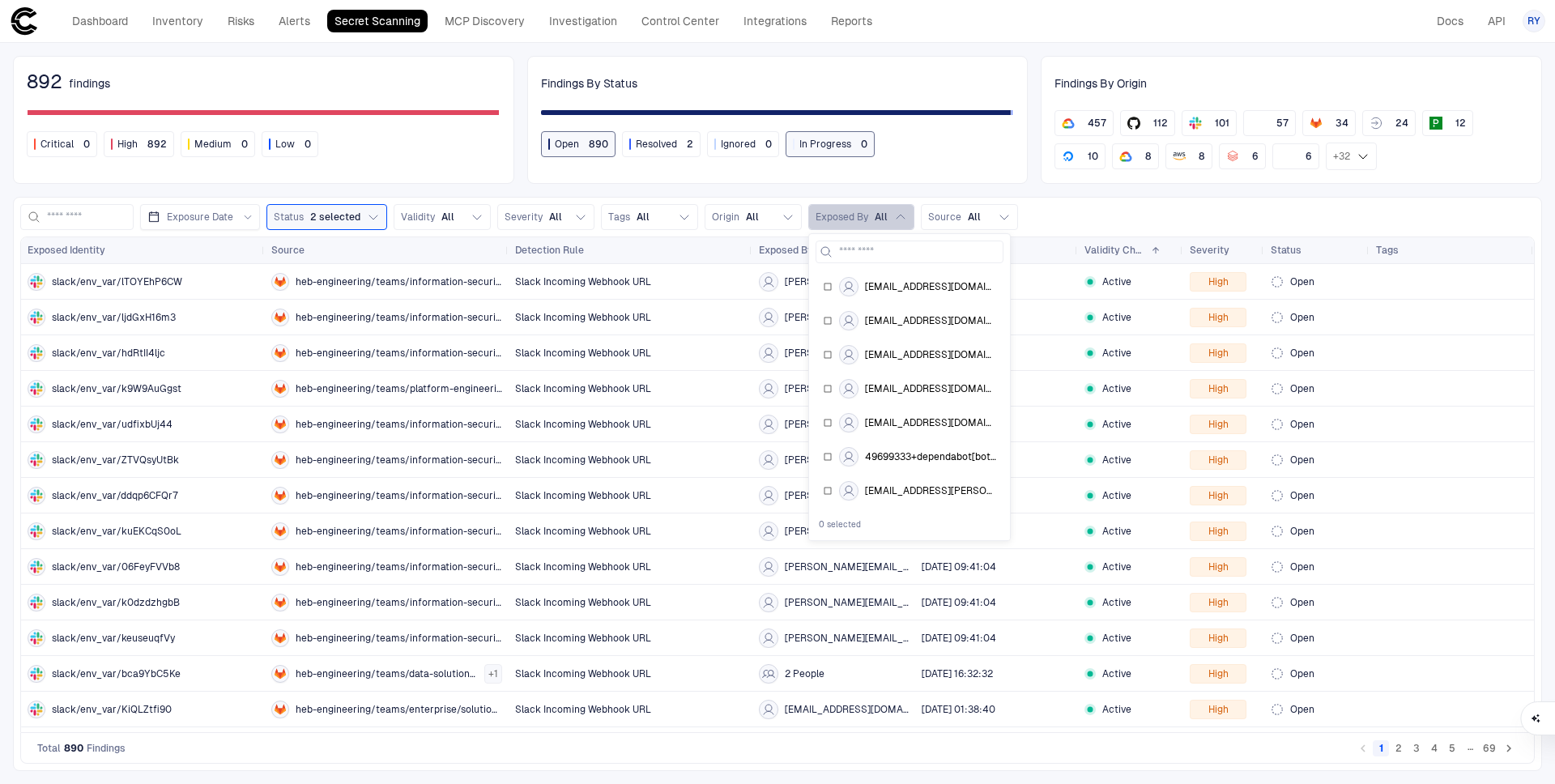
click at [889, 211] on button "Exposed By All" at bounding box center [861, 217] width 106 height 26
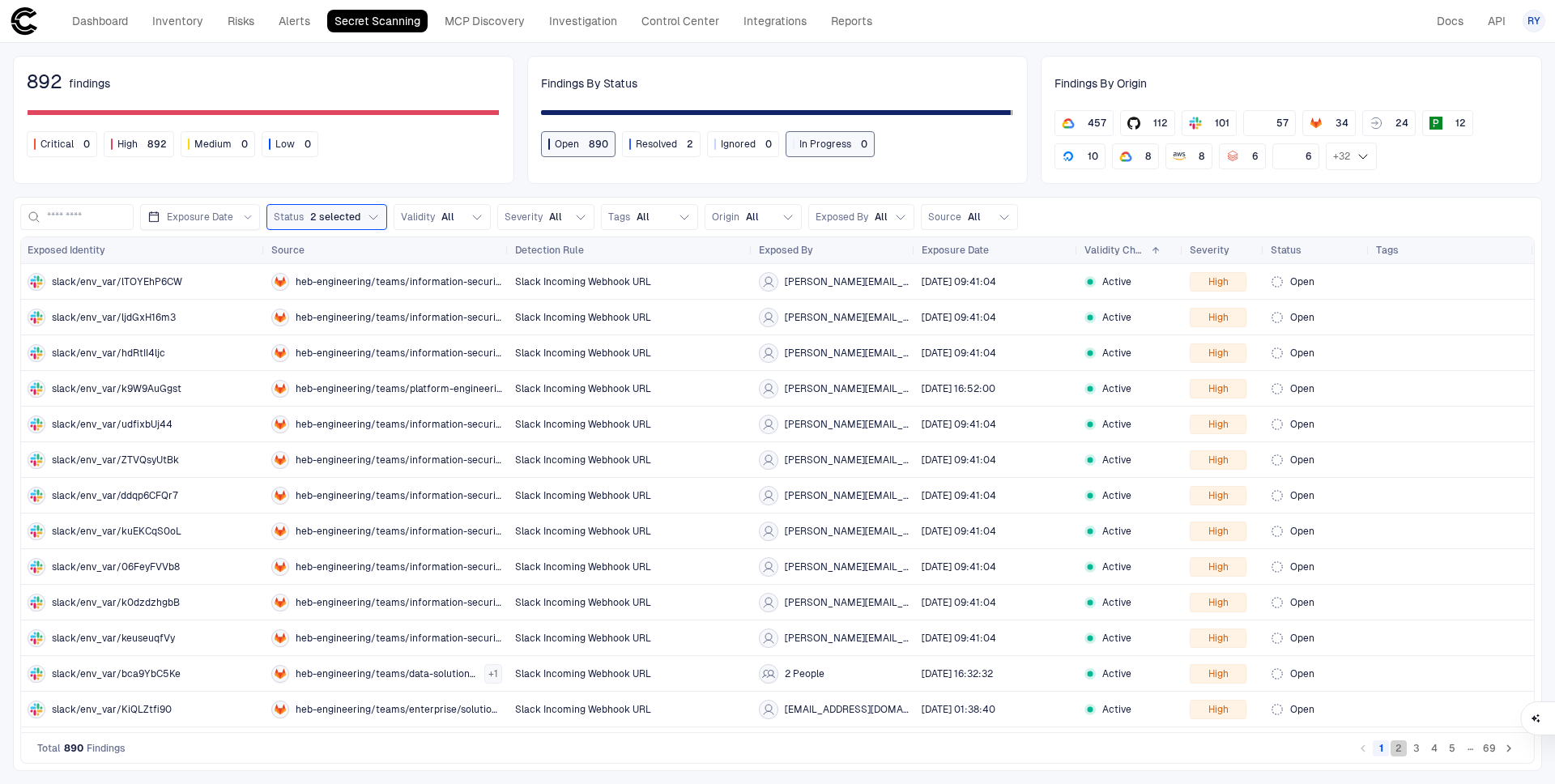
click at [1400, 756] on button "2" at bounding box center [1398, 748] width 16 height 16
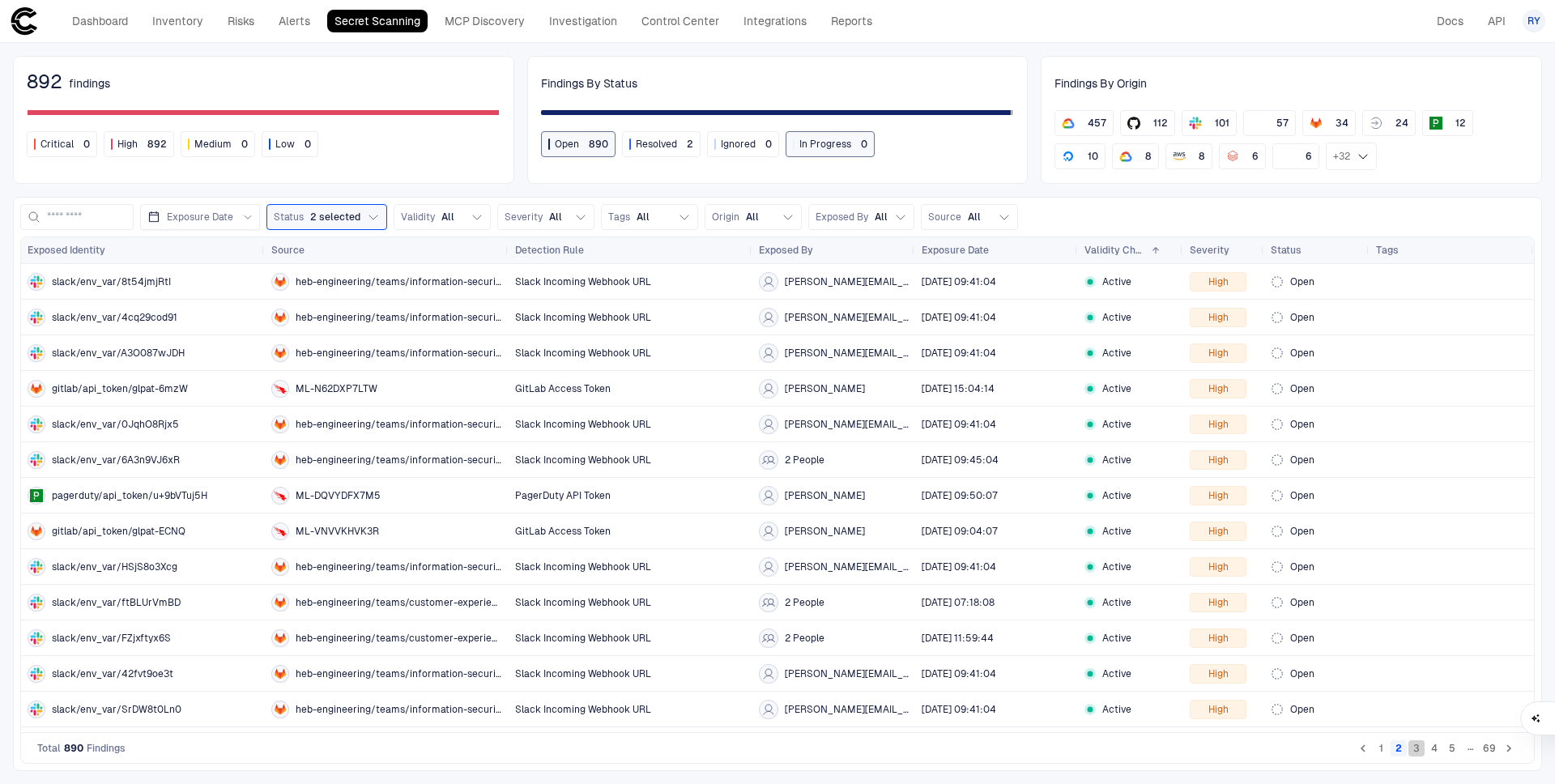
click at [1413, 750] on button "3" at bounding box center [1417, 748] width 16 height 16
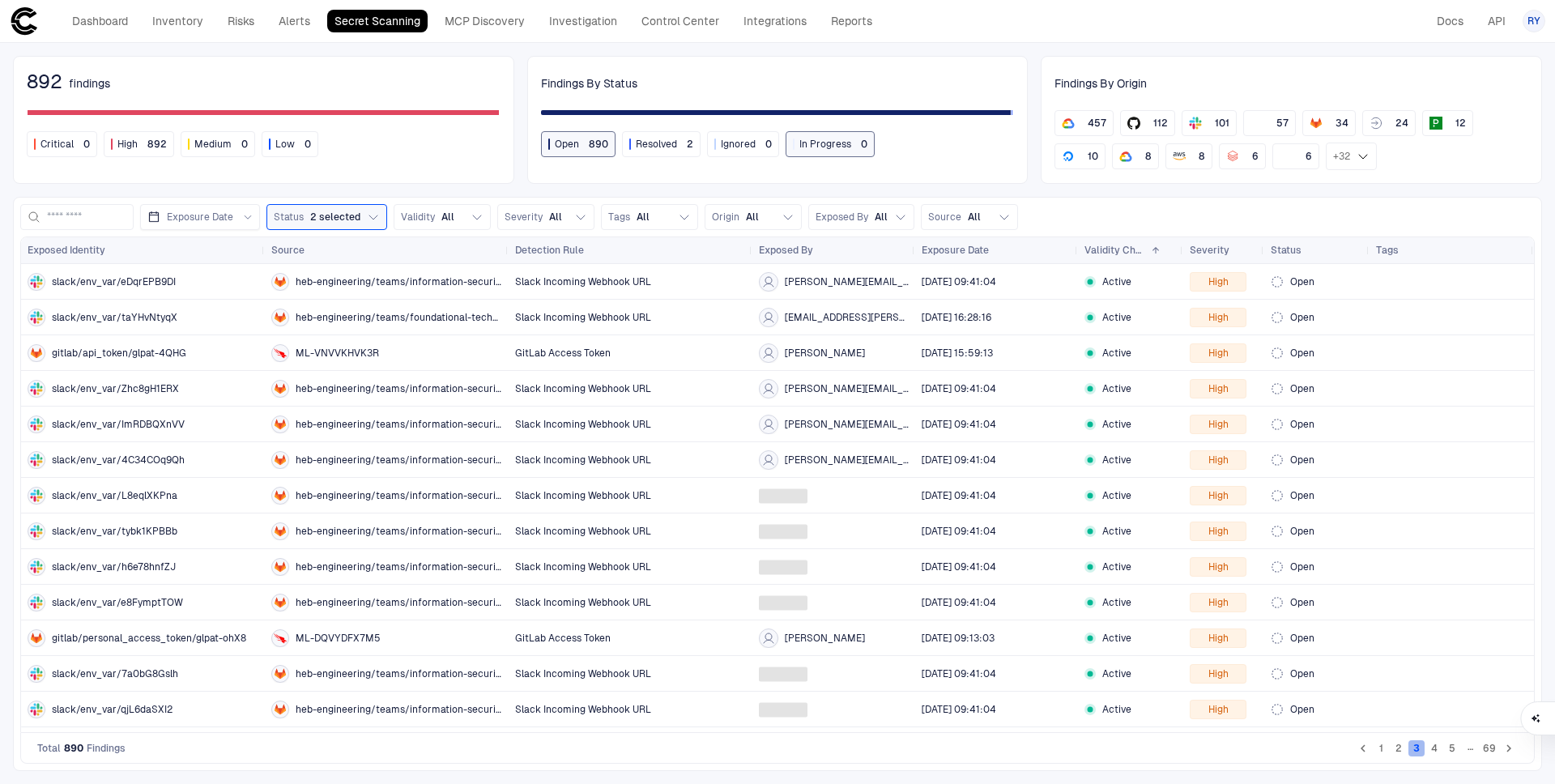
click at [1413, 750] on button "3" at bounding box center [1417, 748] width 16 height 16
click at [1400, 751] on button "2" at bounding box center [1398, 748] width 16 height 16
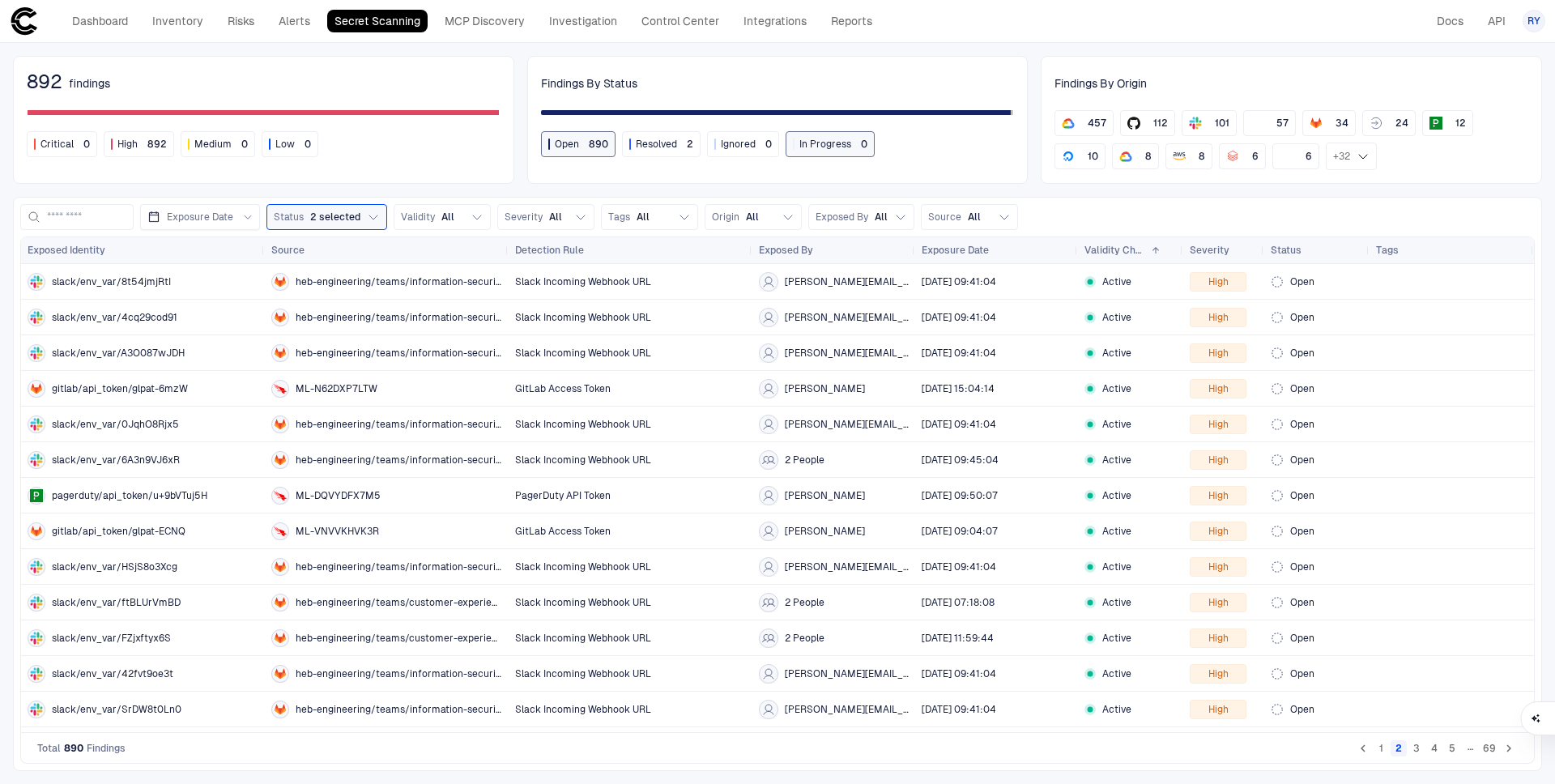
click at [1387, 751] on button "1" at bounding box center [1381, 748] width 16 height 16
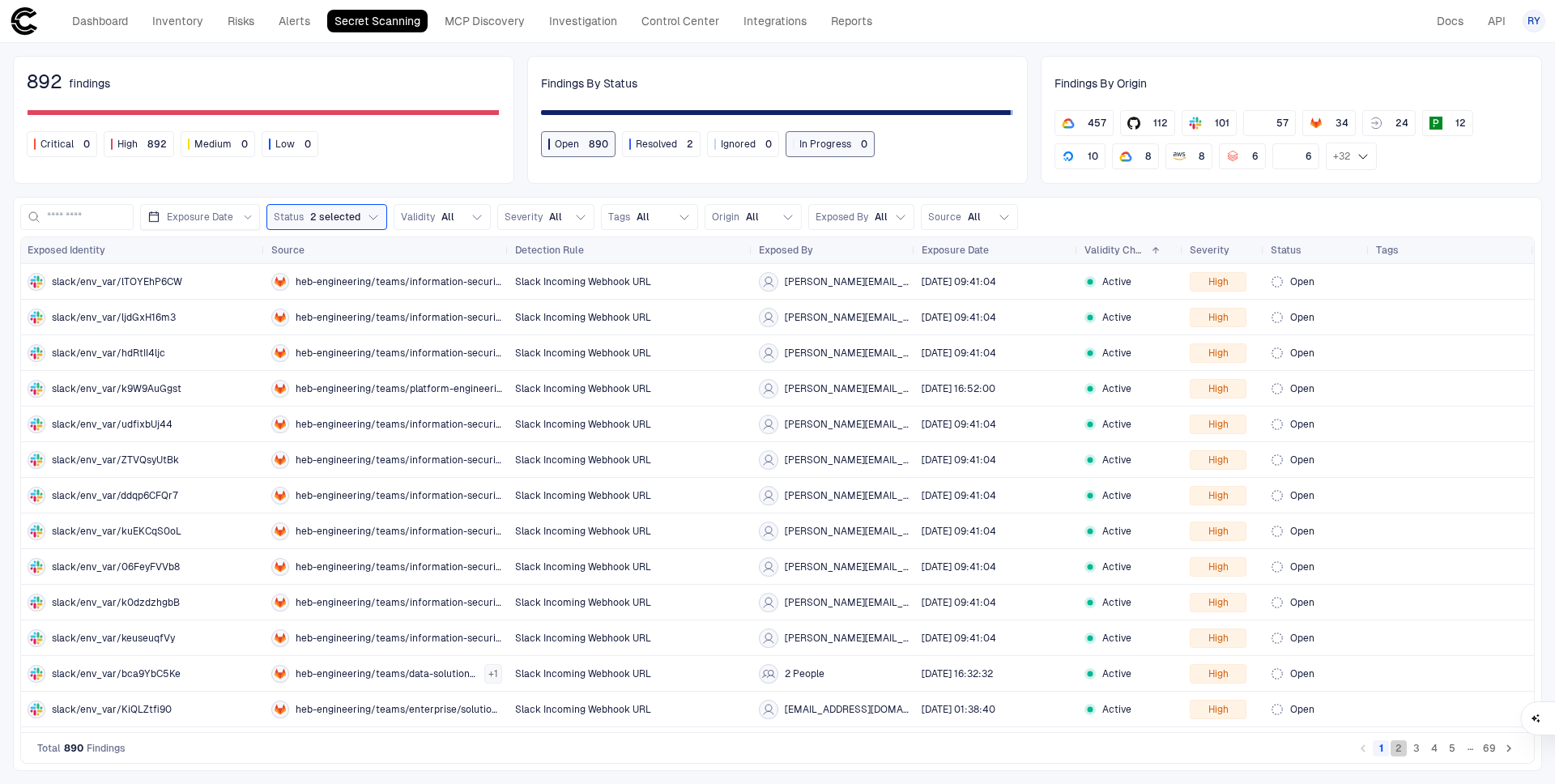
click at [1398, 750] on button "2" at bounding box center [1398, 748] width 16 height 16
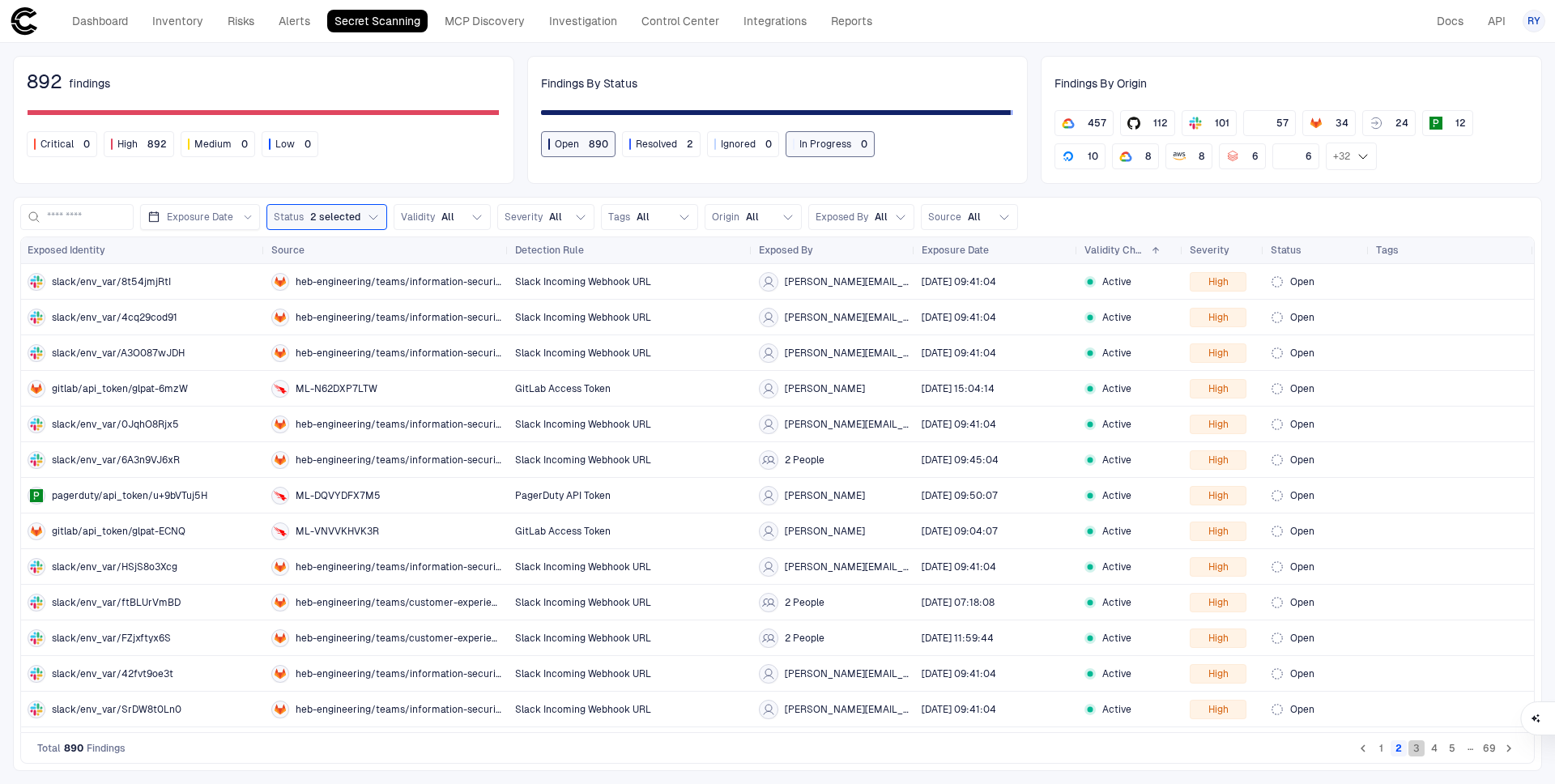
click at [1419, 750] on button "3" at bounding box center [1417, 748] width 16 height 16
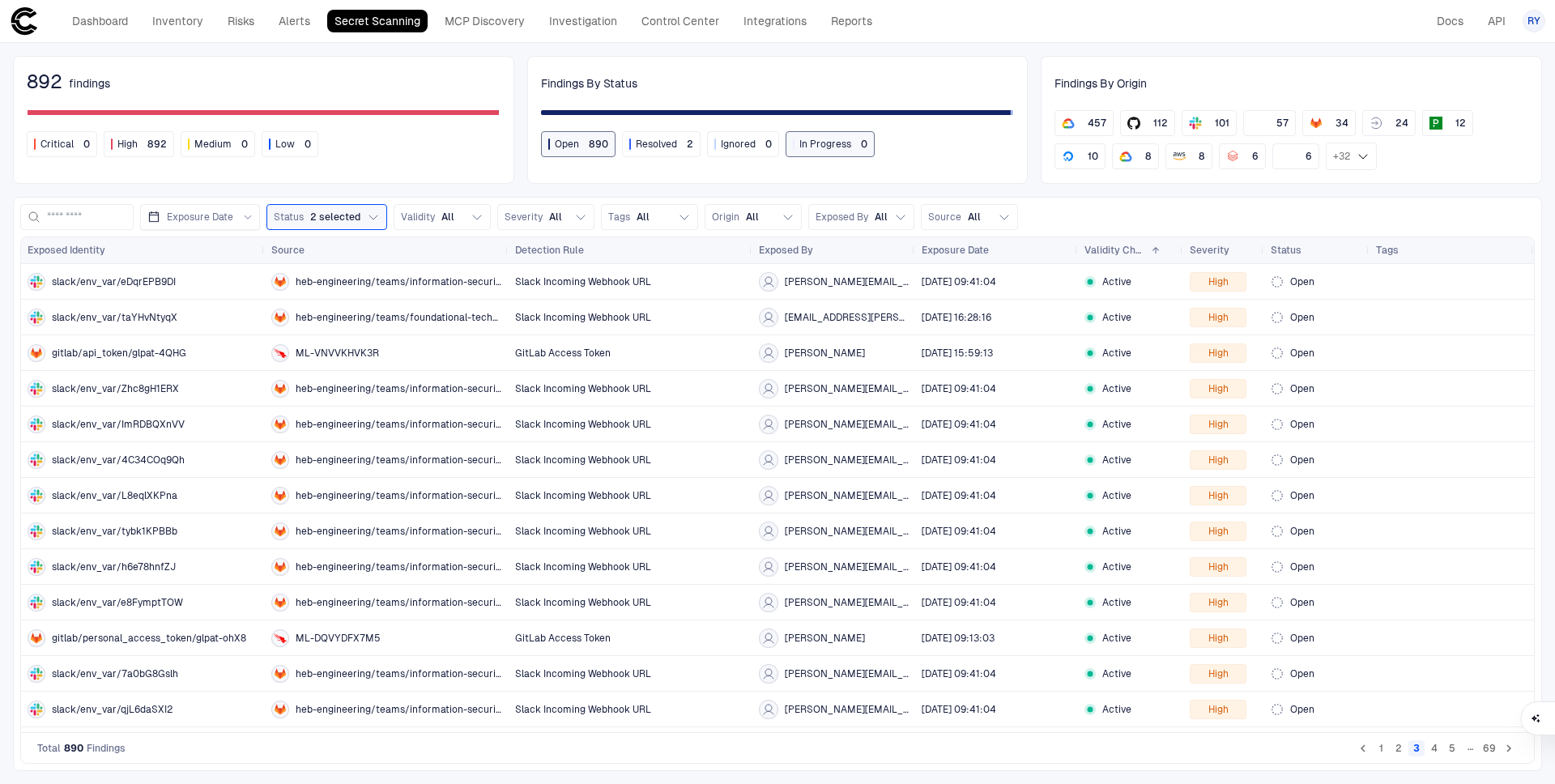
click at [1439, 751] on button "4" at bounding box center [1435, 748] width 16 height 16
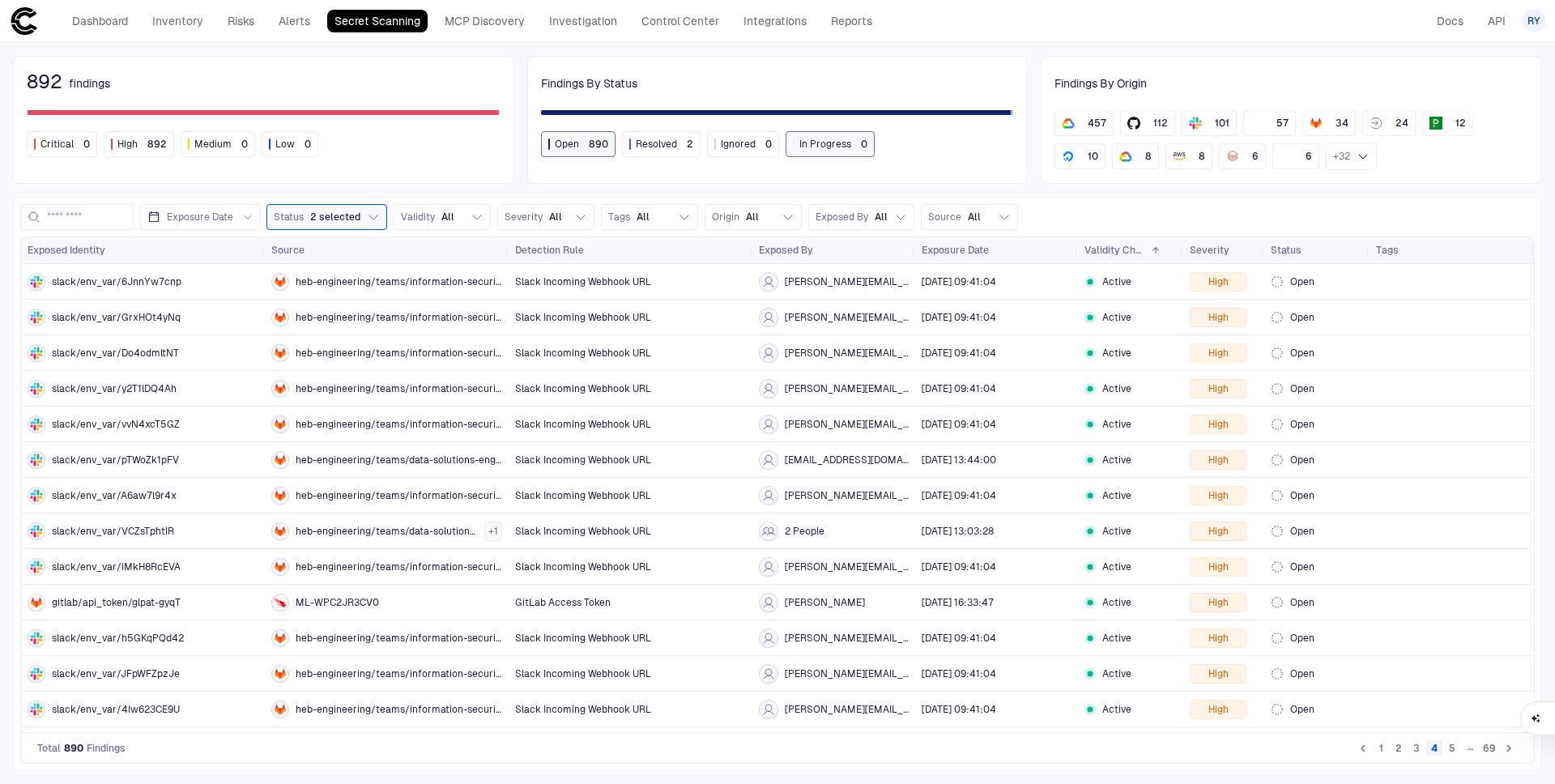
click at [1463, 749] on div "…" at bounding box center [1470, 748] width 16 height 16
click at [1462, 748] on div "…" at bounding box center [1470, 748] width 16 height 16
click at [1447, 745] on button "5" at bounding box center [1452, 748] width 16 height 16
click at [1457, 749] on button "6" at bounding box center [1452, 748] width 16 height 16
click at [1458, 750] on button "7" at bounding box center [1452, 748] width 16 height 16
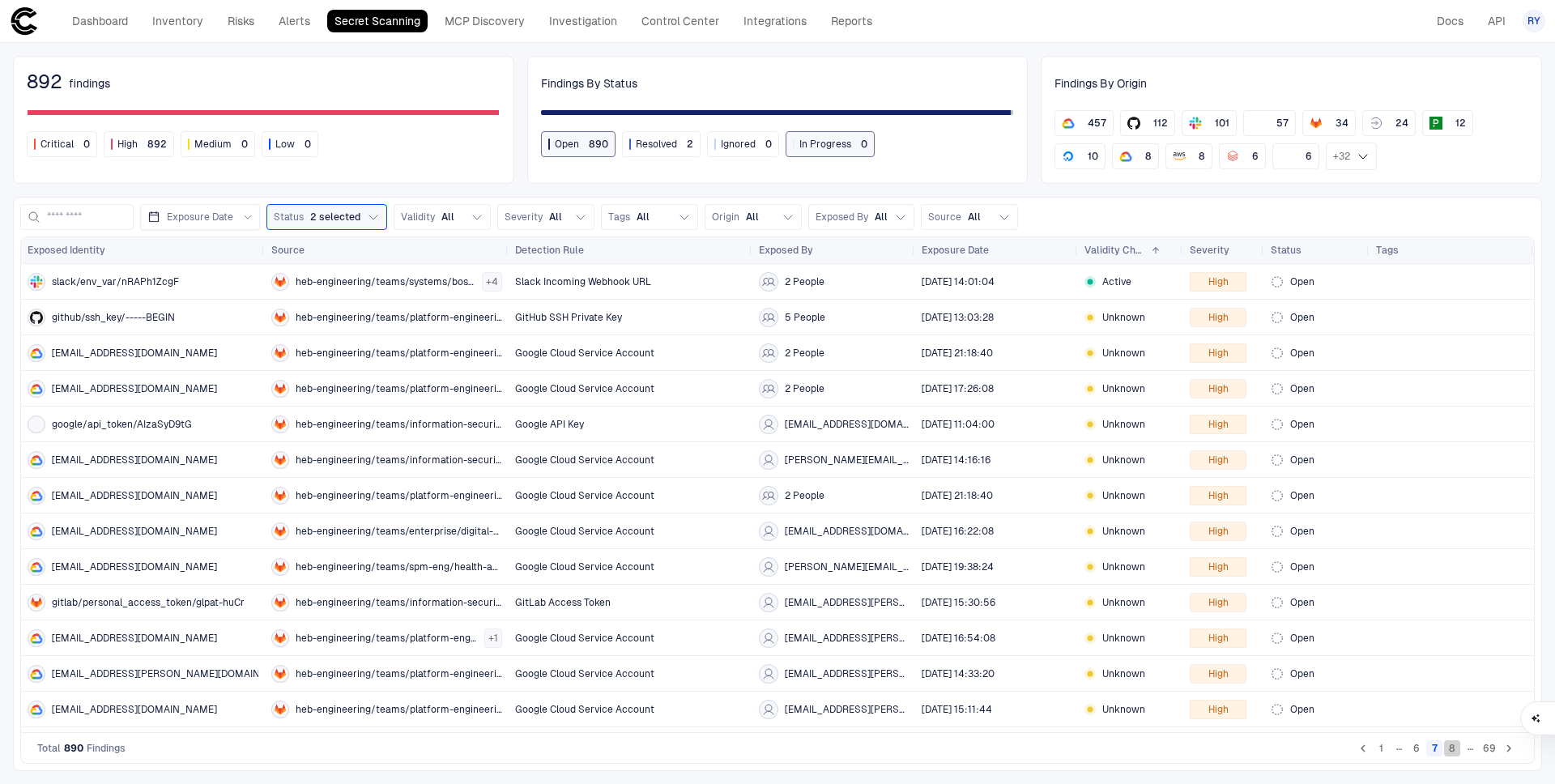
click at [1459, 753] on button "8" at bounding box center [1452, 748] width 16 height 16
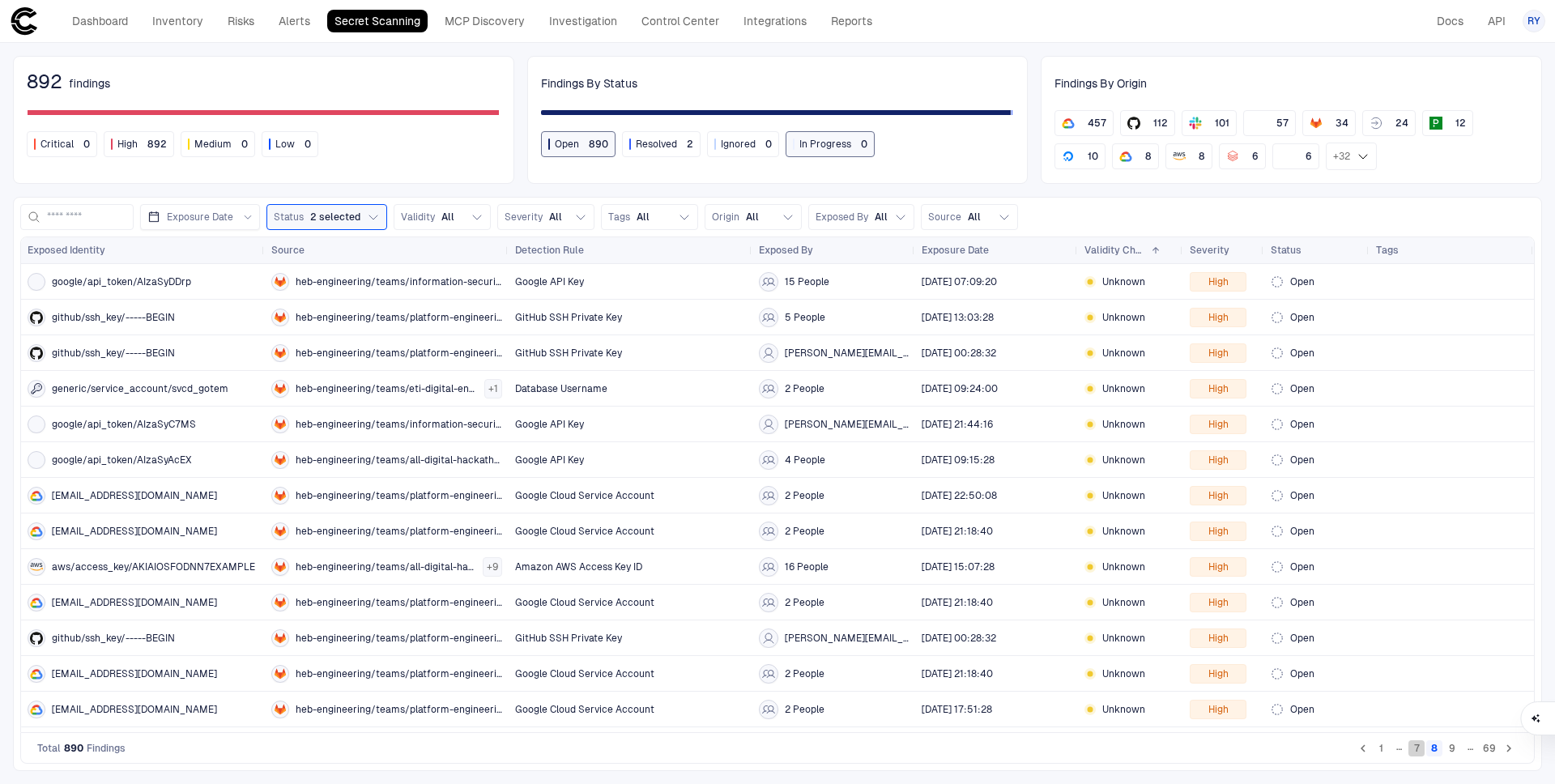
click at [1418, 748] on button "7" at bounding box center [1417, 748] width 16 height 16
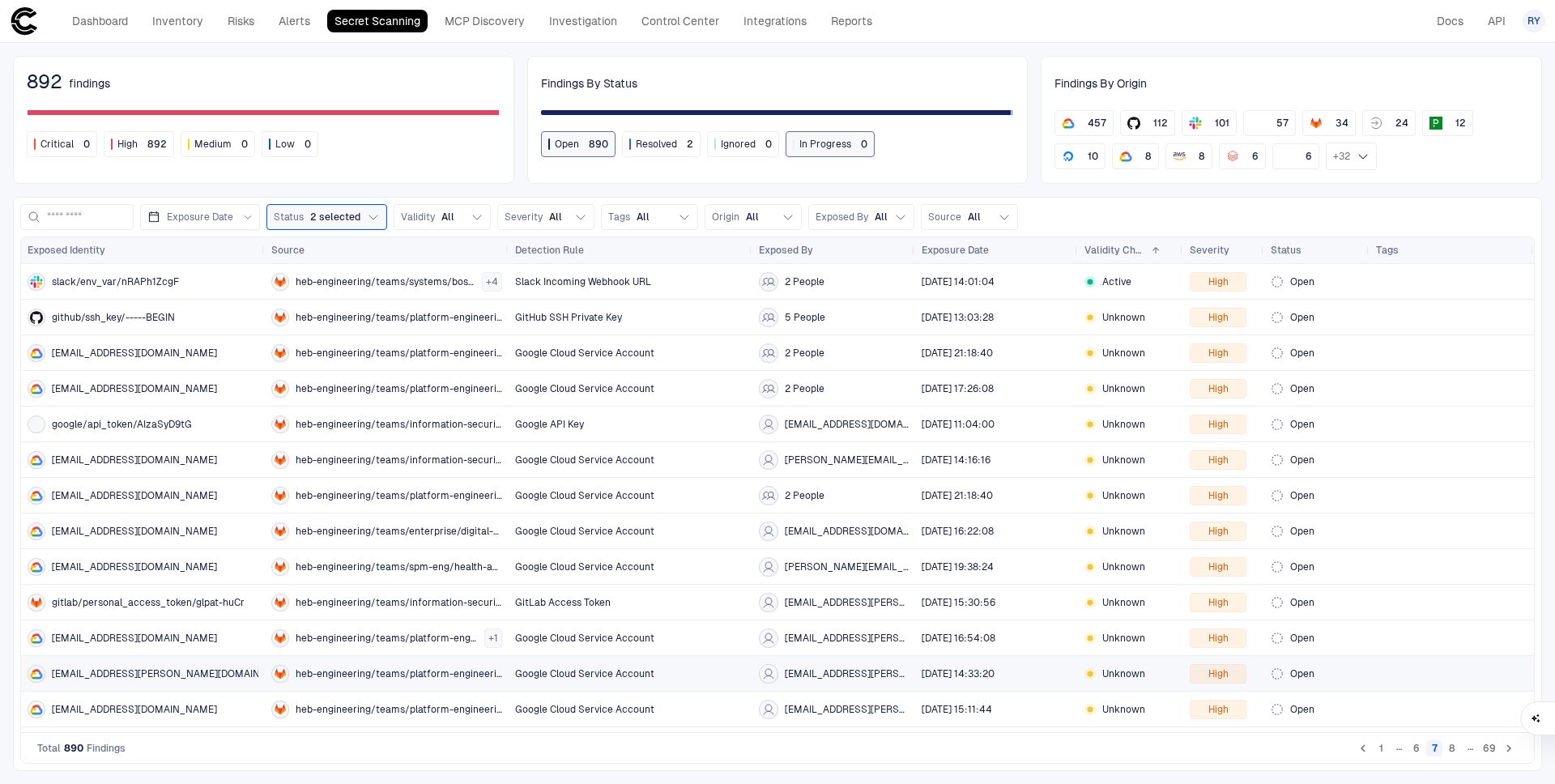
click at [685, 679] on div "Google Cloud Service Account" at bounding box center [630, 673] width 231 height 13
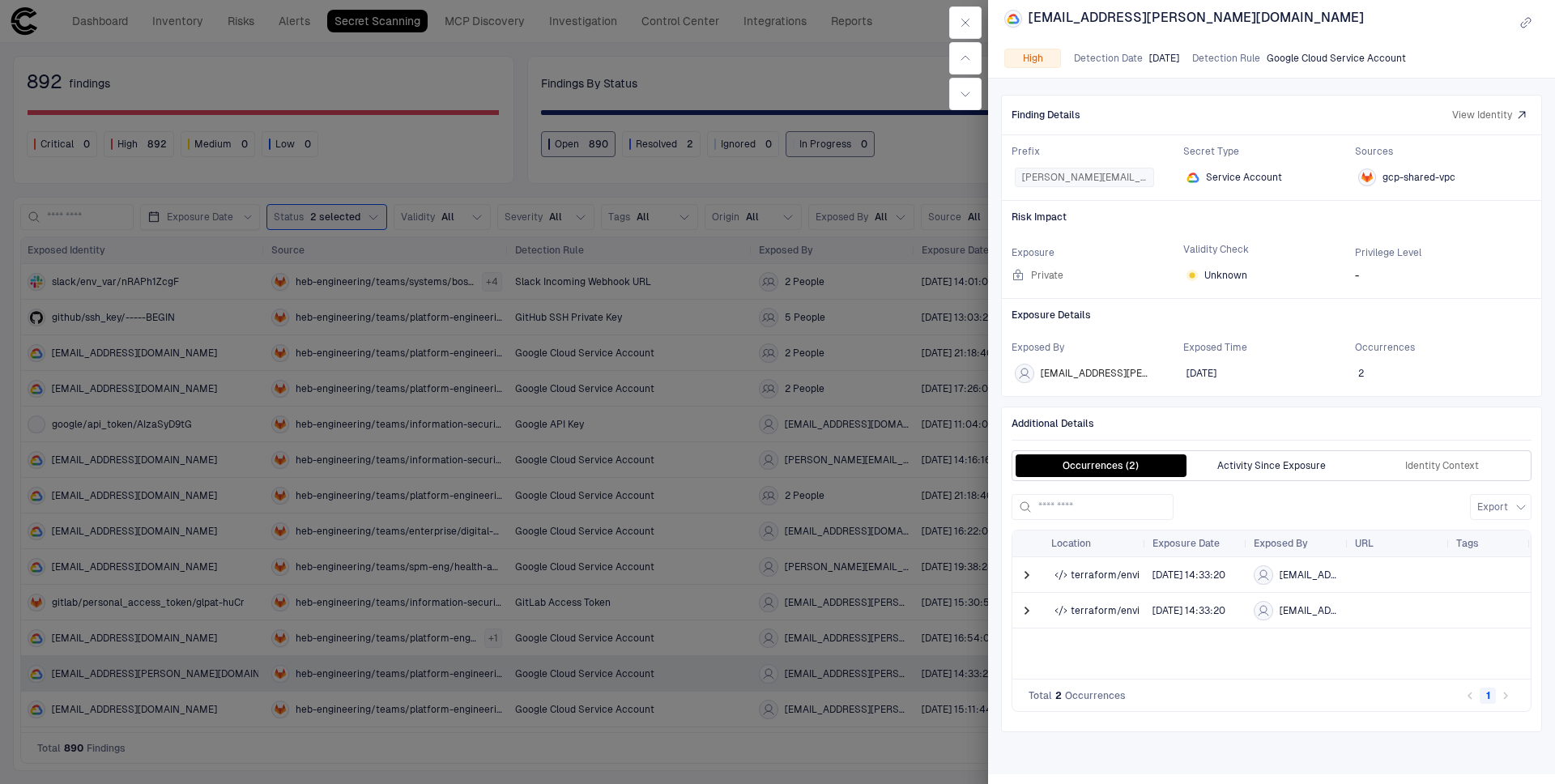
click at [1293, 473] on button "Activity Since Exposure" at bounding box center [1272, 465] width 171 height 23
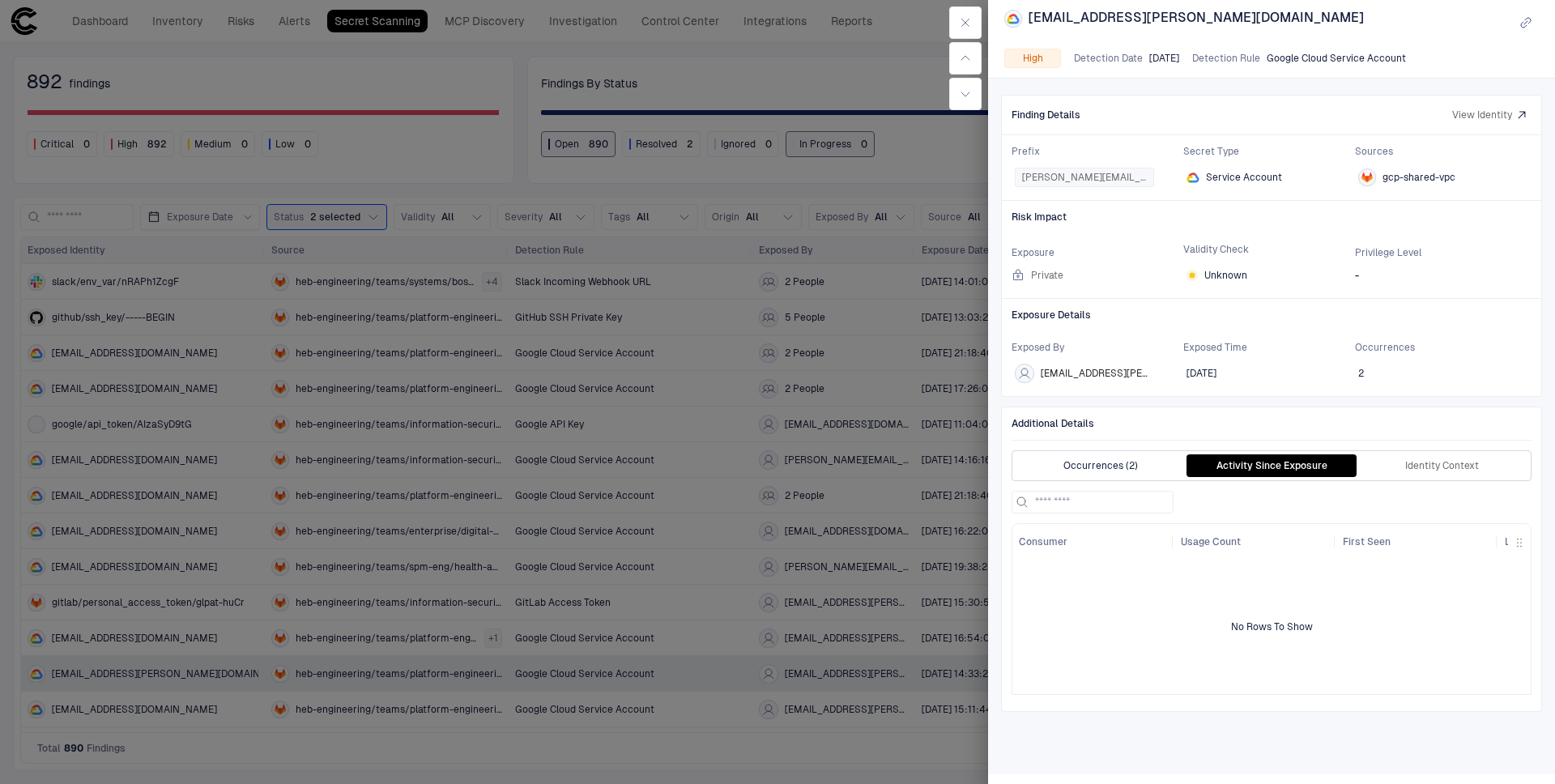
click at [1113, 477] on button "Occurrences (2)" at bounding box center [1101, 465] width 171 height 23
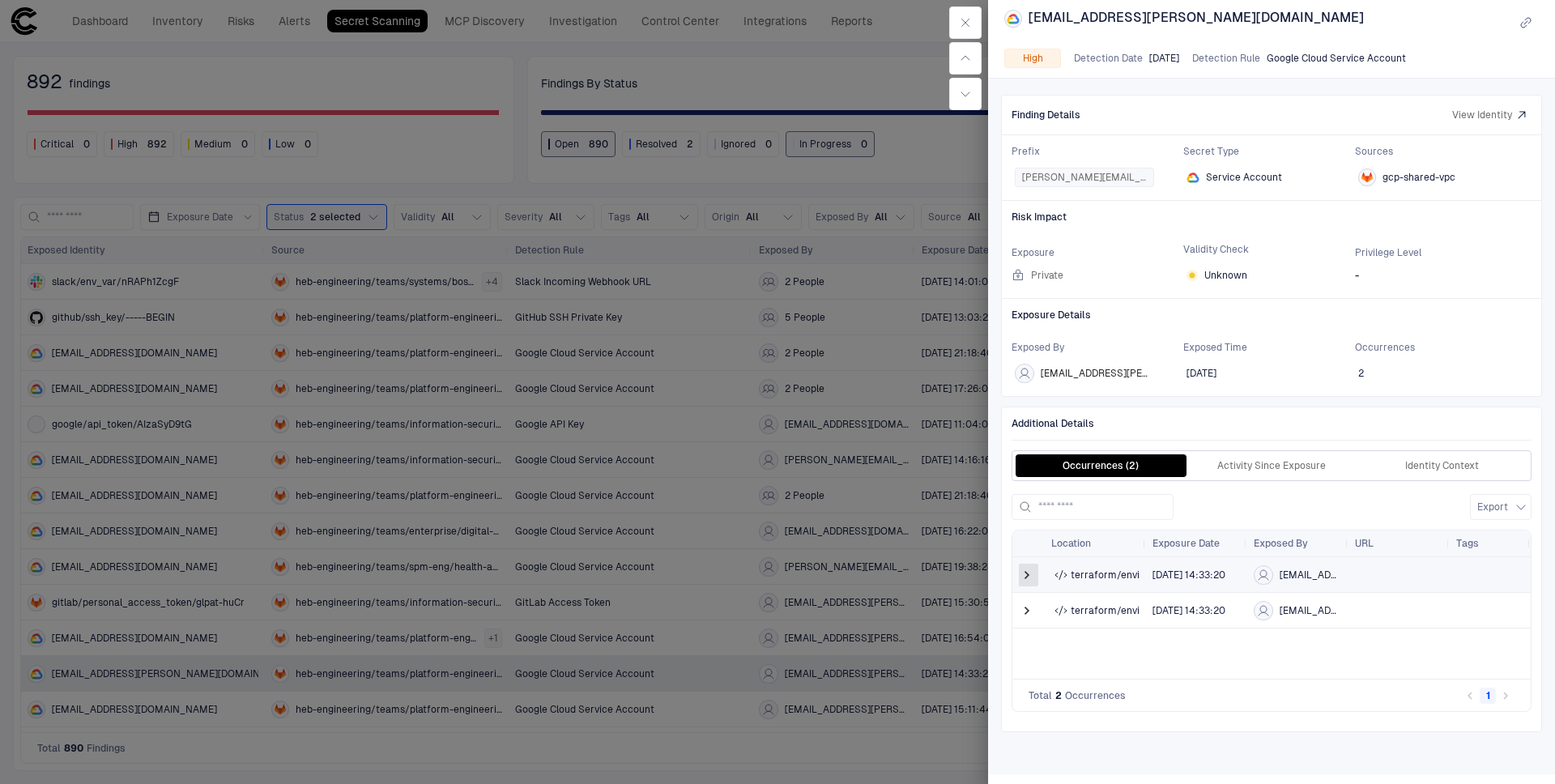
click at [1031, 583] on span at bounding box center [1027, 575] width 16 height 16
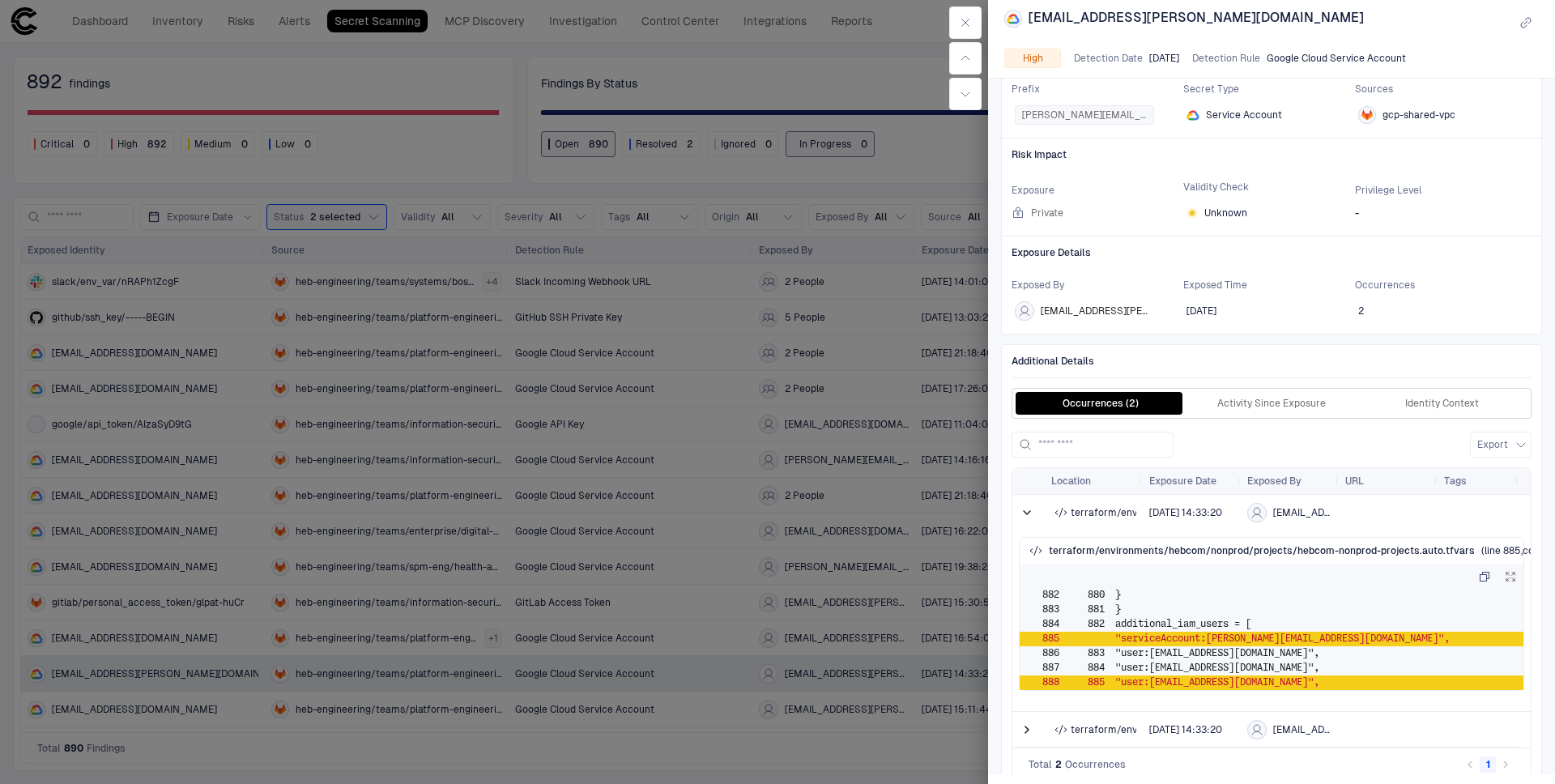
scroll to position [101, 0]
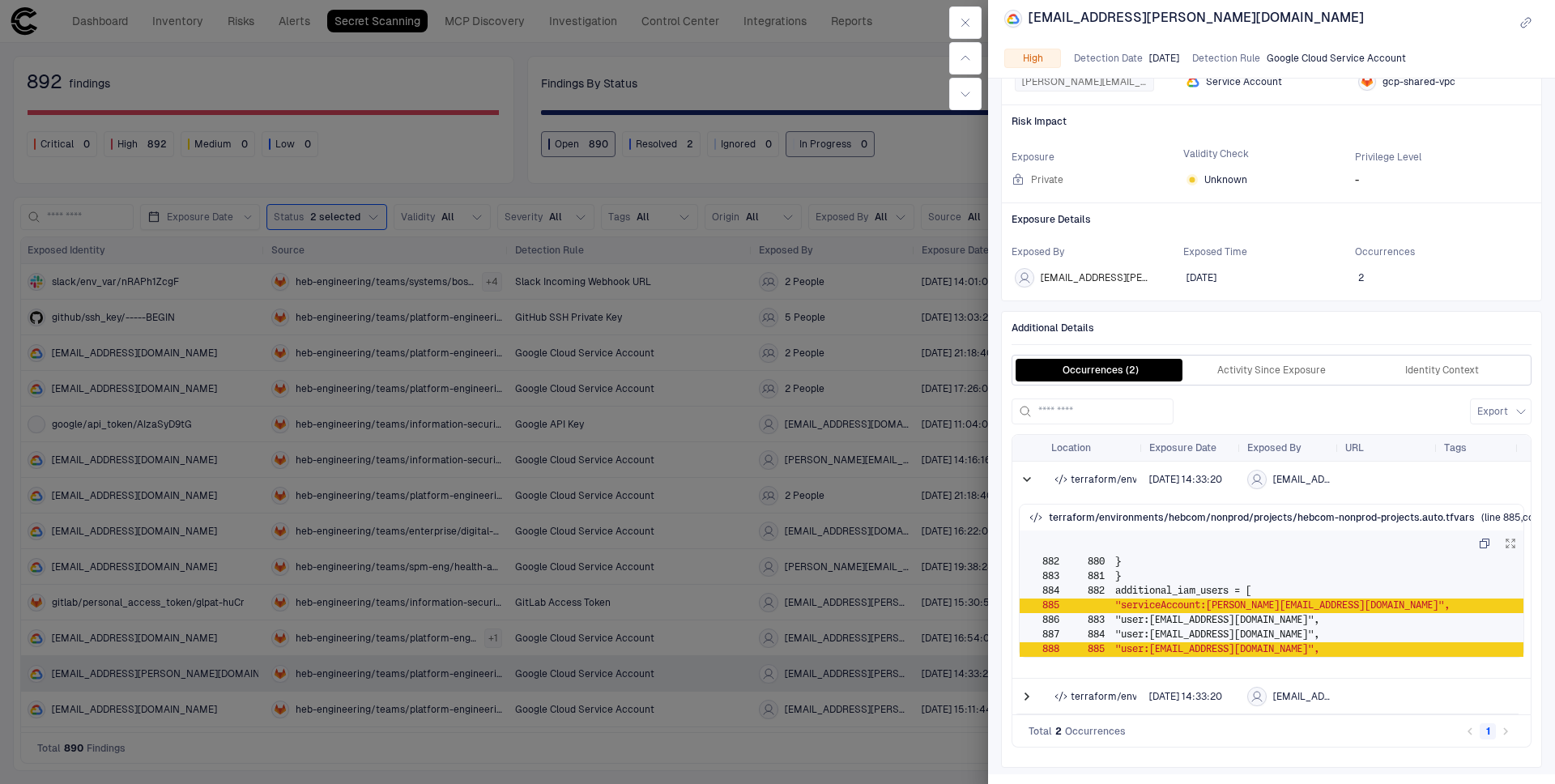
click at [461, 680] on div at bounding box center [777, 392] width 1555 height 784
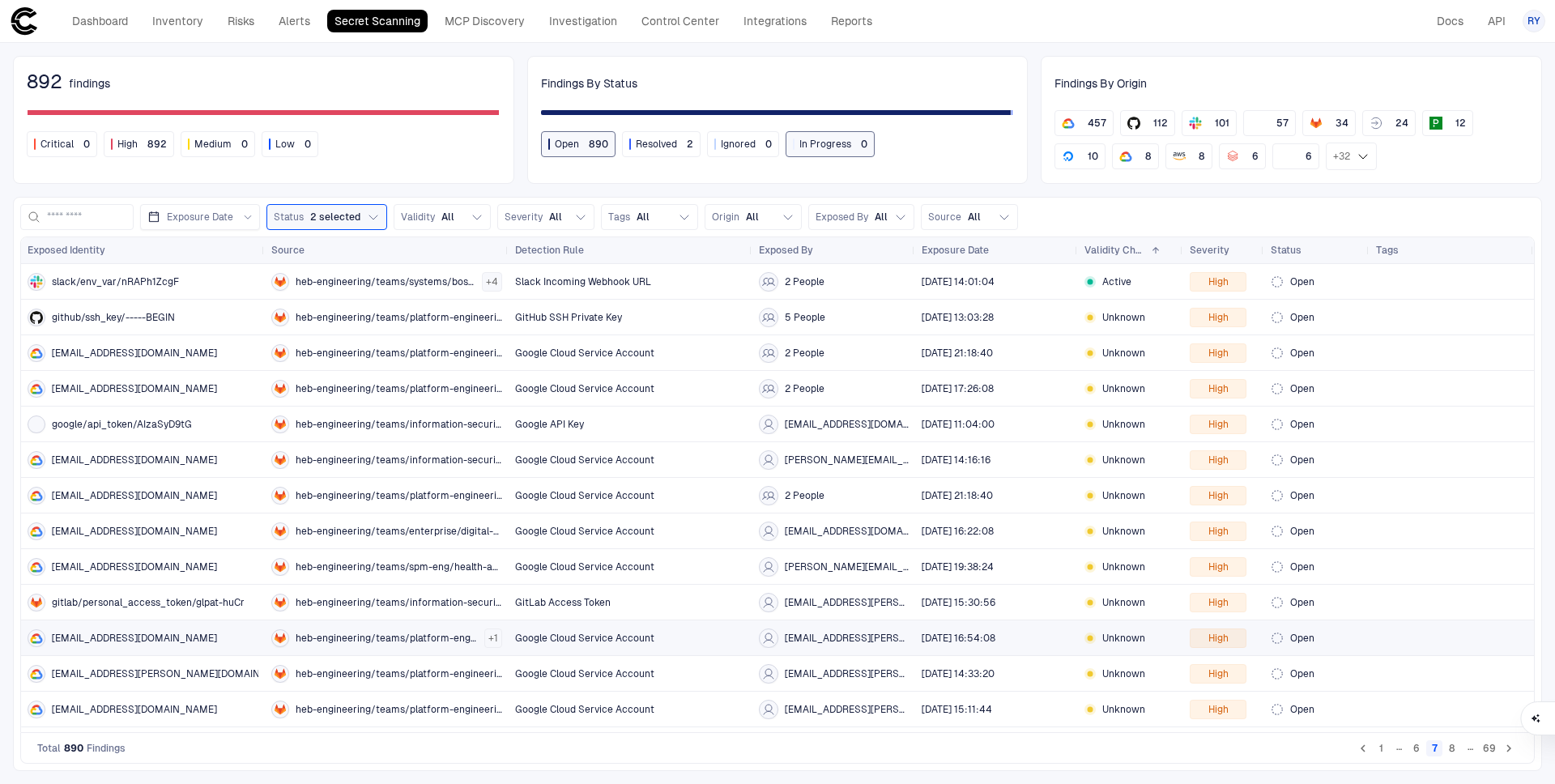
click at [175, 633] on span "gcpiam/service_account/test-team-test-name@heb-cx-labs.iam.gserviceaccount.com" at bounding box center [135, 638] width 166 height 13
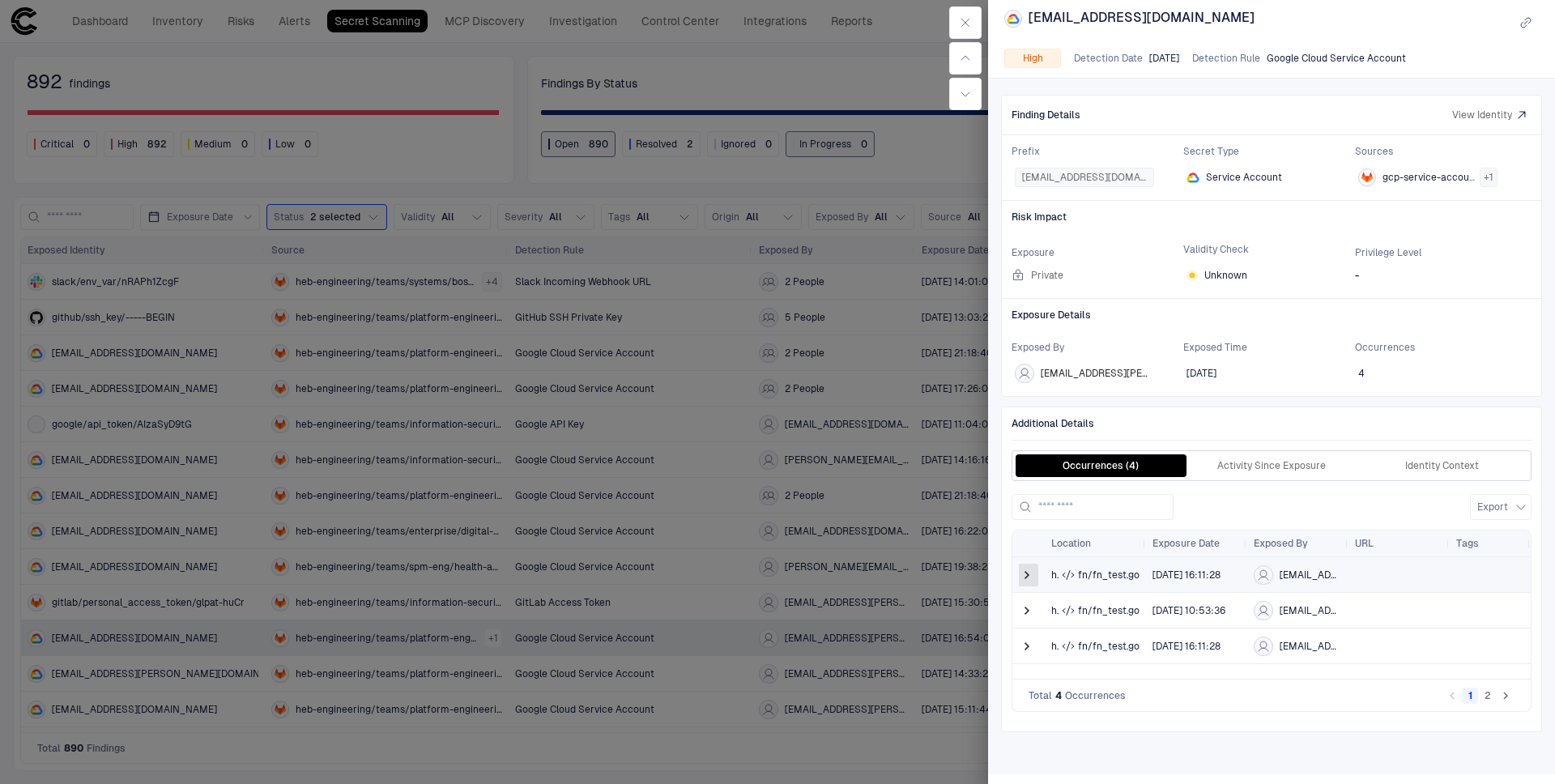
click at [1031, 579] on span at bounding box center [1027, 575] width 16 height 16
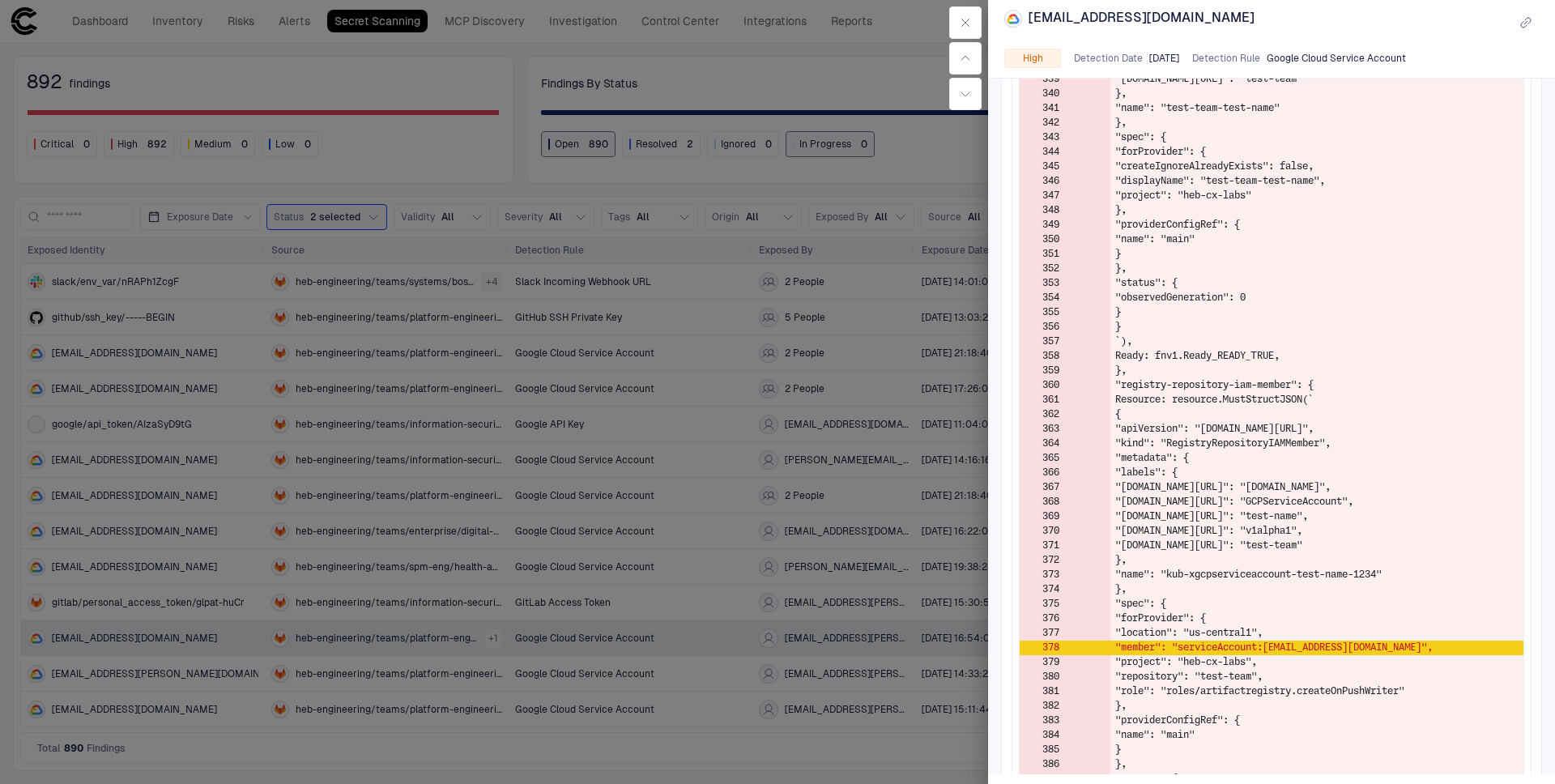
scroll to position [1059, 0]
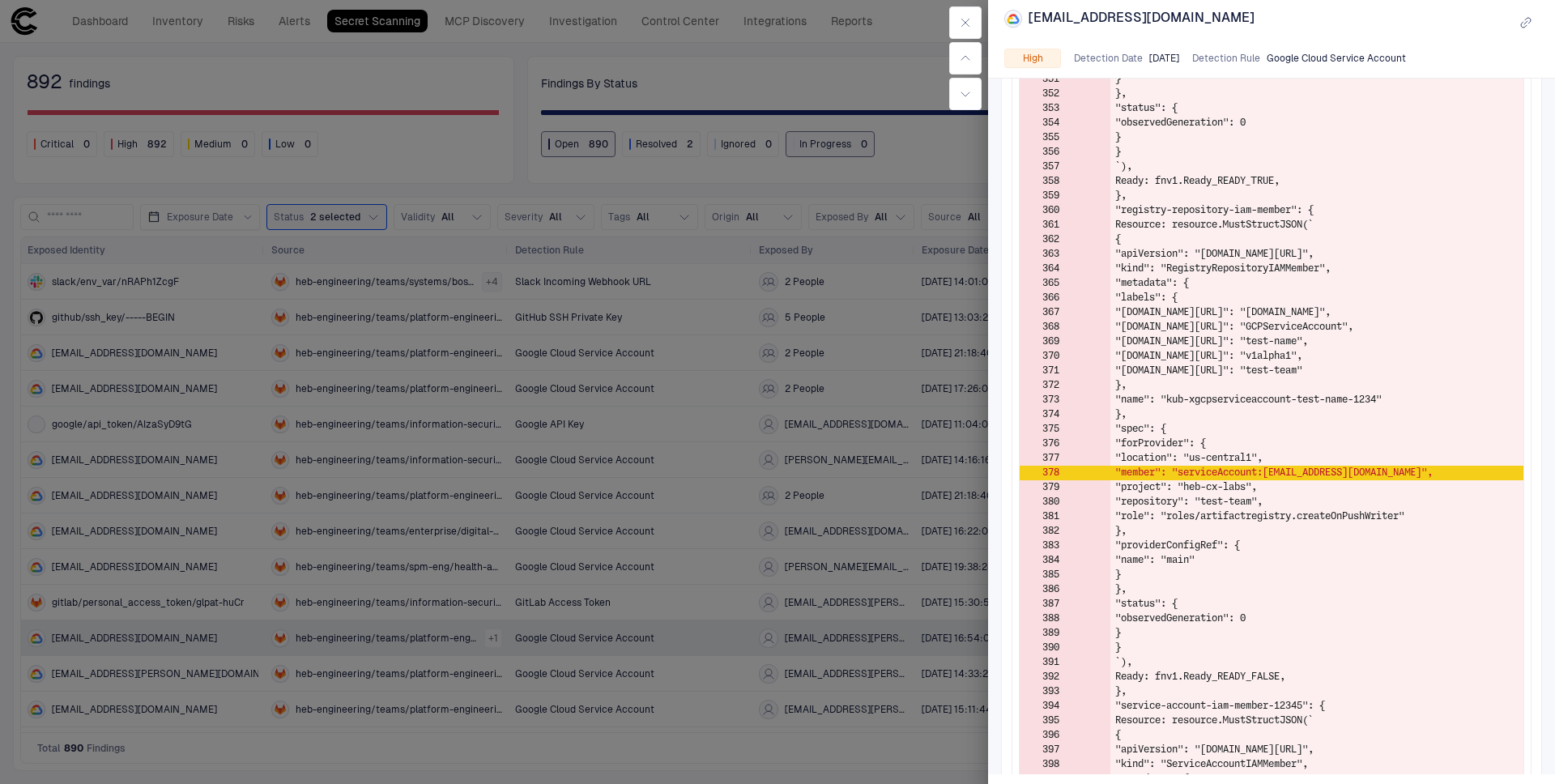
click at [217, 562] on div at bounding box center [777, 392] width 1555 height 784
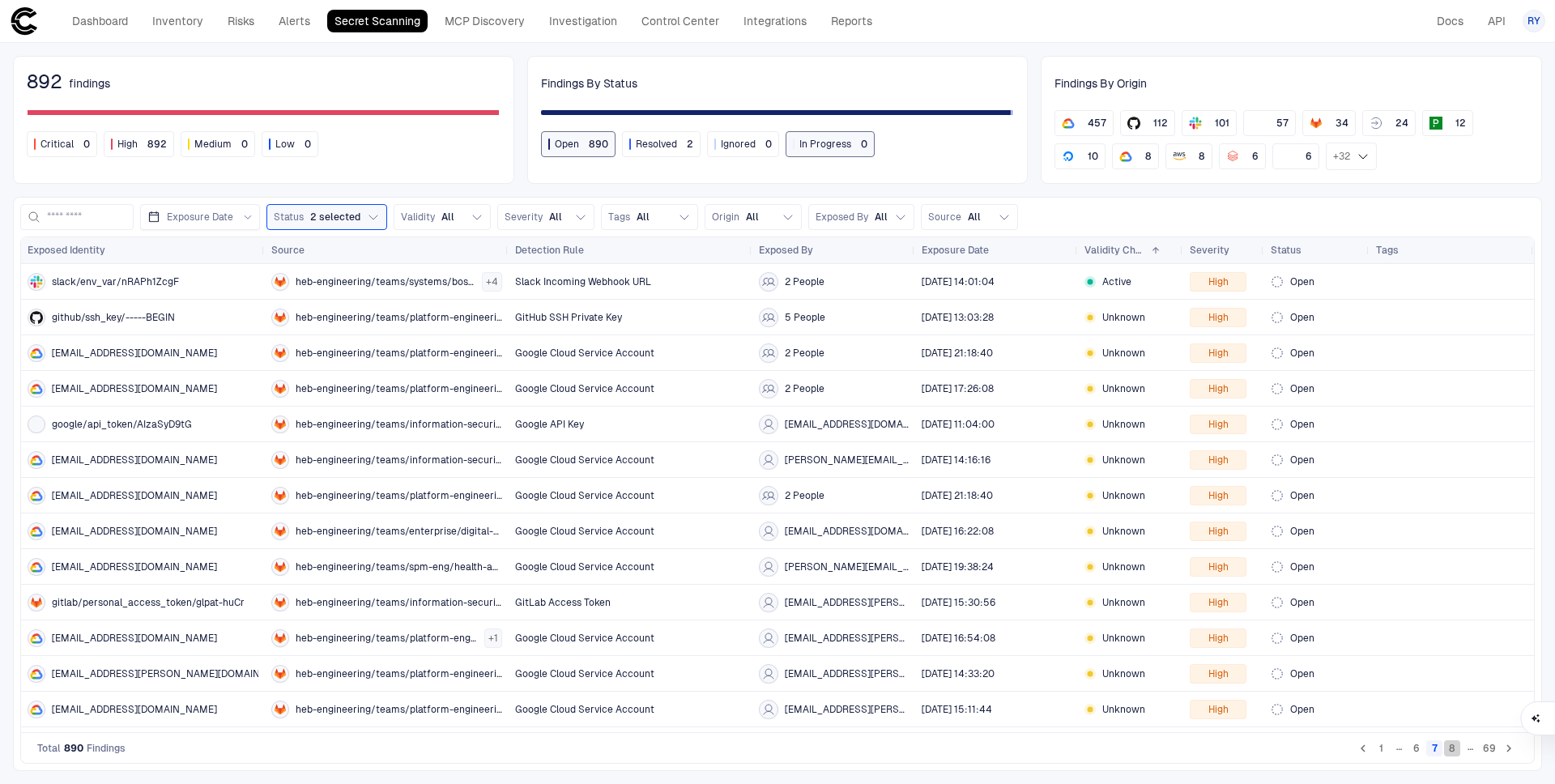
click at [1451, 747] on button "8" at bounding box center [1452, 748] width 16 height 16
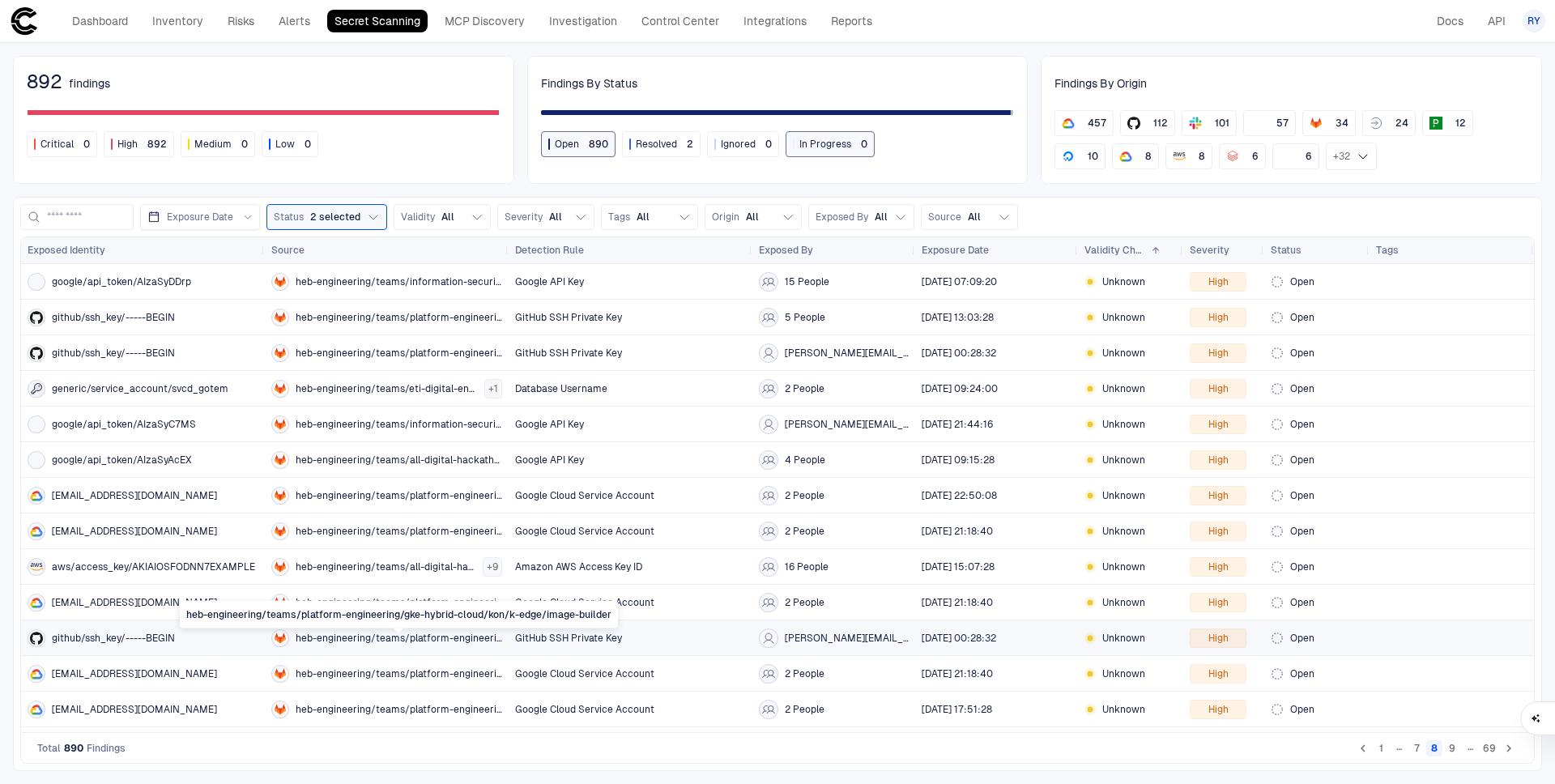
click at [335, 633] on span "heb-engineering/teams/platform-engineering/gke-hybrid-cloud/kon/k-edge/image-bu…" at bounding box center [398, 638] width 206 height 13
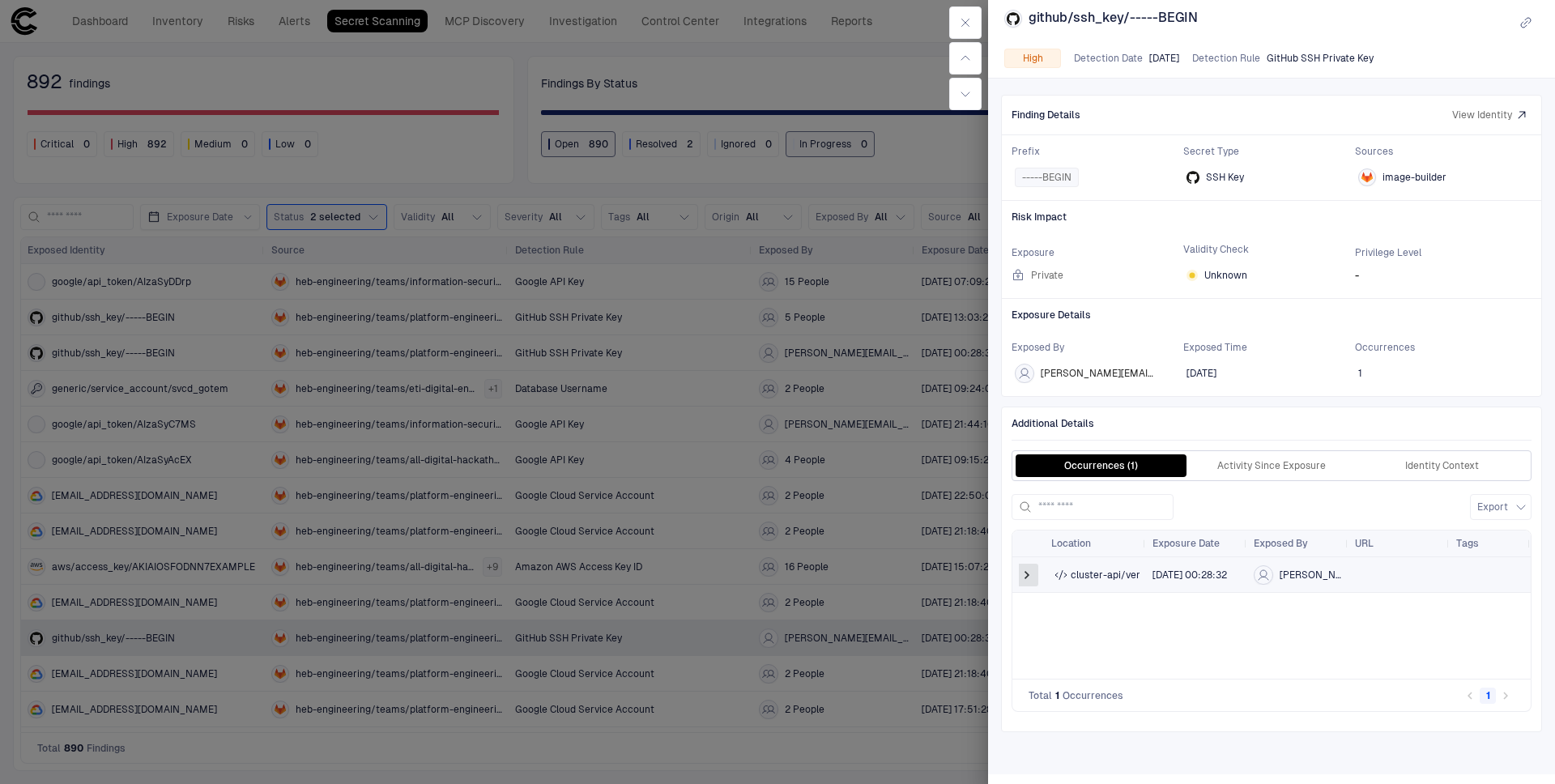
click at [1030, 578] on span at bounding box center [1027, 575] width 16 height 16
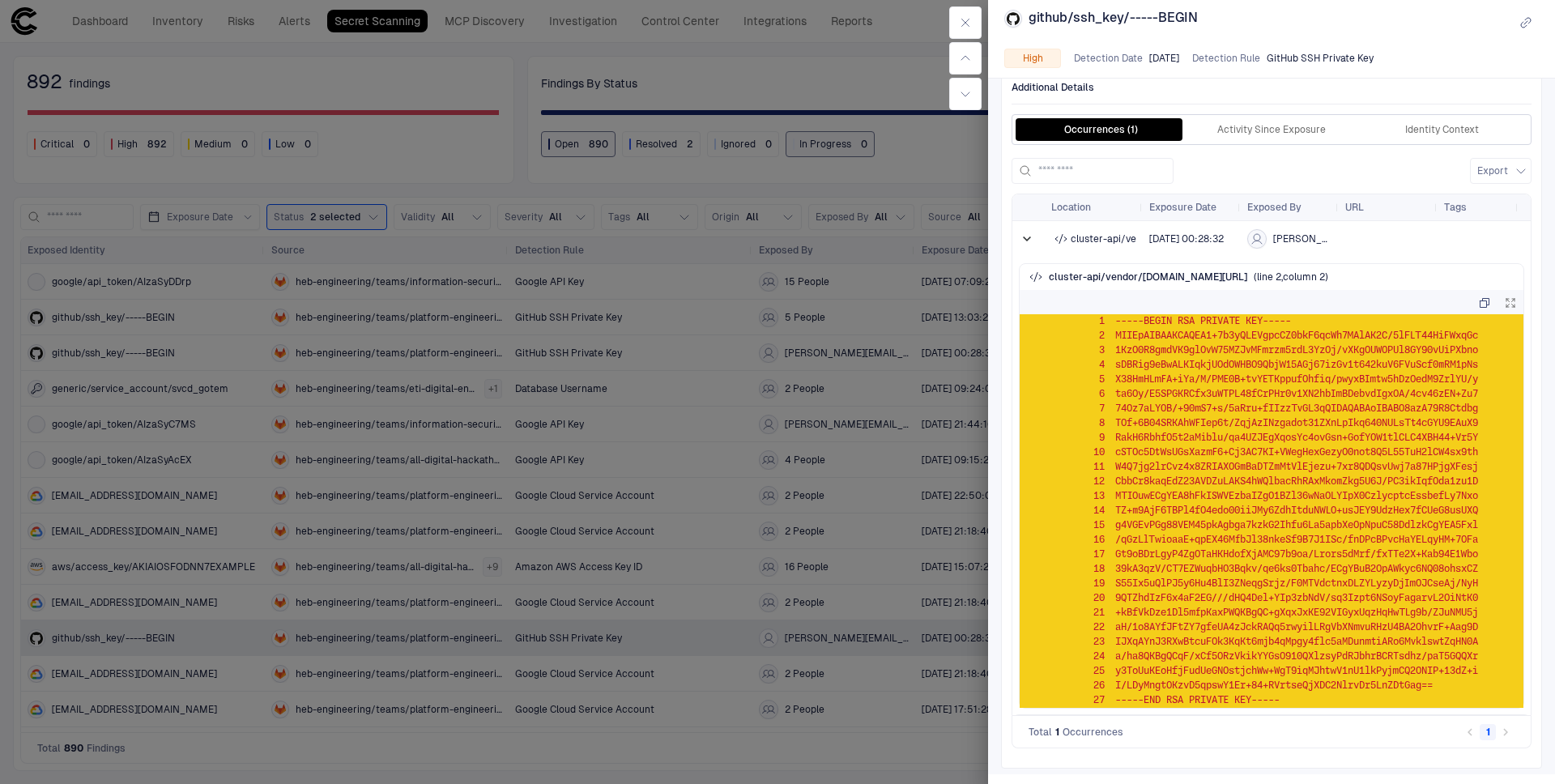
scroll to position [337, 0]
click at [148, 678] on div at bounding box center [777, 392] width 1555 height 784
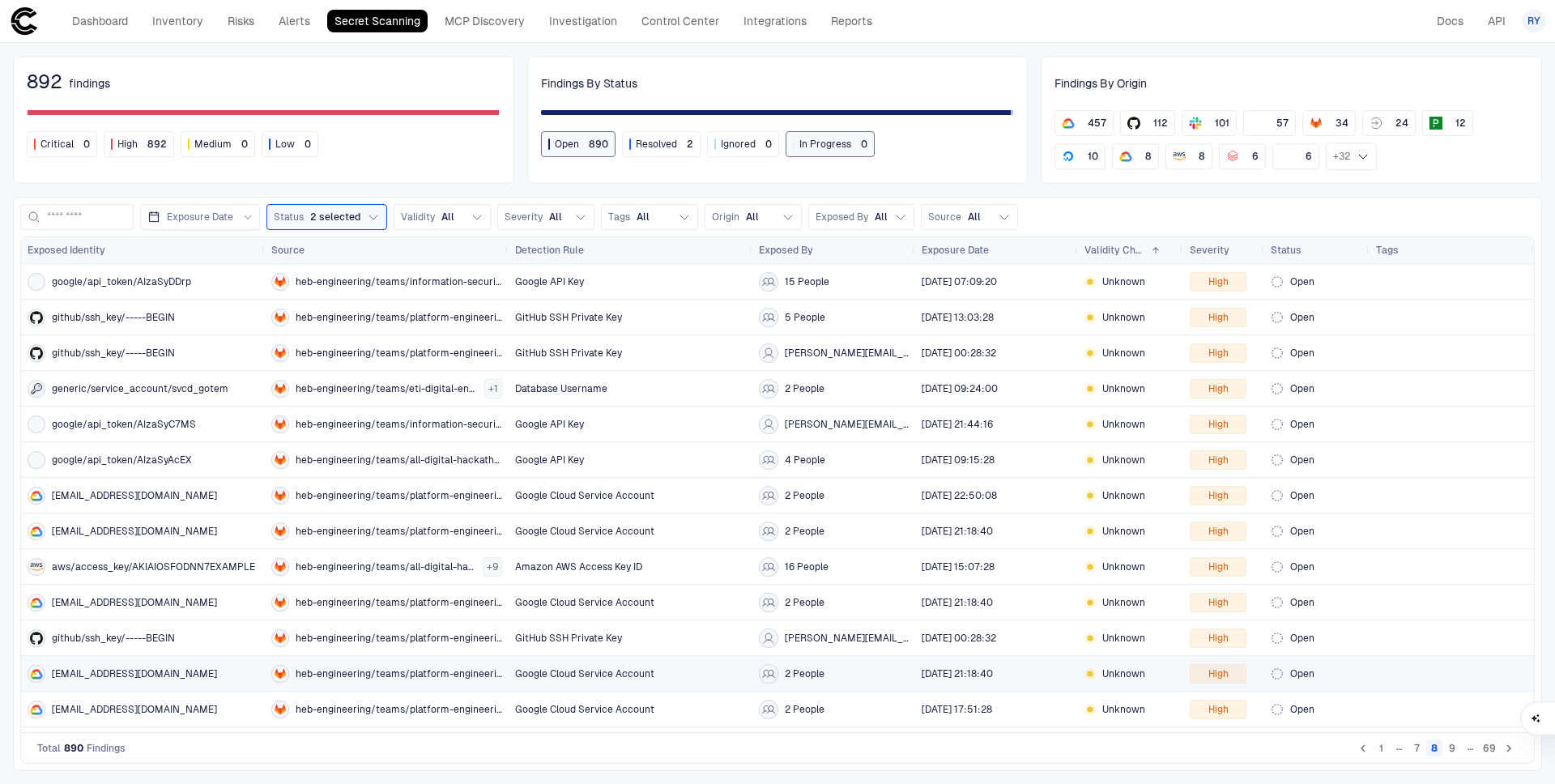
click at [175, 672] on span "gcpiam/service_account/service-762968408890@gcp-sa-gkenode.iam.gserviceaccount.…" at bounding box center [135, 673] width 166 height 13
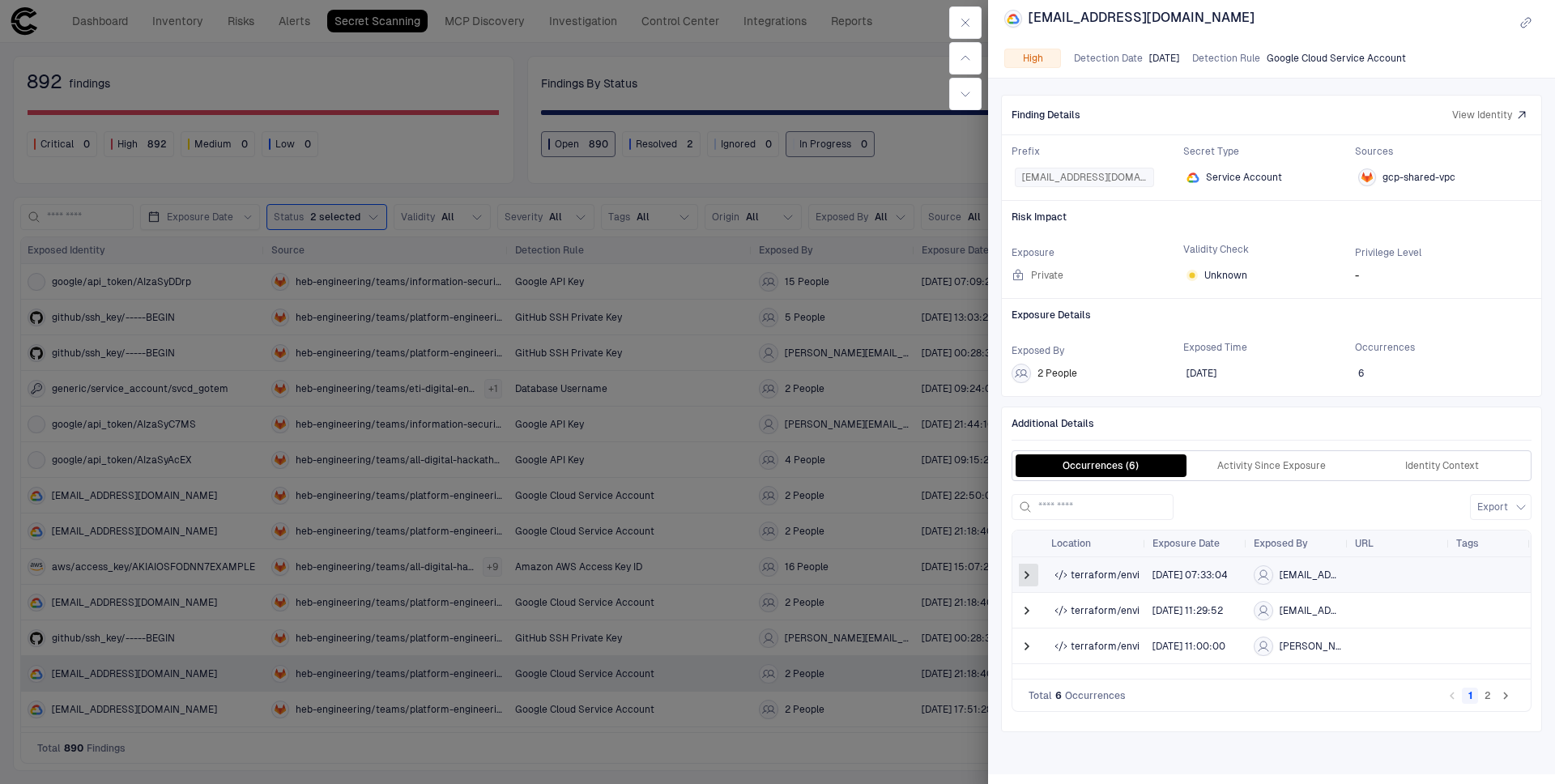
click at [1030, 583] on span at bounding box center [1027, 575] width 16 height 16
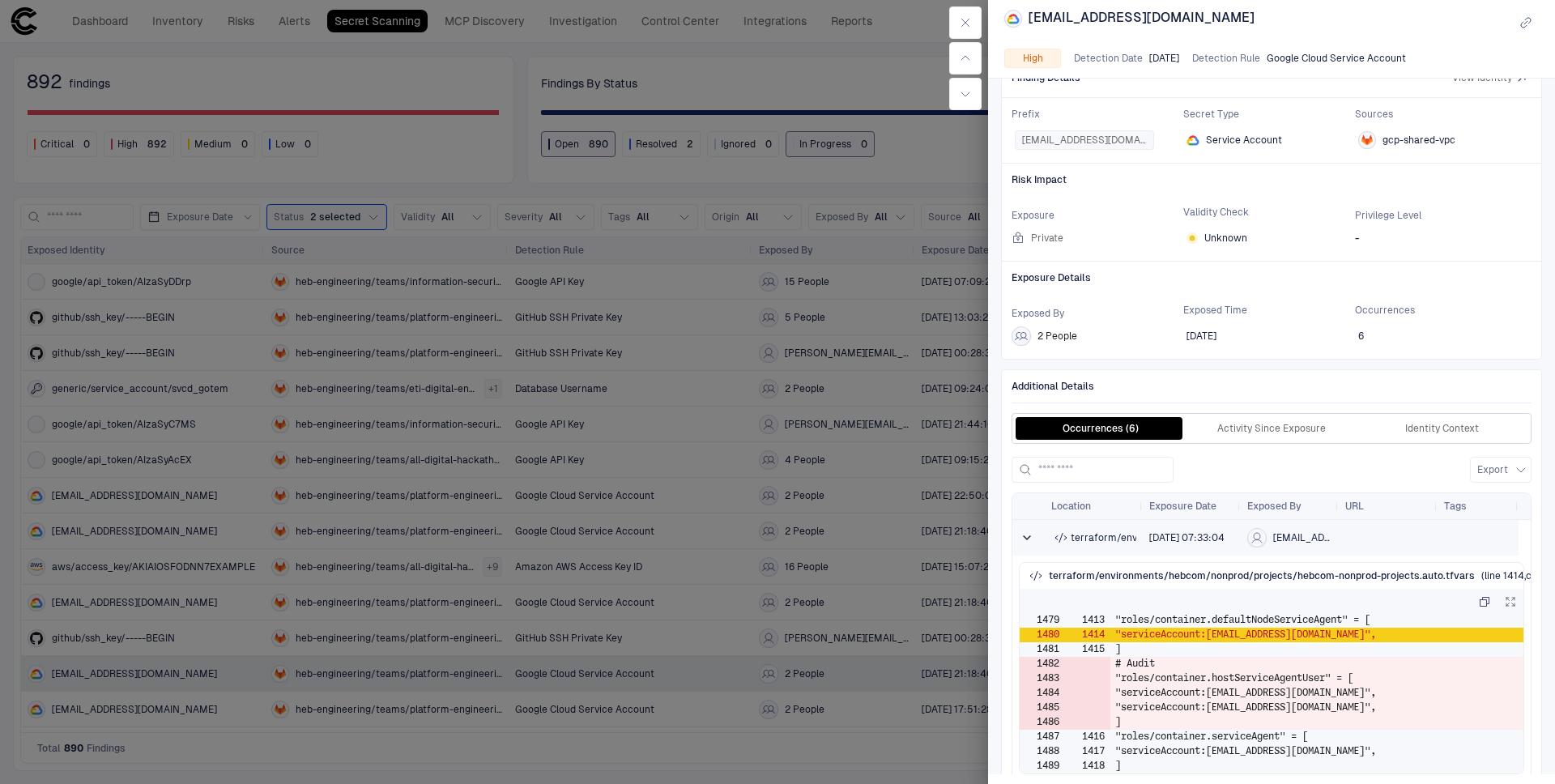
scroll to position [213, 0]
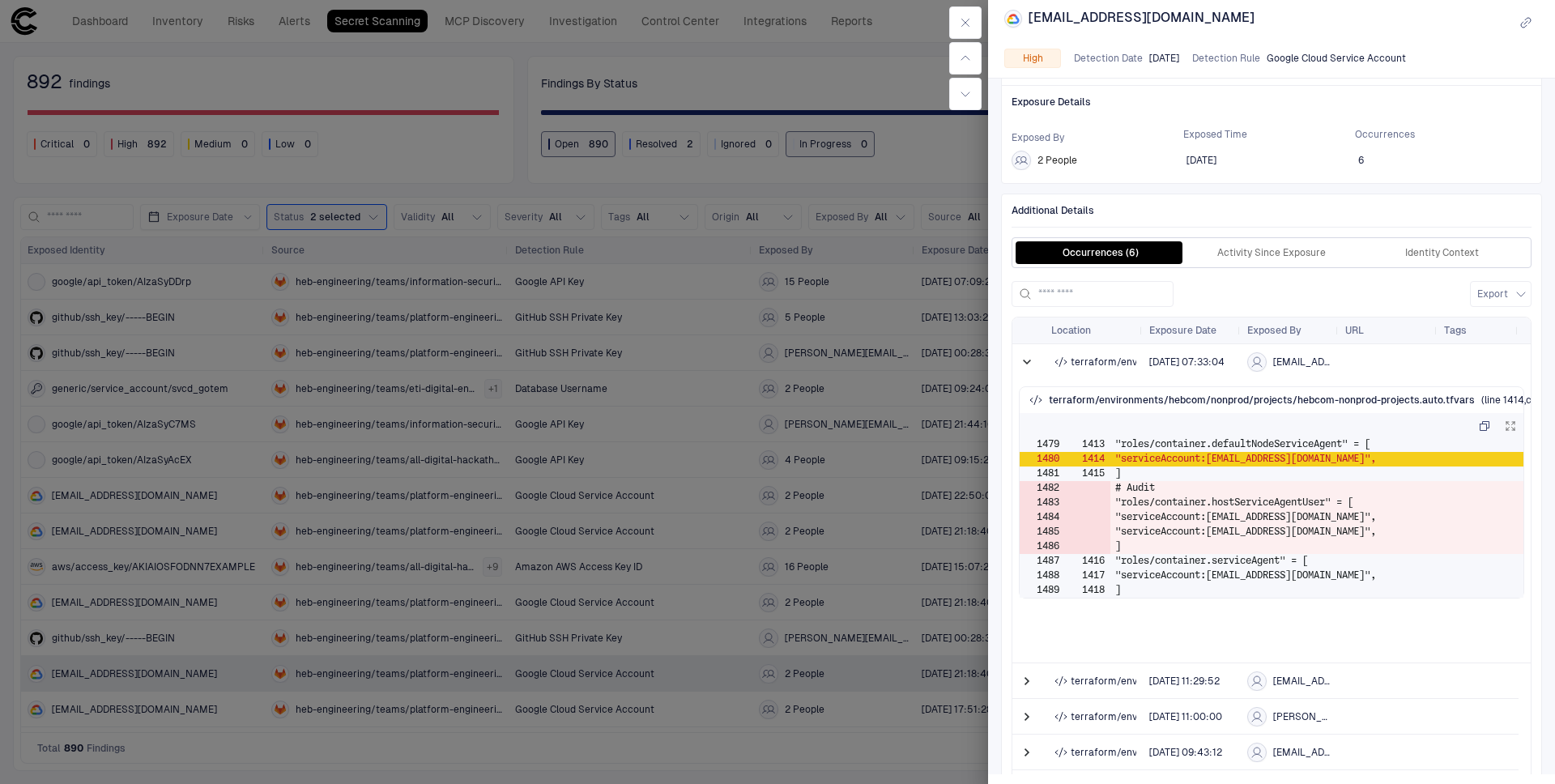
click at [349, 699] on div at bounding box center [777, 392] width 1555 height 784
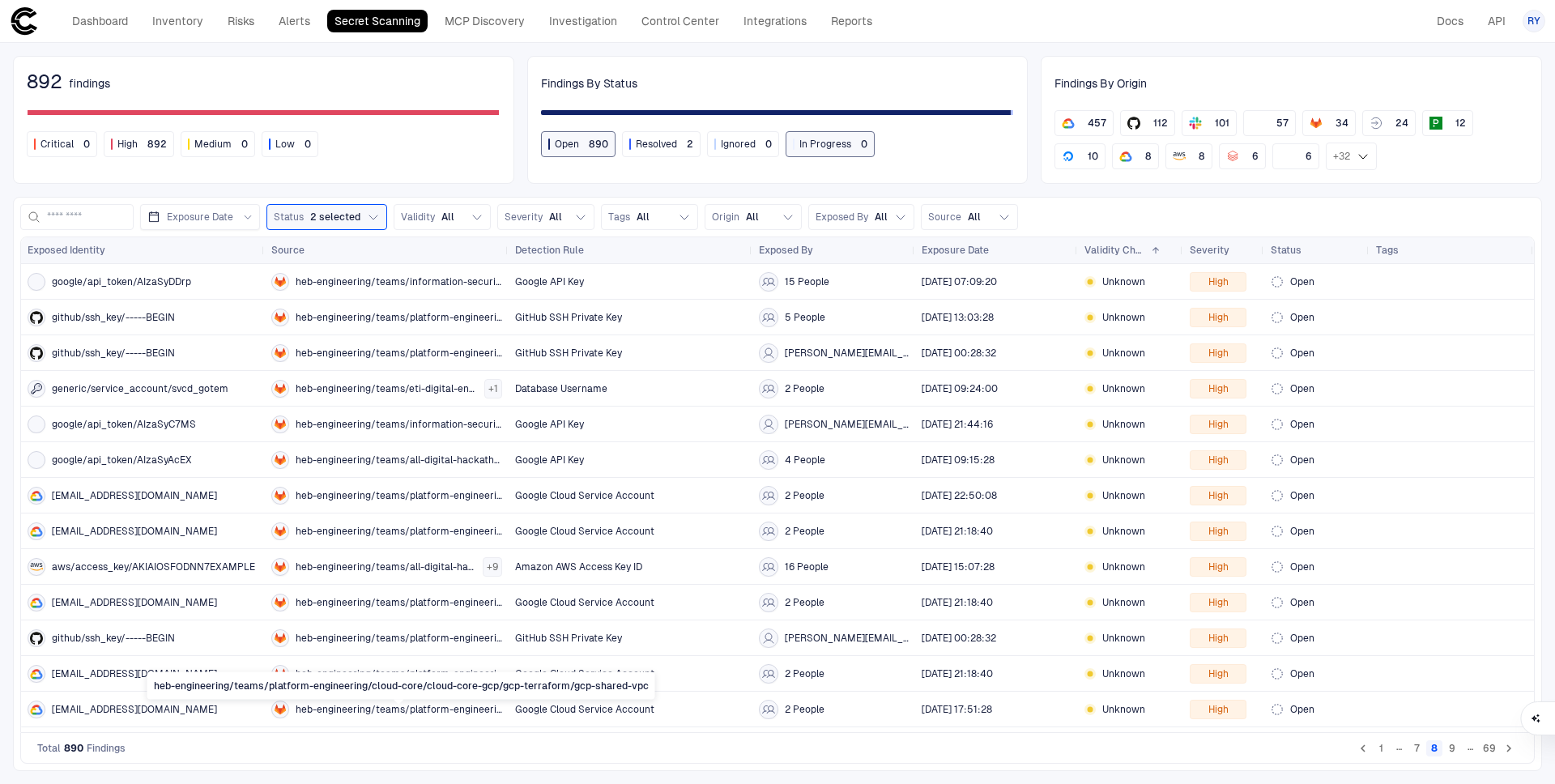
click at [376, 702] on body "defs Dashboard Inventory Risks Alerts Secret Scanning MCP Discovery Investigati…" at bounding box center [777, 392] width 1555 height 784
click at [451, 709] on span "heb-engineering/teams/platform-engineering/cloud-core/cloud-core-gcp/gcp-terraf…" at bounding box center [398, 709] width 206 height 13
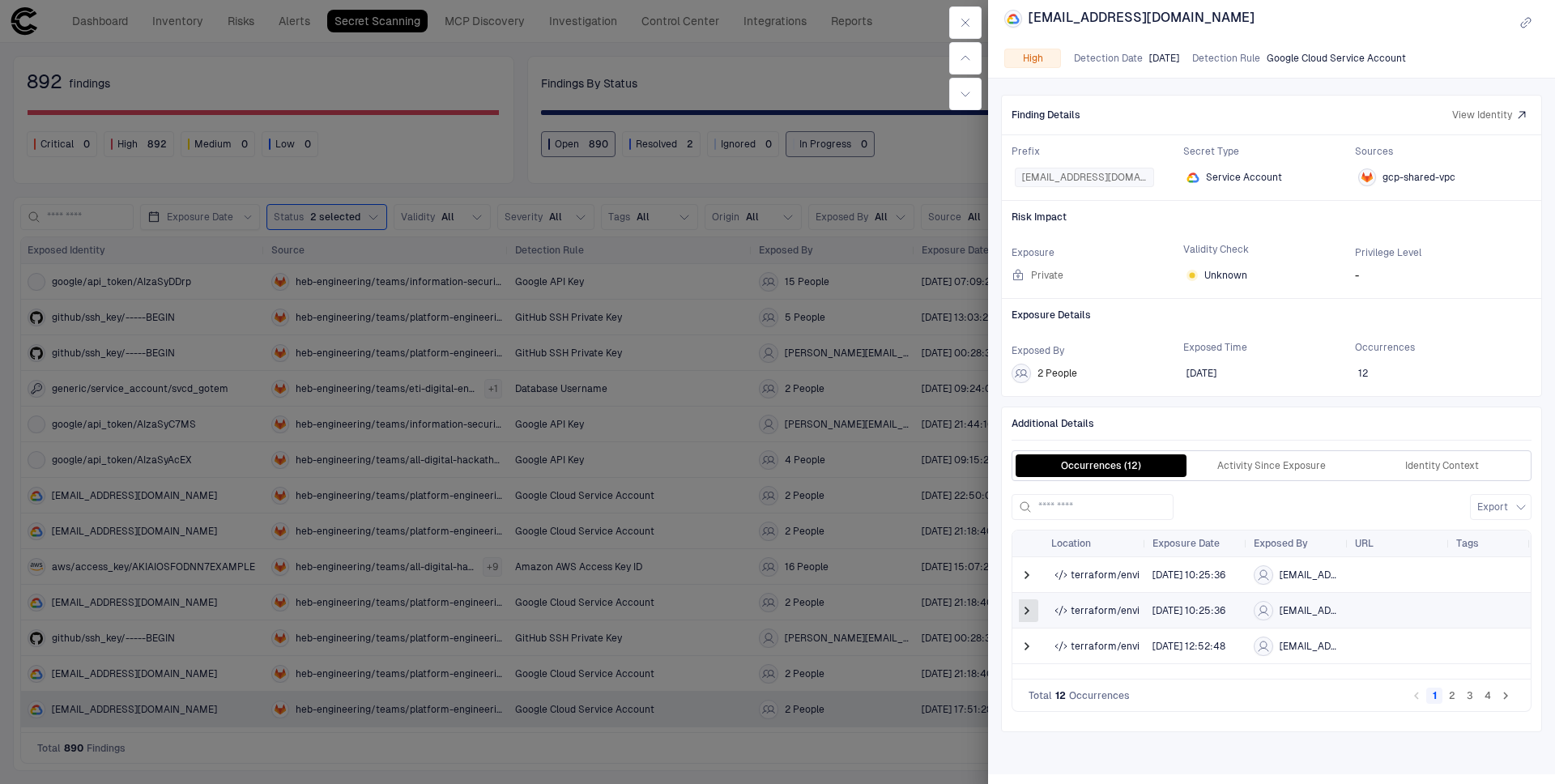
click at [1026, 619] on span at bounding box center [1027, 611] width 16 height 16
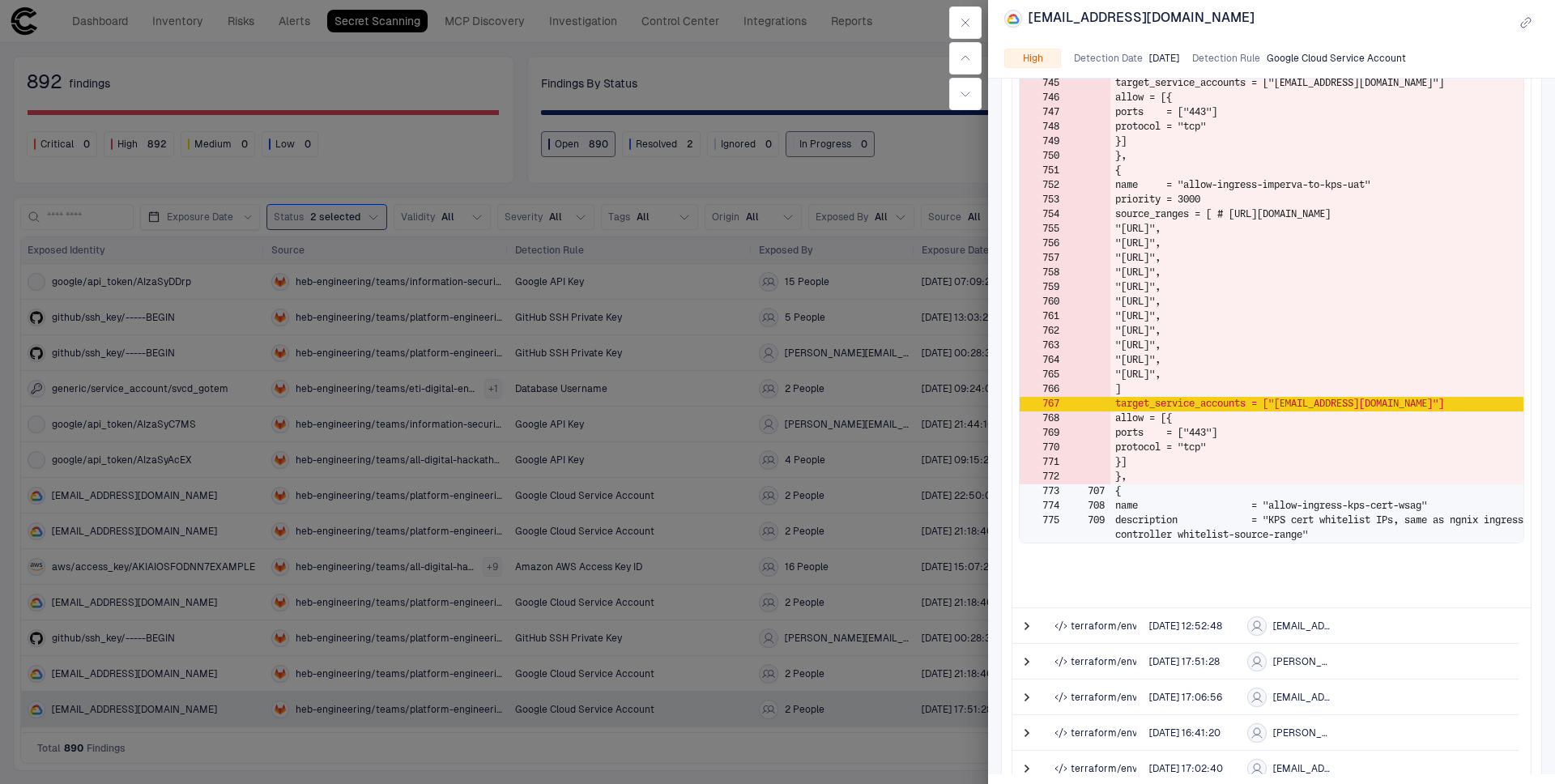
scroll to position [1110, 0]
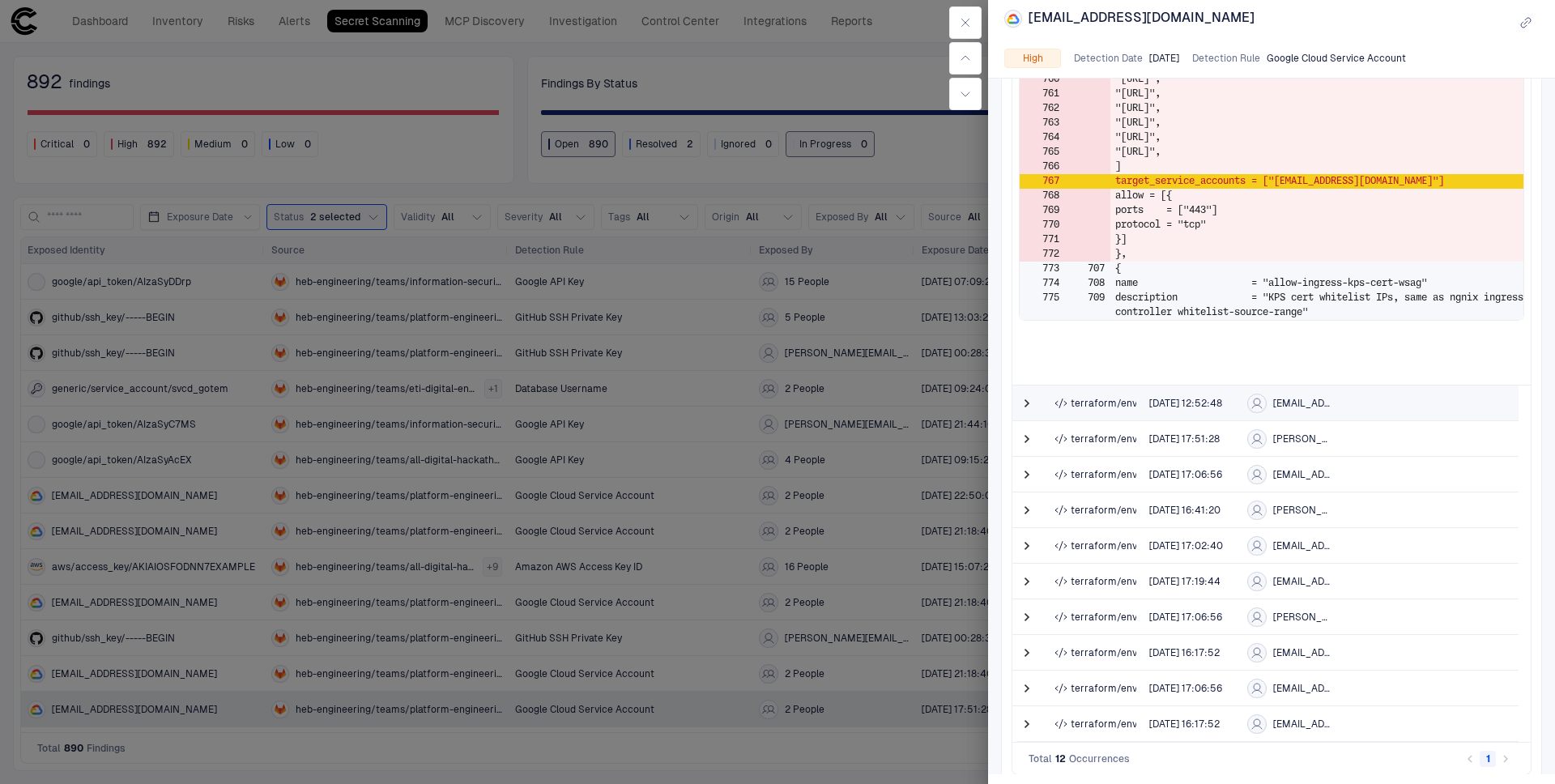
click at [1019, 397] on span at bounding box center [1027, 404] width 16 height 34
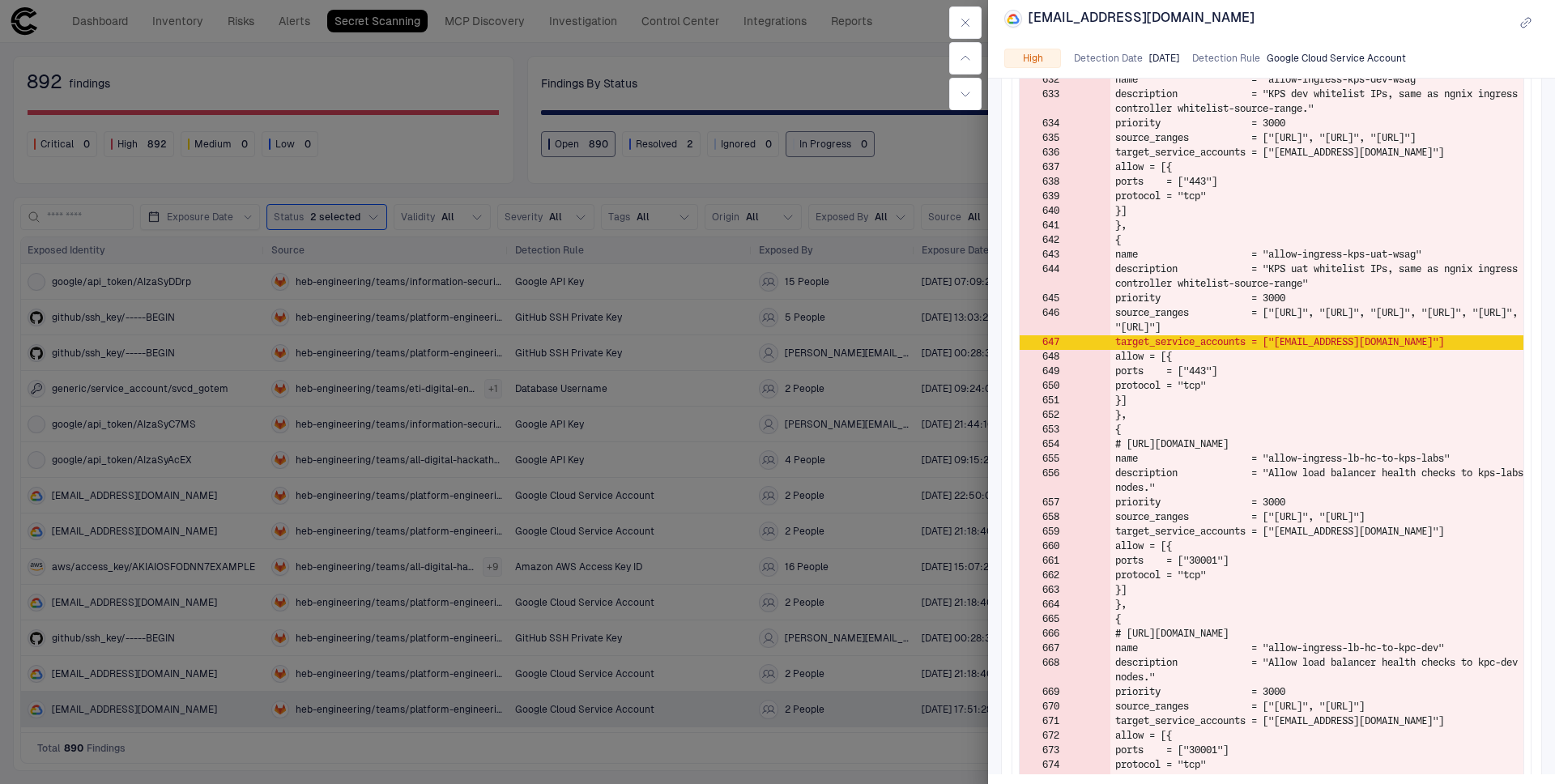
scroll to position [1968, 0]
click at [345, 467] on div at bounding box center [777, 392] width 1555 height 784
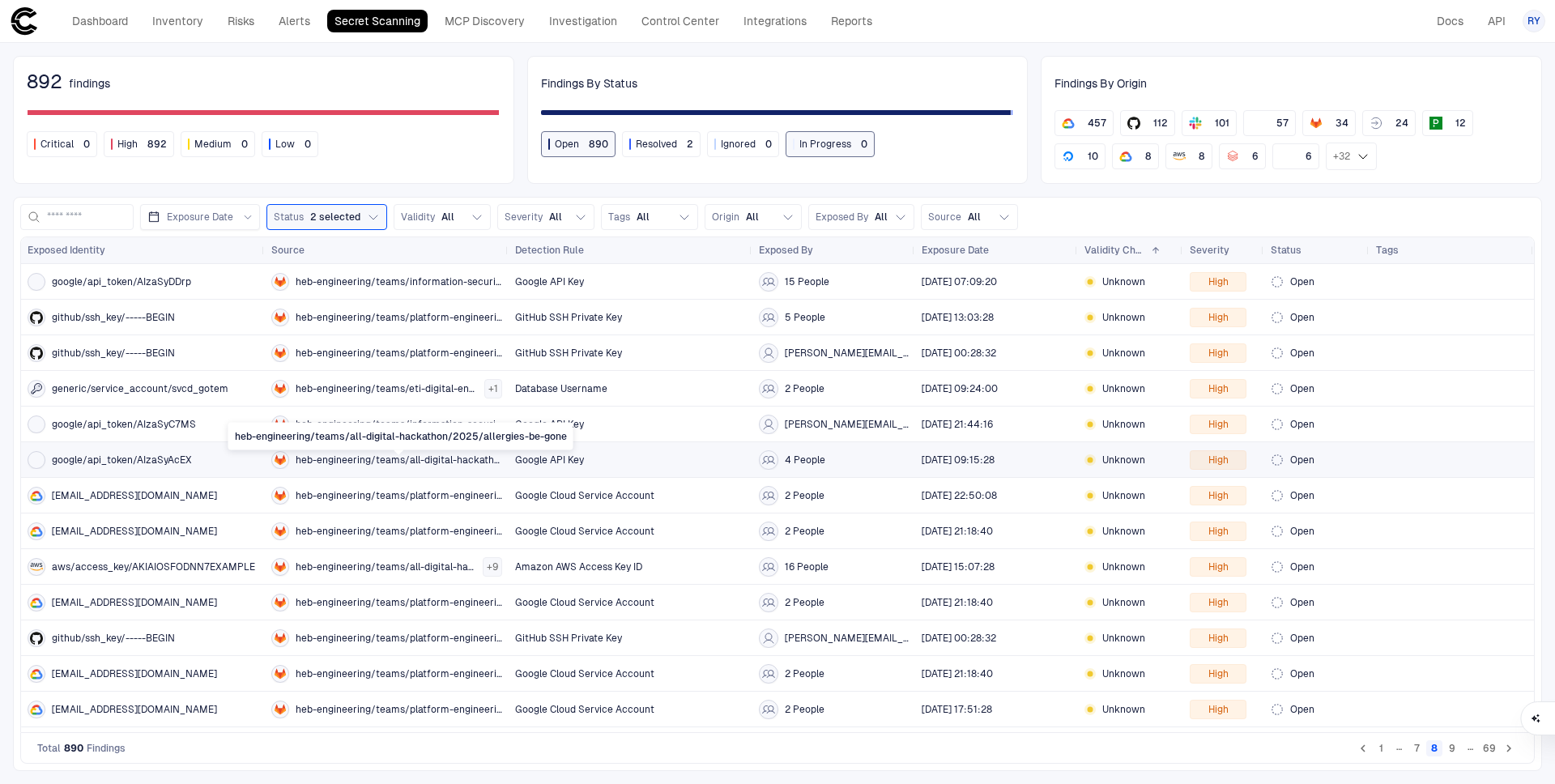
click at [366, 465] on span "heb-engineering/teams/all-digital-hackathon/2025/allergies-be-gone" at bounding box center [398, 460] width 206 height 13
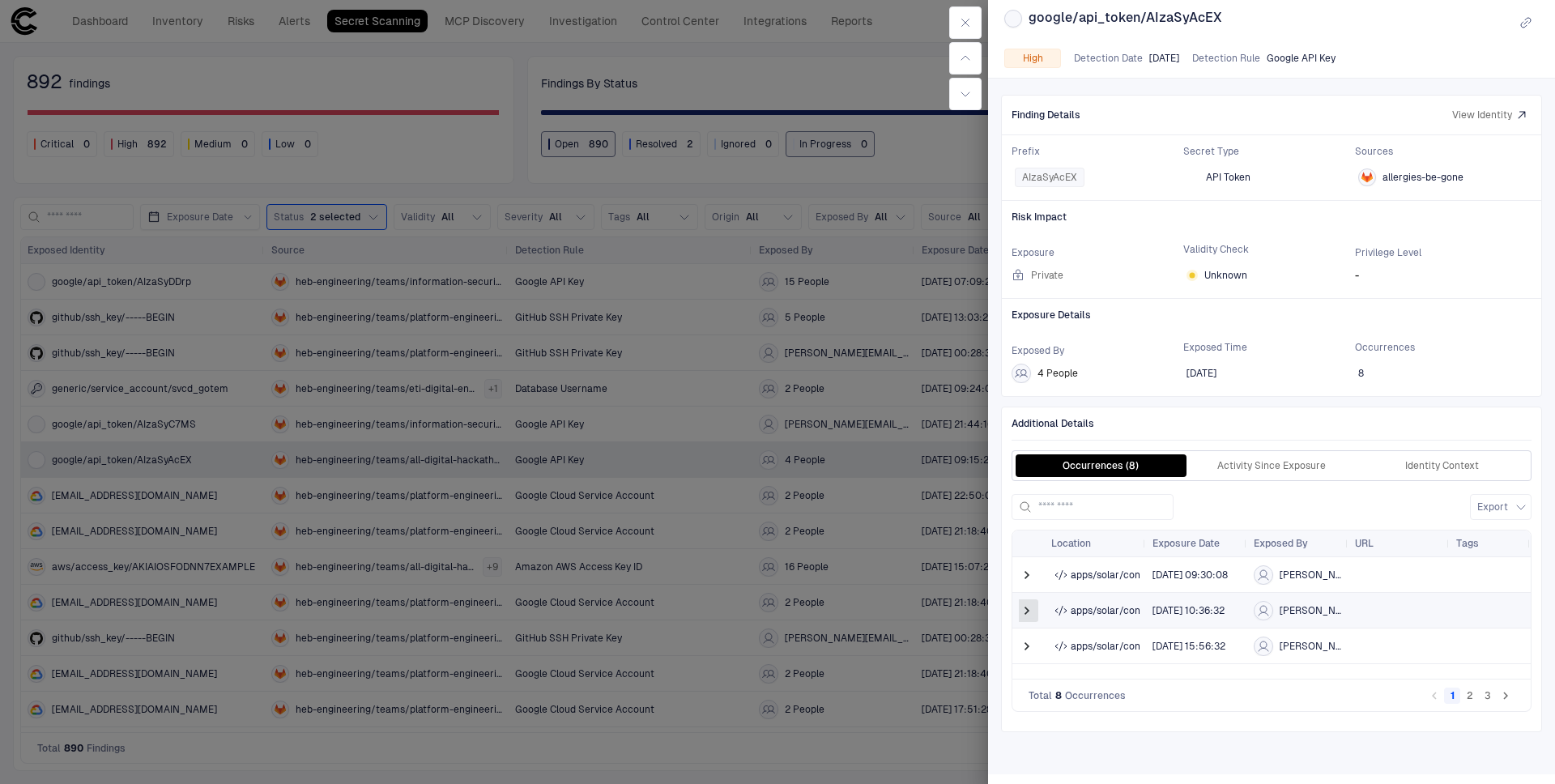
click at [1030, 613] on span at bounding box center [1027, 611] width 16 height 16
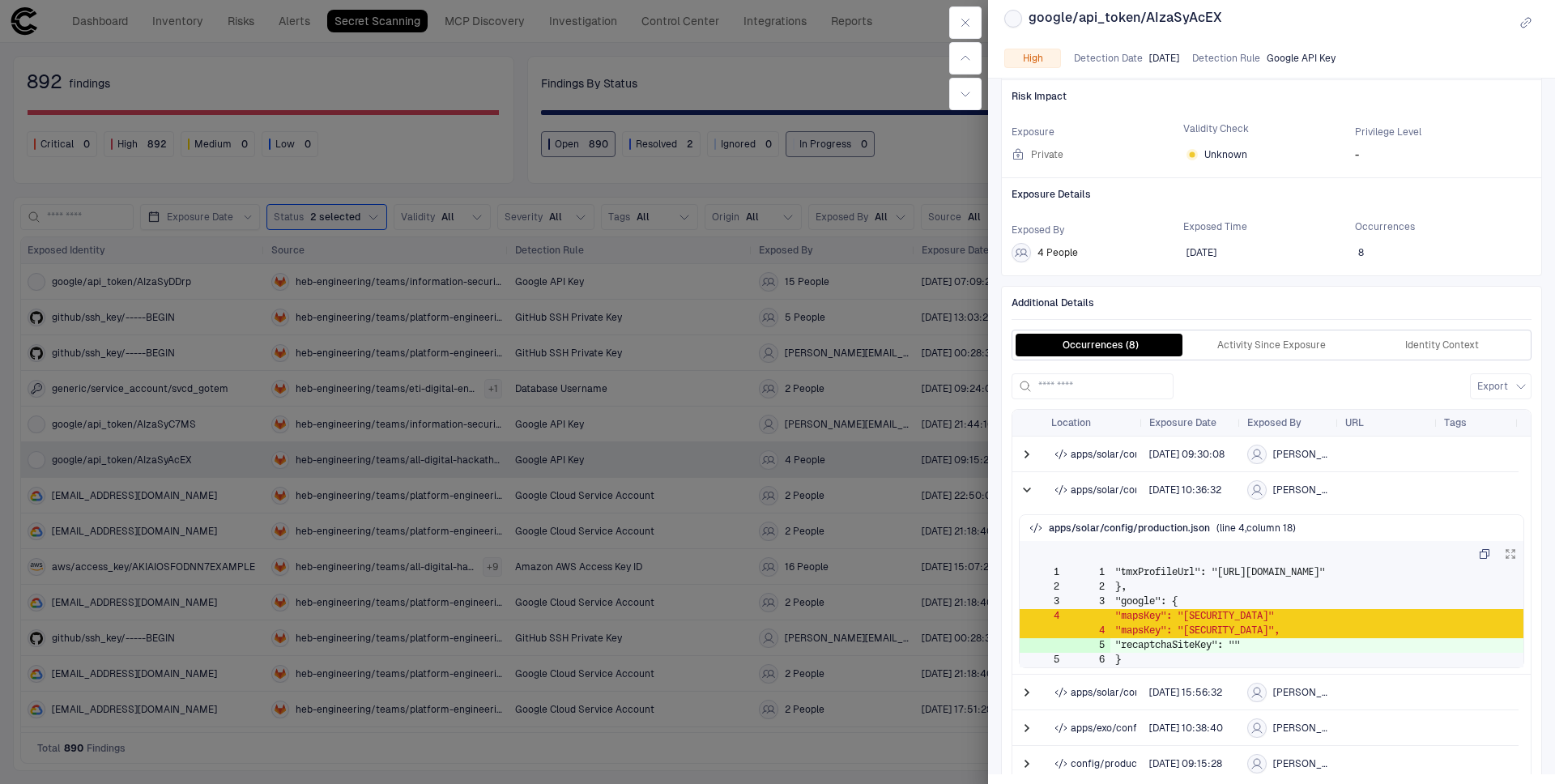
scroll to position [121, 0]
click at [716, 665] on div at bounding box center [777, 392] width 1555 height 784
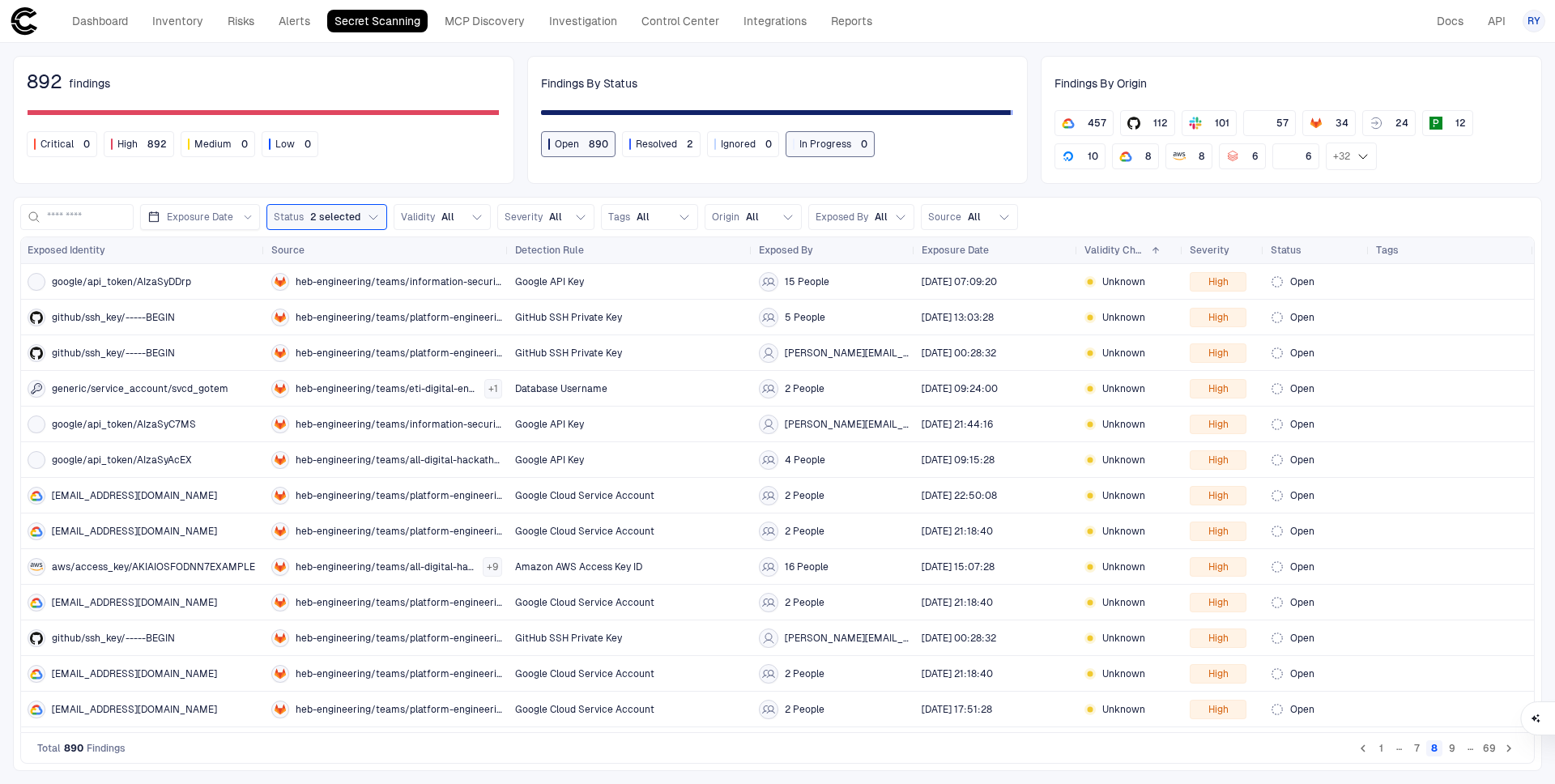
click at [1451, 749] on button "9" at bounding box center [1452, 748] width 16 height 16
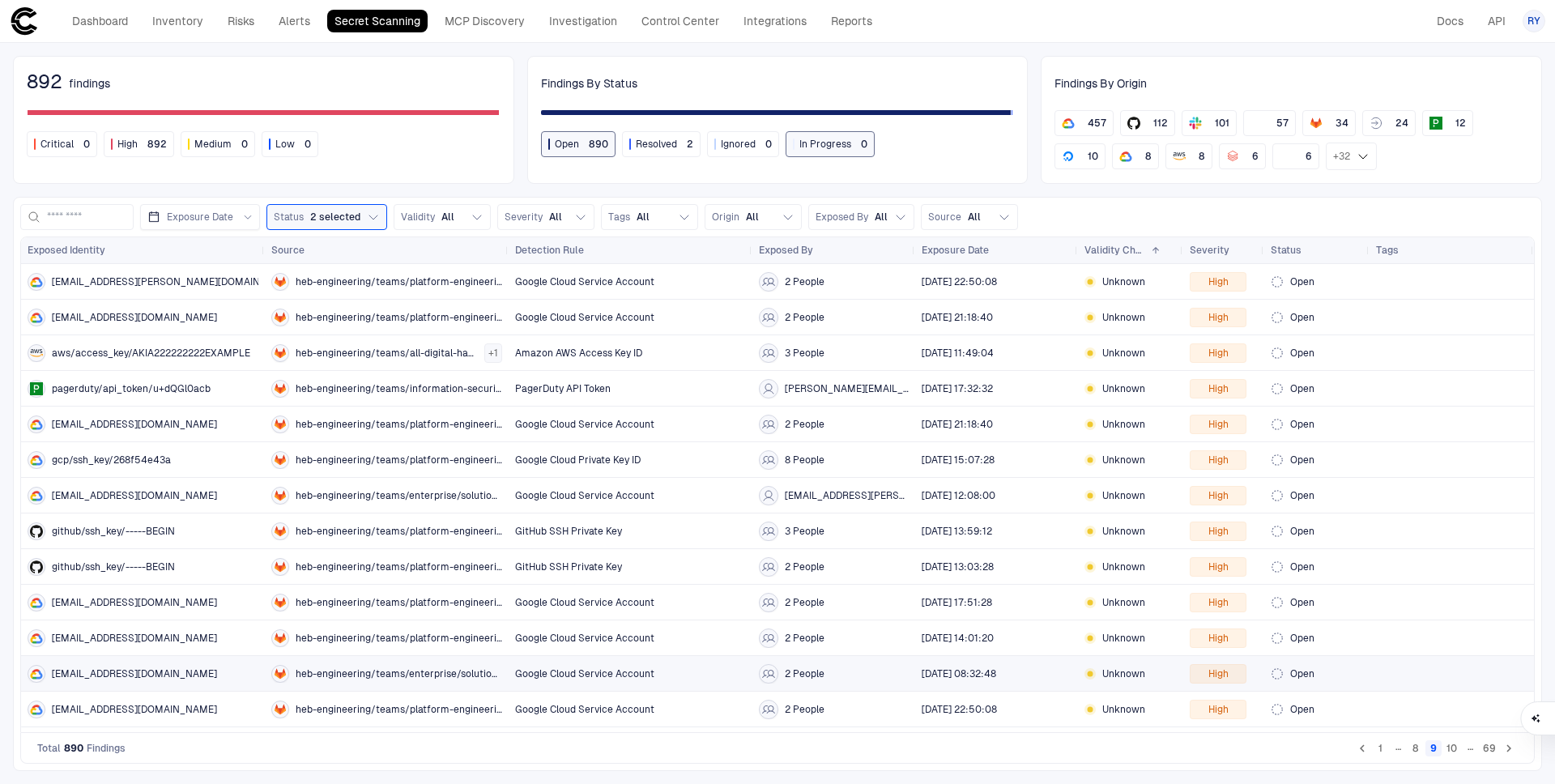
click at [181, 679] on span "gcpiam/service_account/svc-ext-api-analysis-preprod@heb-aim-prod.iam.gserviceac…" at bounding box center [135, 673] width 166 height 13
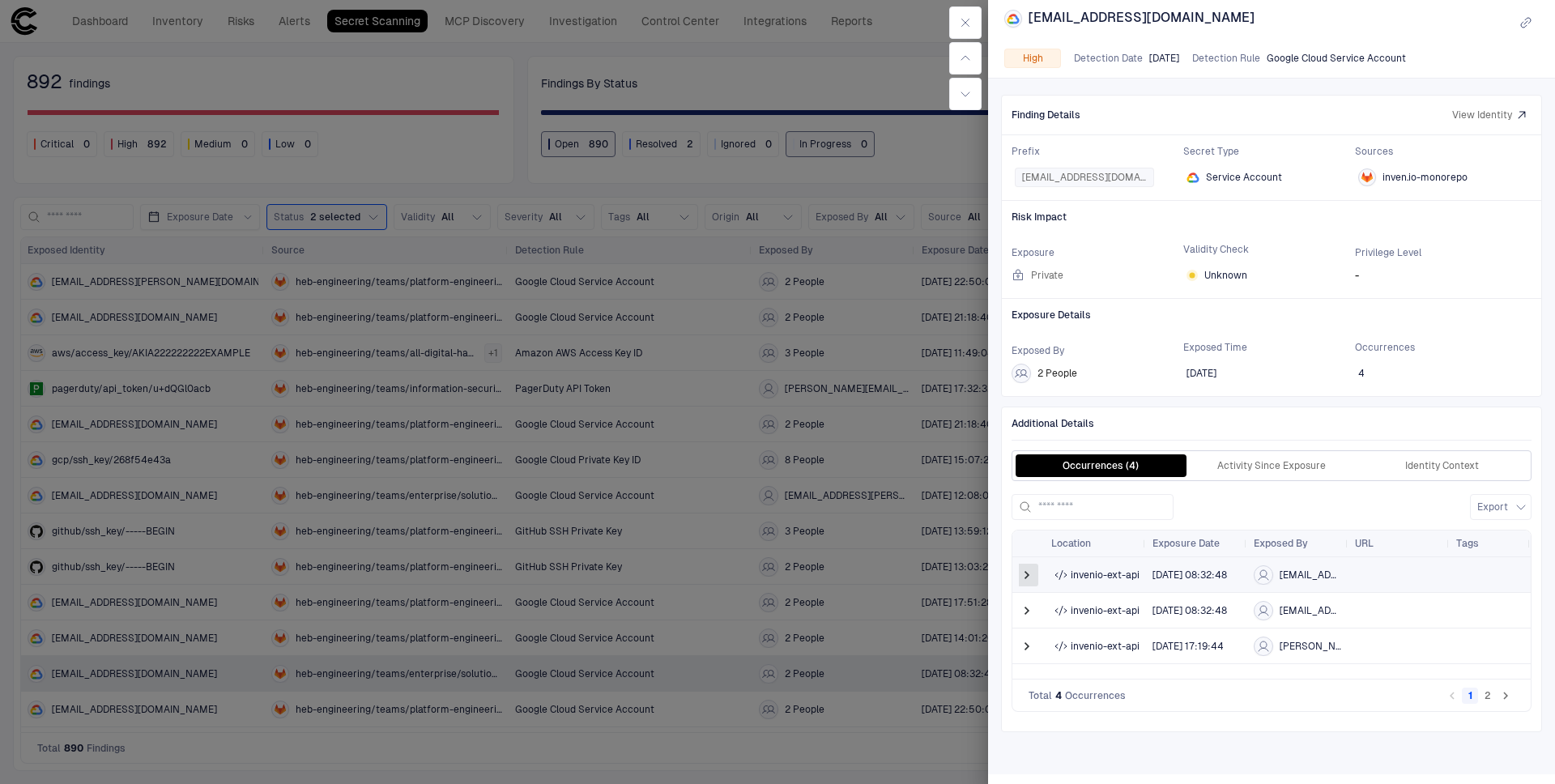
click at [1028, 583] on span at bounding box center [1027, 575] width 16 height 16
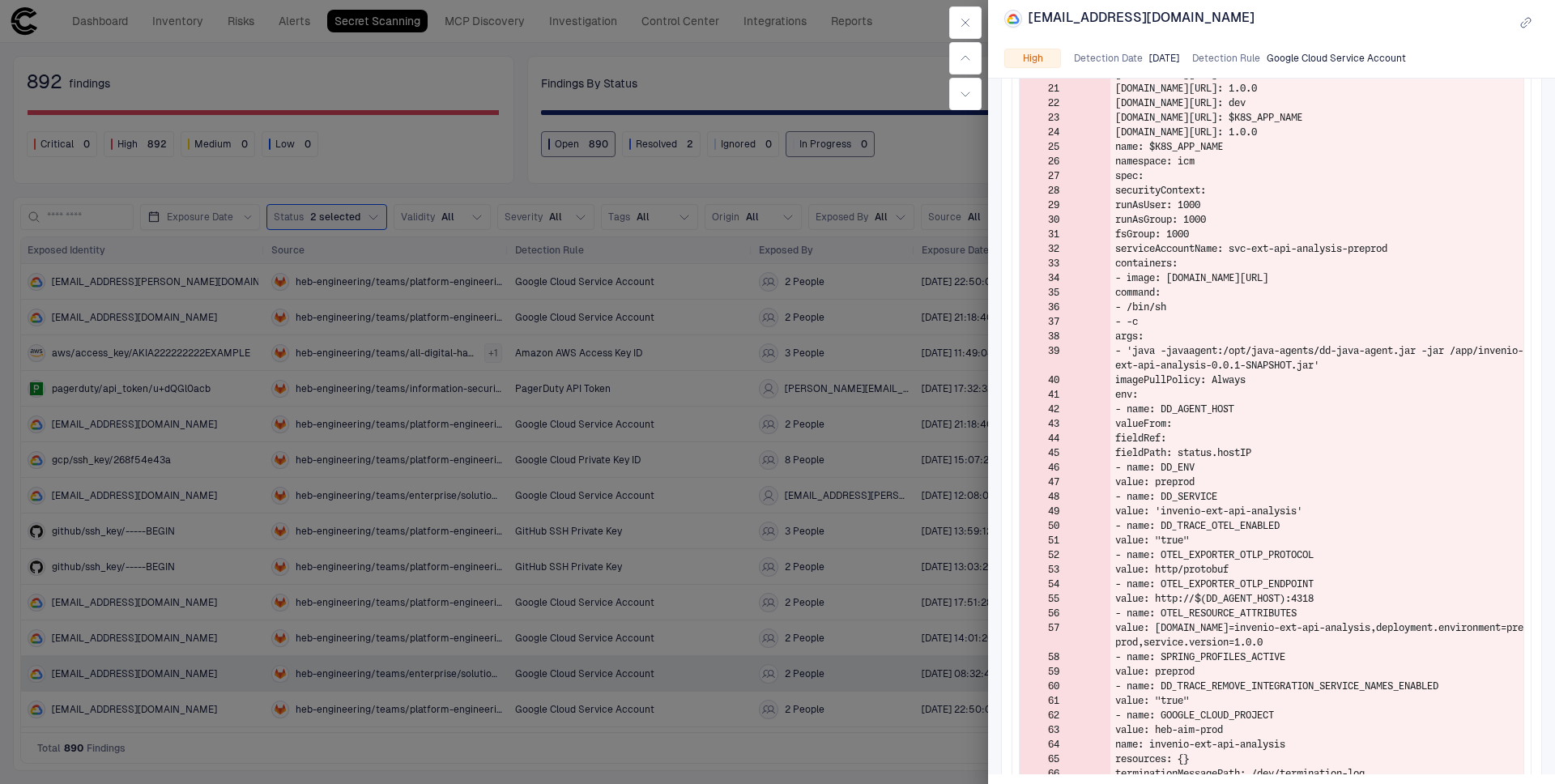
scroll to position [1291, 0]
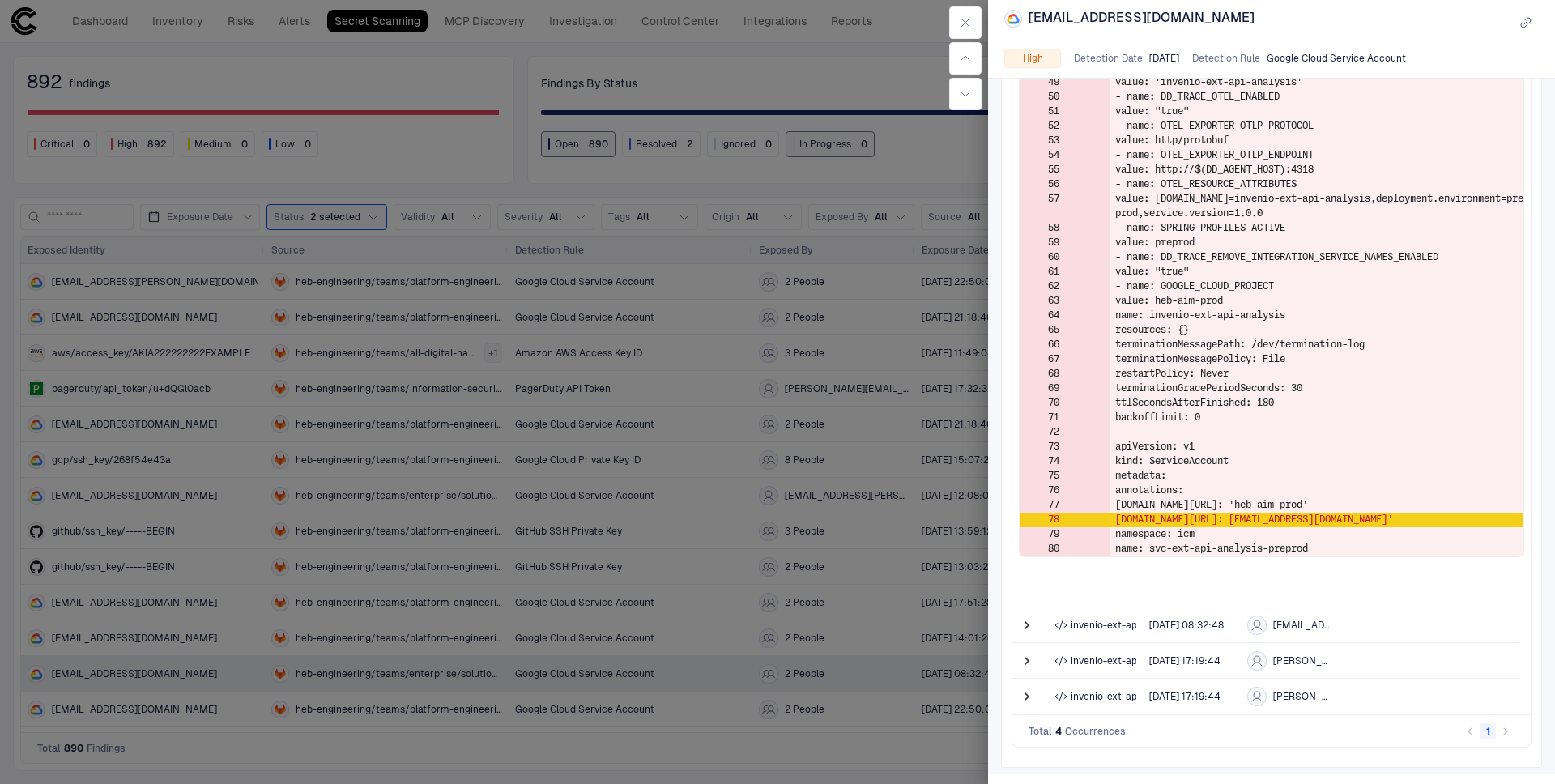
click at [890, 242] on div at bounding box center [777, 392] width 1555 height 784
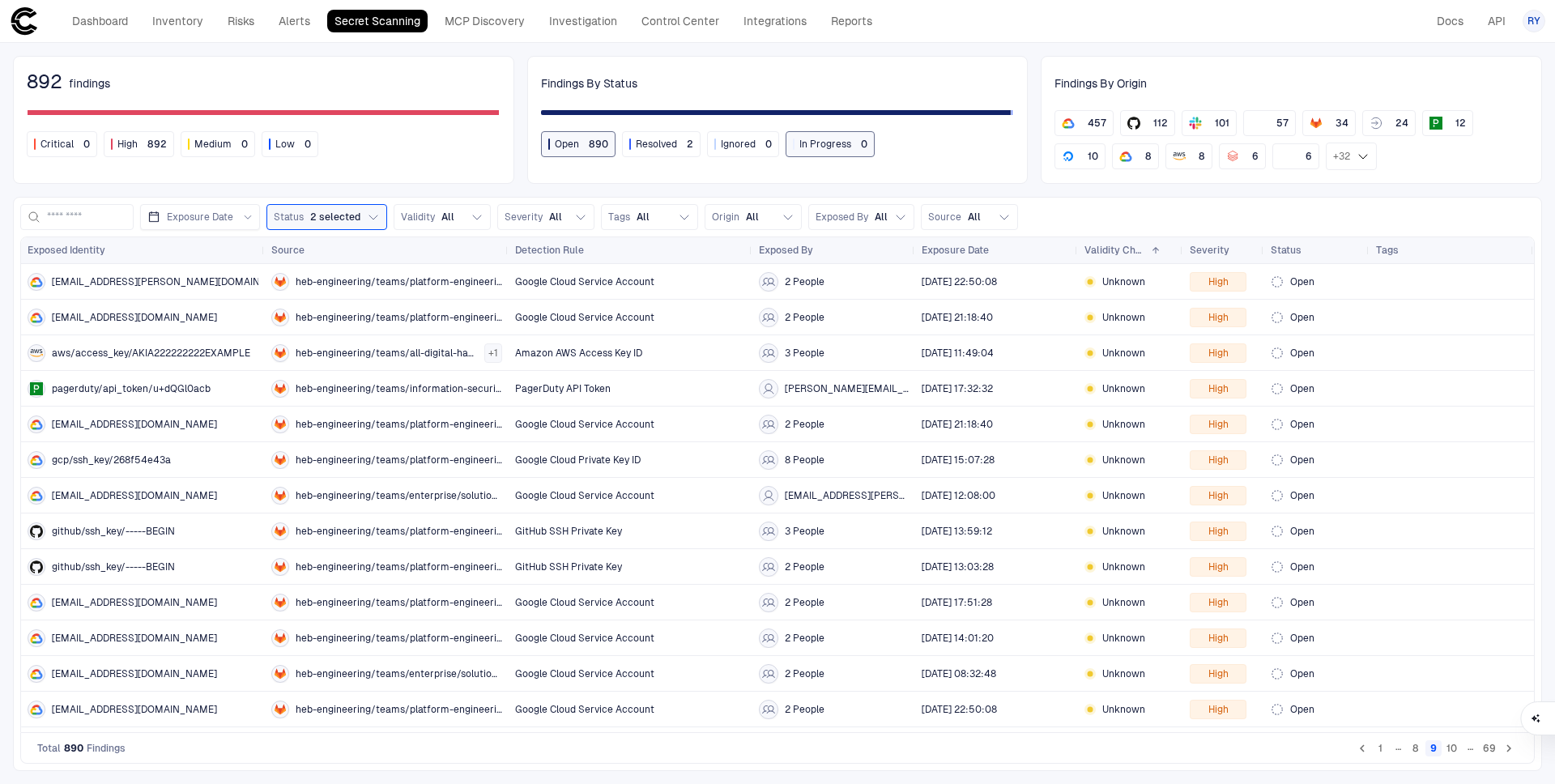
click at [9, 675] on div "892 findings Critical 0 High 892 Medium 0 Low 0 Findings By Status Open 890 Res…" at bounding box center [777, 413] width 1555 height 741
click at [1451, 747] on button "10" at bounding box center [1451, 748] width 17 height 16
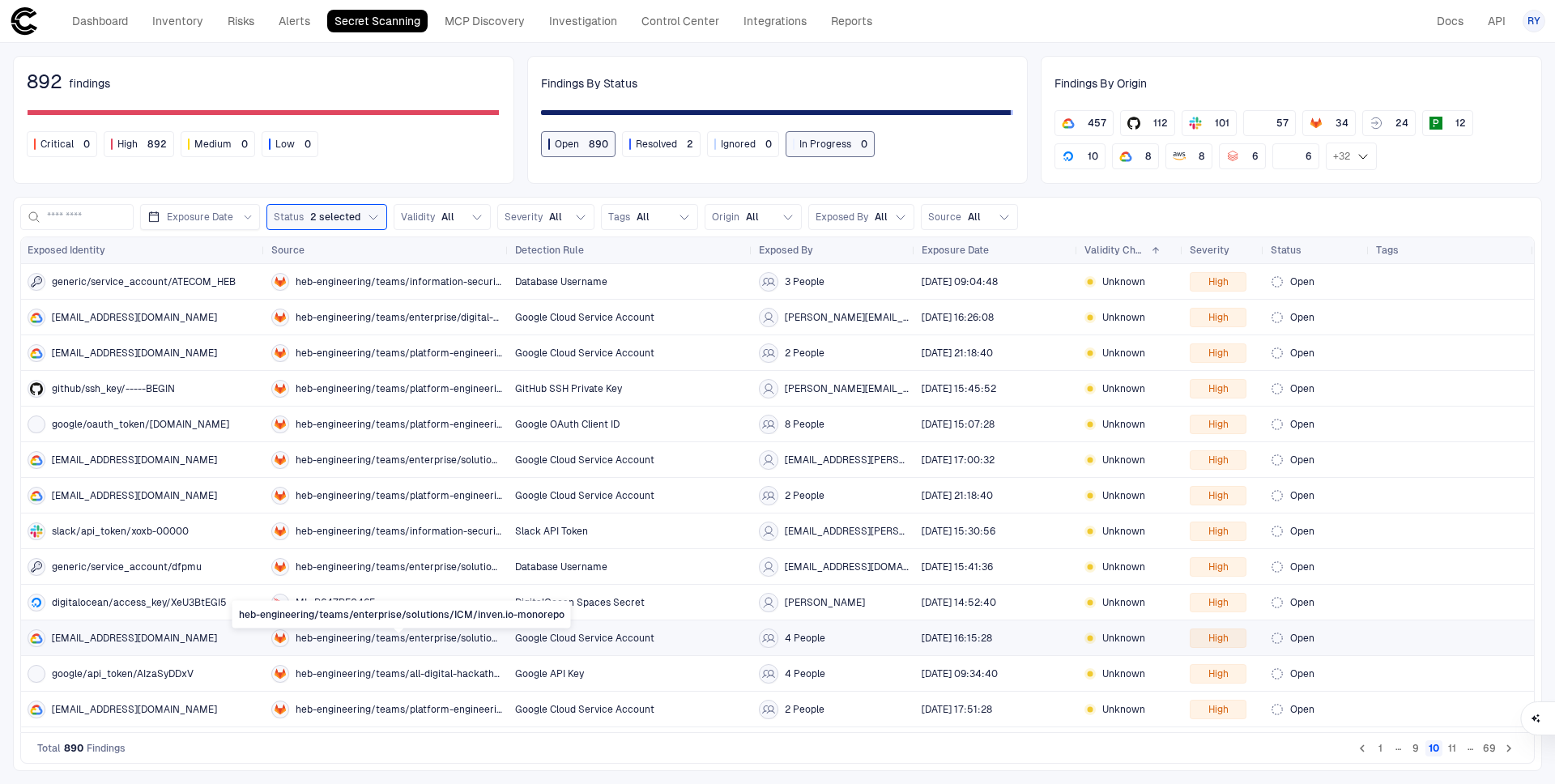
click at [343, 641] on span "heb-engineering/teams/enterprise/solutions/ICM/inven.io-monorepo" at bounding box center [398, 638] width 206 height 13
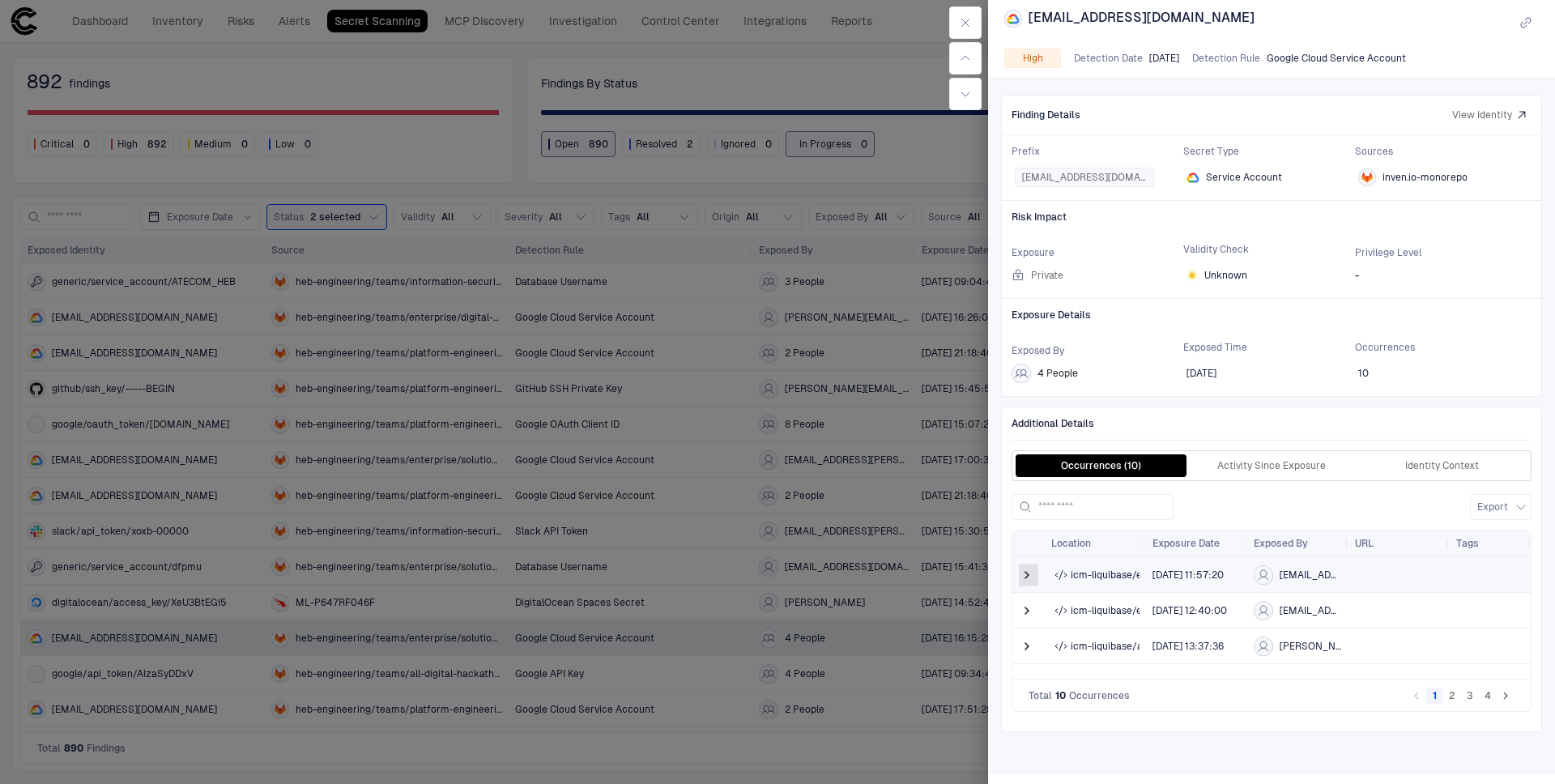
click at [1031, 580] on span at bounding box center [1027, 575] width 16 height 16
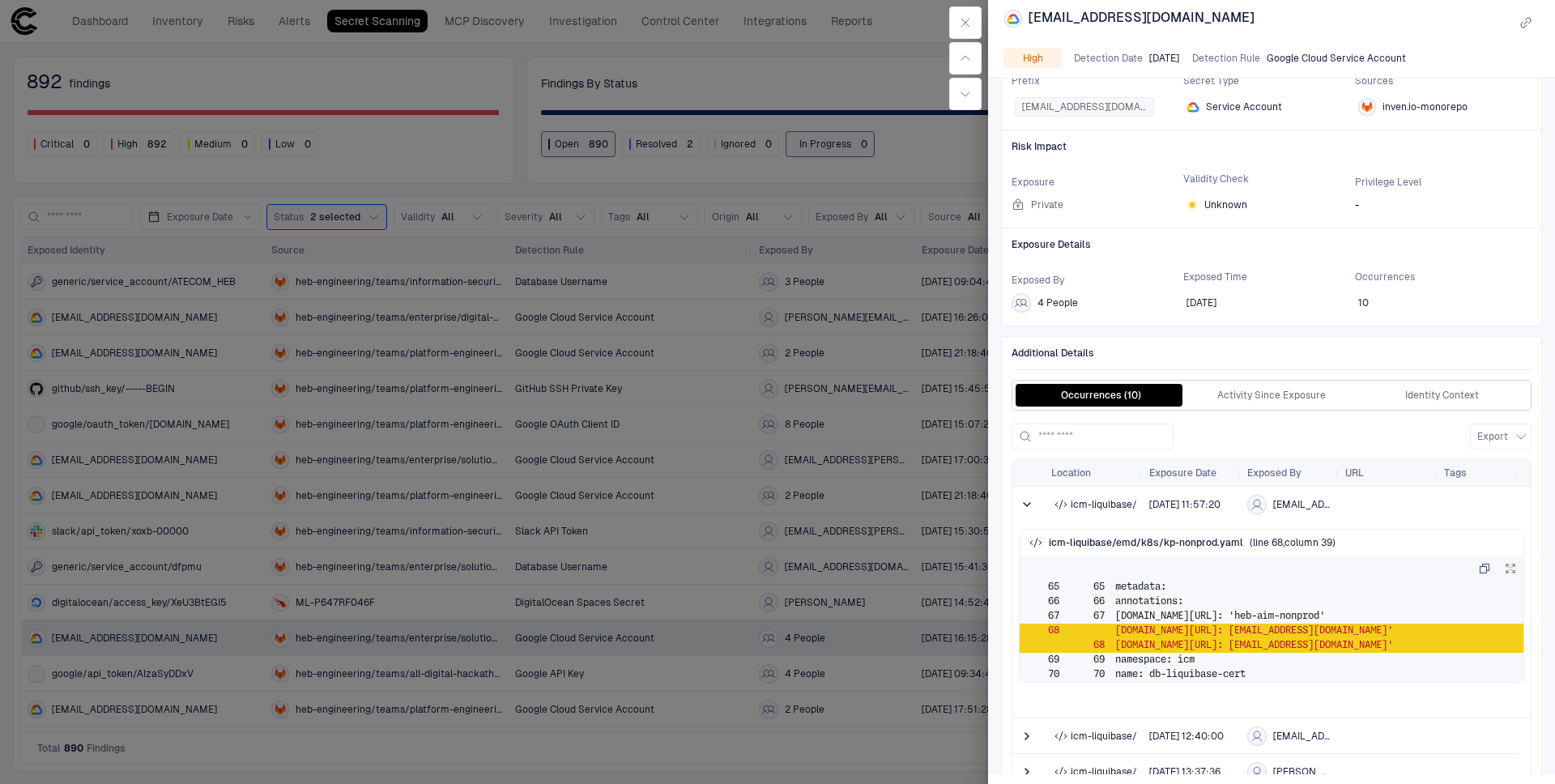
scroll to position [234, 0]
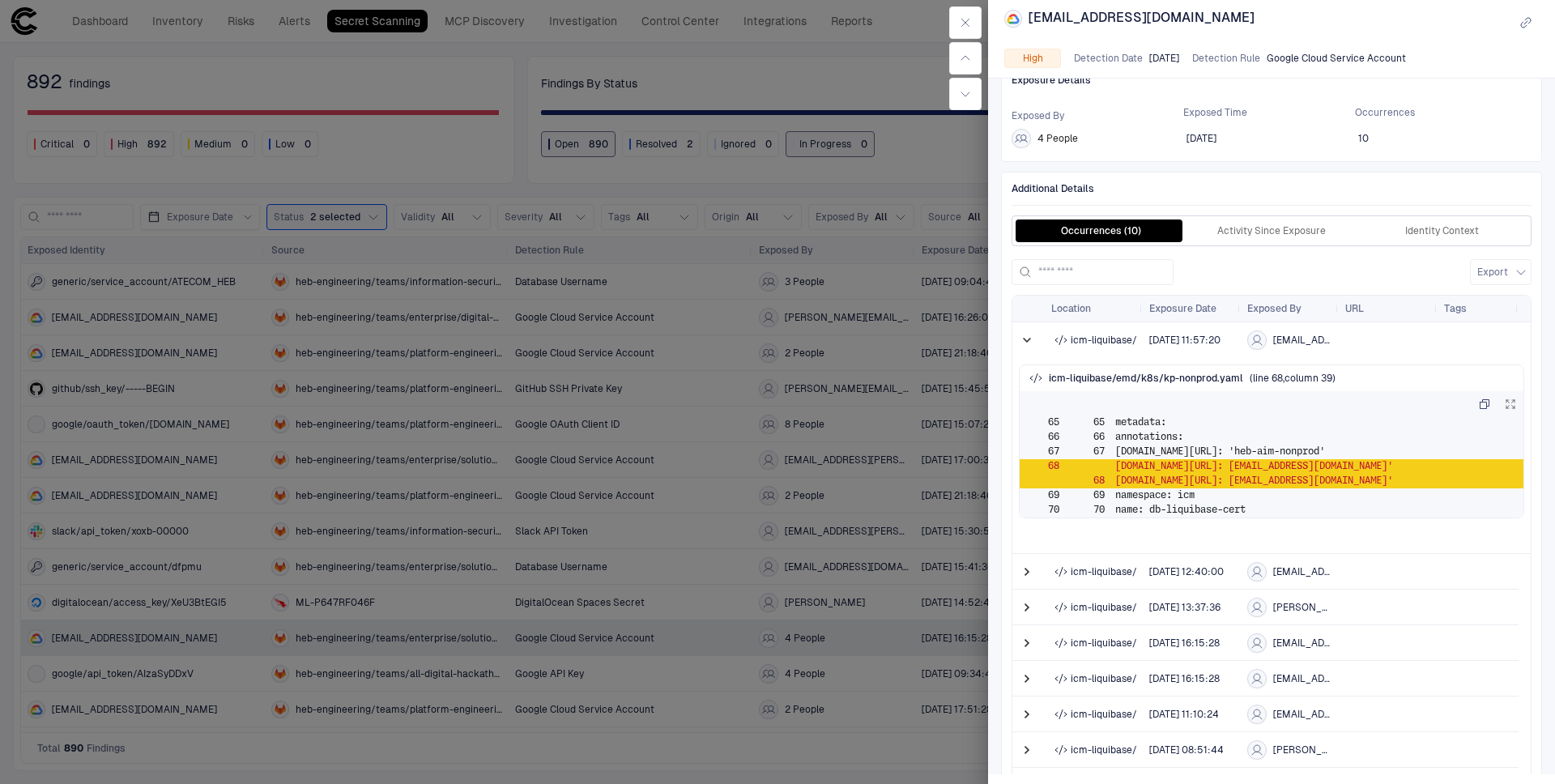
click at [637, 683] on div at bounding box center [777, 392] width 1555 height 784
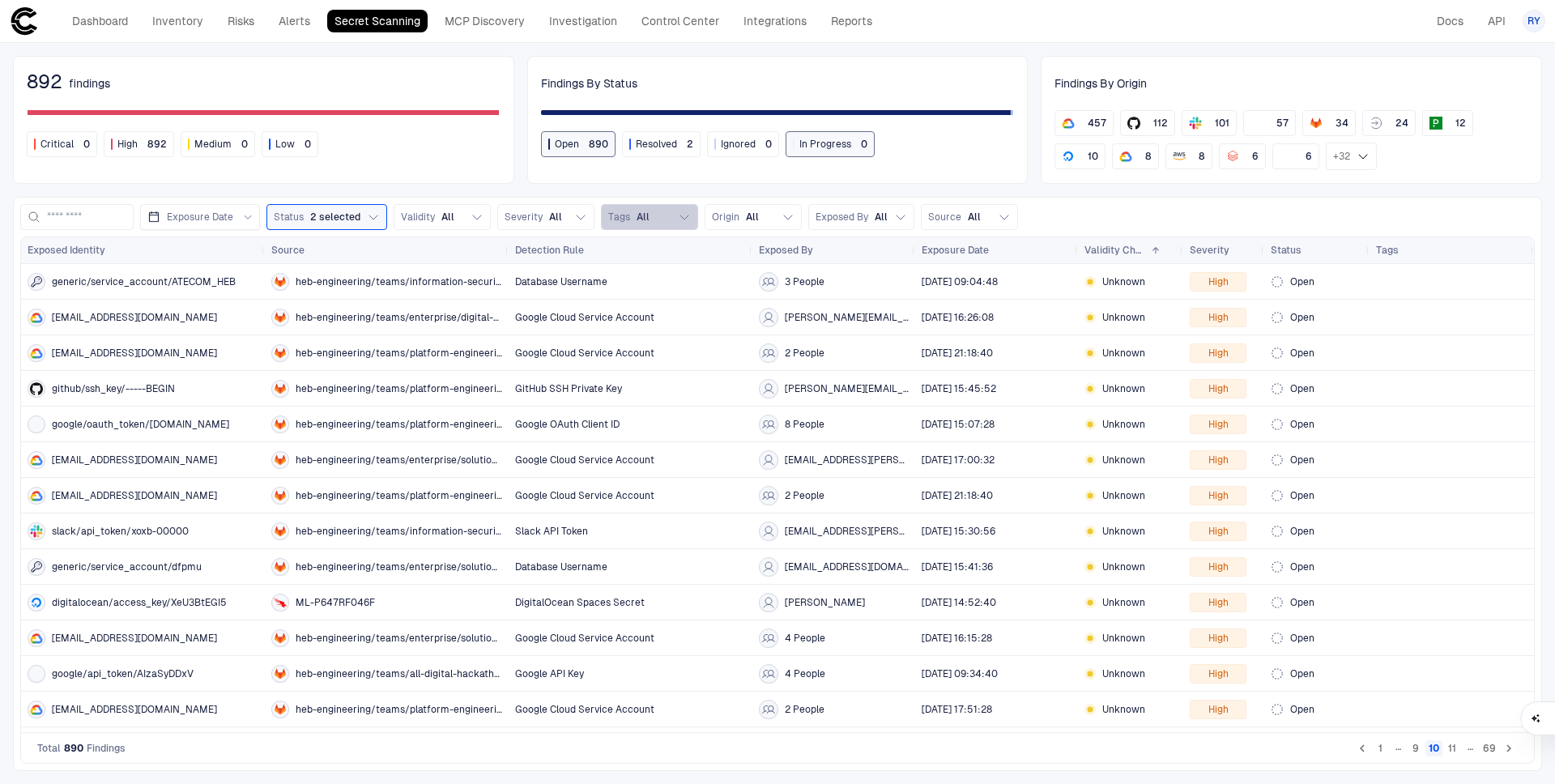
click at [670, 210] on button "Tags All" at bounding box center [650, 217] width 97 height 26
click at [583, 211] on icon "button" at bounding box center [581, 217] width 13 height 13
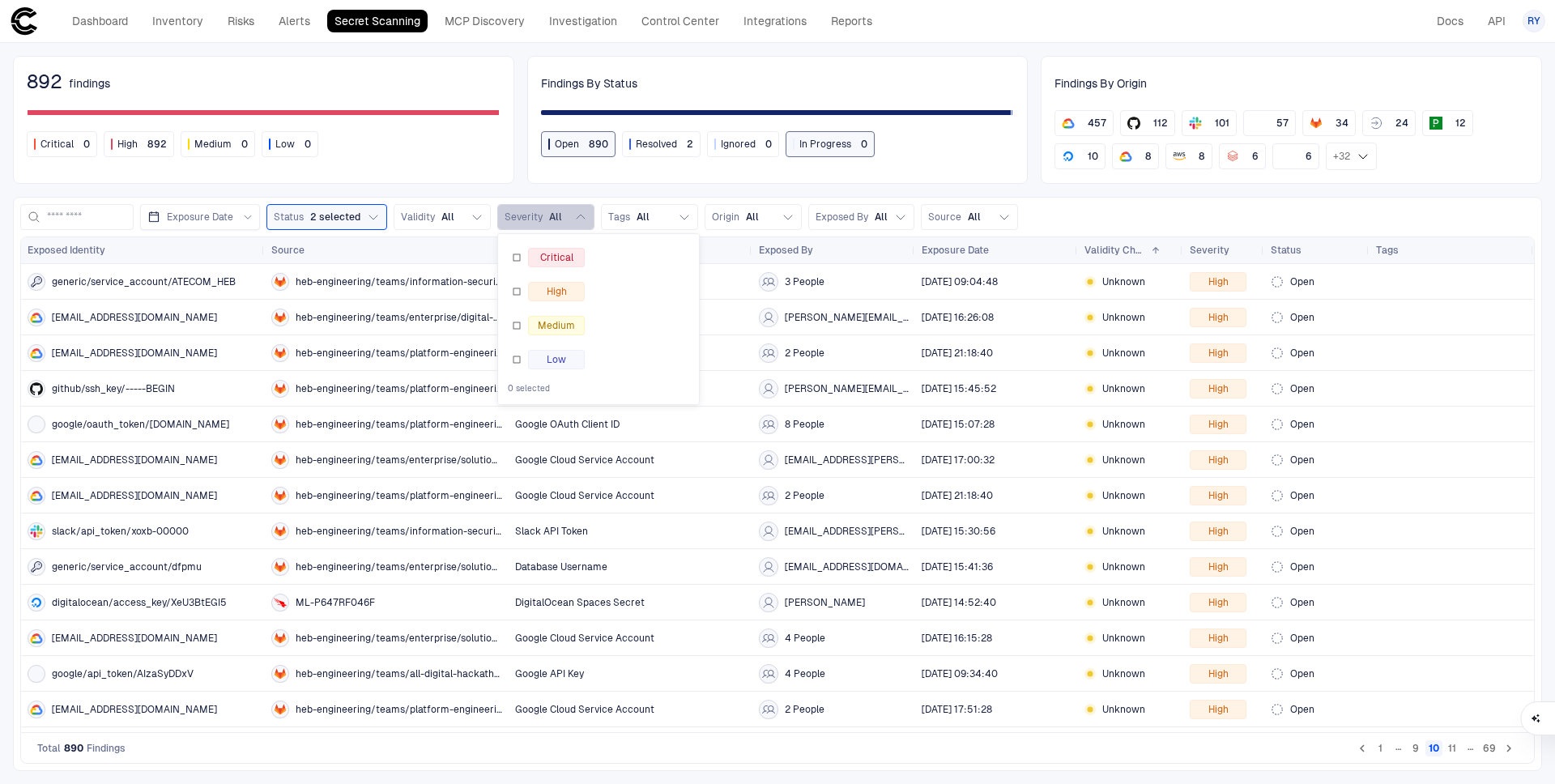
click at [583, 211] on icon "button" at bounding box center [581, 217] width 13 height 13
click at [471, 215] on icon "button" at bounding box center [477, 217] width 13 height 13
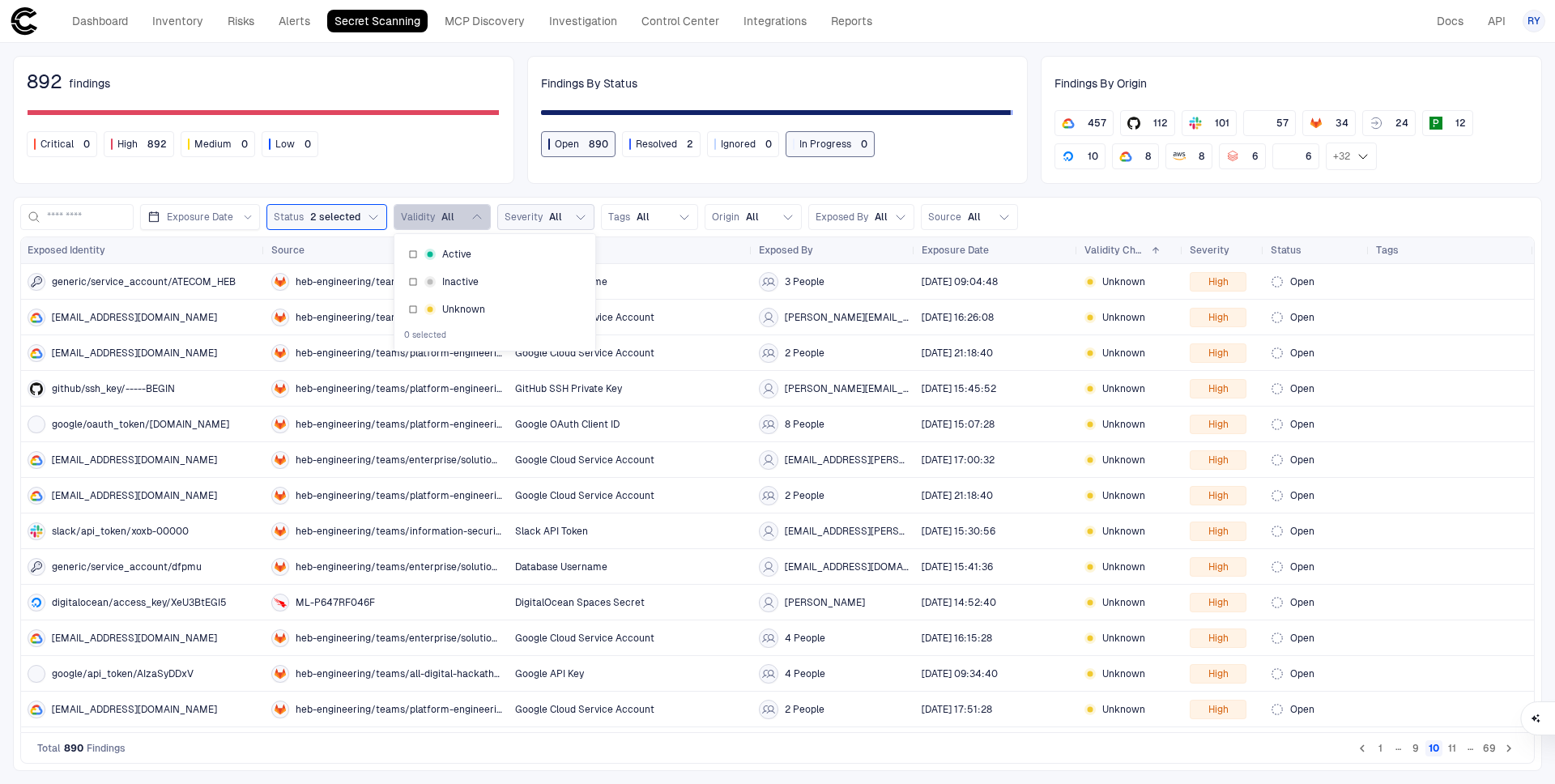
click at [471, 215] on icon "button" at bounding box center [477, 217] width 13 height 13
click at [769, 215] on button "Origin All" at bounding box center [753, 217] width 97 height 26
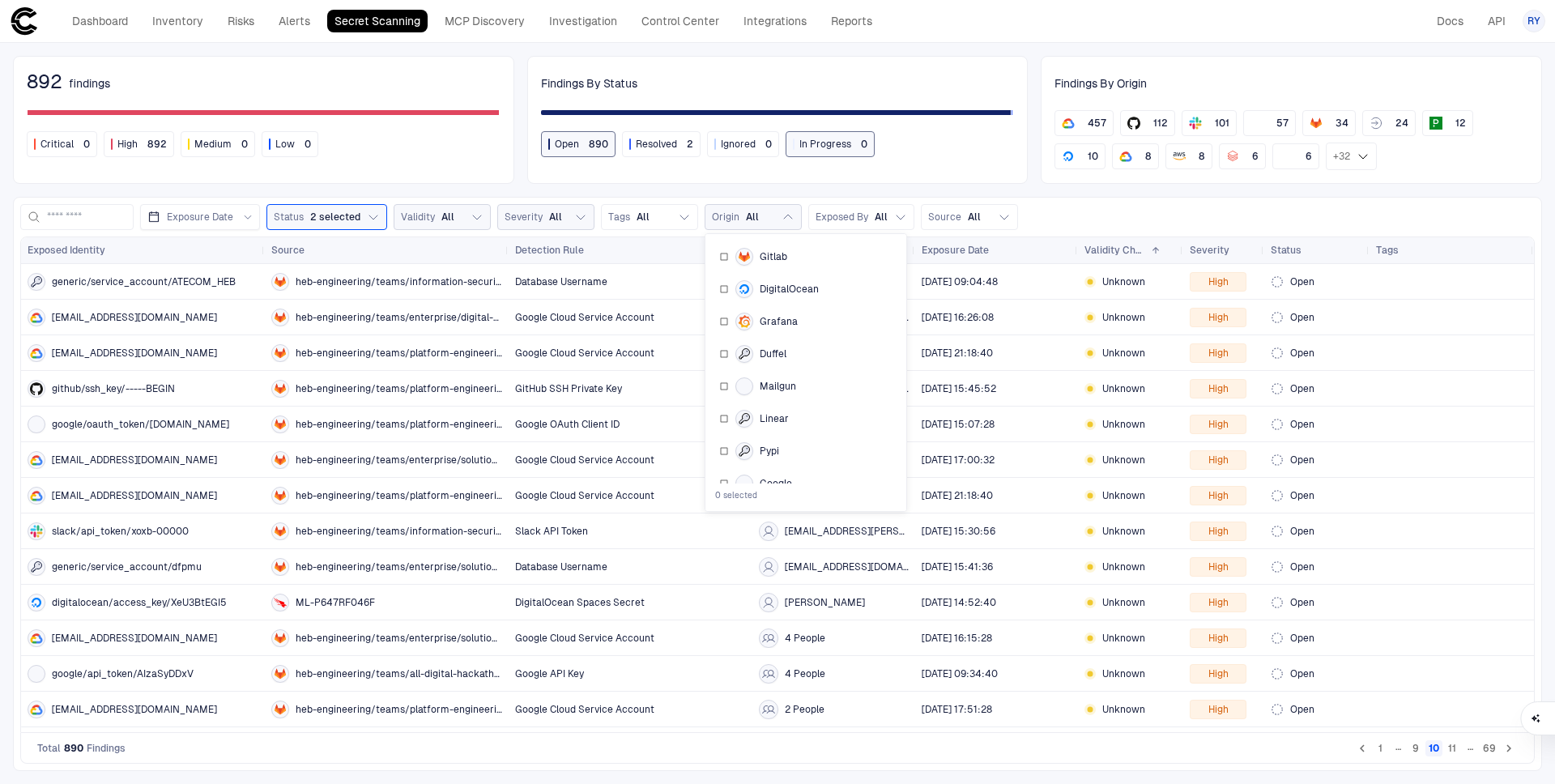
click at [792, 219] on button "Origin All" at bounding box center [753, 217] width 97 height 26
click at [988, 216] on button "Source All" at bounding box center [970, 217] width 97 height 26
click at [1033, 211] on div "Exposure Date Status 2 selected Validity All Severity All Tags All Origin All E…" at bounding box center [777, 217] width 1514 height 26
click at [592, 536] on div "Slack API Token" at bounding box center [630, 531] width 231 height 13
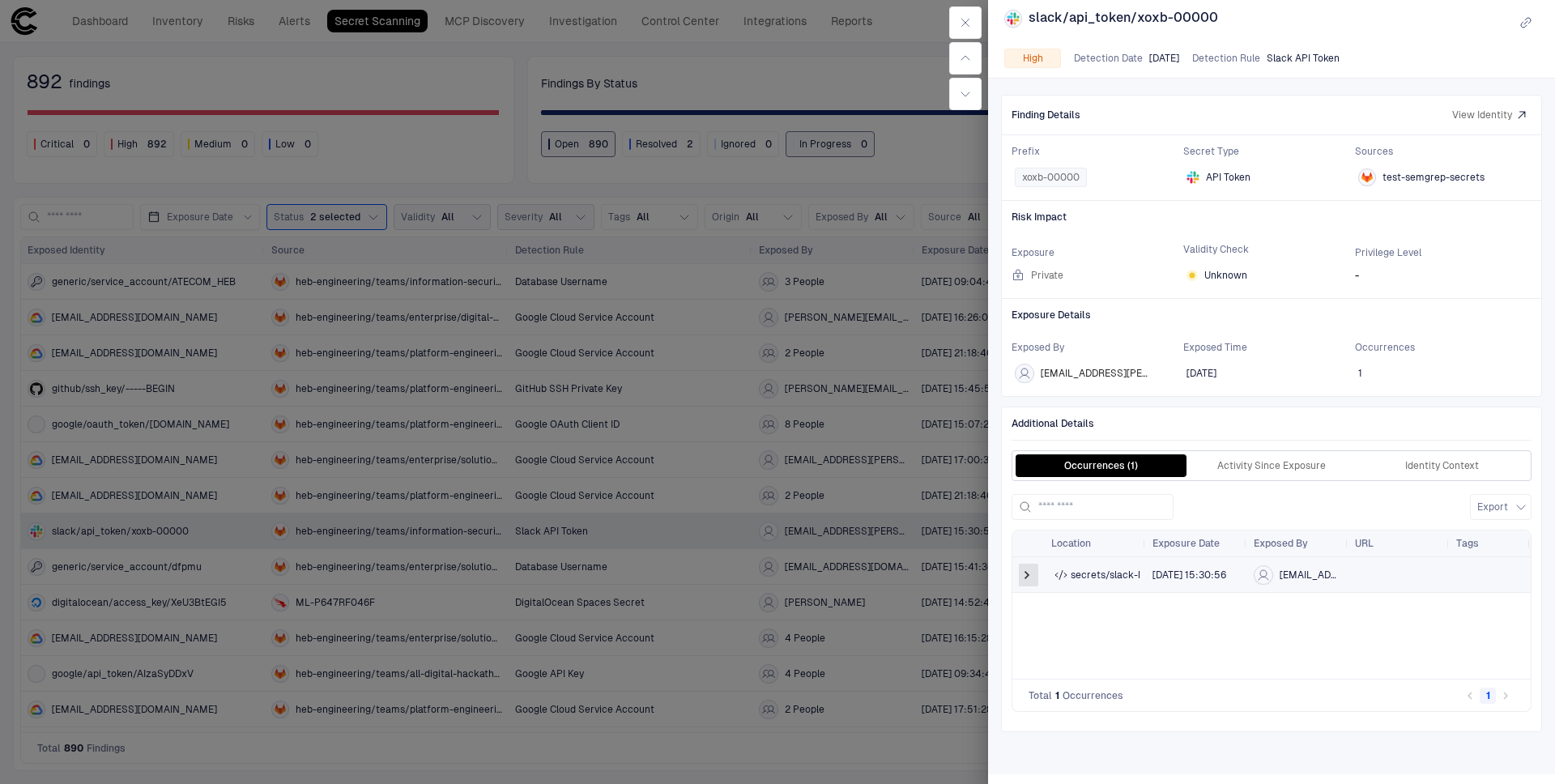
click at [1028, 575] on span at bounding box center [1027, 575] width 16 height 16
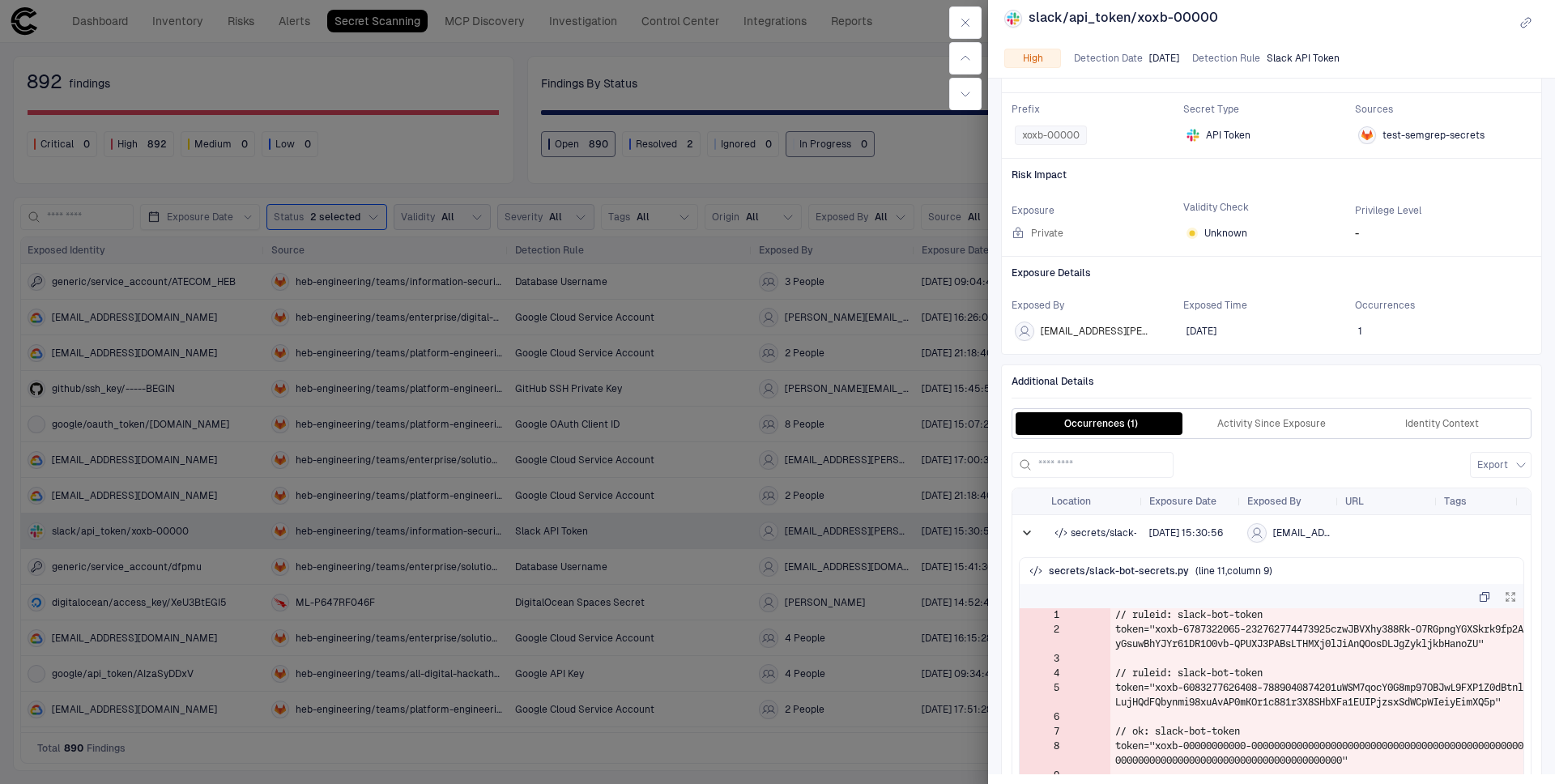
scroll to position [191, 0]
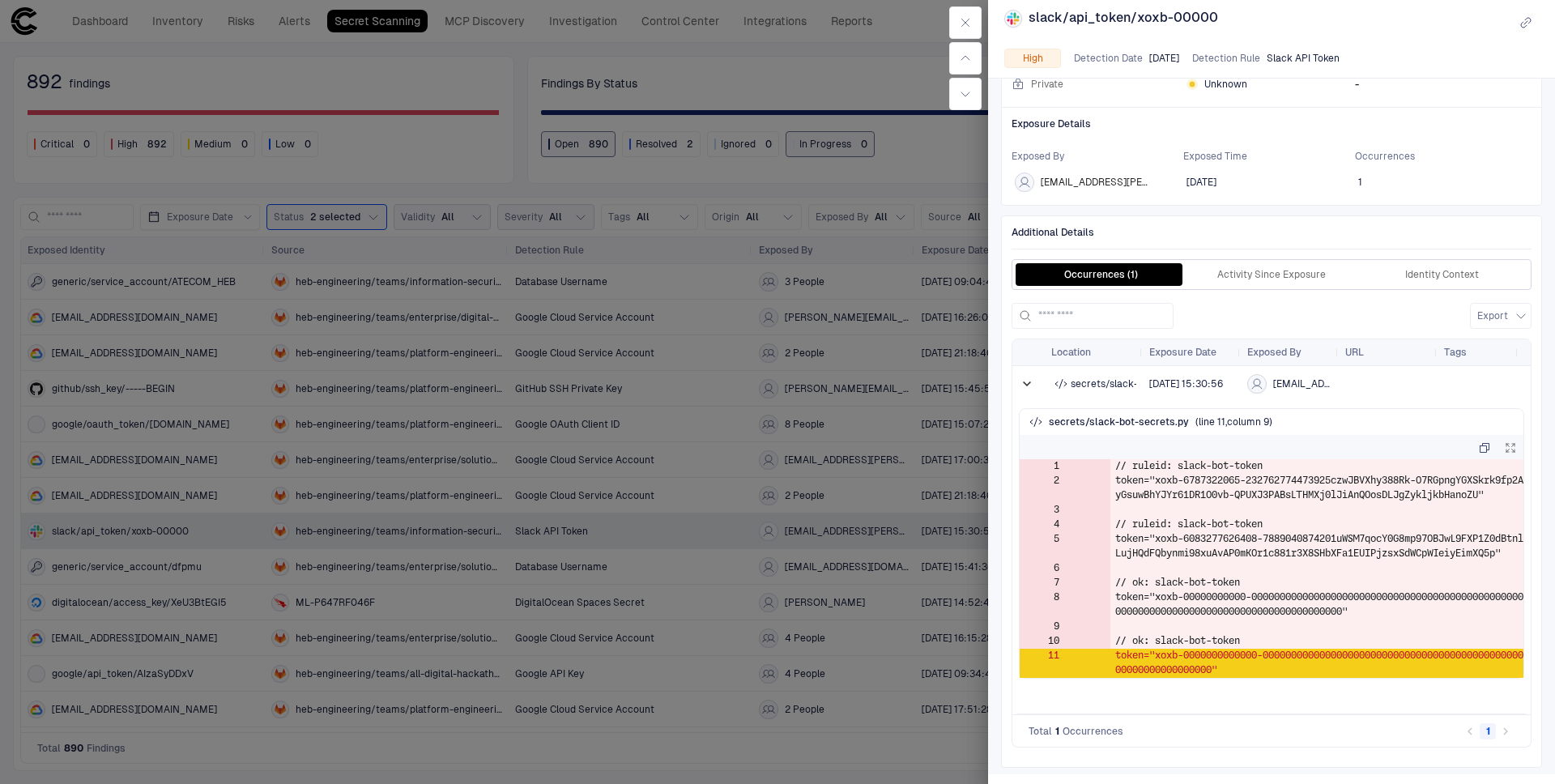
click at [234, 546] on div at bounding box center [777, 392] width 1555 height 784
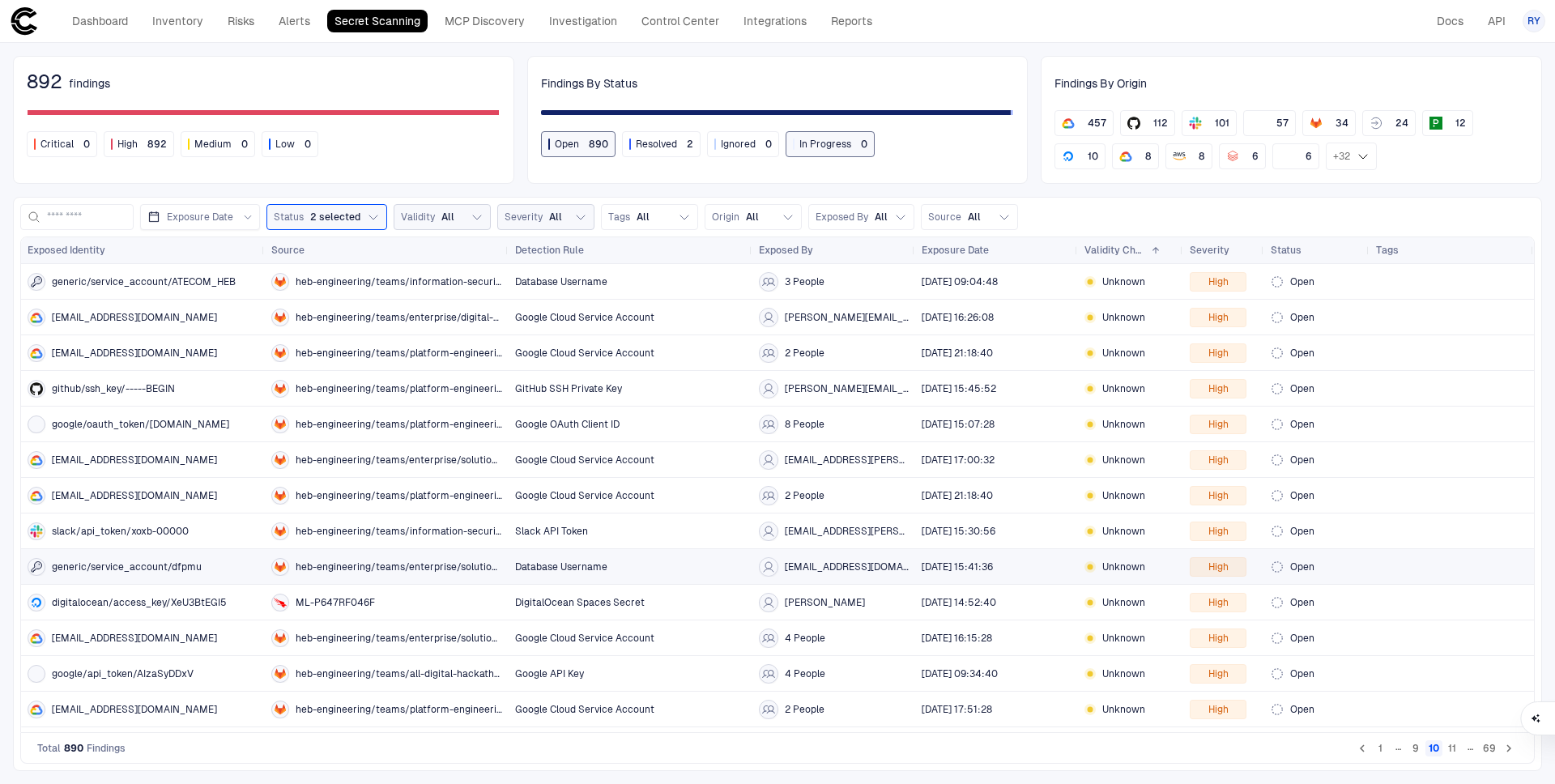
click at [224, 563] on div "generic/service_account/dfpmu" at bounding box center [142, 567] width 231 height 18
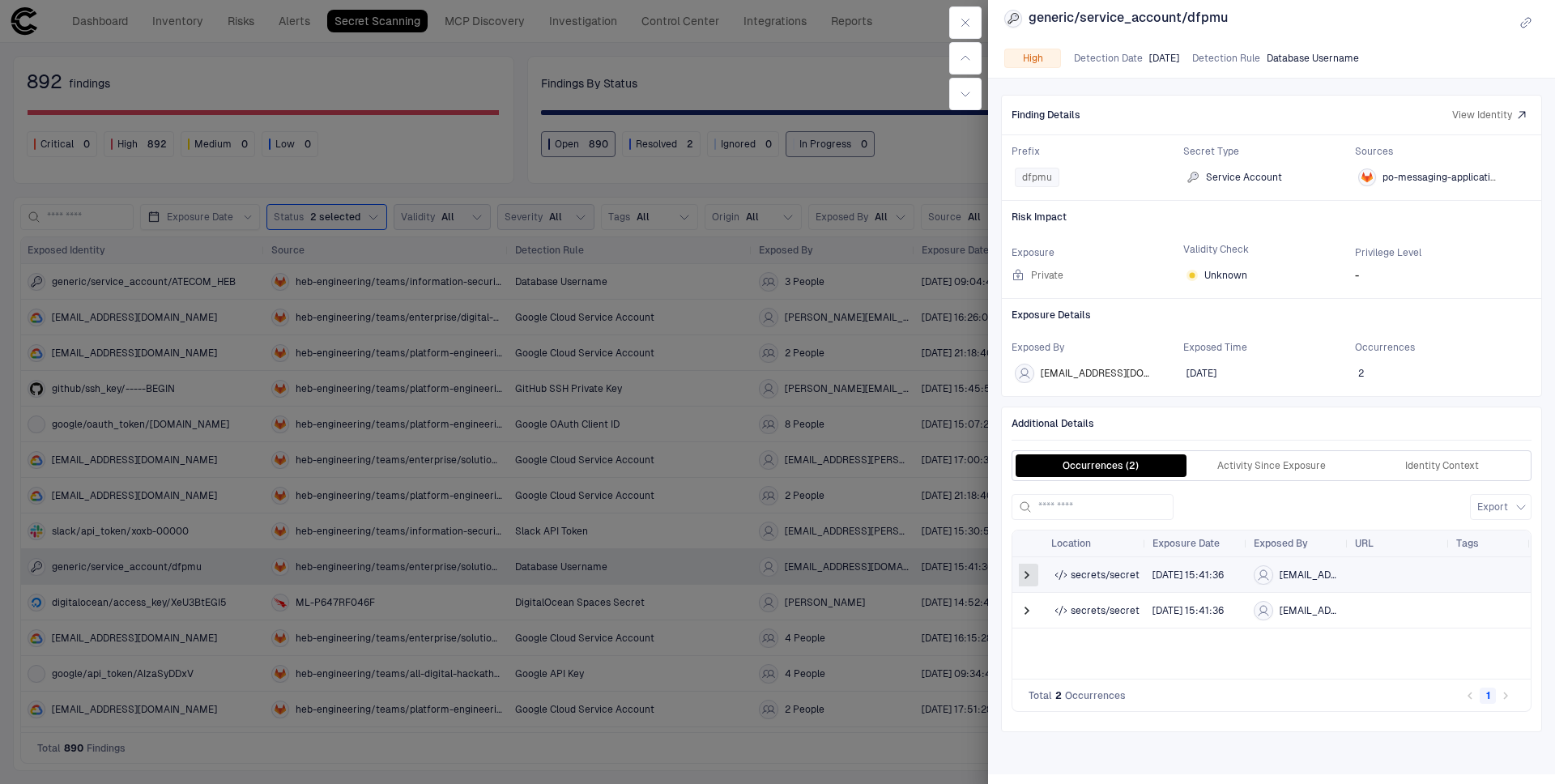
click at [1021, 573] on span at bounding box center [1027, 575] width 16 height 16
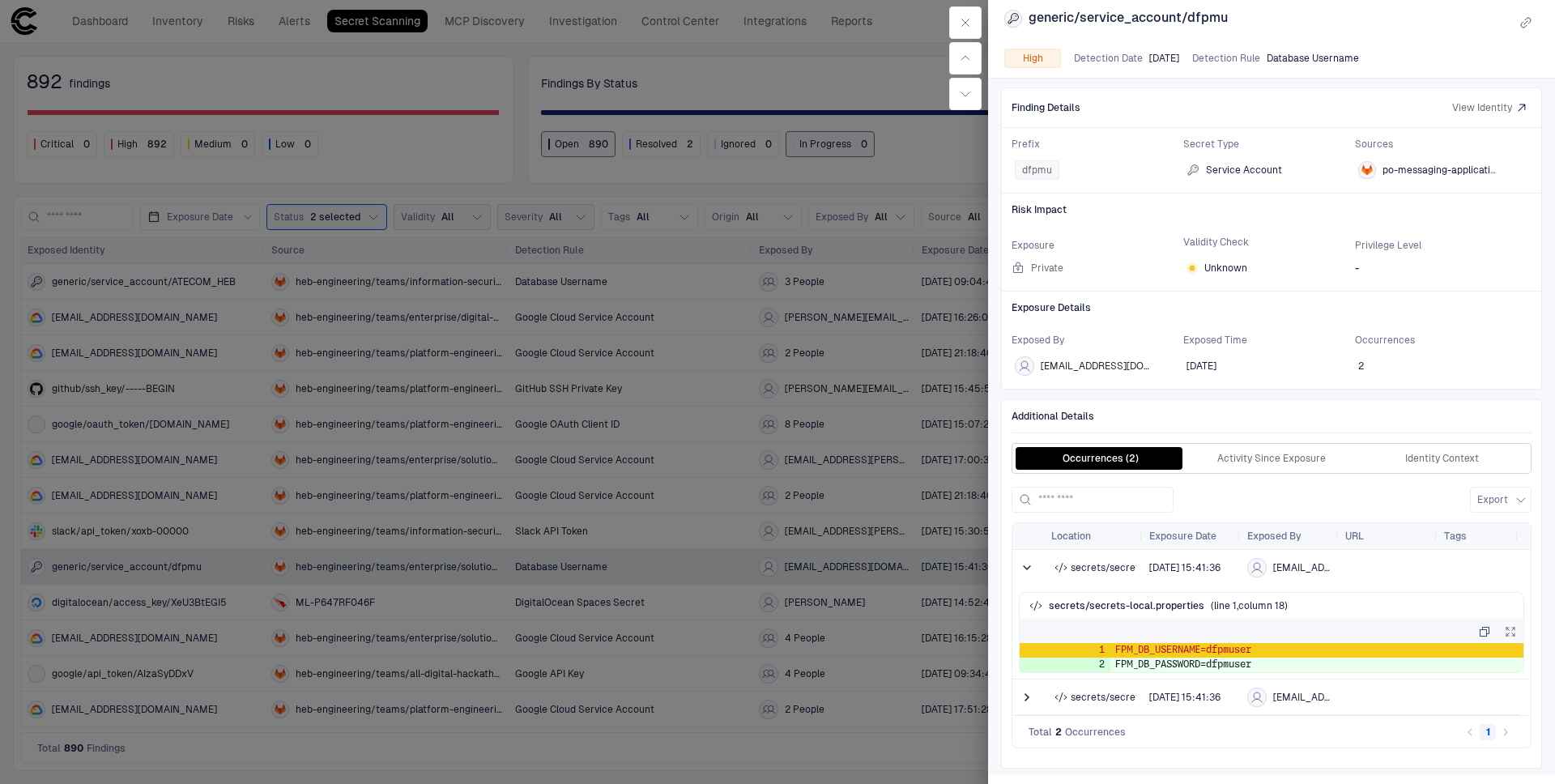
scroll to position [8, 0]
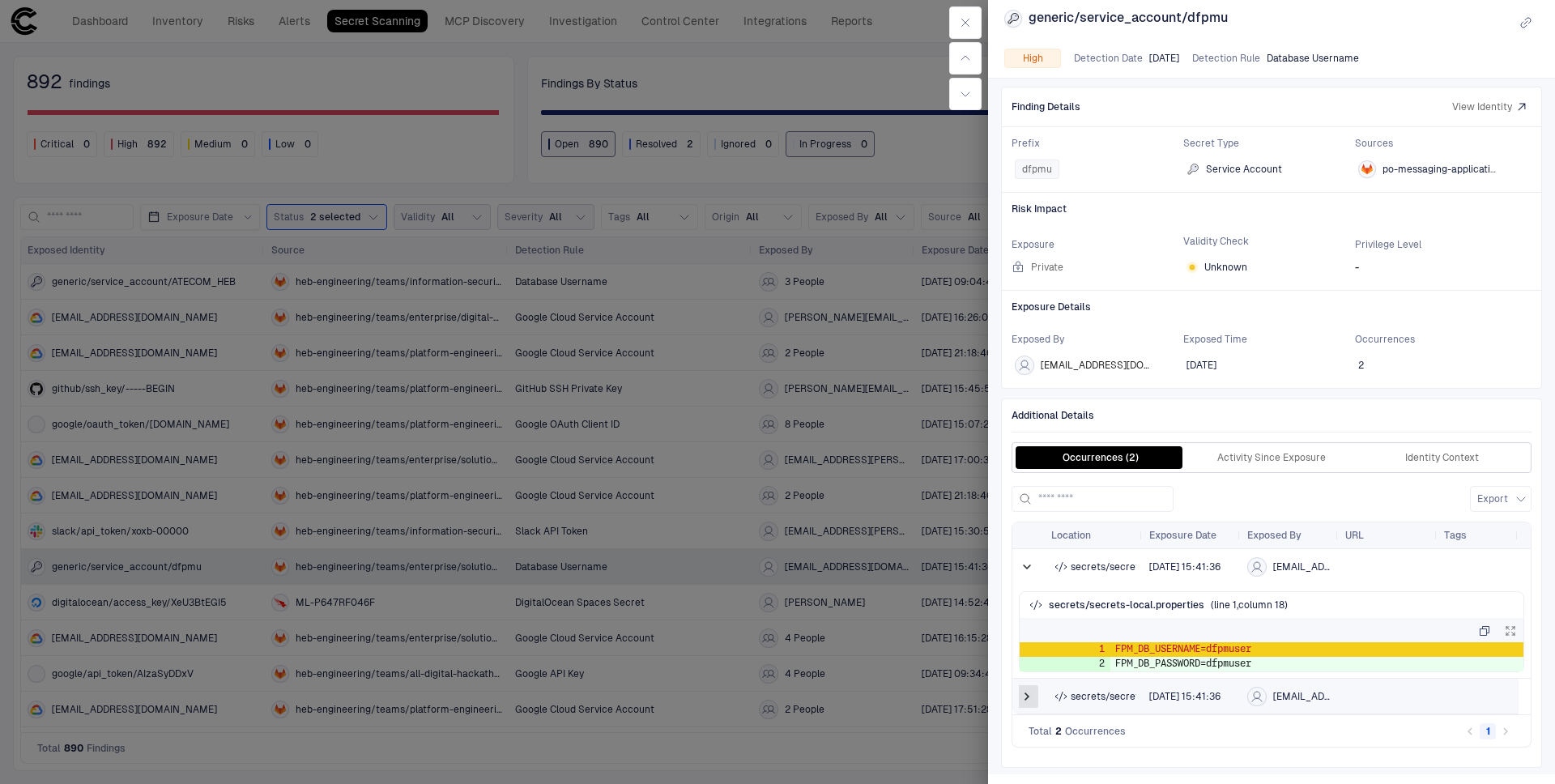
click at [1033, 692] on span at bounding box center [1027, 696] width 16 height 16
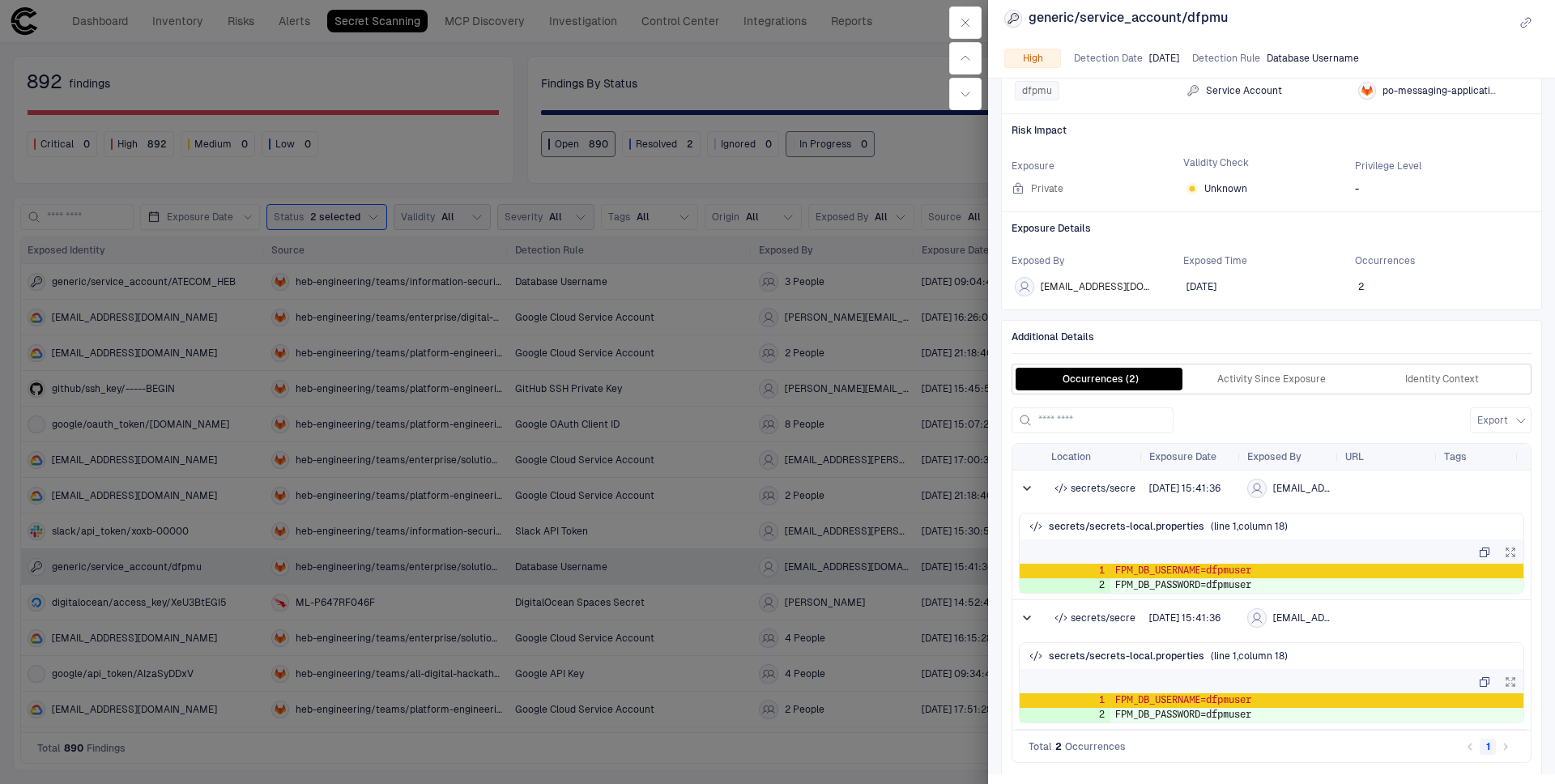
scroll to position [102, 0]
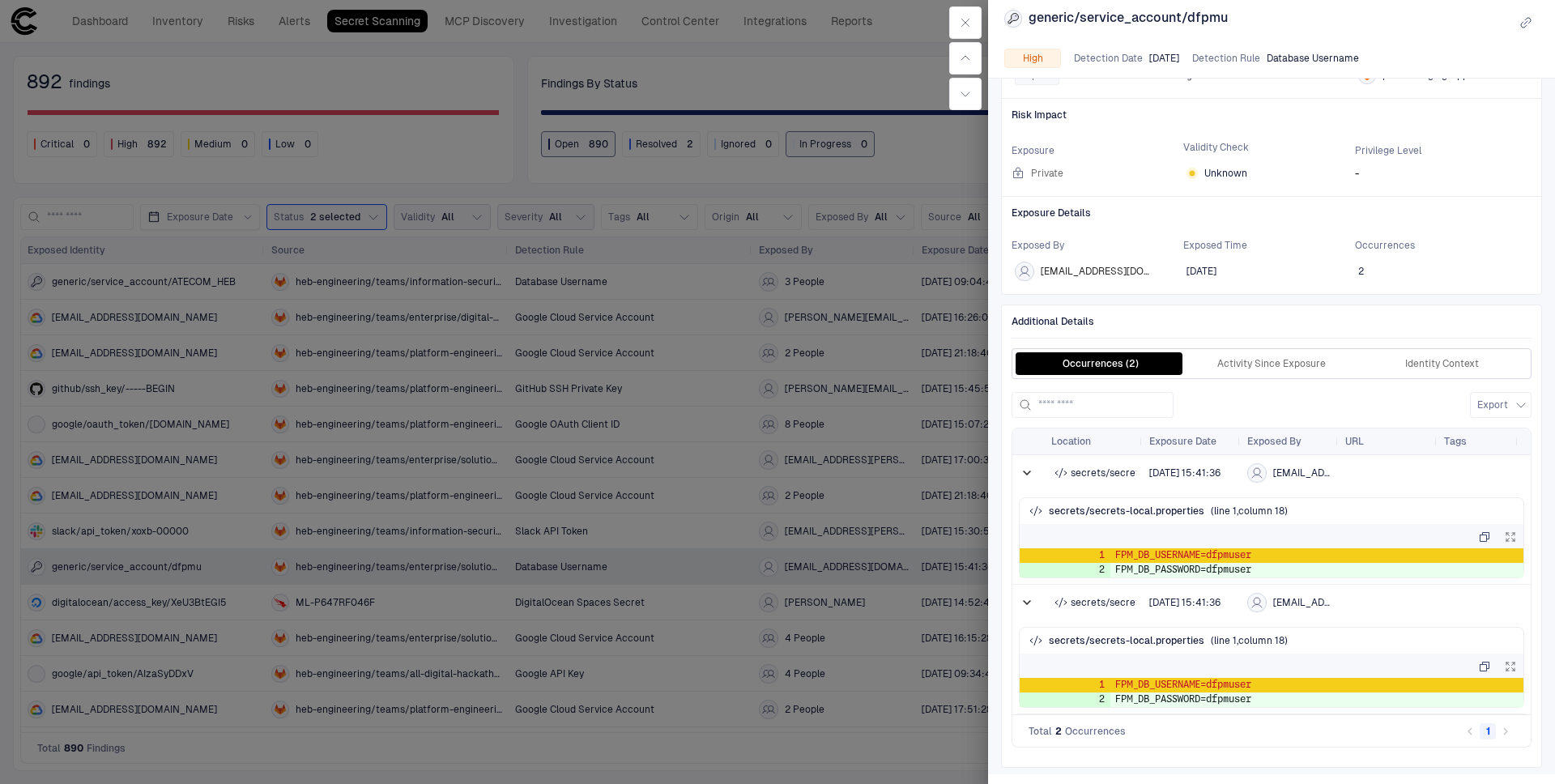
click at [208, 596] on div at bounding box center [777, 392] width 1555 height 784
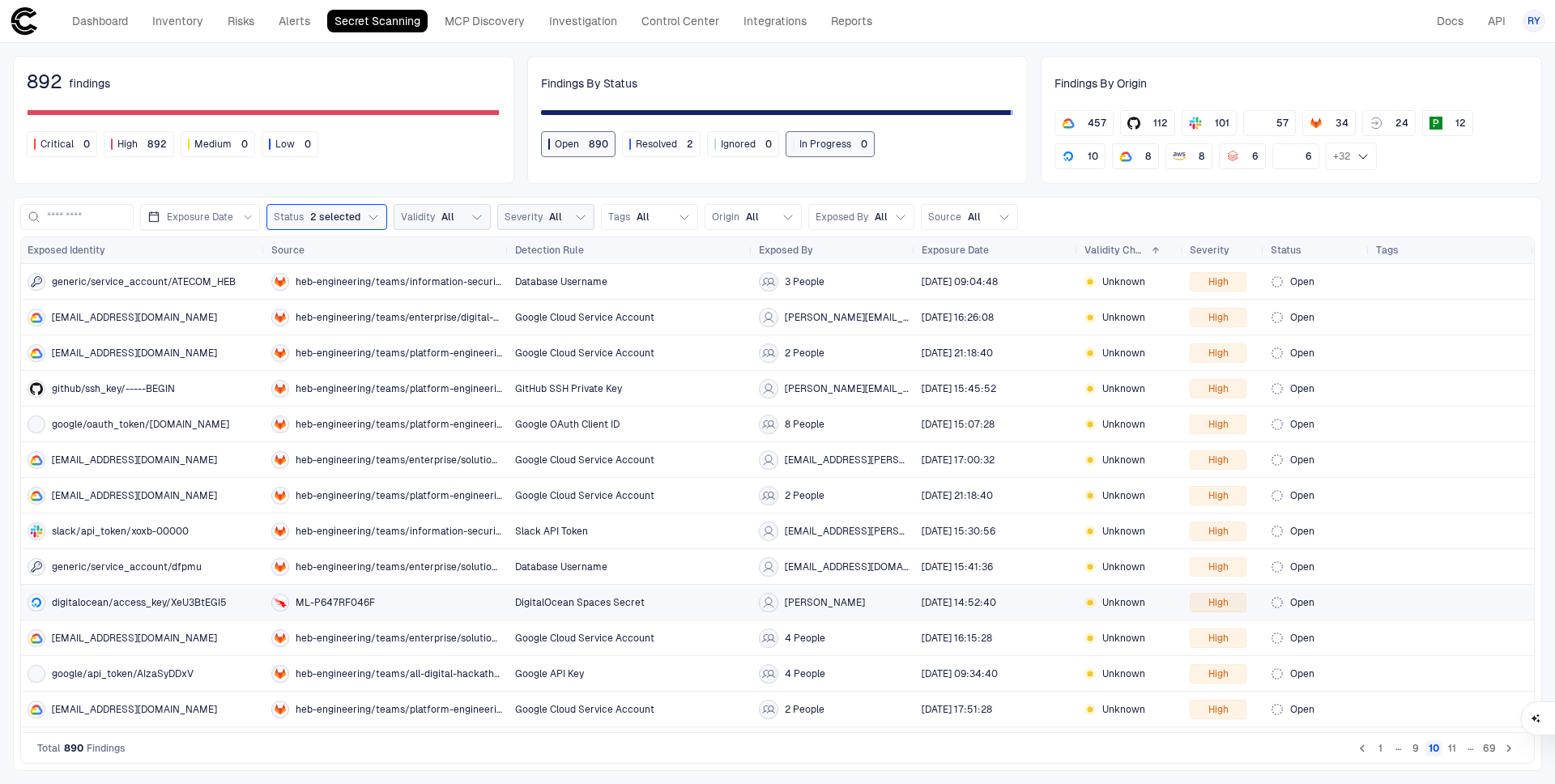
click at [229, 599] on div "digitalocean/access_key/XeU3BtEGI5" at bounding box center [142, 603] width 231 height 18
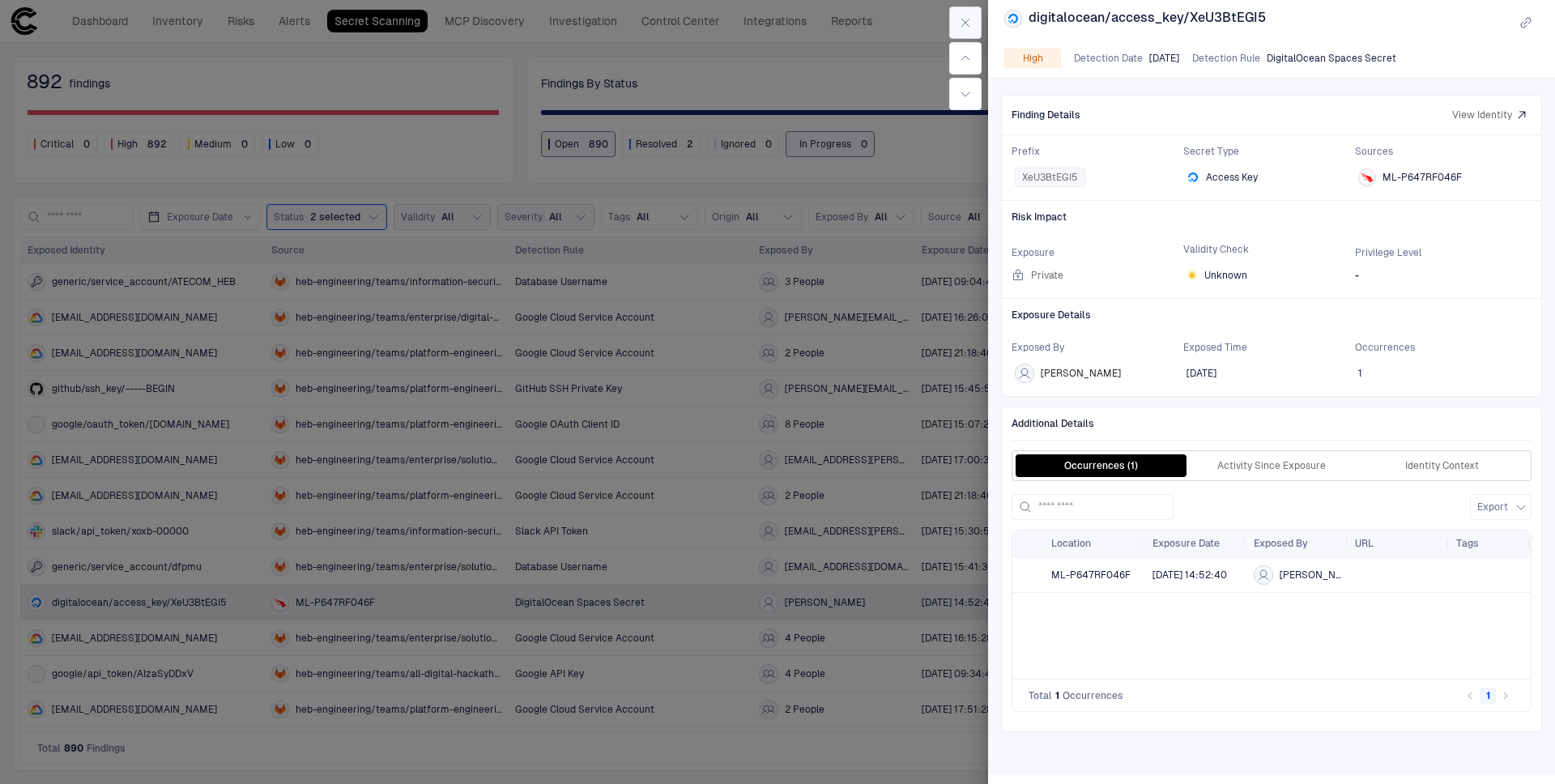
click at [964, 18] on icon "button" at bounding box center [966, 22] width 13 height 13
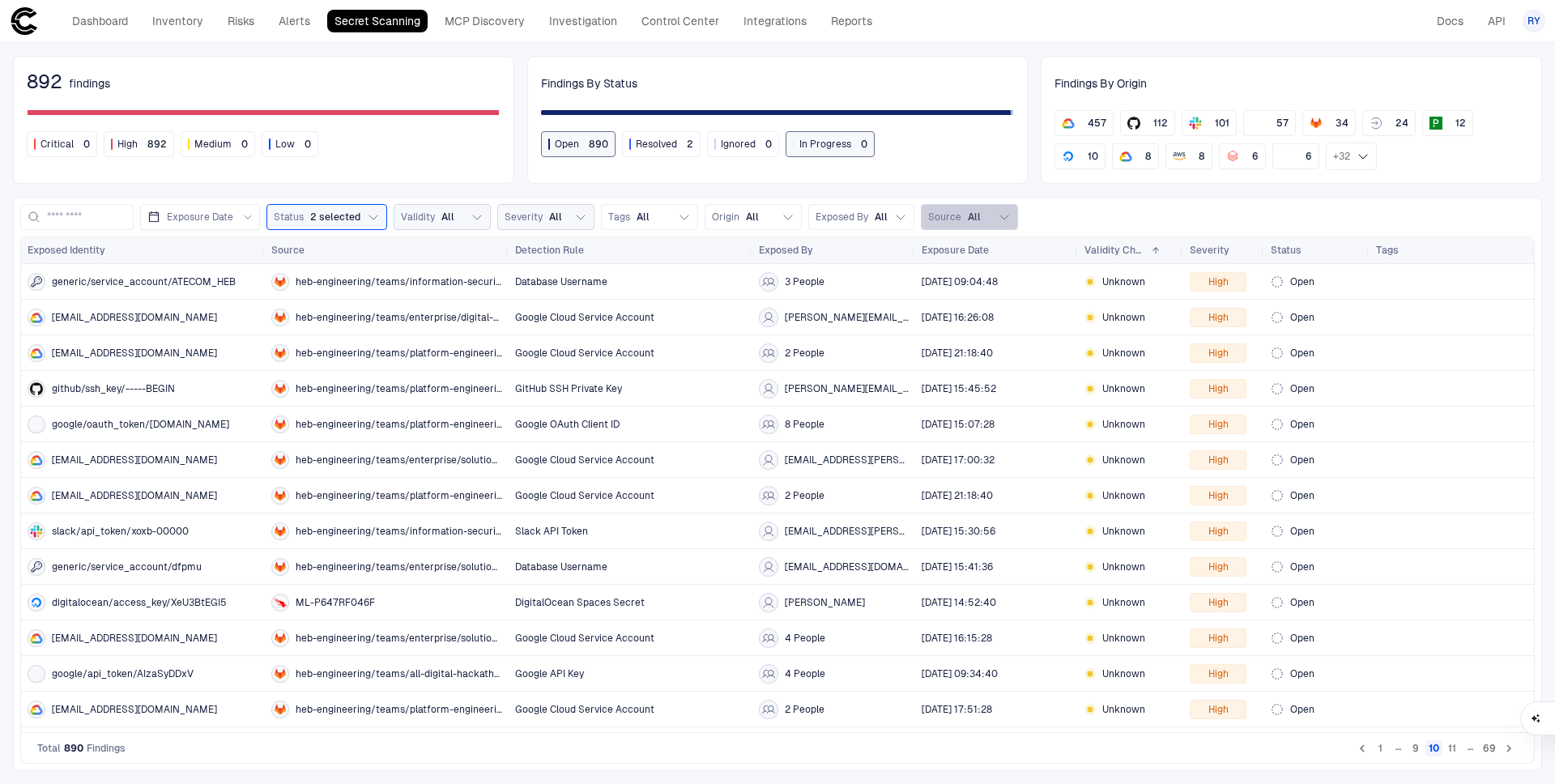
click at [956, 219] on span "Source" at bounding box center [945, 217] width 34 height 13
click at [845, 221] on span "Exposed By" at bounding box center [842, 217] width 52 height 13
type input "*"
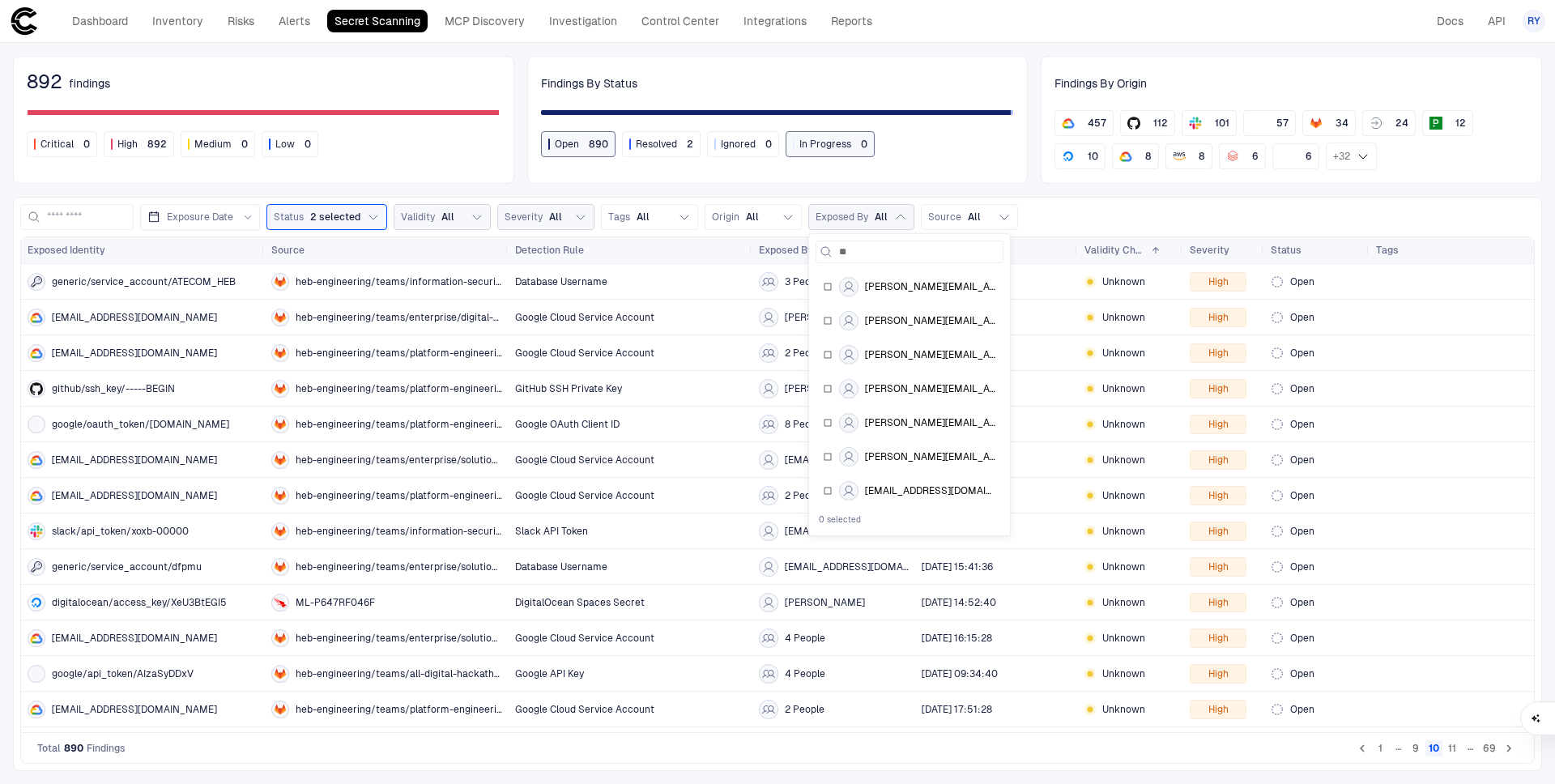
type input "*"
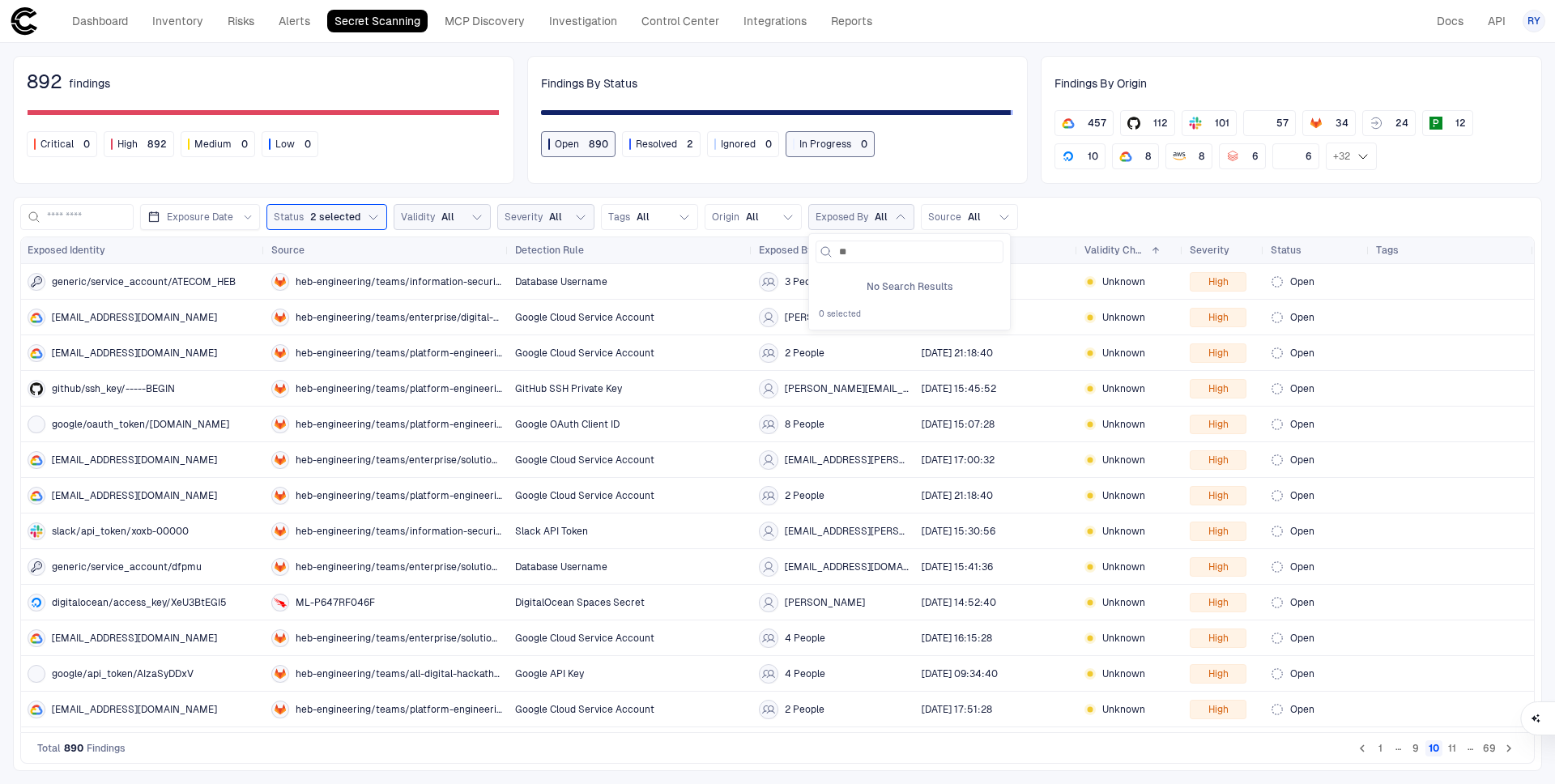
type input "*"
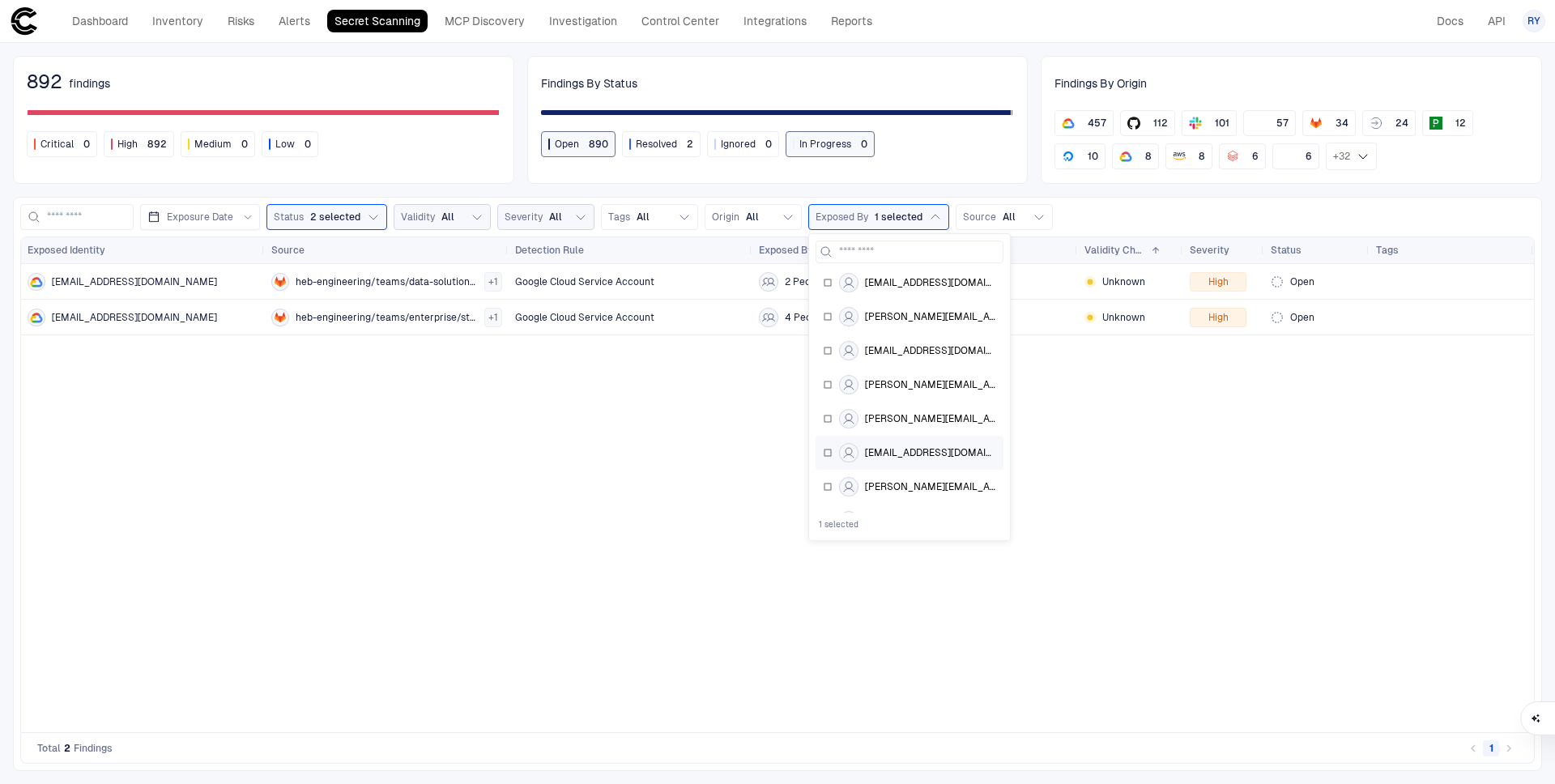
scroll to position [5897, 0]
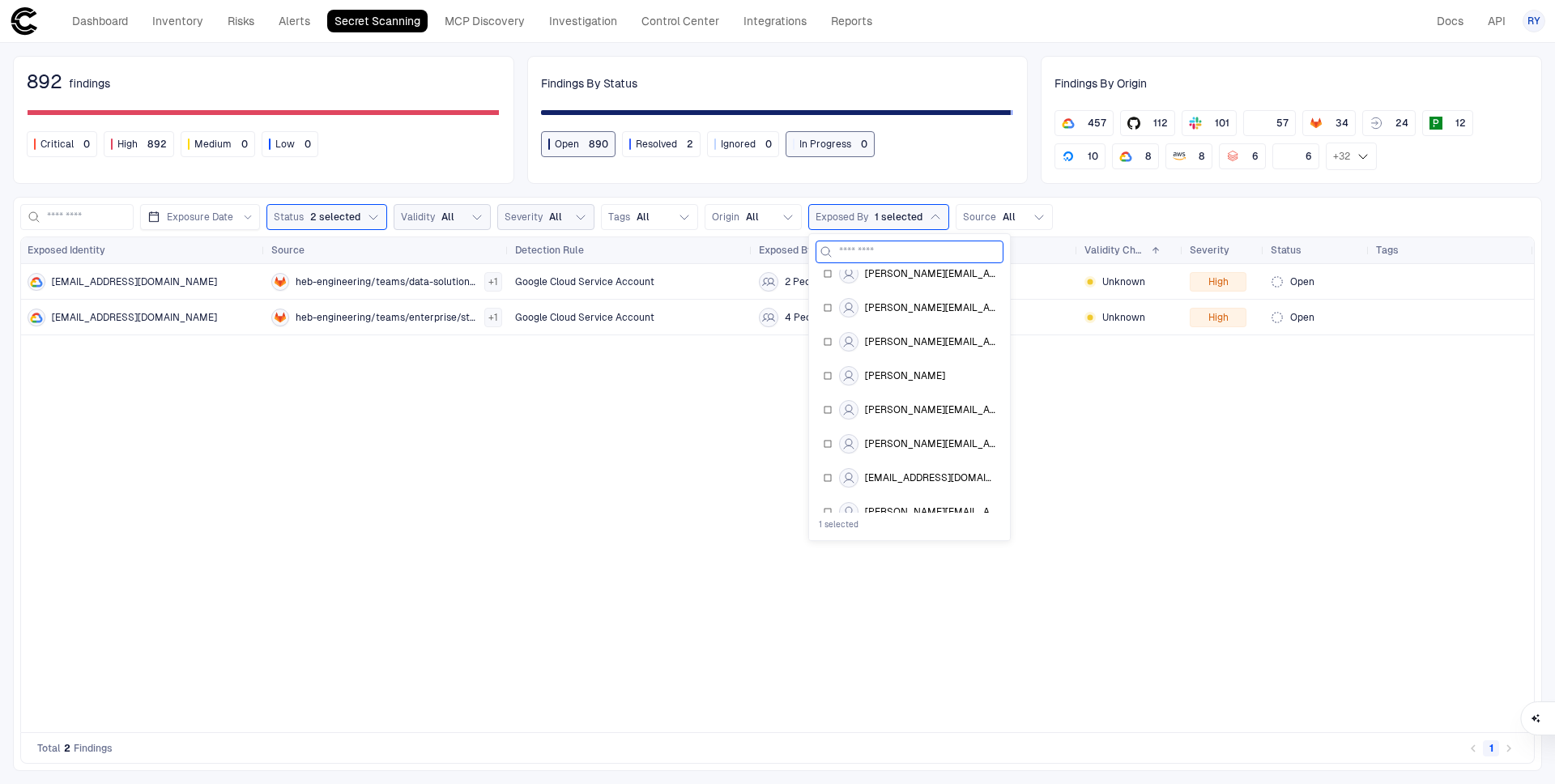
click at [883, 247] on input at bounding box center [919, 252] width 160 height 21
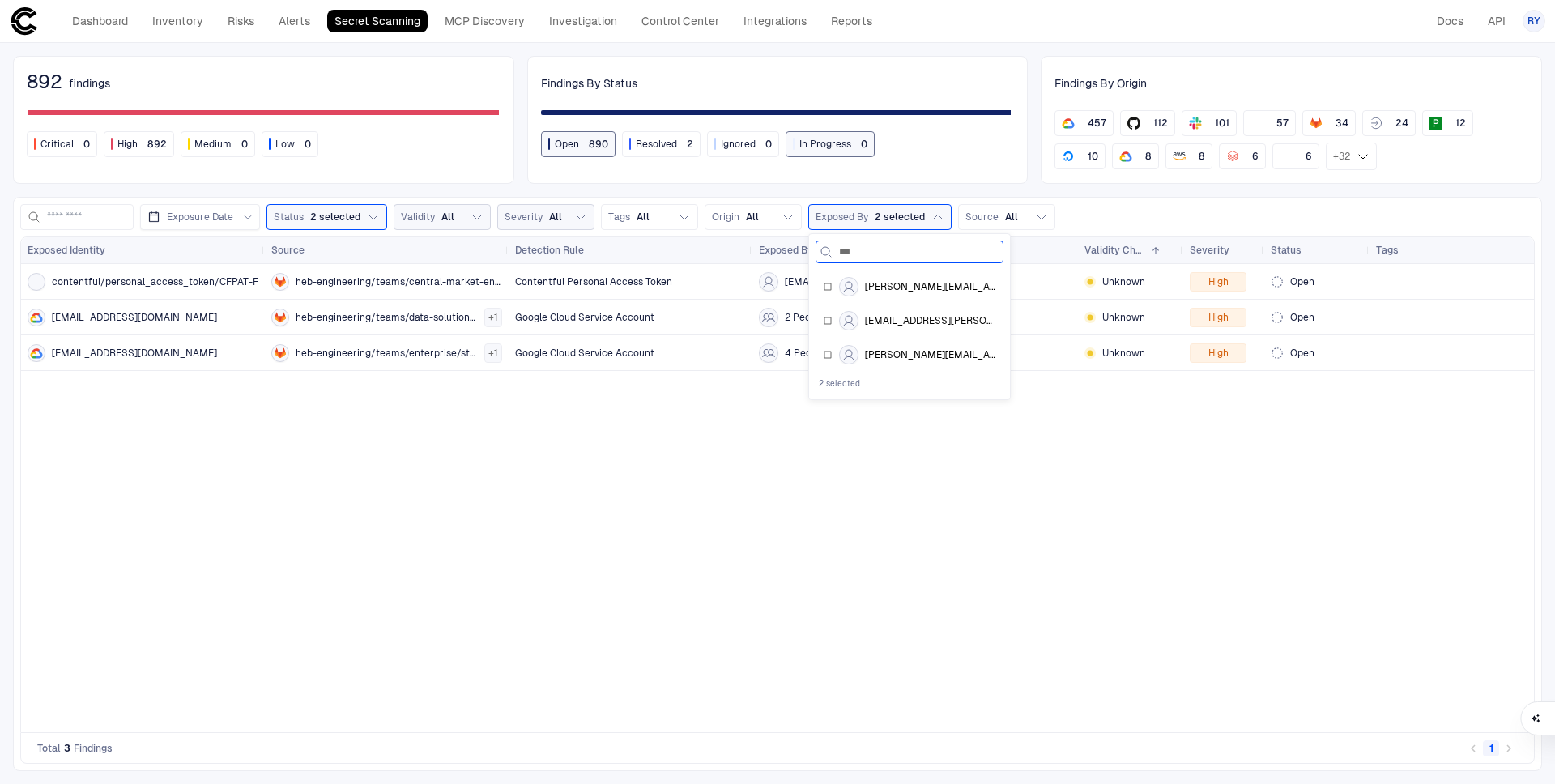
scroll to position [0, 0]
type input "****"
click at [833, 322] on div "kan.michael@heb.com" at bounding box center [910, 320] width 173 height 19
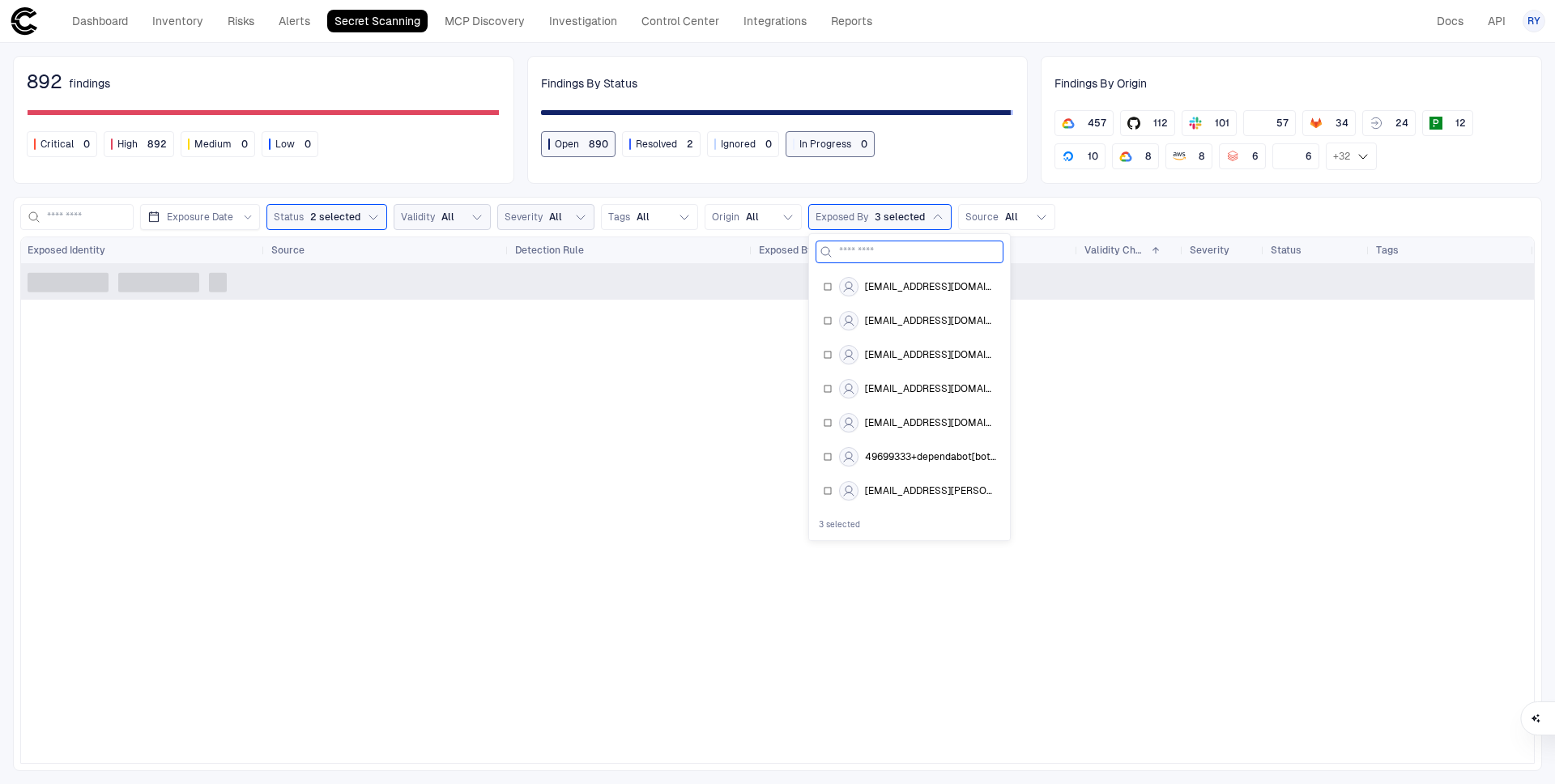
click at [841, 254] on input at bounding box center [919, 252] width 160 height 21
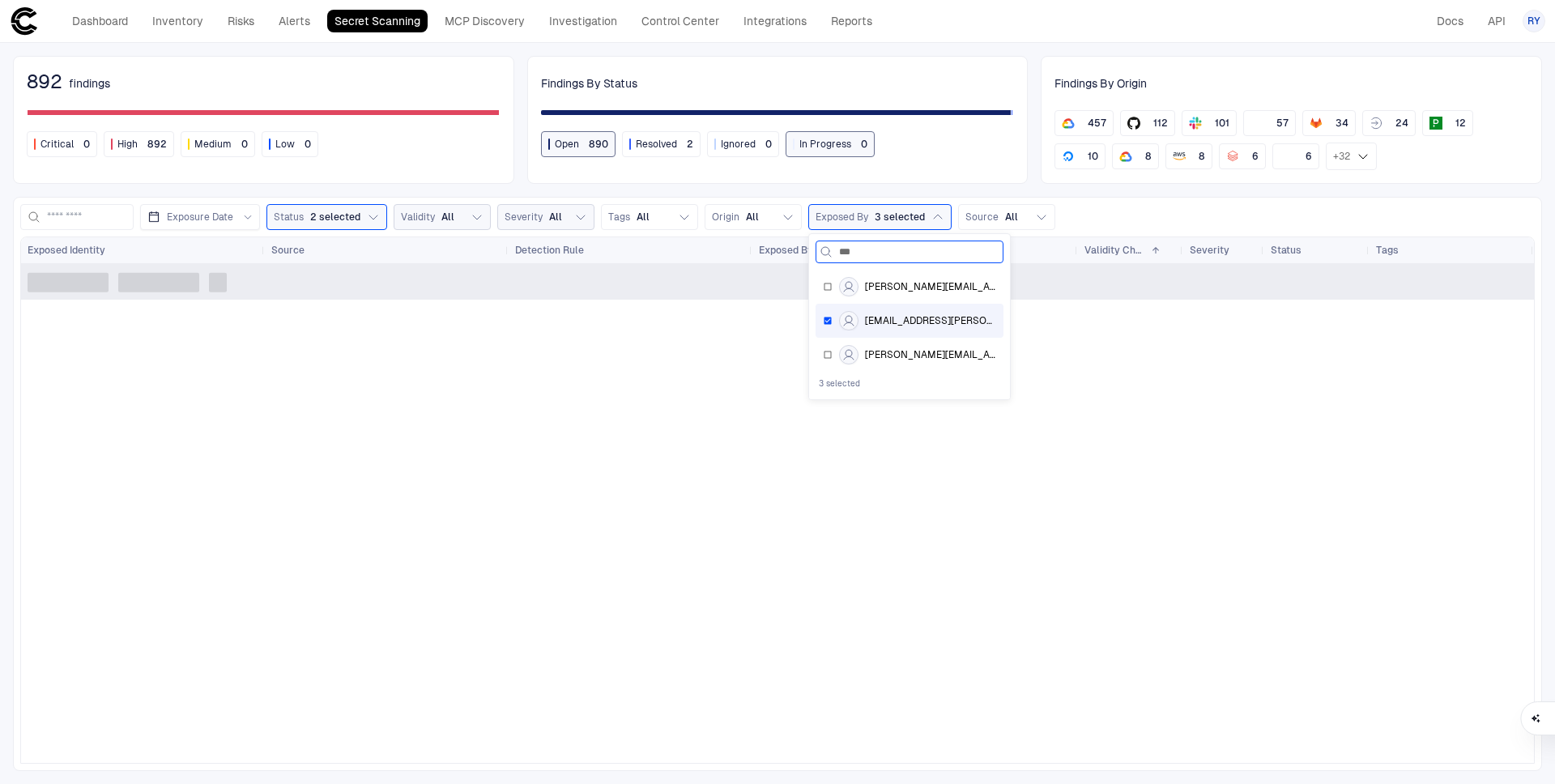
type input "****"
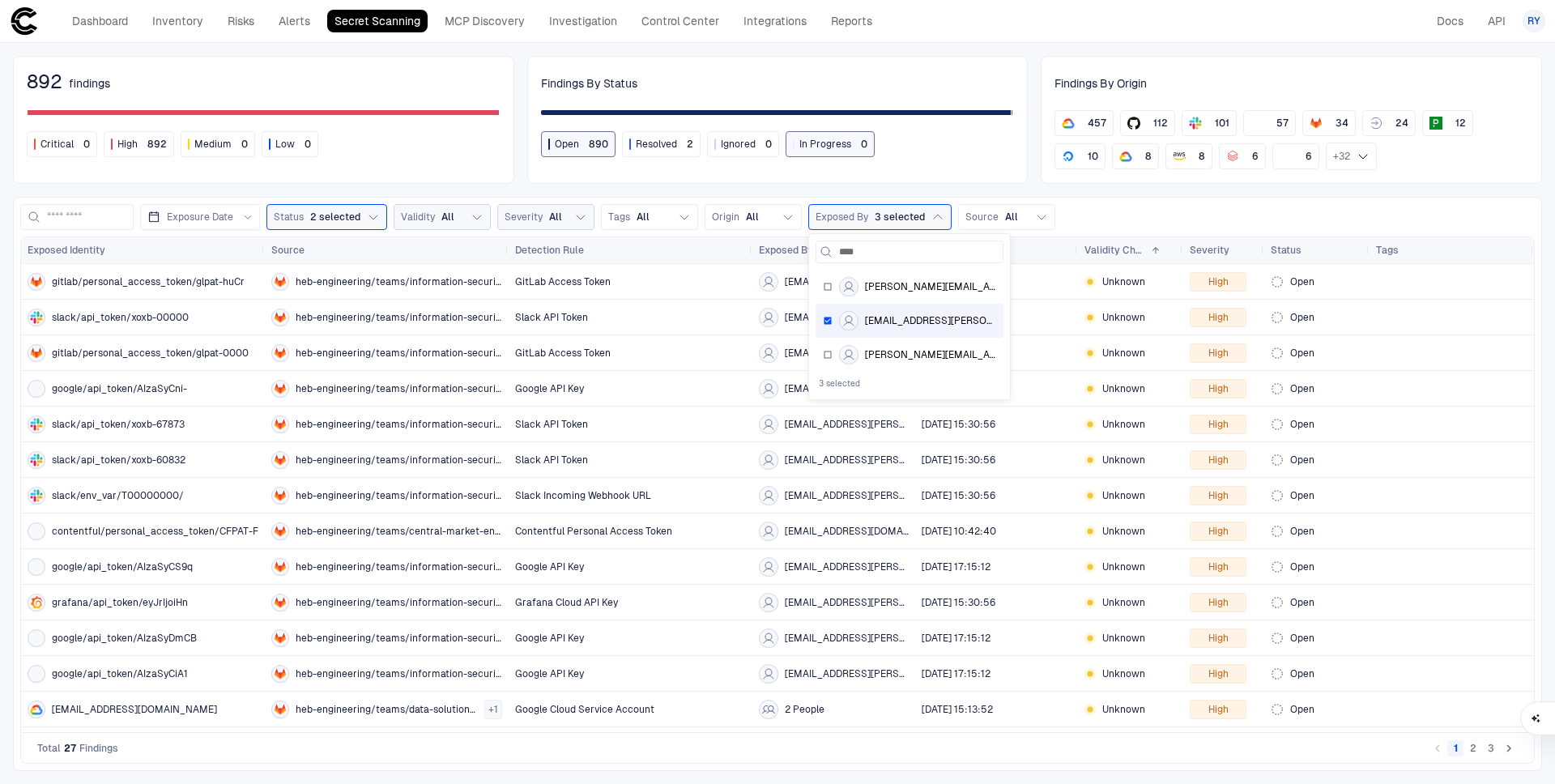
click at [1451, 217] on div "Exposure Date Status 2 selected Validity All Severity All Tags All Origin All E…" at bounding box center [777, 217] width 1514 height 26
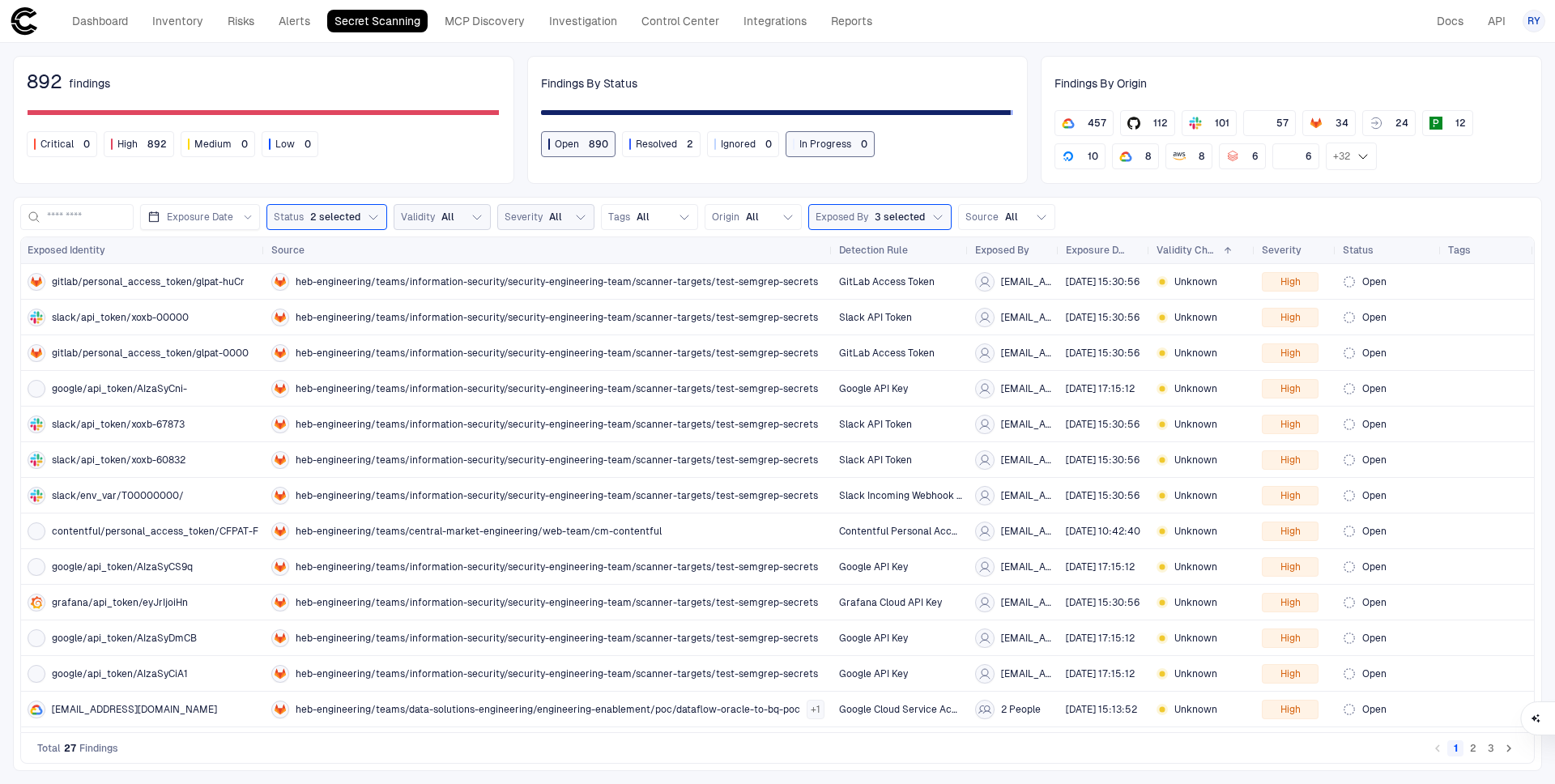
drag, startPoint x: 505, startPoint y: 244, endPoint x: 829, endPoint y: 269, distance: 325.0
click at [829, 269] on div "Exposed Identity Source Detection Rule Exposed By 1" at bounding box center [778, 484] width 1513 height 495
click at [589, 565] on span "heb-engineering/teams/information-security/security-engineering-team/scanner-ta…" at bounding box center [557, 566] width 522 height 13
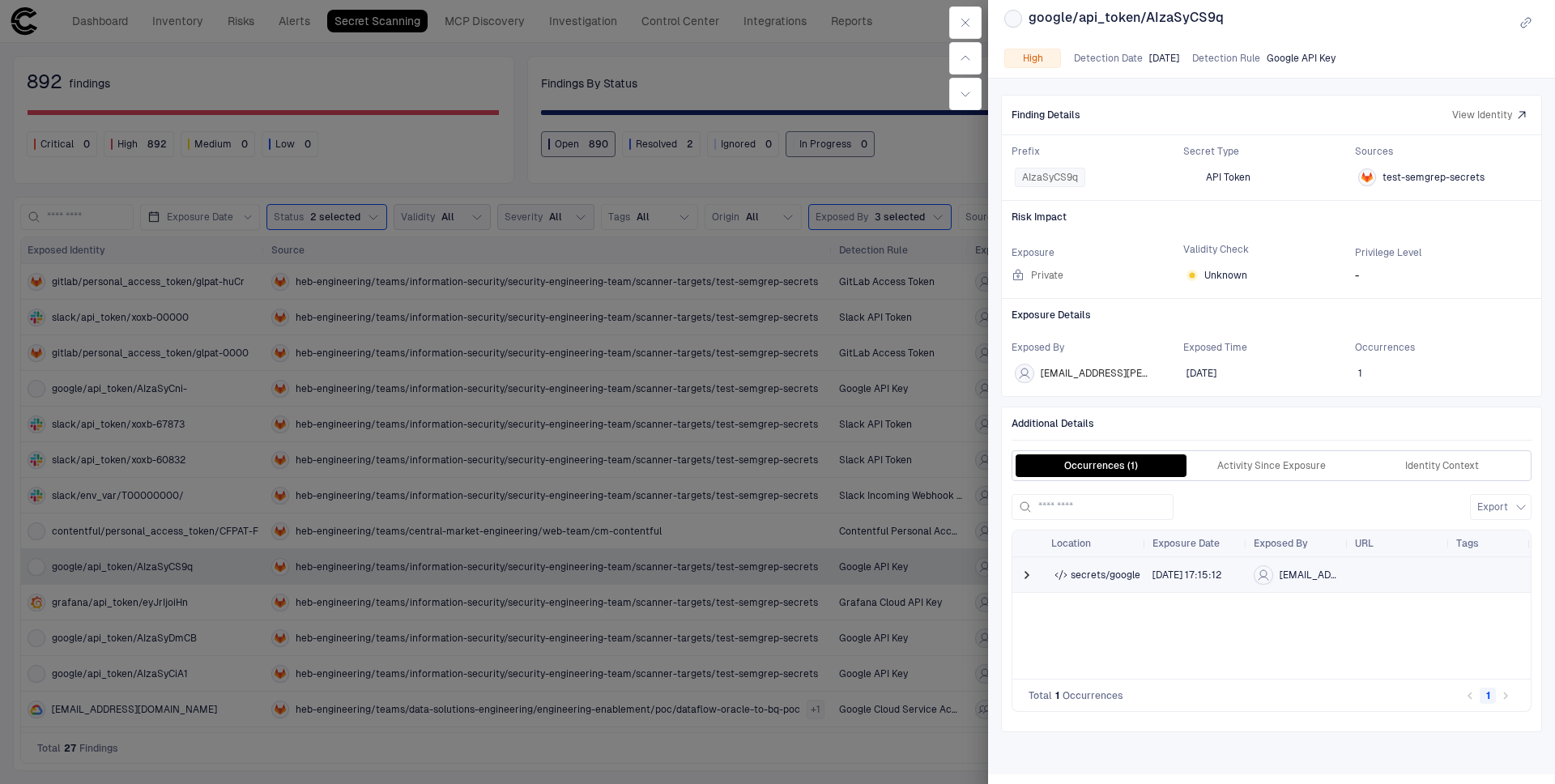
click at [1036, 573] on span at bounding box center [1028, 575] width 19 height 34
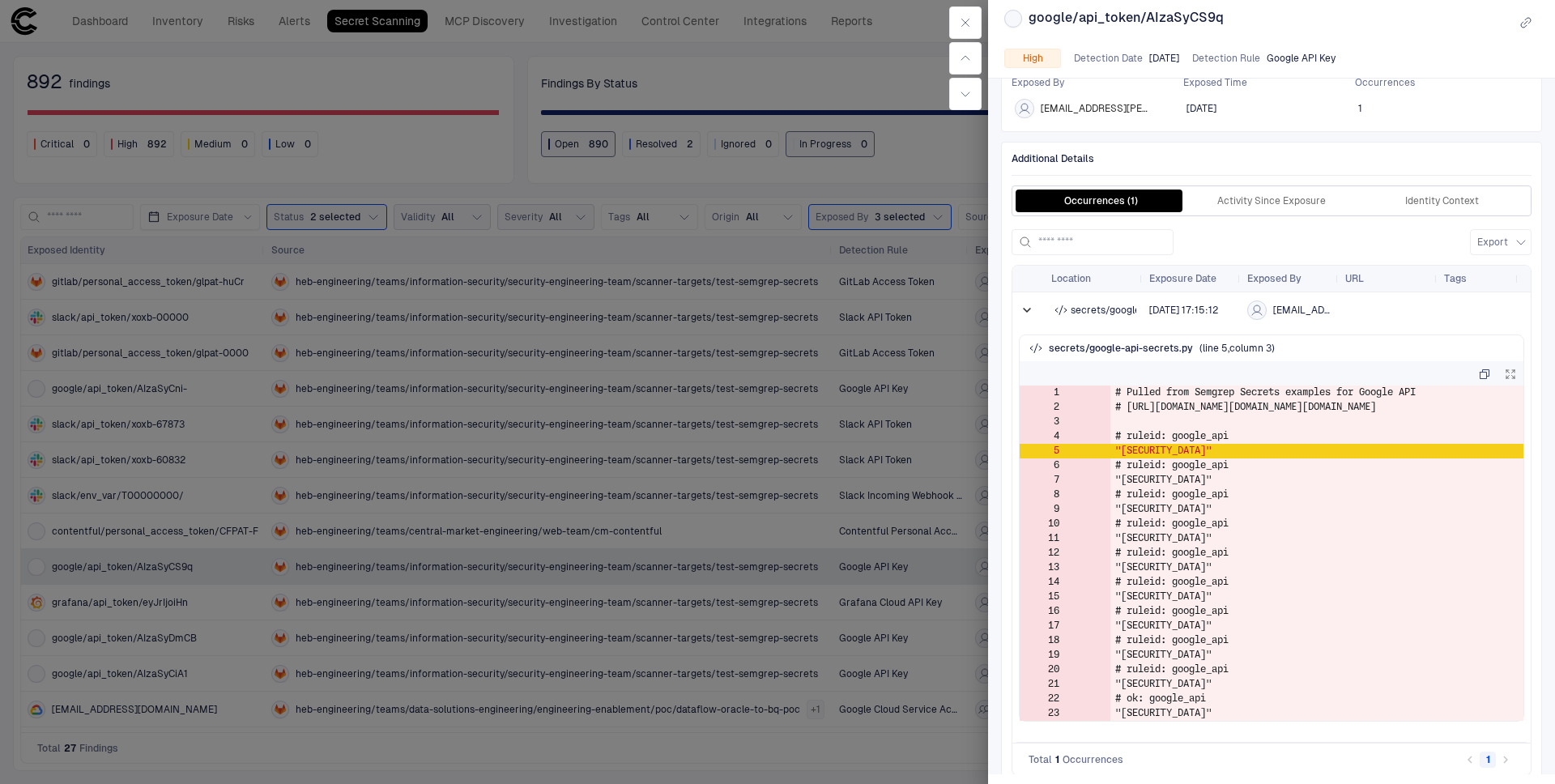
scroll to position [293, 0]
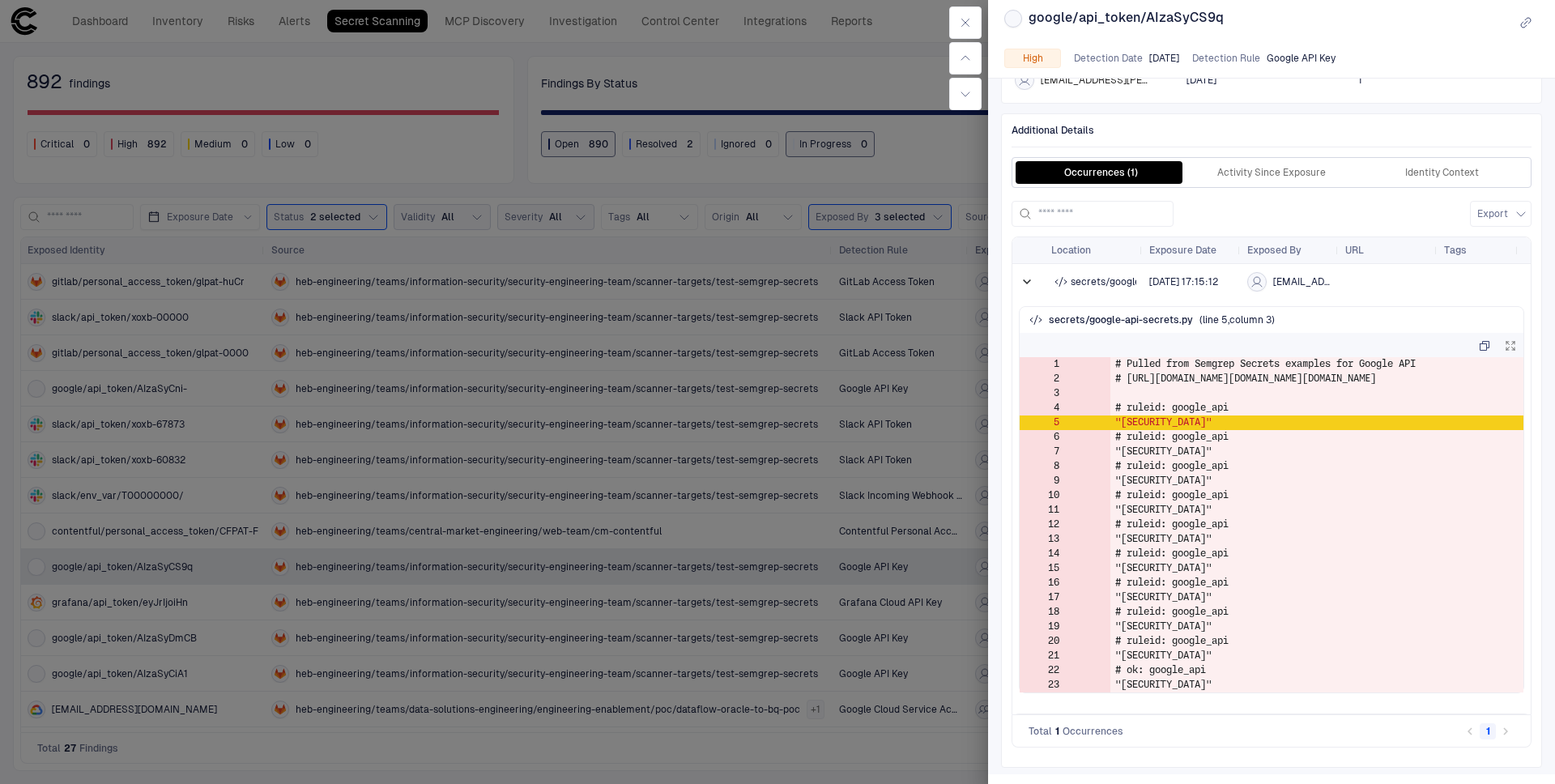
click at [781, 579] on div at bounding box center [777, 392] width 1555 height 784
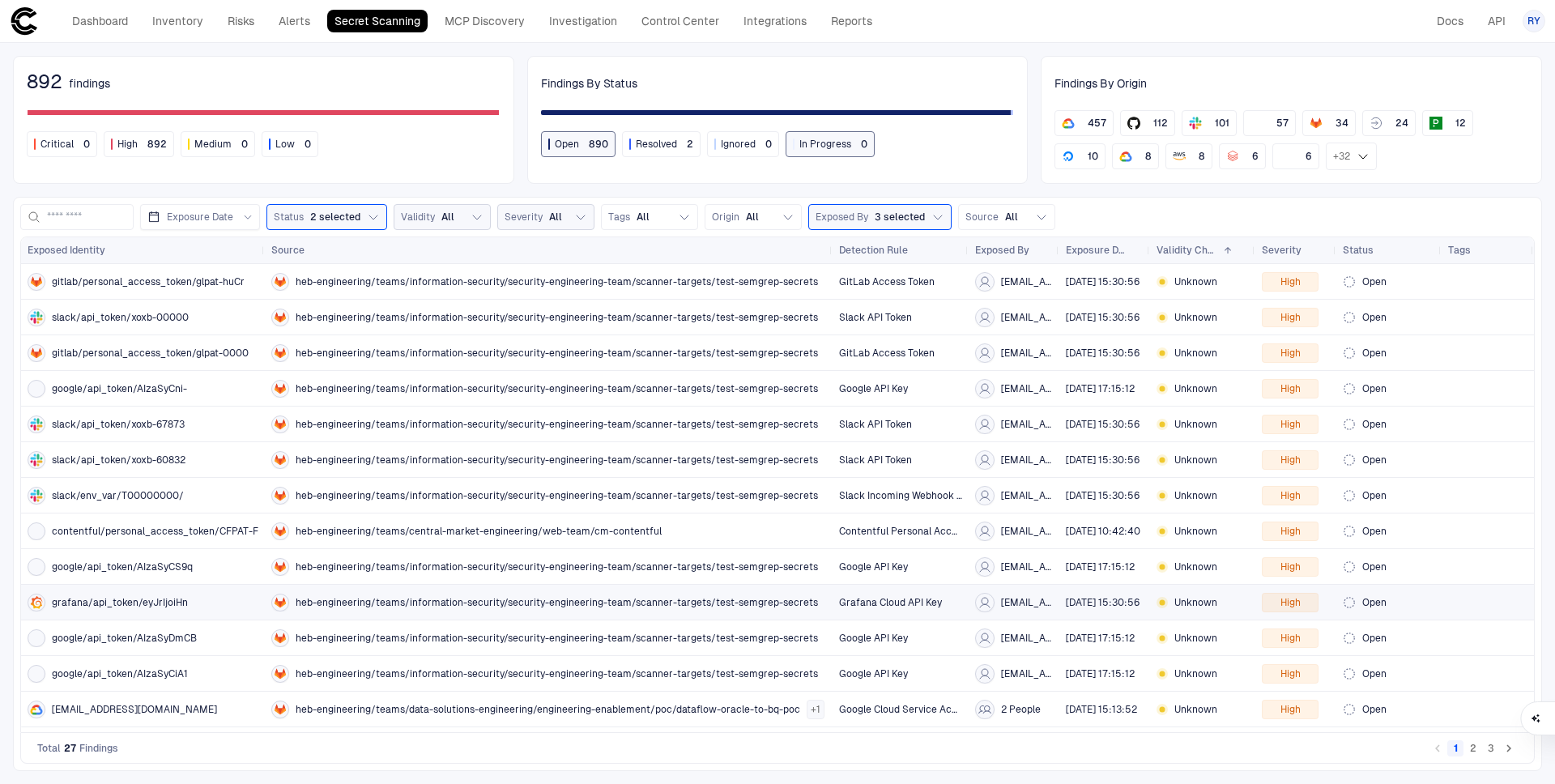
click at [772, 600] on span "heb-engineering/teams/information-security/security-engineering-team/scanner-ta…" at bounding box center [557, 603] width 522 height 13
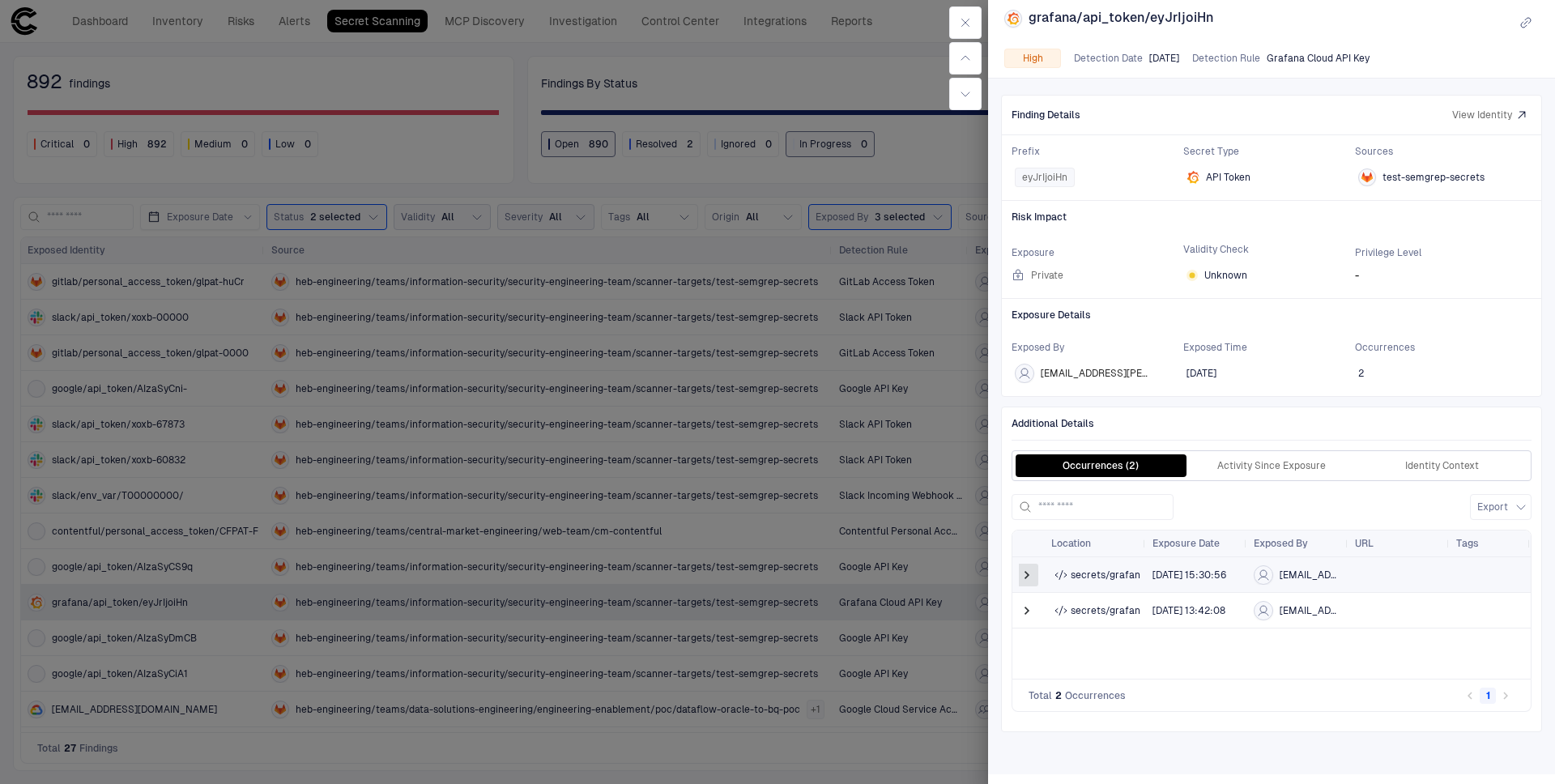
click at [1024, 567] on span at bounding box center [1027, 575] width 16 height 16
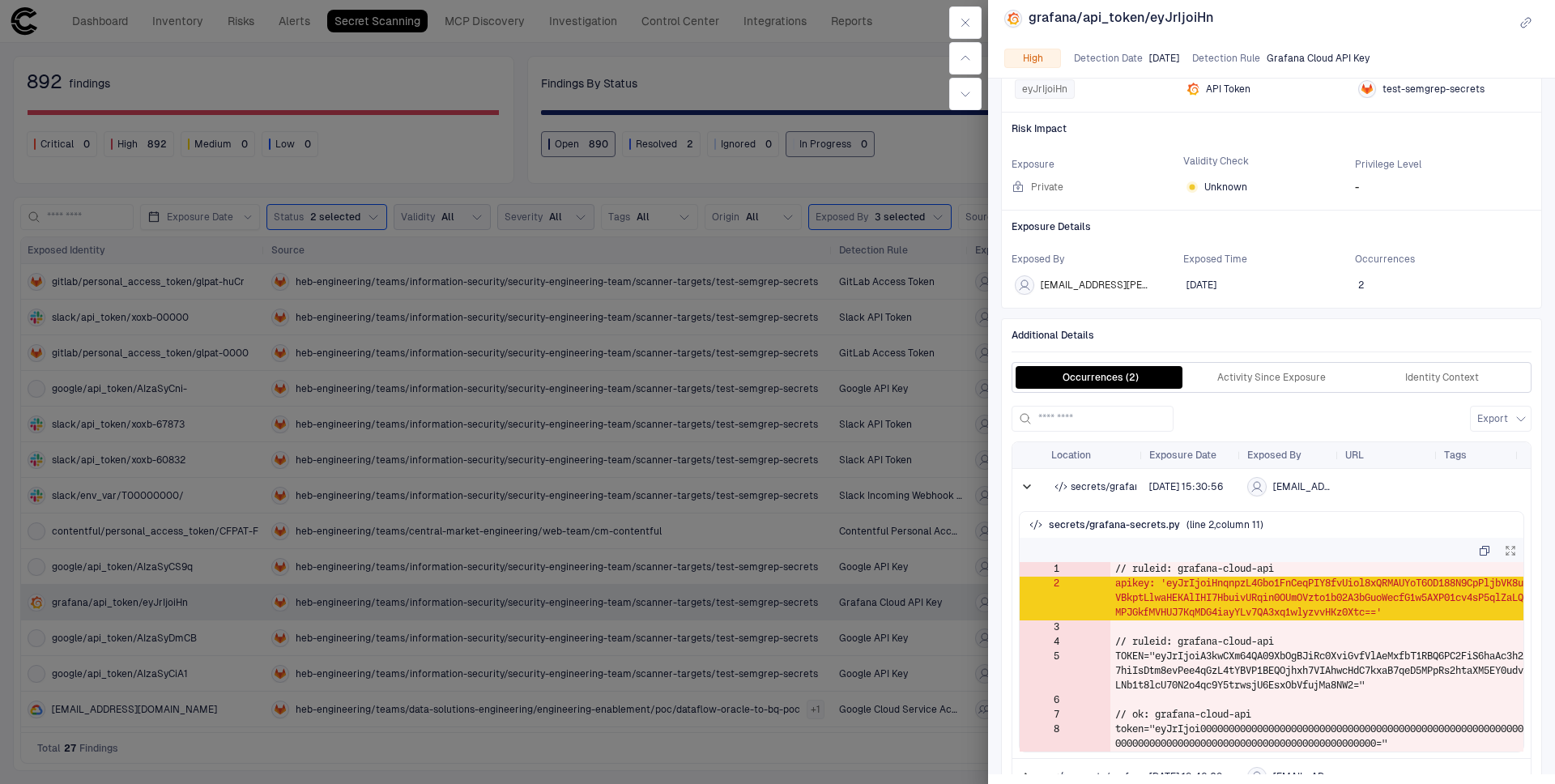
scroll to position [168, 0]
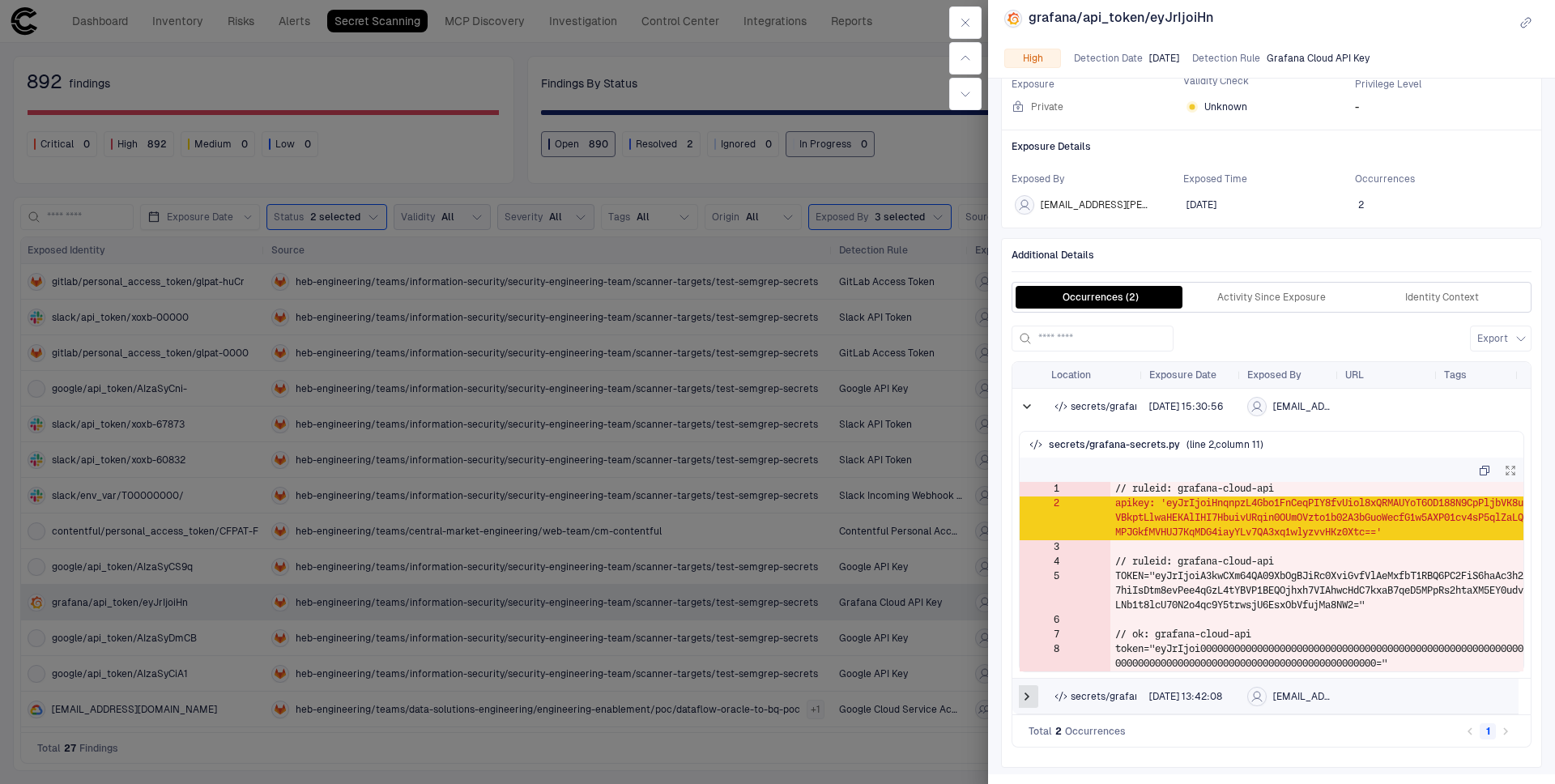
click at [1030, 691] on span at bounding box center [1027, 696] width 16 height 16
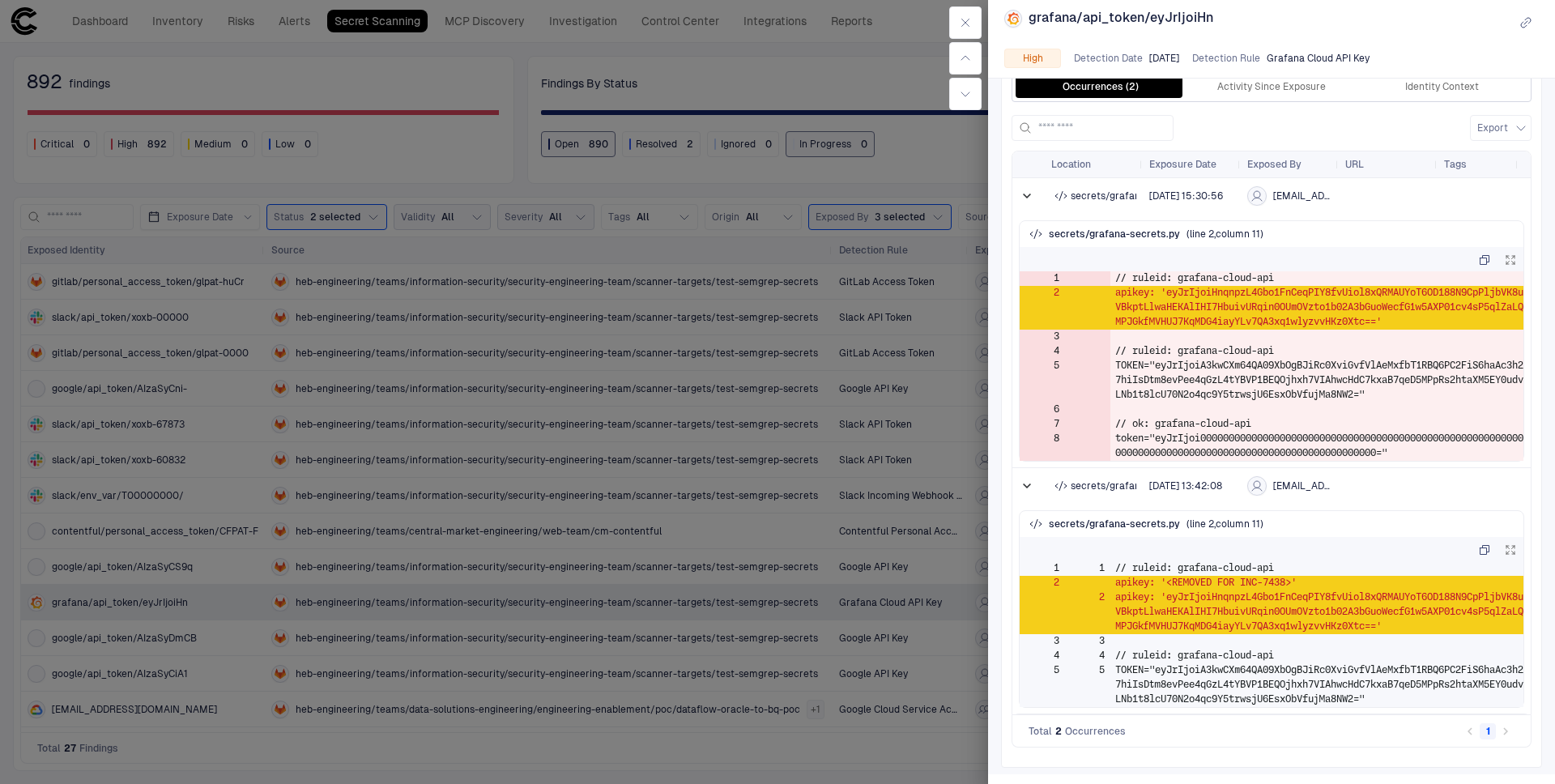
click at [813, 177] on div at bounding box center [777, 392] width 1555 height 784
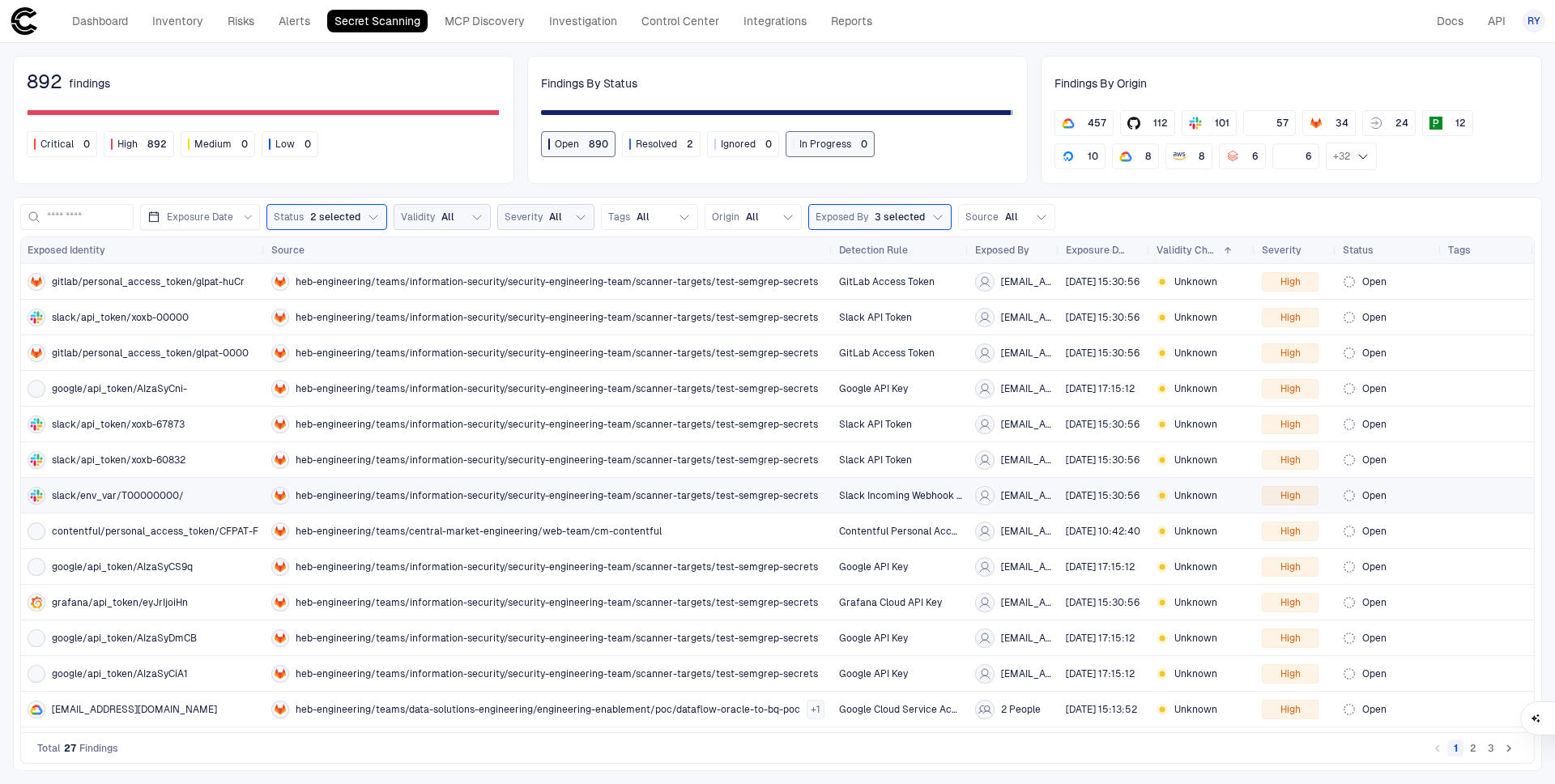
click at [435, 495] on span "heb-engineering/teams/information-security/security-engineering-team/scanner-ta…" at bounding box center [557, 496] width 522 height 13
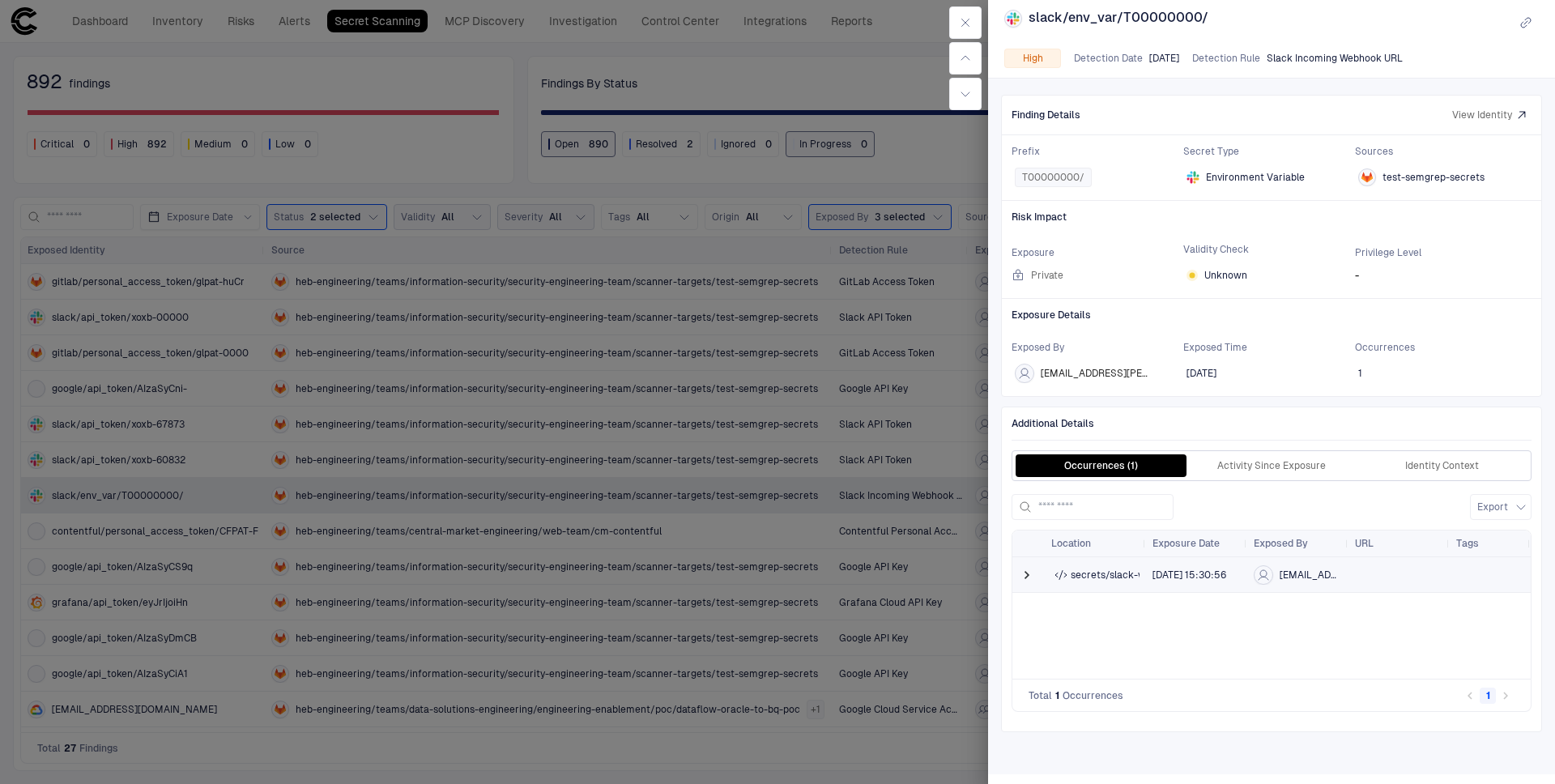
click at [1090, 581] on div "heb-engineering/teams/information-security/security-engineering-team/scanner-ta…" at bounding box center [1096, 575] width 89 height 34
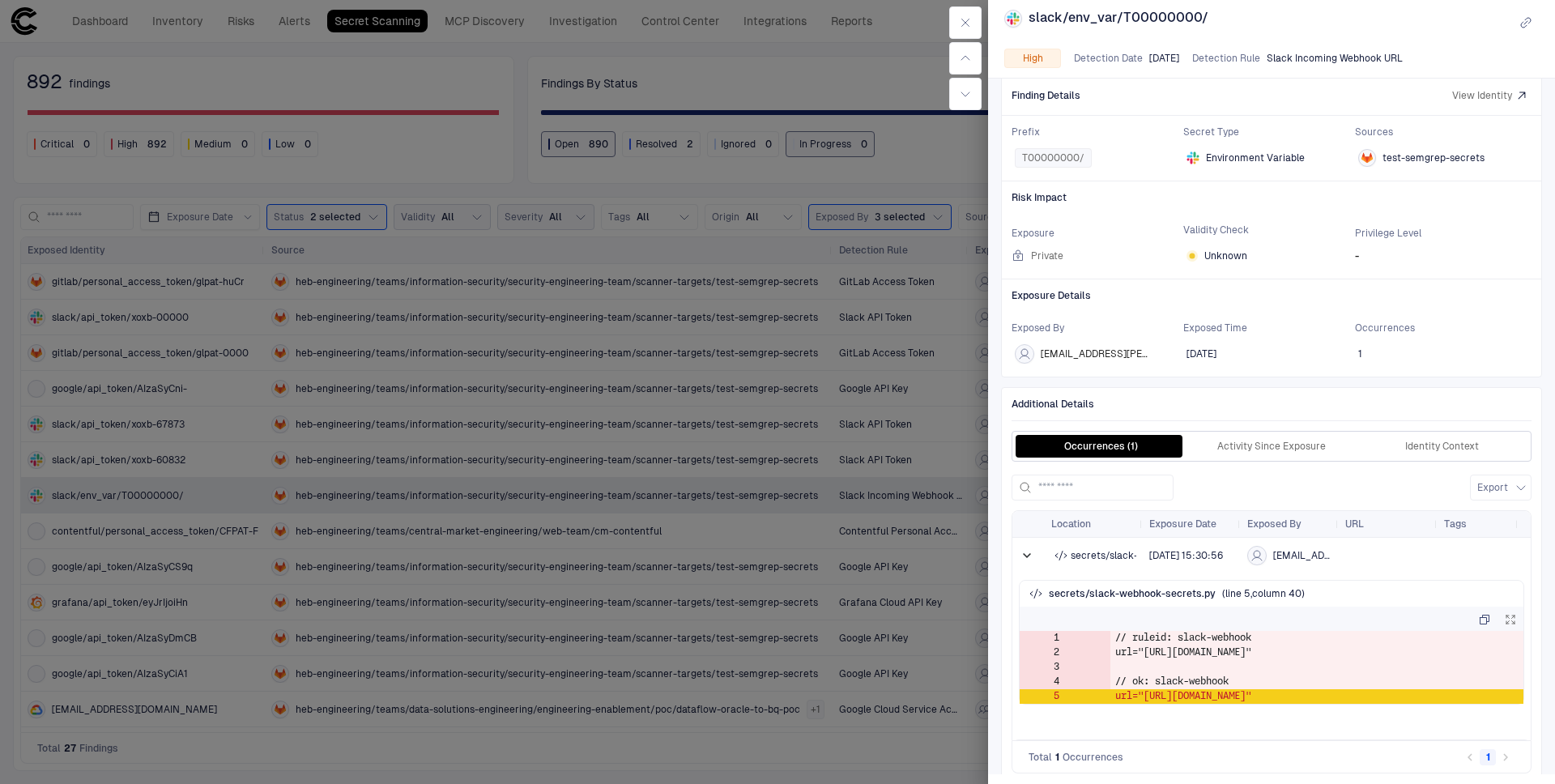
scroll to position [45, 0]
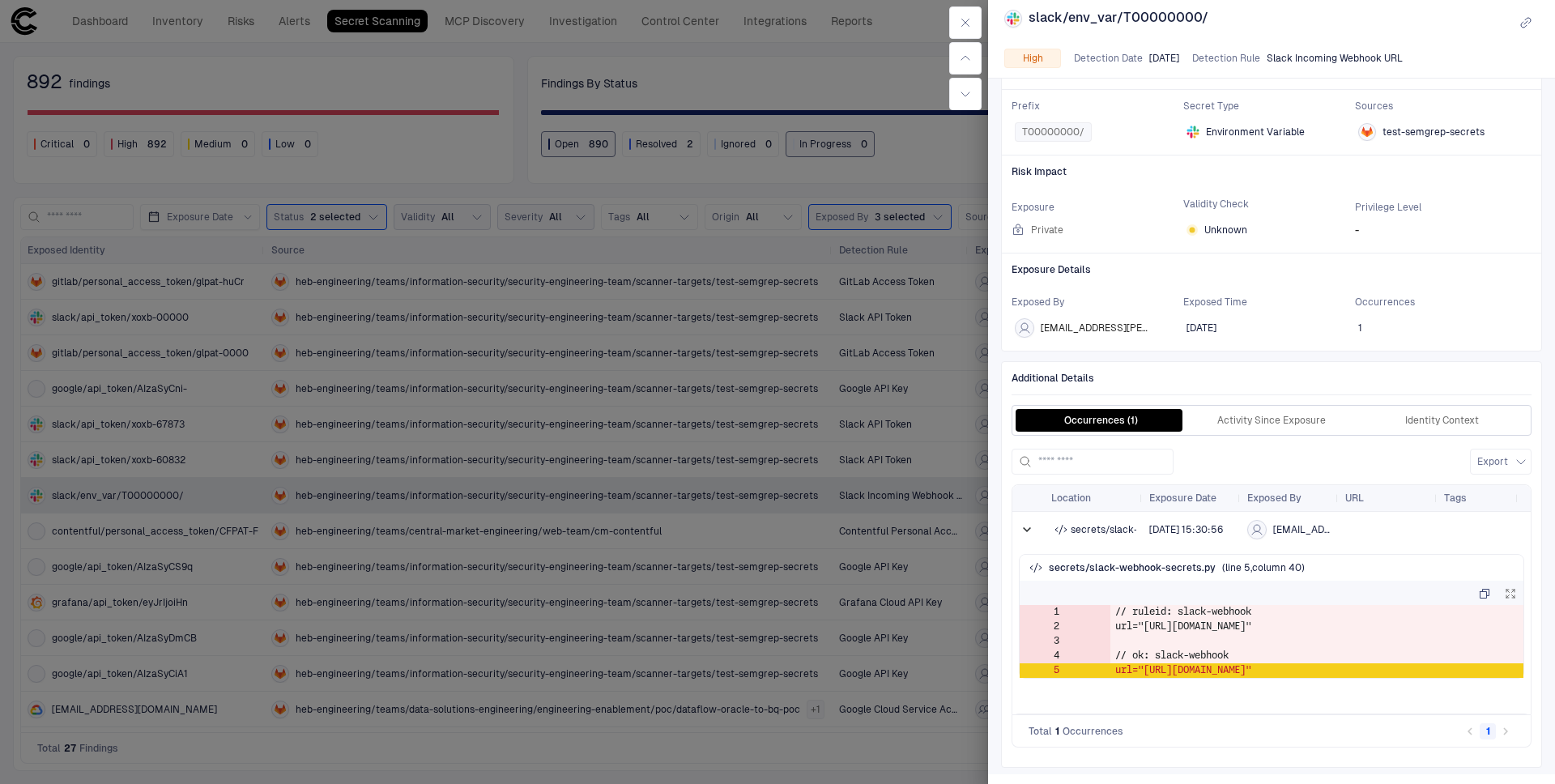
click at [1265, 678] on td "url="https://hooks.slack.com/services/T00000000/B00000000/000000000000000000000…" at bounding box center [1317, 671] width 413 height 14
click at [1351, 568] on div "secrets/slack-webhook-secrets.py ( line 5 , column 40 )" at bounding box center [1271, 567] width 504 height 26
click at [624, 600] on div at bounding box center [777, 392] width 1555 height 784
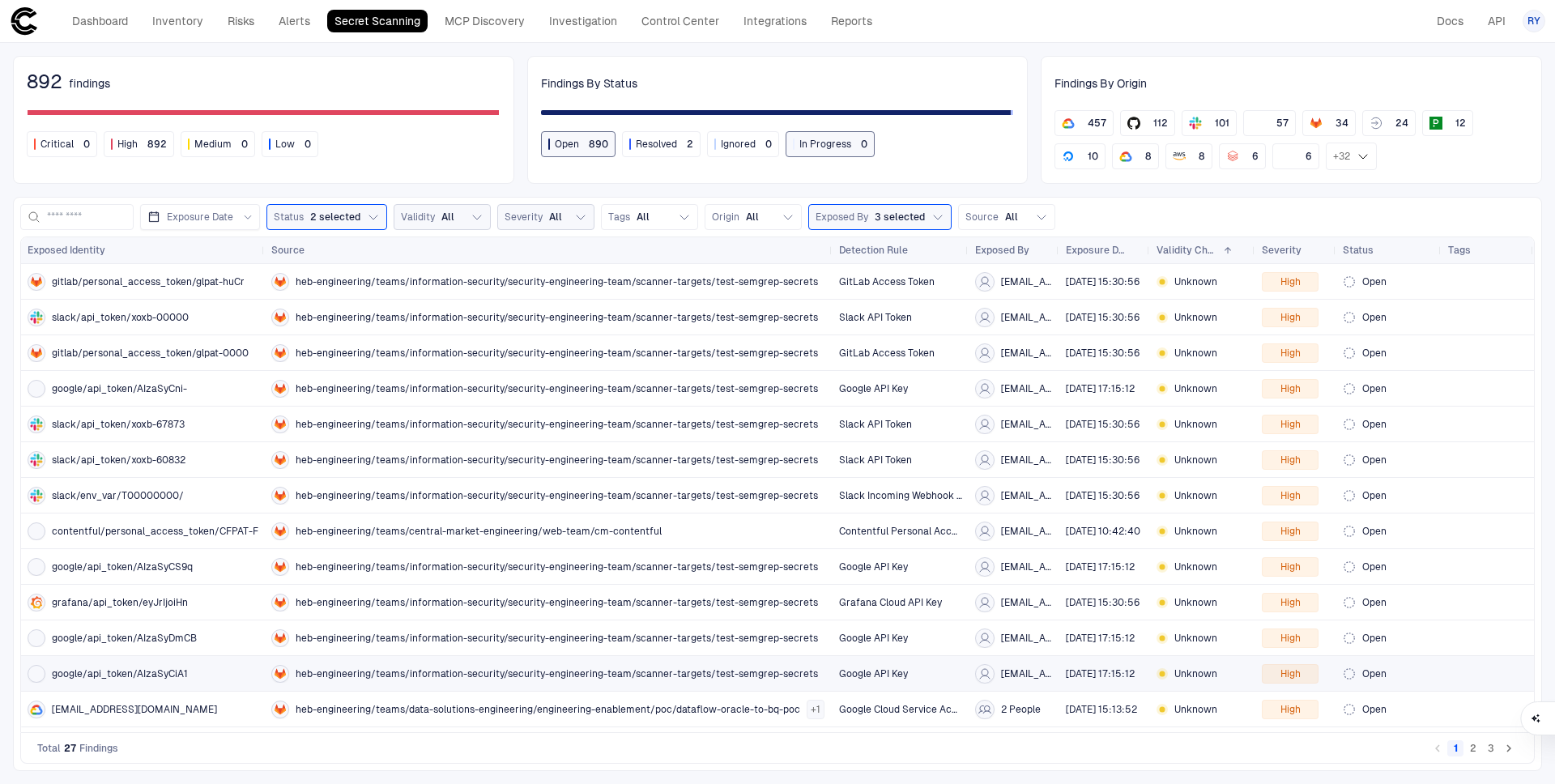
click at [601, 684] on div "heb-engineering/teams/information-security/security-engineering-team/scanner-ta…" at bounding box center [549, 673] width 555 height 34
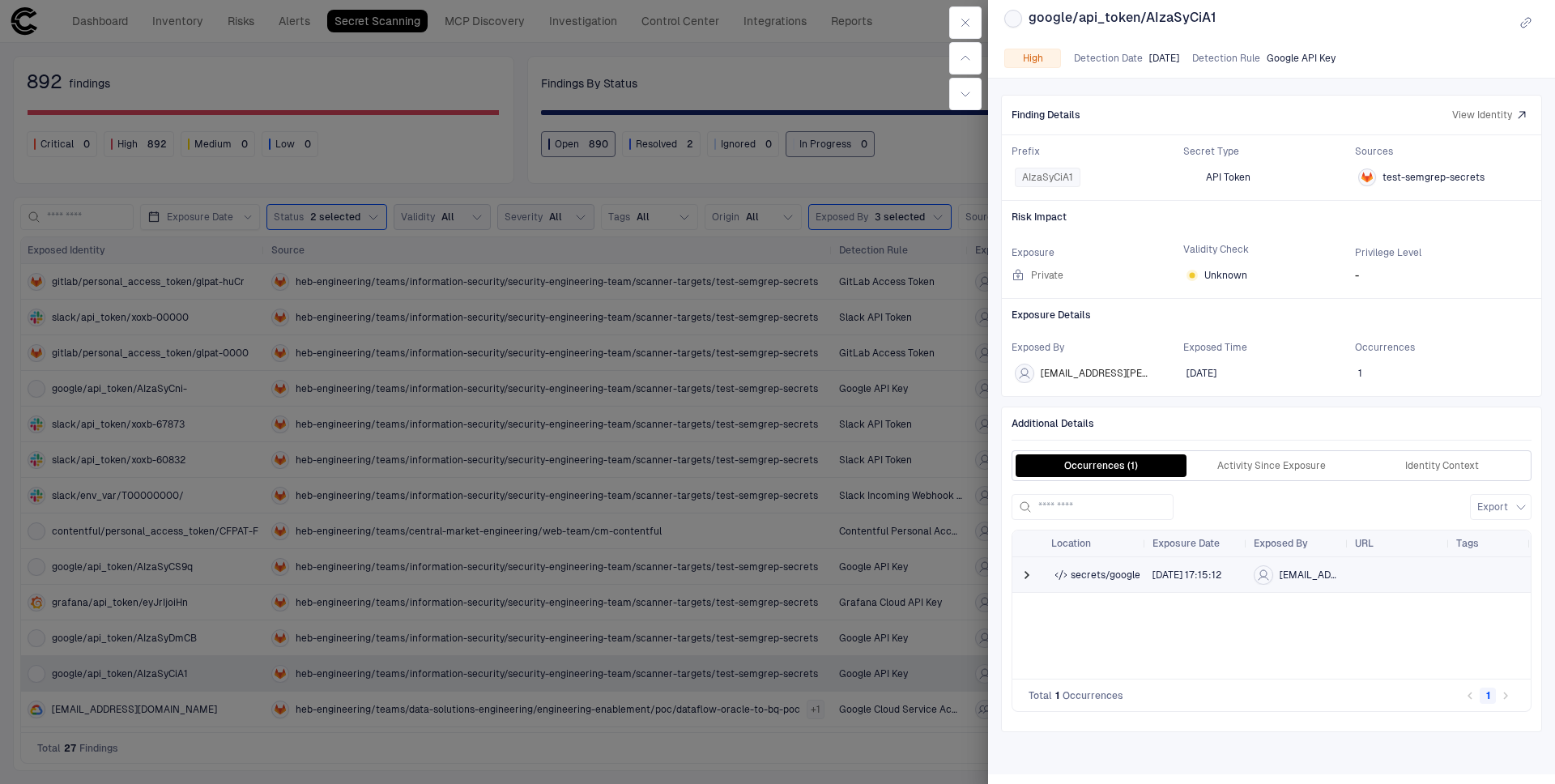
click at [1024, 583] on span at bounding box center [1027, 575] width 16 height 34
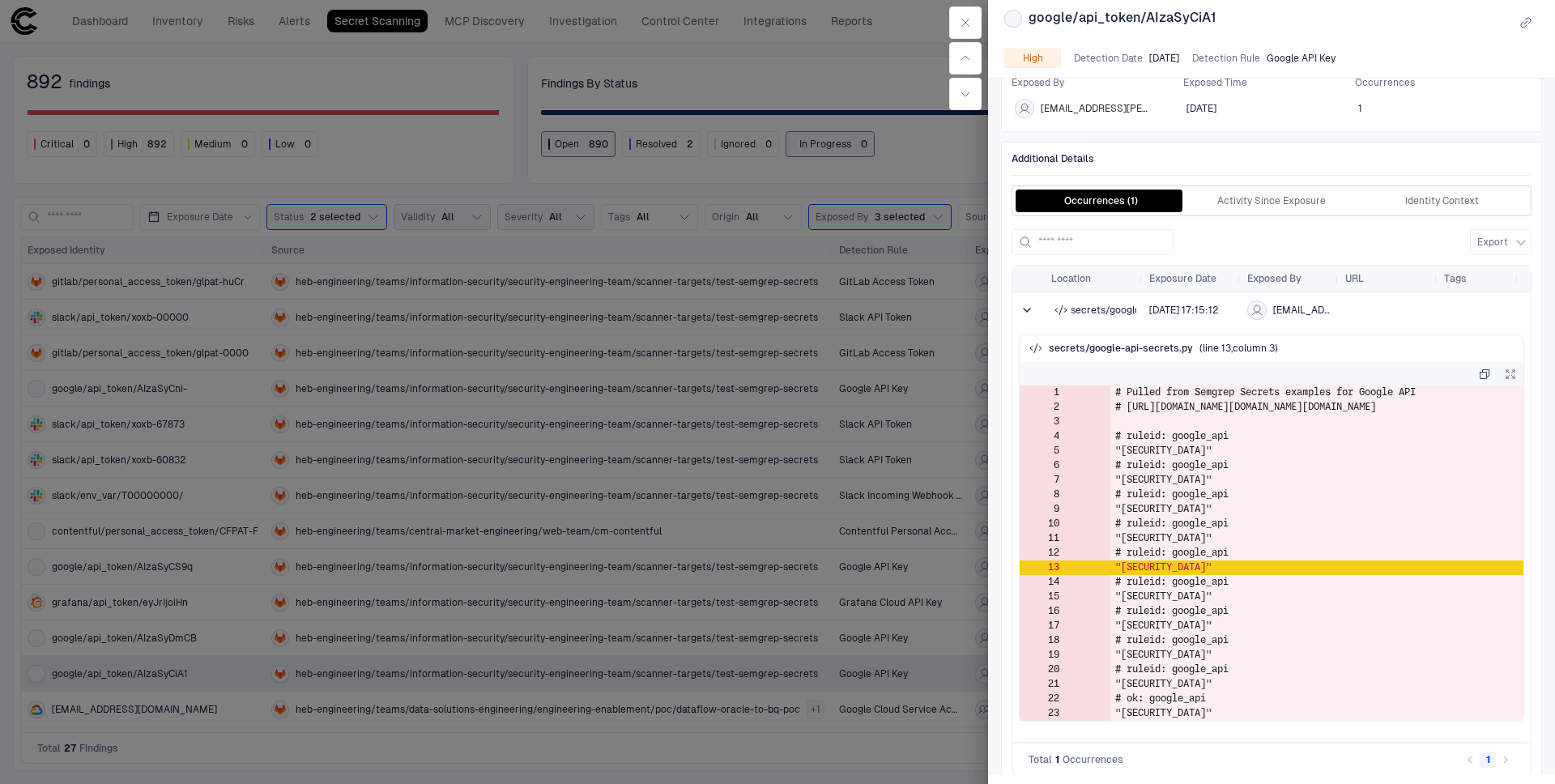
scroll to position [293, 0]
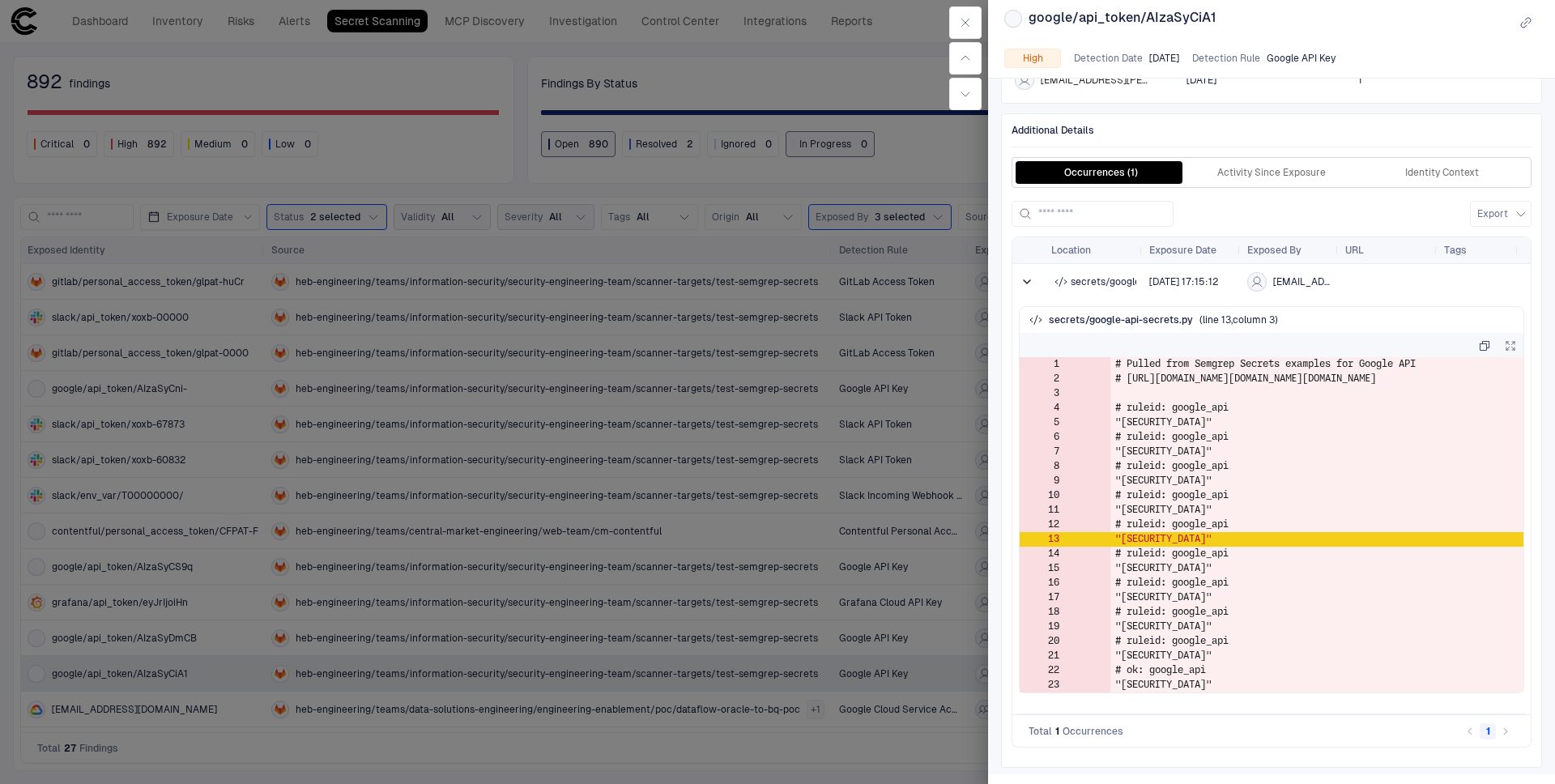
click at [646, 670] on div at bounding box center [777, 392] width 1555 height 784
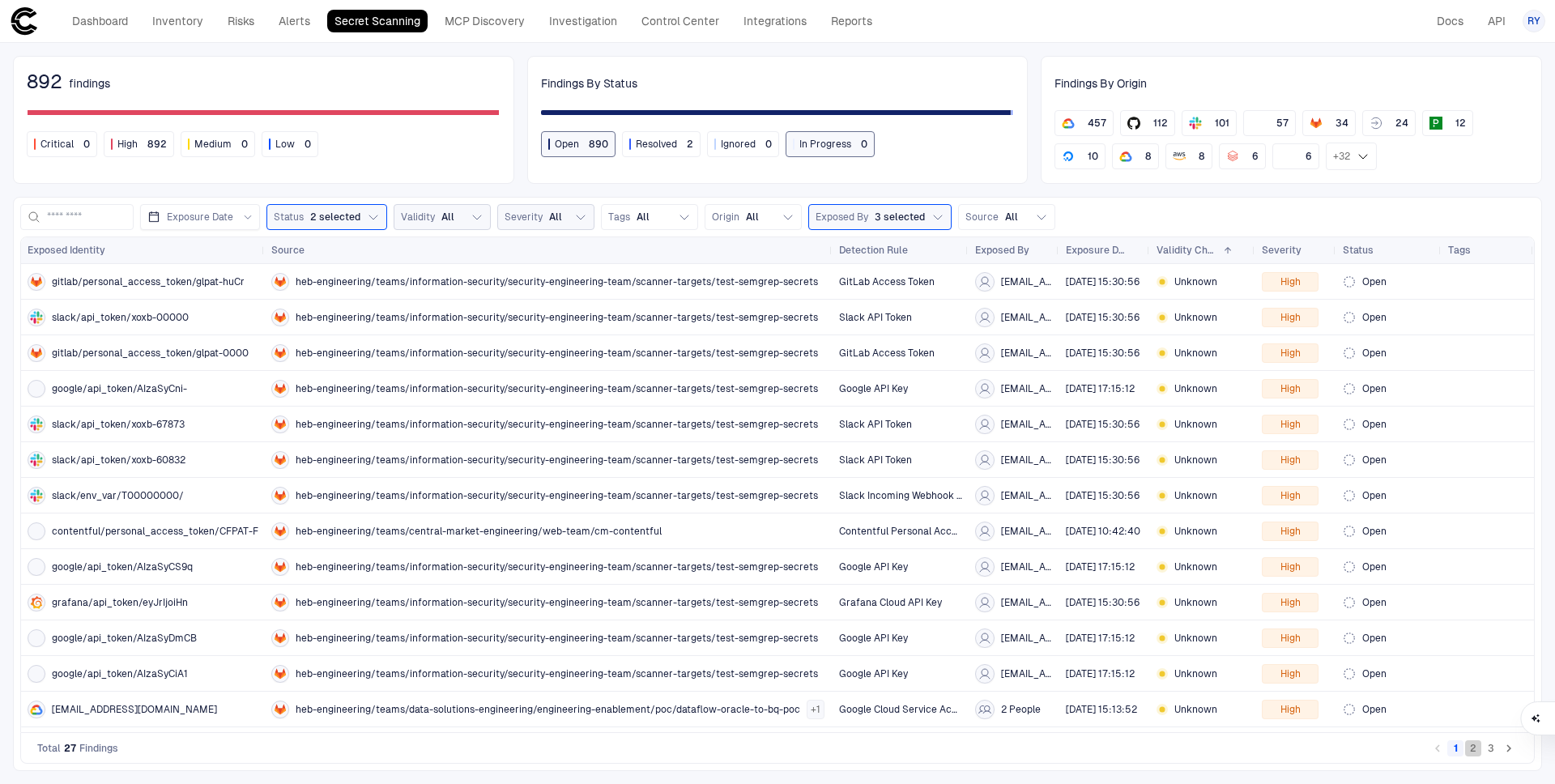
click at [1473, 754] on button "2" at bounding box center [1474, 748] width 16 height 16
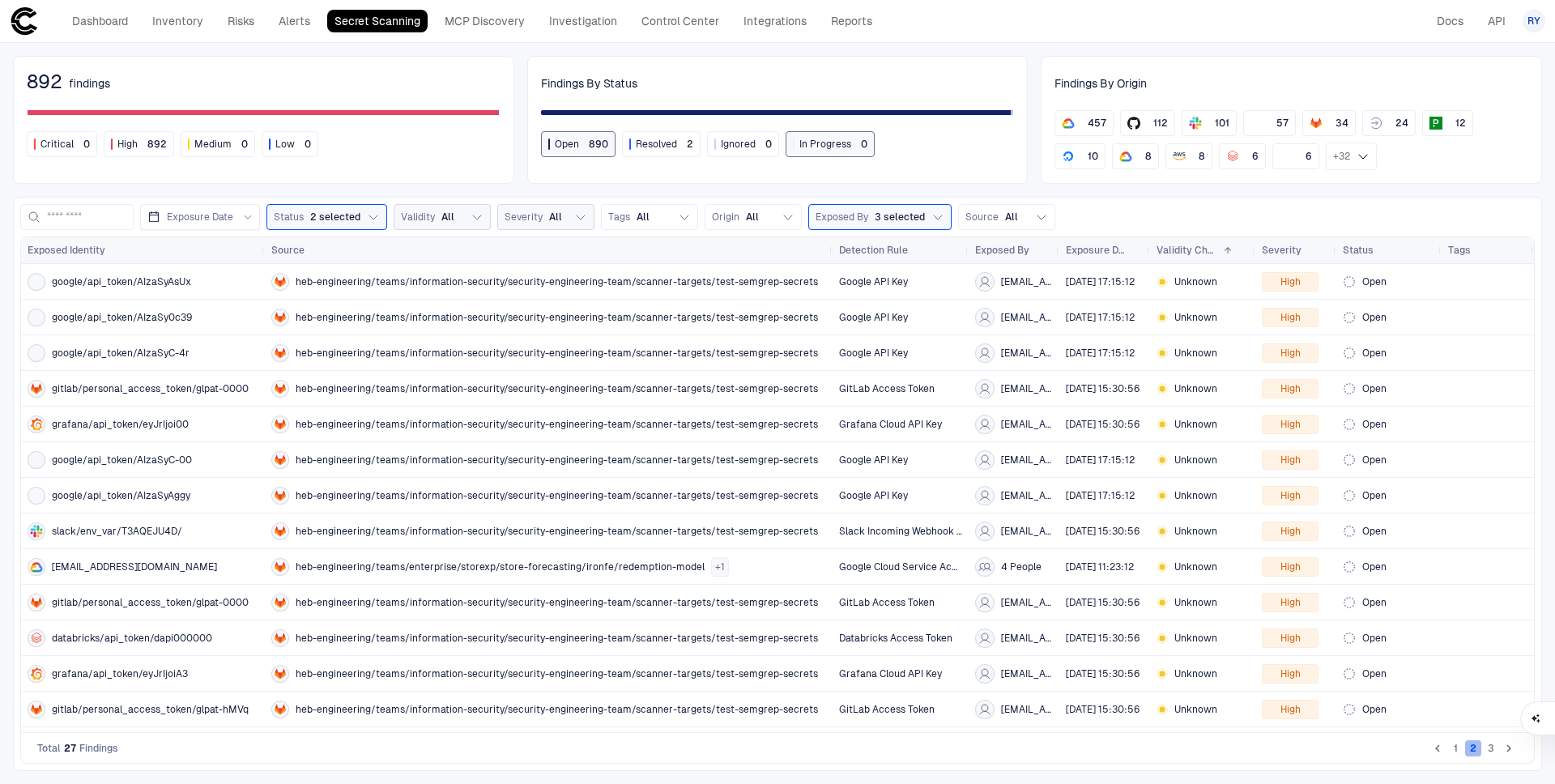
click at [1473, 753] on button "2" at bounding box center [1474, 748] width 16 height 16
click at [1474, 752] on button "2" at bounding box center [1474, 748] width 16 height 16
click at [556, 677] on span "heb-engineering/teams/information-security/security-engineering-team/scanner-ta…" at bounding box center [557, 673] width 522 height 13
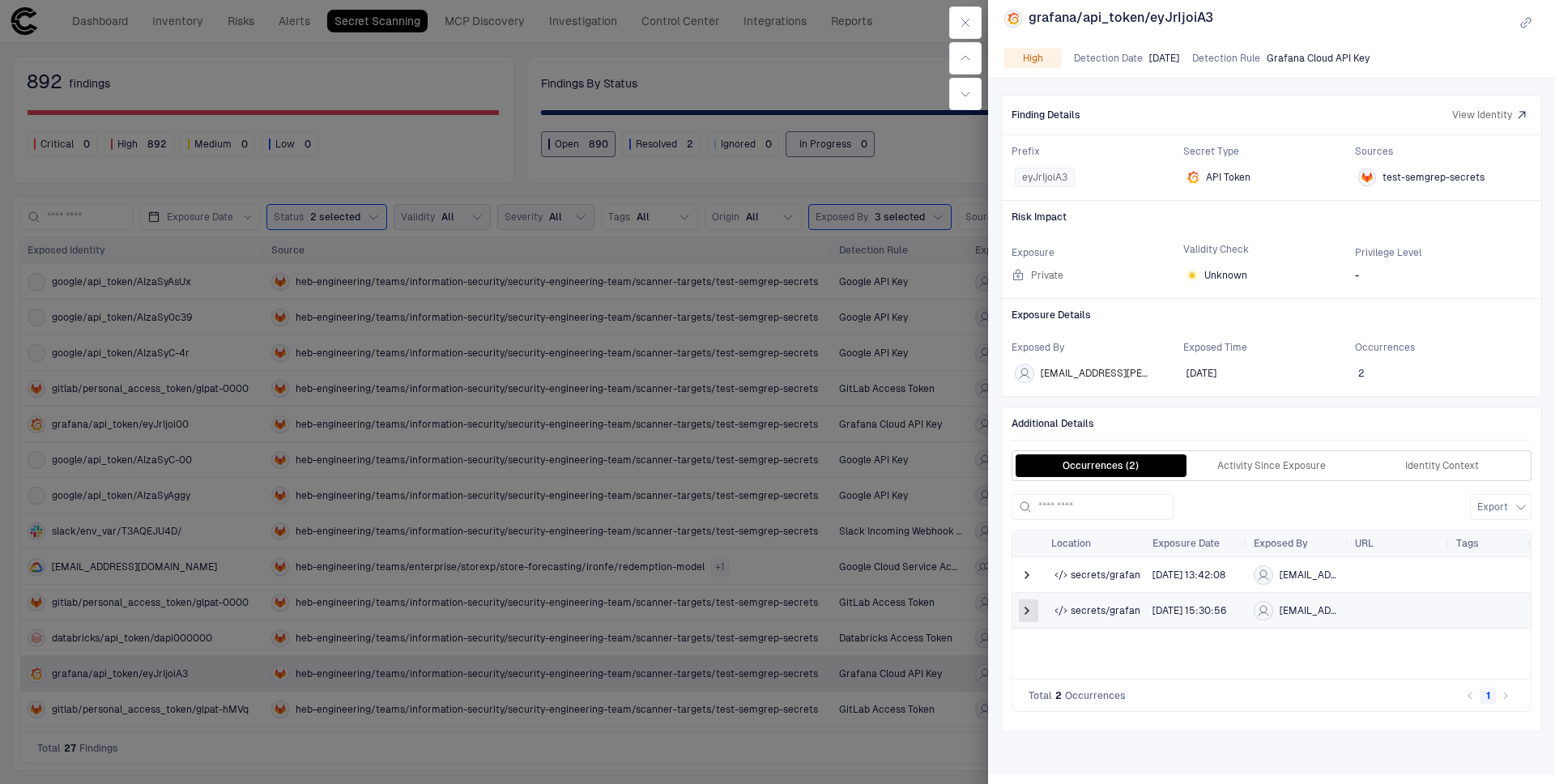
click at [1026, 606] on span at bounding box center [1027, 611] width 16 height 16
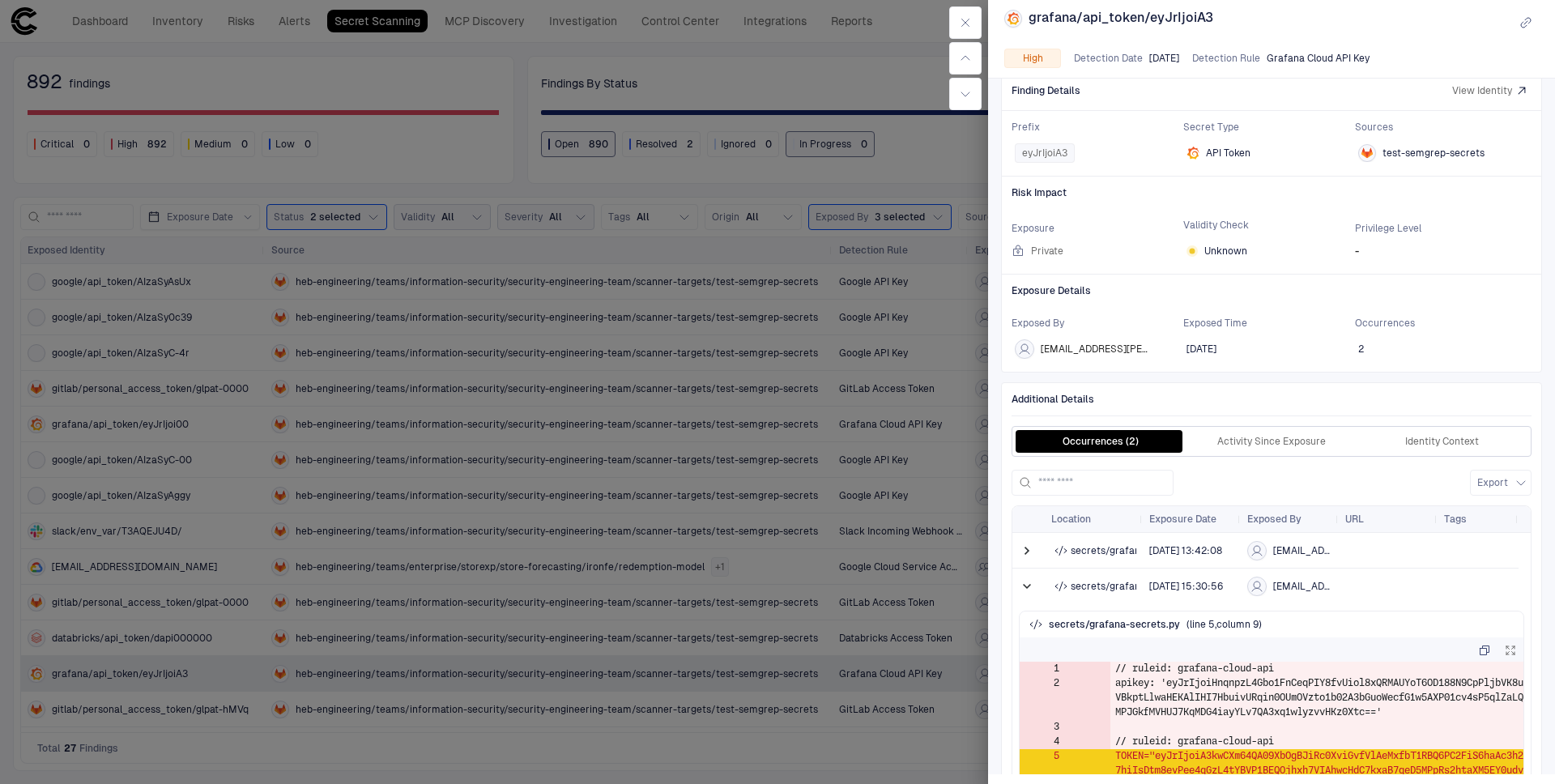
scroll to position [168, 0]
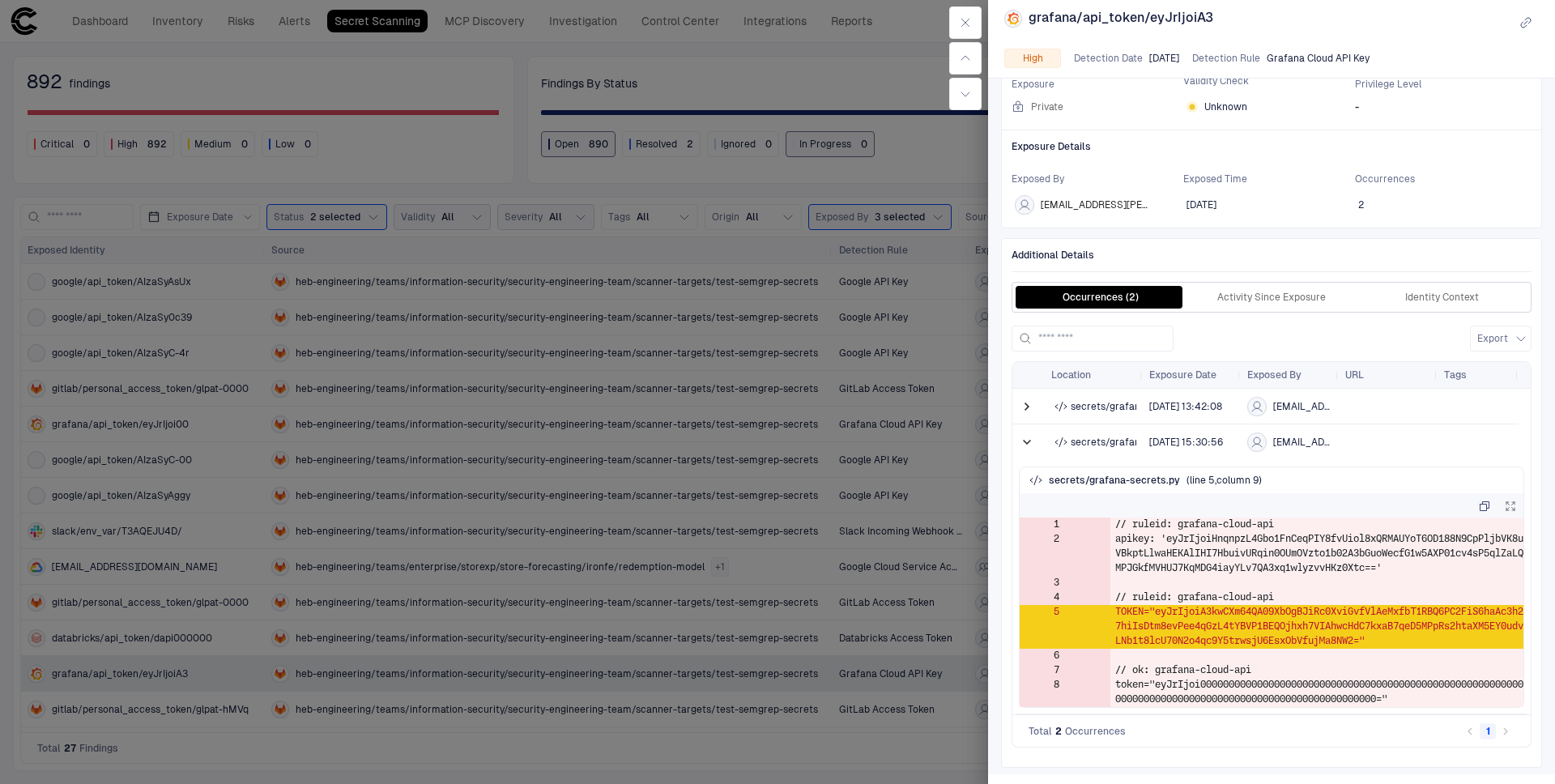
click at [8, 575] on div at bounding box center [777, 392] width 1555 height 784
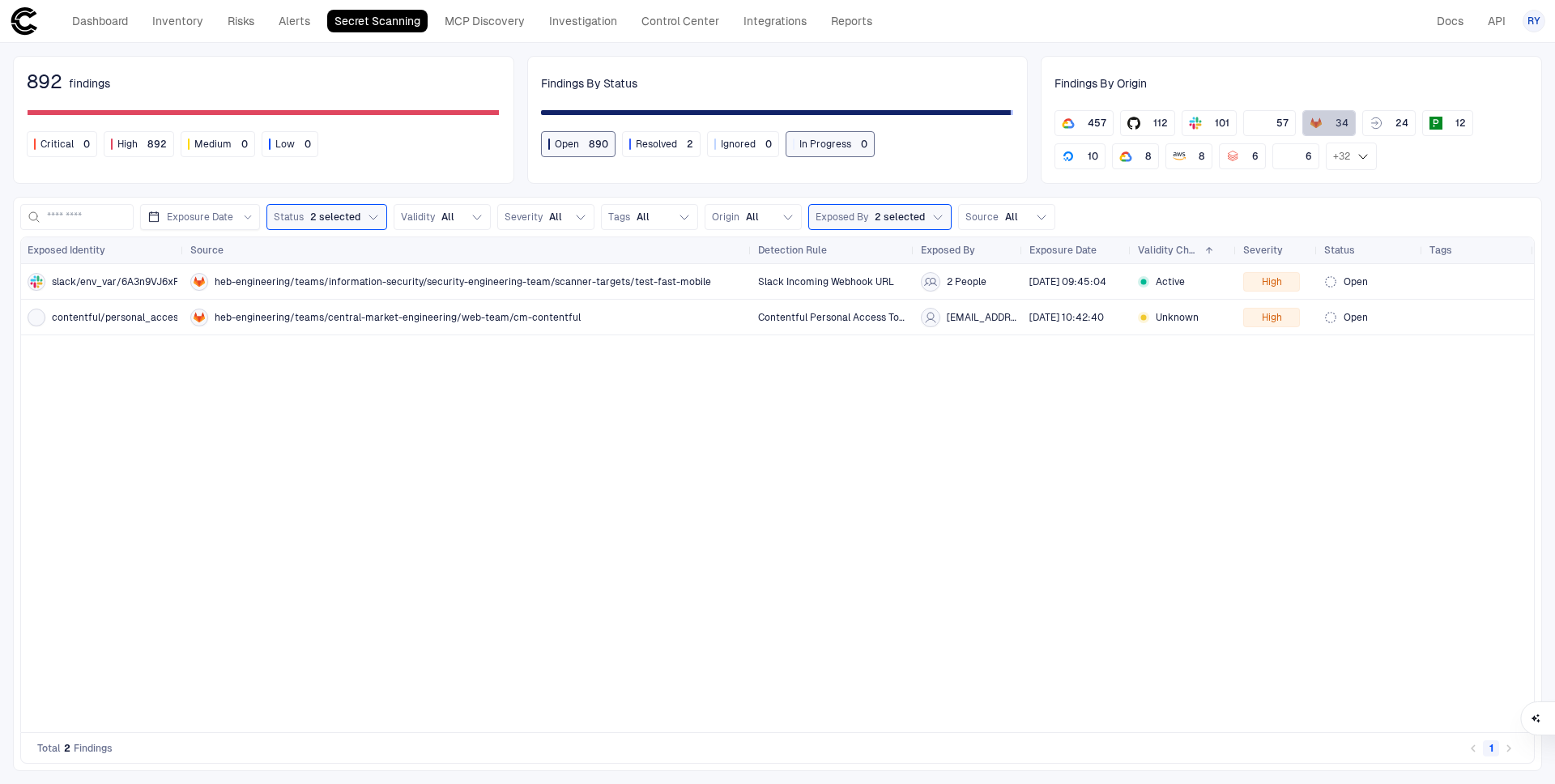
click at [1340, 121] on span "34" at bounding box center [1342, 123] width 13 height 13
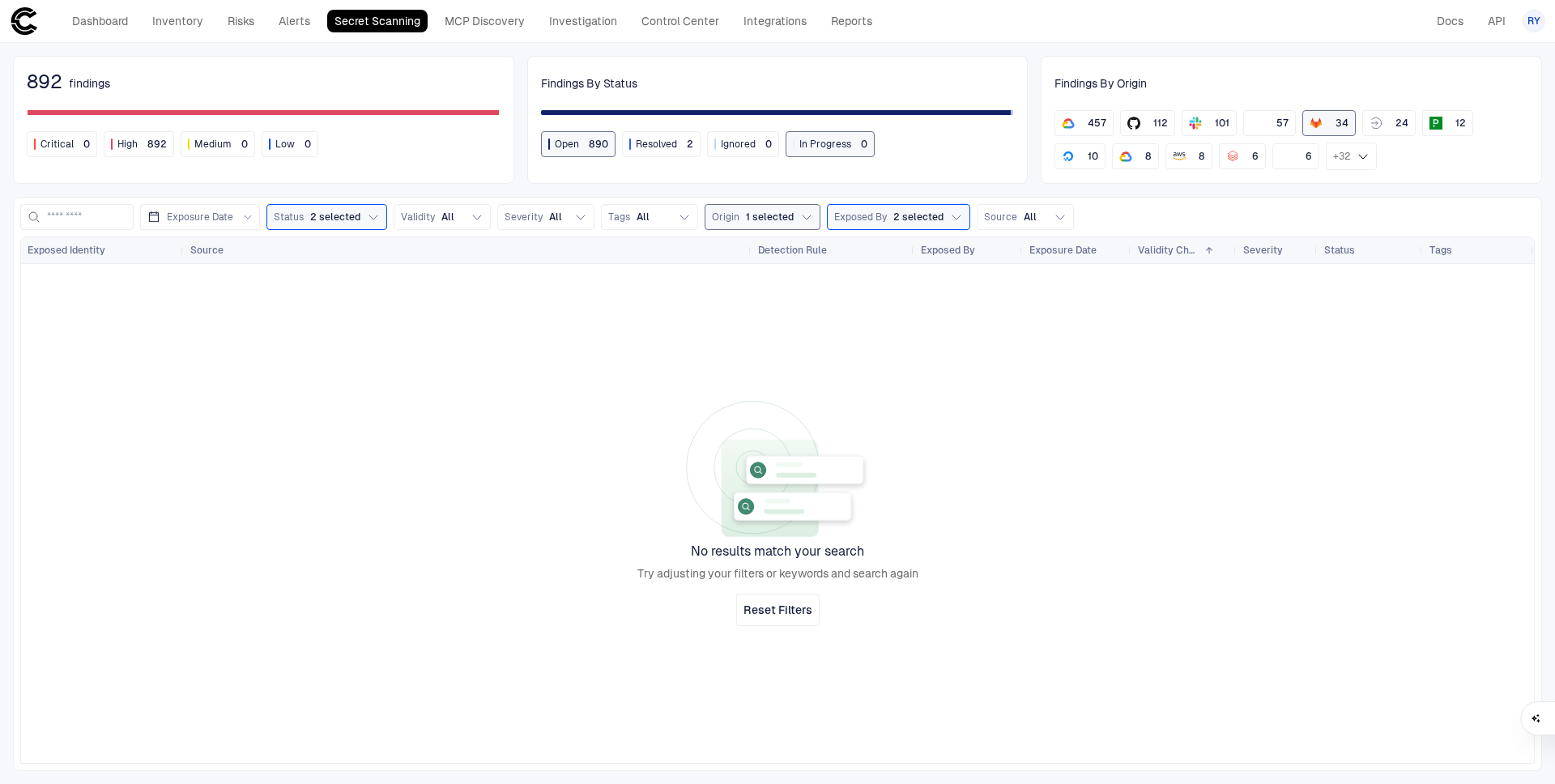
click at [806, 215] on icon "button" at bounding box center [806, 217] width 13 height 13
click at [340, 214] on span "2 selected" at bounding box center [335, 217] width 50 height 13
click at [1007, 205] on button "Source All" at bounding box center [1026, 217] width 97 height 26
click at [871, 205] on button "Exposed By 2 selected" at bounding box center [898, 217] width 143 height 26
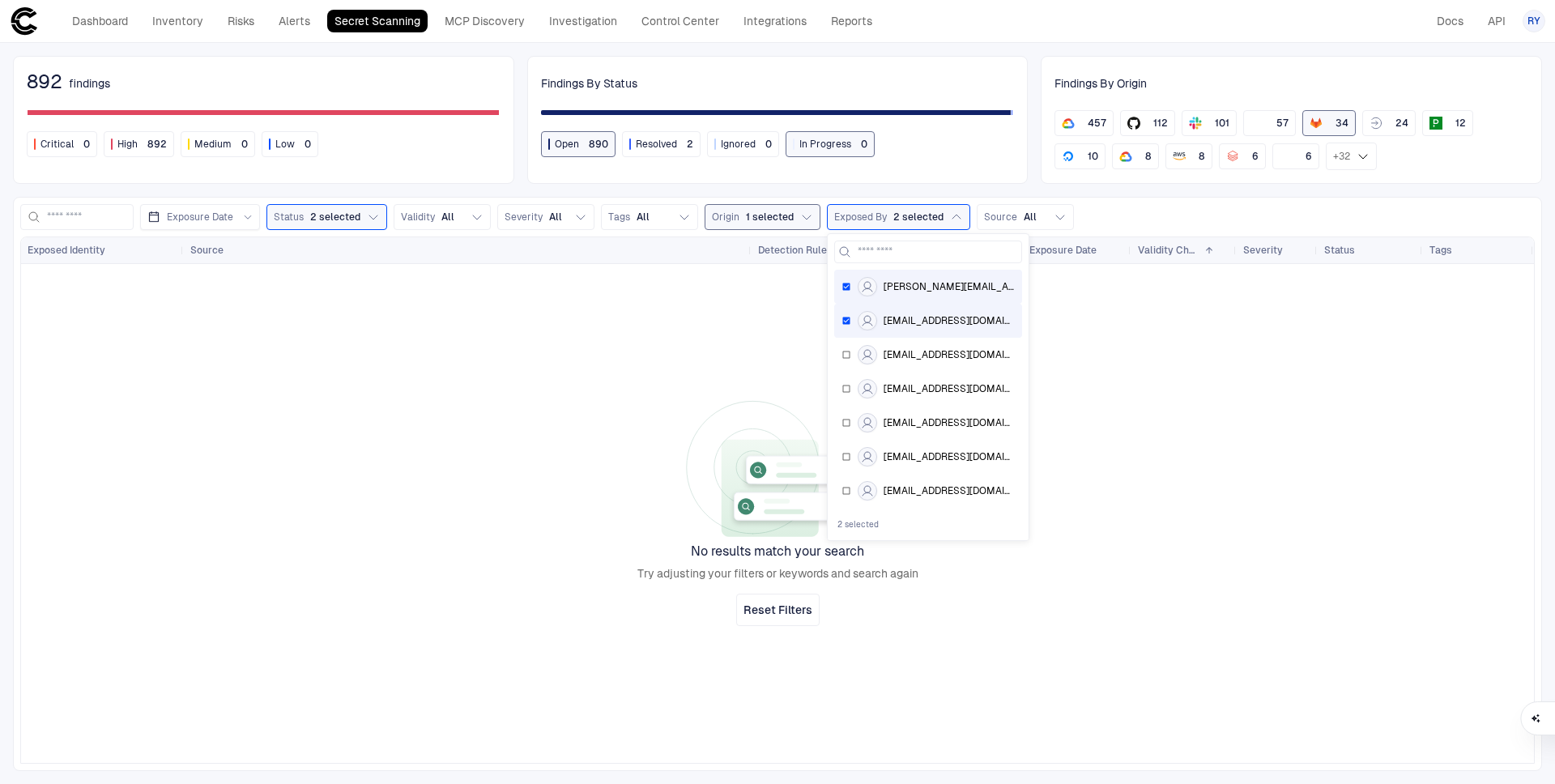
click at [849, 288] on div "cervenka.michelle@heb.com" at bounding box center [928, 287] width 173 height 19
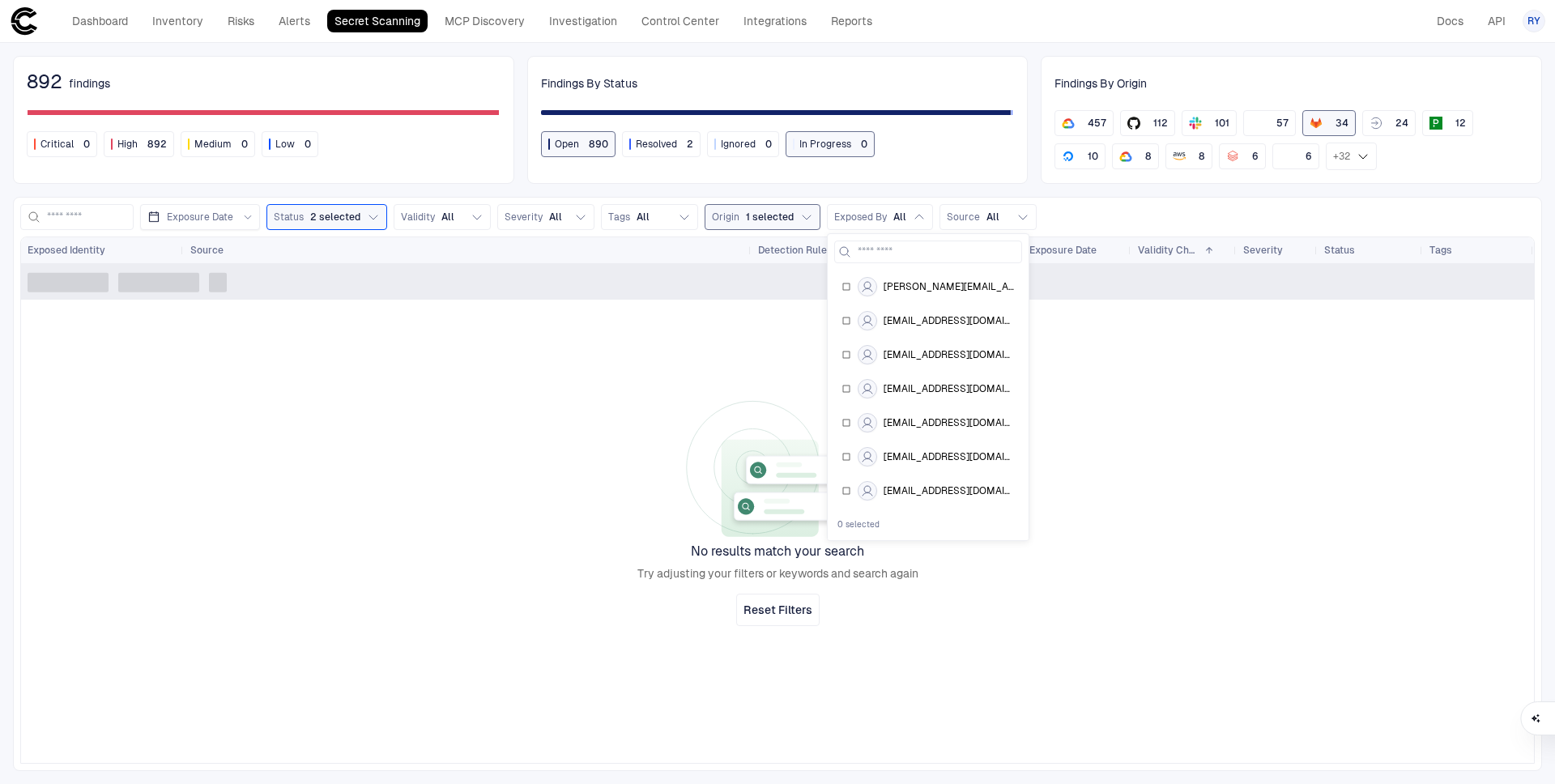
click at [1128, 365] on div at bounding box center [778, 513] width 1513 height 499
